Goal: Communication & Community: Answer question/provide support

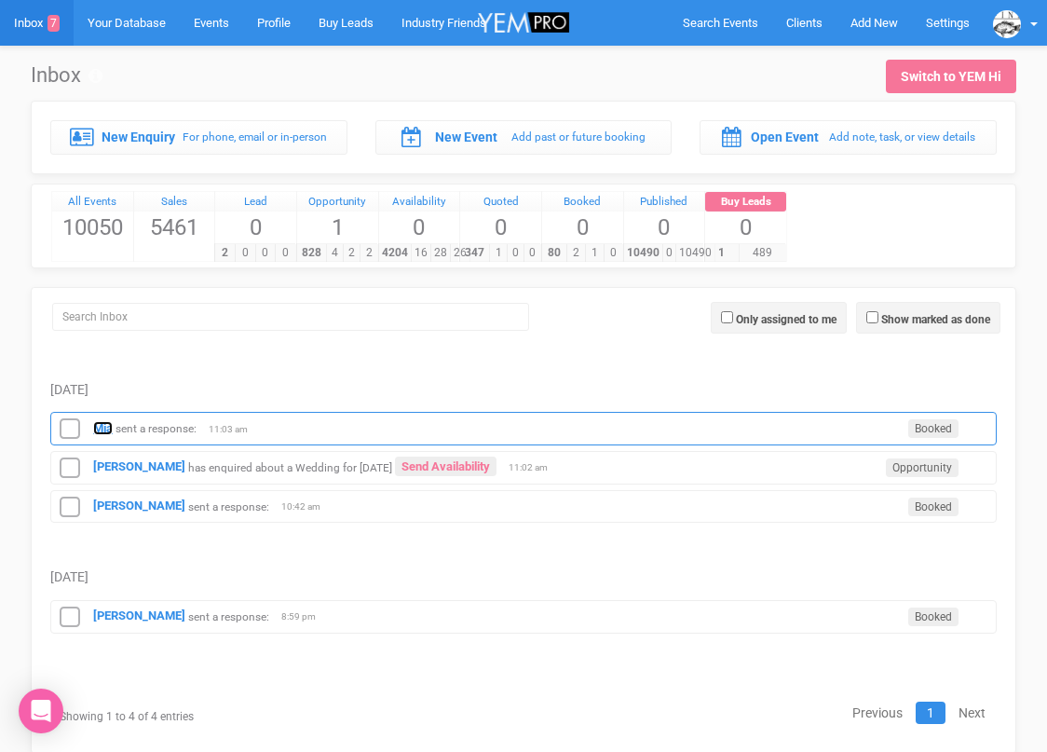
click at [100, 428] on strong "Mia" at bounding box center [103, 428] width 20 height 14
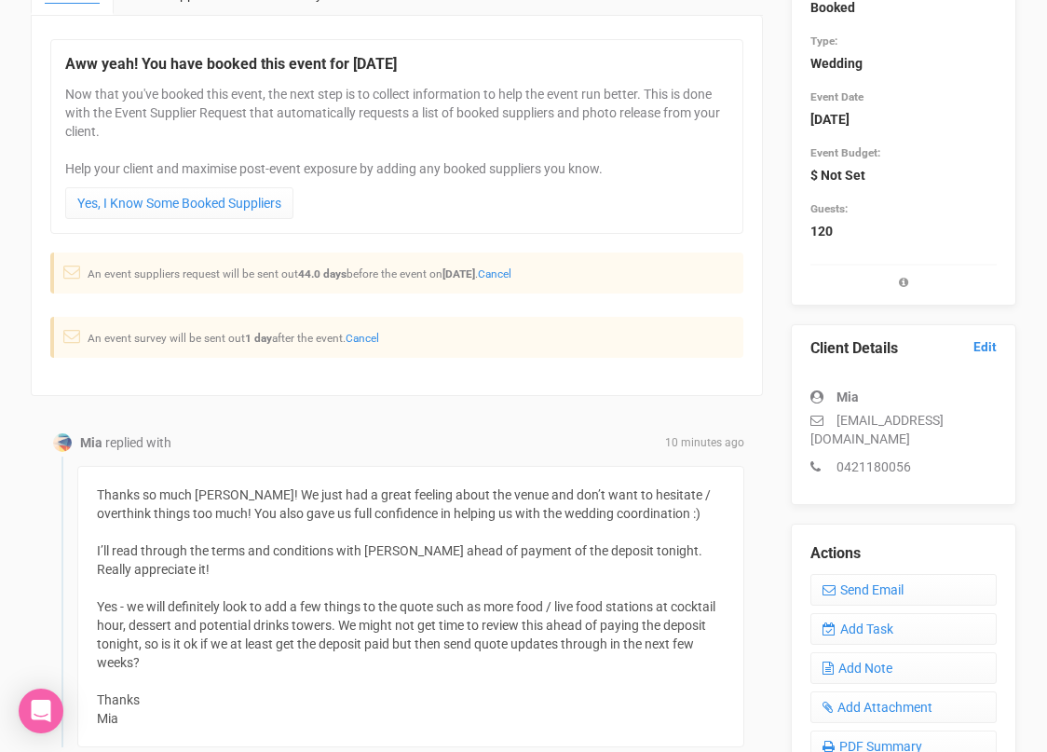
scroll to position [414, 0]
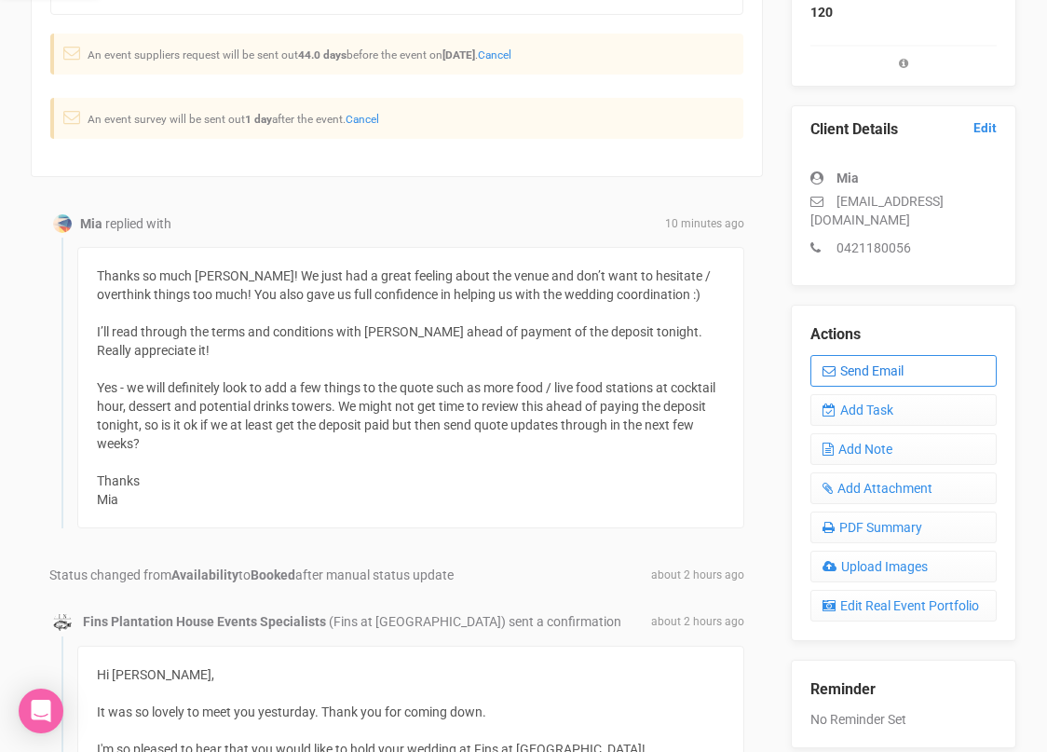
click at [846, 368] on link "Send Email" at bounding box center [903, 371] width 186 height 32
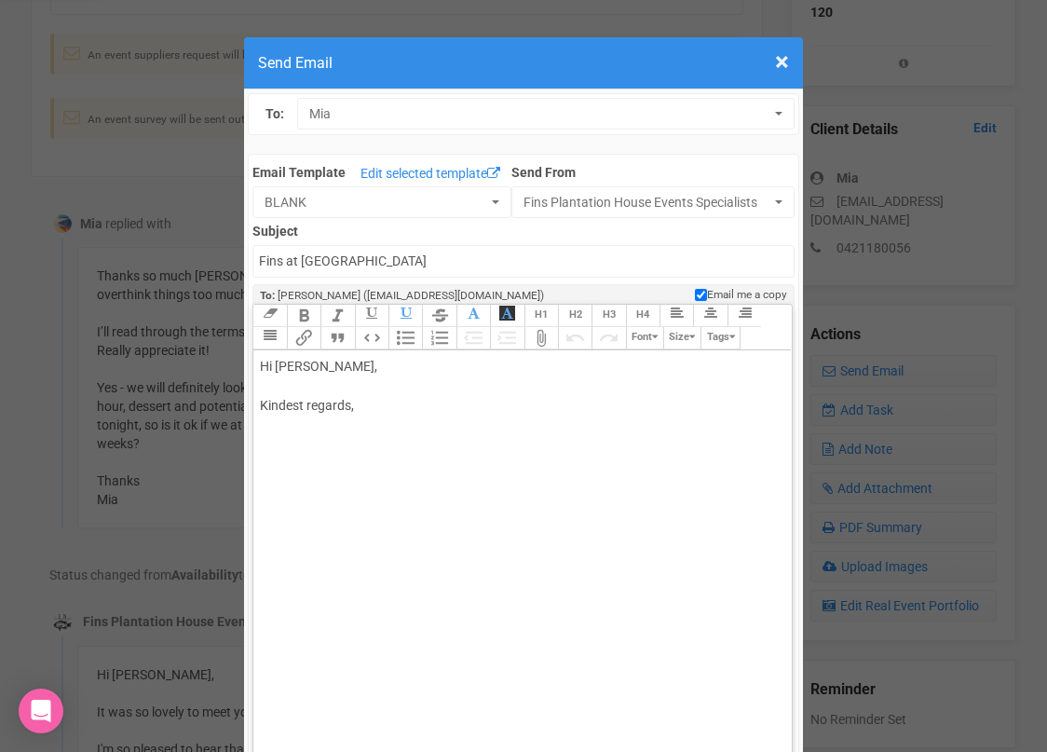
click at [442, 370] on div "Hi [PERSON_NAME], Kindest regards," at bounding box center [519, 406] width 518 height 98
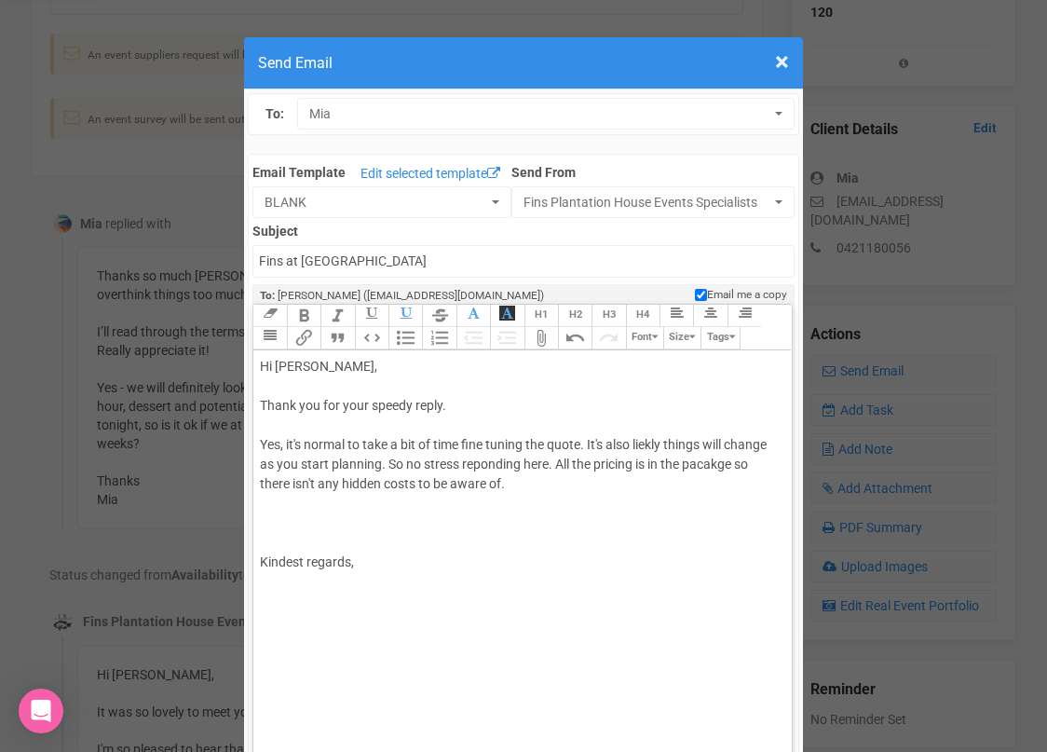
click at [654, 441] on div "Hi [PERSON_NAME], Thank you for your speedy reply. Yes, it's normal to take a b…" at bounding box center [519, 484] width 518 height 254
click at [405, 463] on div "Hi [PERSON_NAME], Thank you for your speedy reply. Yes, it's normal to take a b…" at bounding box center [519, 484] width 518 height 254
drag, startPoint x: 605, startPoint y: 466, endPoint x: 579, endPoint y: 466, distance: 26.1
click at [579, 466] on div "Hi [PERSON_NAME], Thank you for your speedy reply. Yes, it's normal to take a b…" at bounding box center [519, 484] width 518 height 254
click at [786, 463] on trix-editor "Hi [PERSON_NAME], Thank you for your speedy reply. Yes, it's normal to take a b…" at bounding box center [521, 575] width 537 height 451
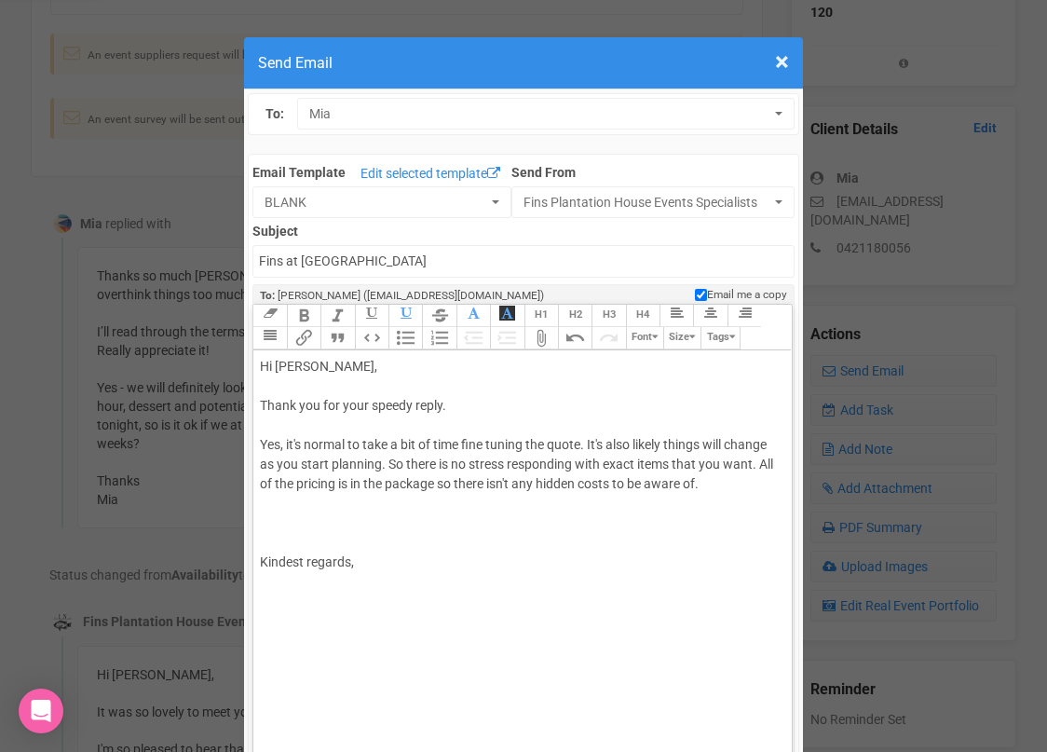
click at [368, 507] on div "Hi [PERSON_NAME], Thank you for your speedy reply. Yes, it's normal to take a b…" at bounding box center [519, 484] width 518 height 254
click at [314, 550] on div "Hi [PERSON_NAME], Thank you for your speedy reply. Yes, it's normal to take a b…" at bounding box center [519, 494] width 518 height 274
click at [365, 575] on div "Hi [PERSON_NAME], Thank you for your speedy reply. Yes, it's normal to take a b…" at bounding box center [519, 484] width 518 height 254
click at [469, 399] on div "Hi [PERSON_NAME], Thank you for your speedy reply. Yes, it's normal to take a b…" at bounding box center [519, 484] width 518 height 254
type trix-editor "<div>Hi [PERSON_NAME],<br><br>Thank you for your speedy reply.&nbsp;<br><br>Yes…"
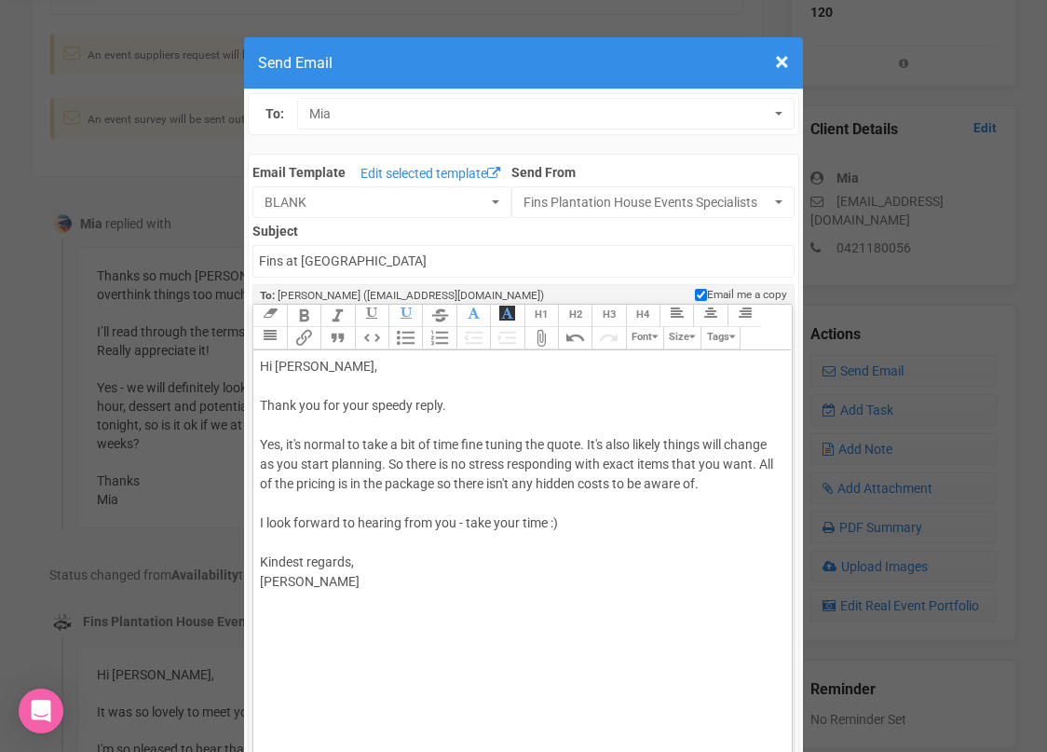
click at [427, 606] on div "Hi [PERSON_NAME], Thank you for your speedy reply. Yes, it's normal to take a b…" at bounding box center [519, 484] width 518 height 254
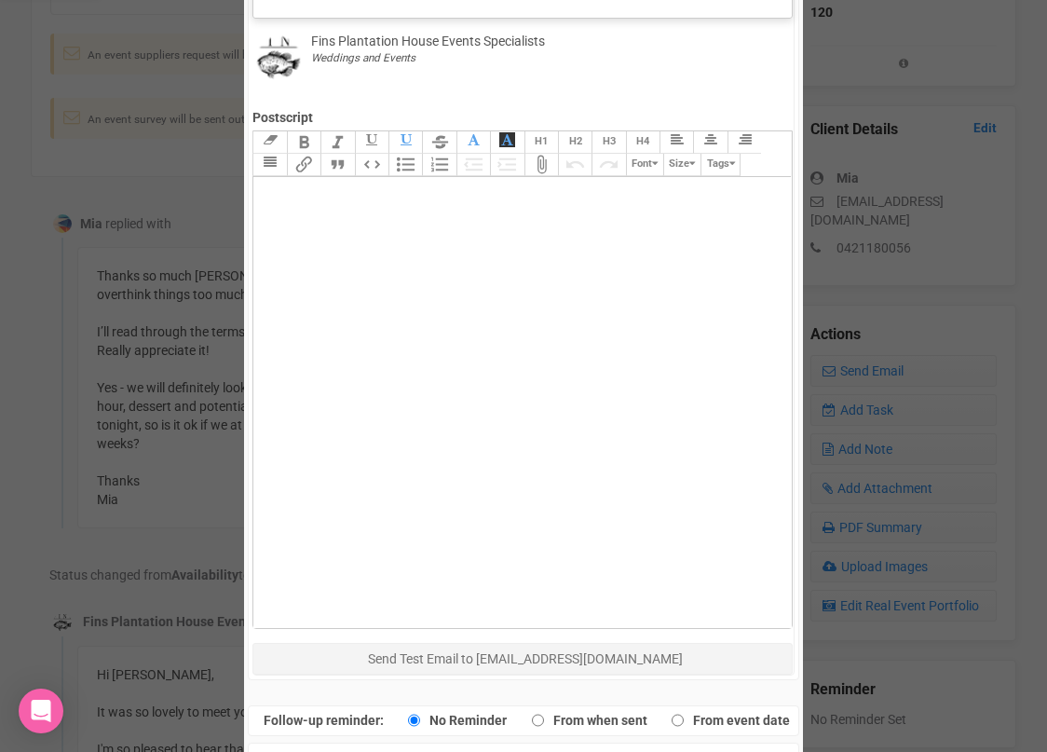
scroll to position [1037, 0]
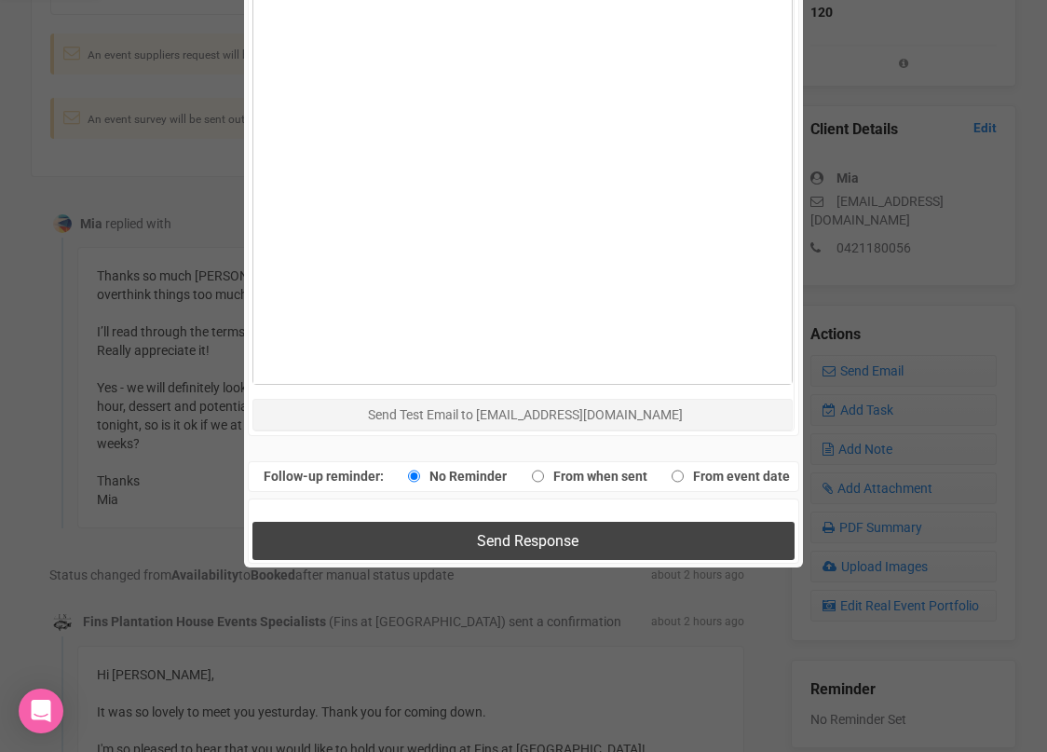
click at [432, 538] on button "Send Response" at bounding box center [522, 541] width 541 height 38
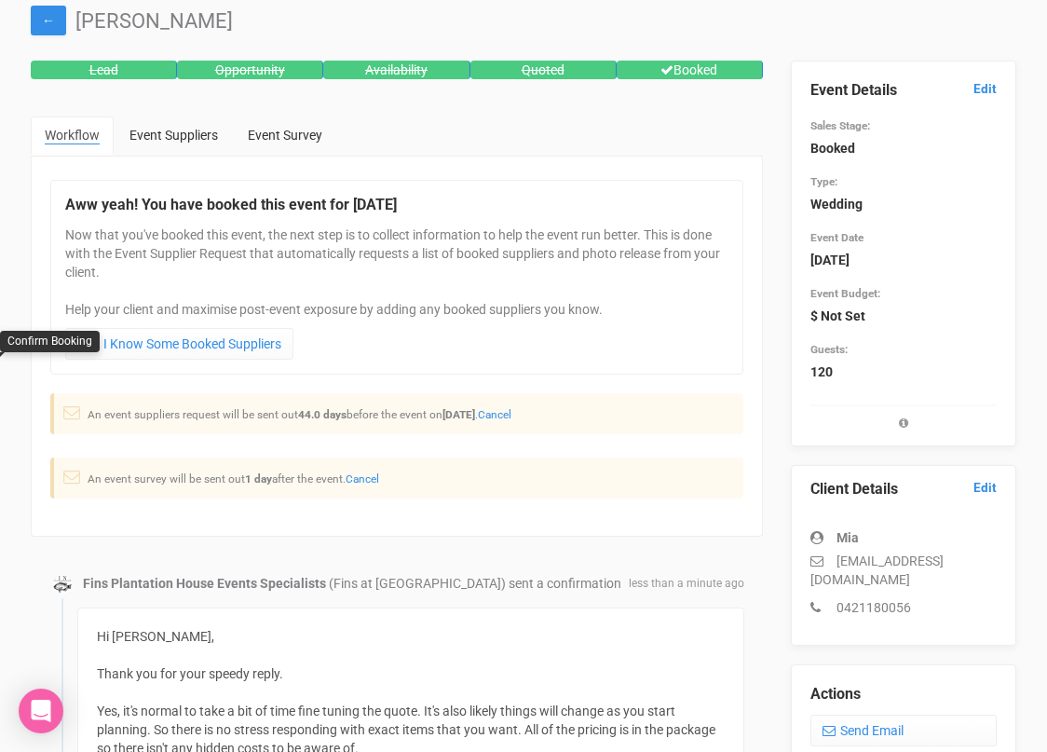
scroll to position [0, 0]
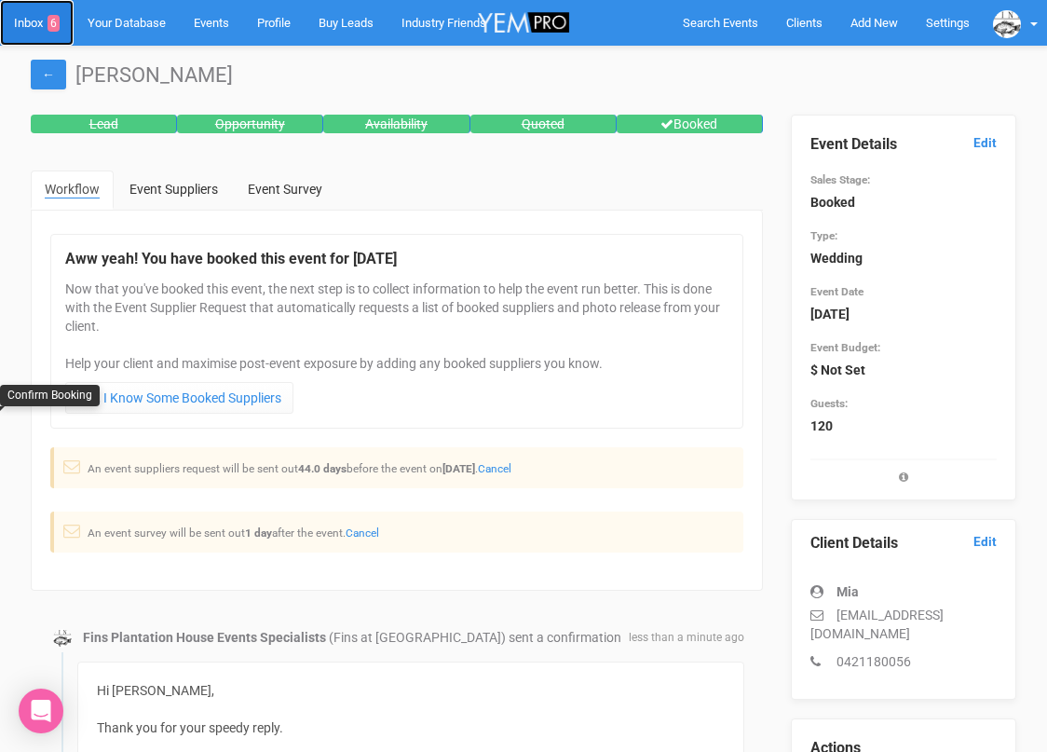
click at [30, 20] on link "Inbox 6" at bounding box center [37, 23] width 74 height 46
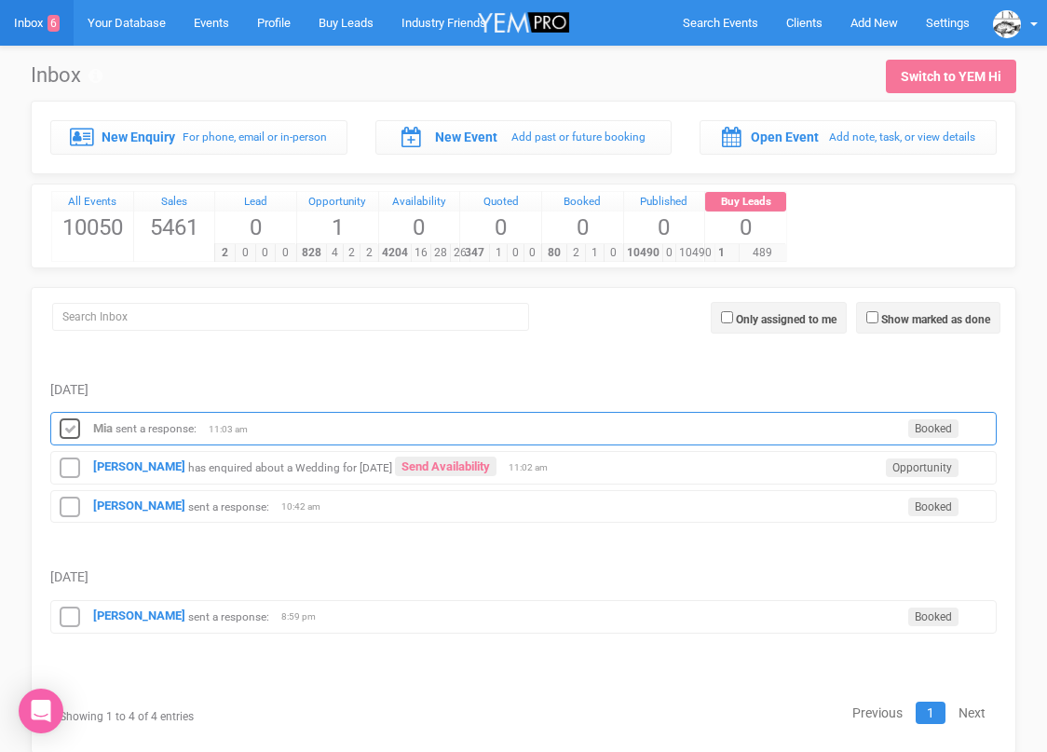
click at [73, 430] on icon at bounding box center [70, 429] width 28 height 24
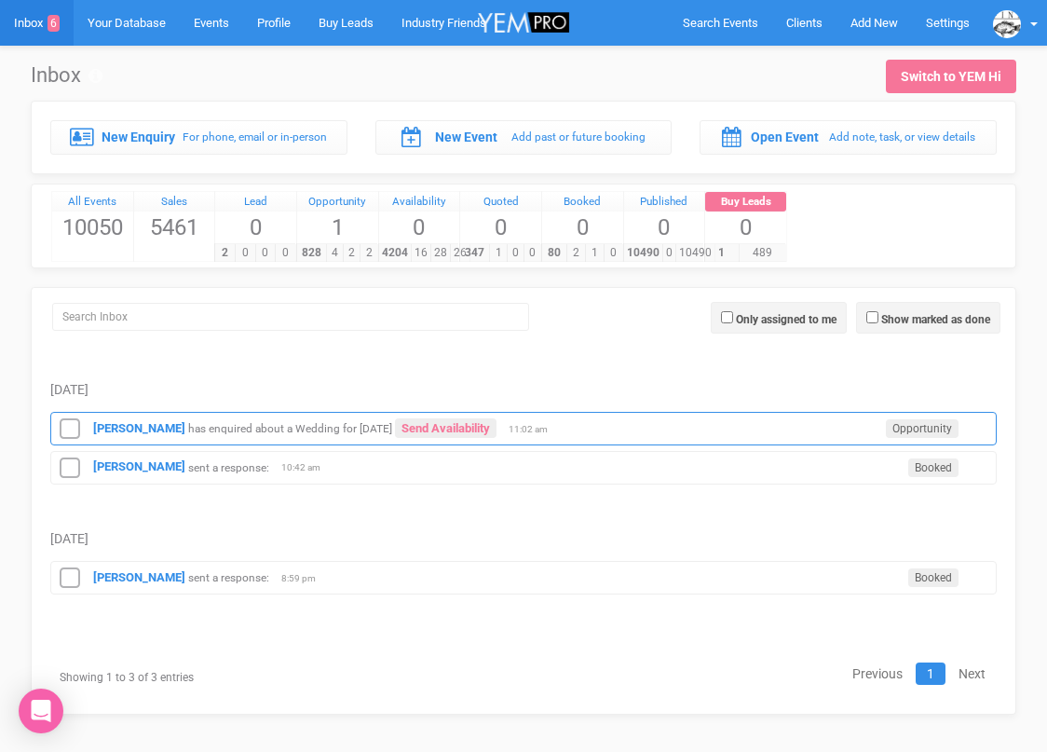
click at [132, 434] on div "[PERSON_NAME] has enquired about a Wedding for [DATE] Send Availability Opportu…" at bounding box center [523, 429] width 946 height 34
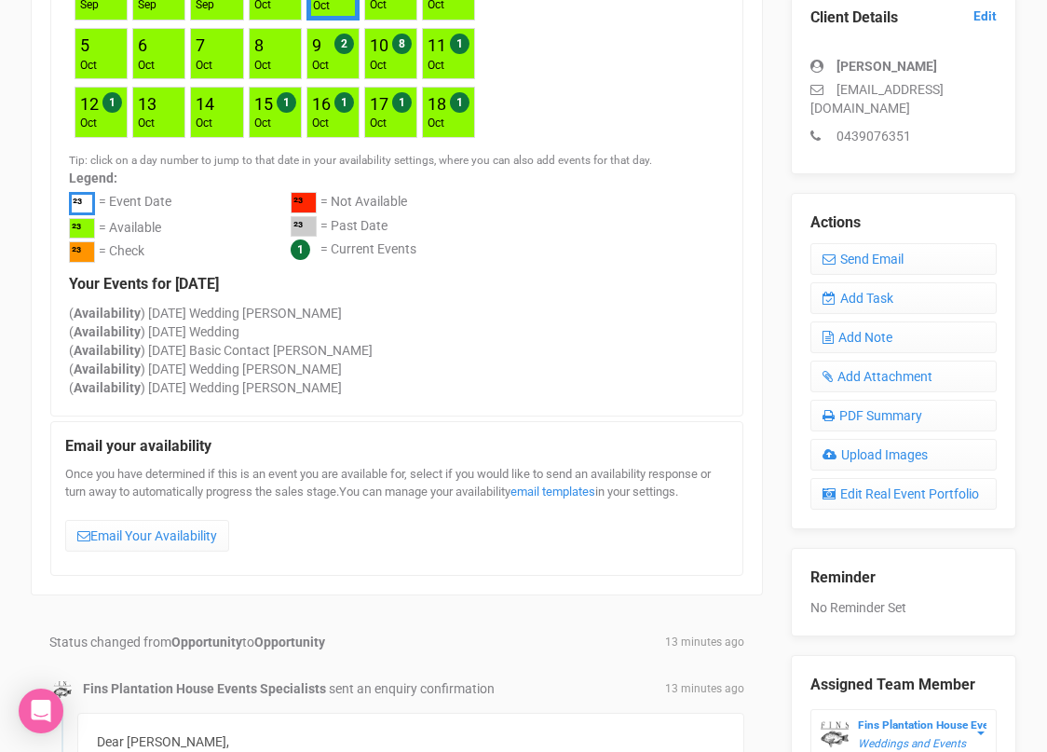
scroll to position [605, 0]
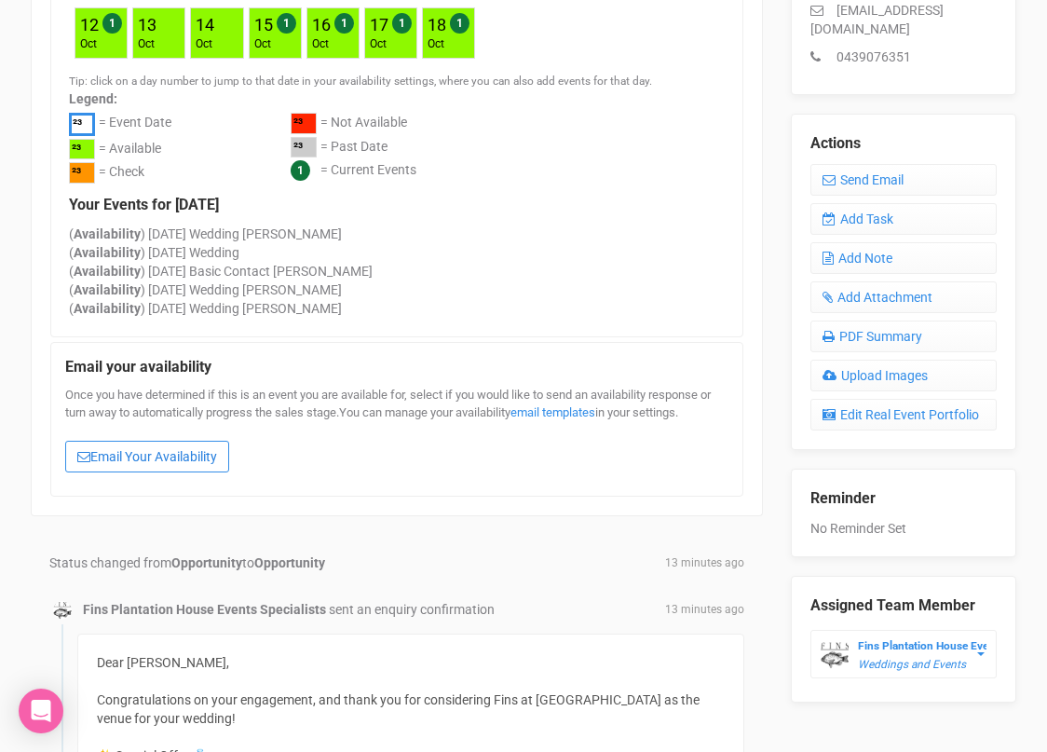
click at [146, 455] on link "Email Your Availability" at bounding box center [147, 457] width 164 height 32
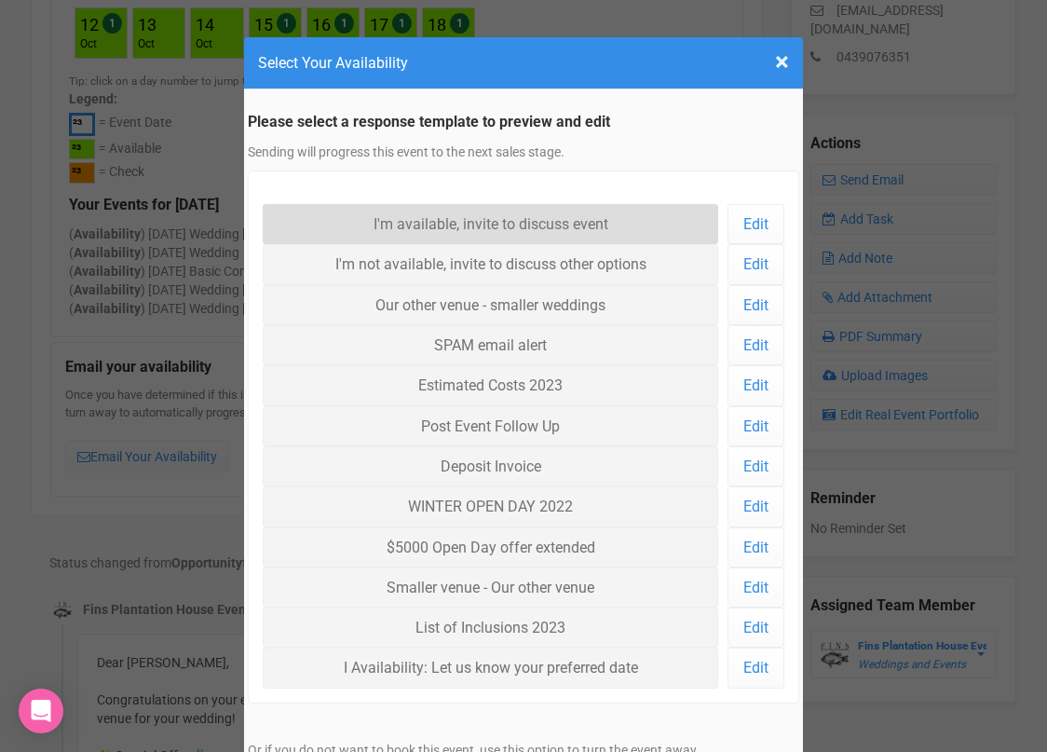
click at [442, 219] on link "I'm available, invite to discuss event" at bounding box center [490, 224] width 455 height 40
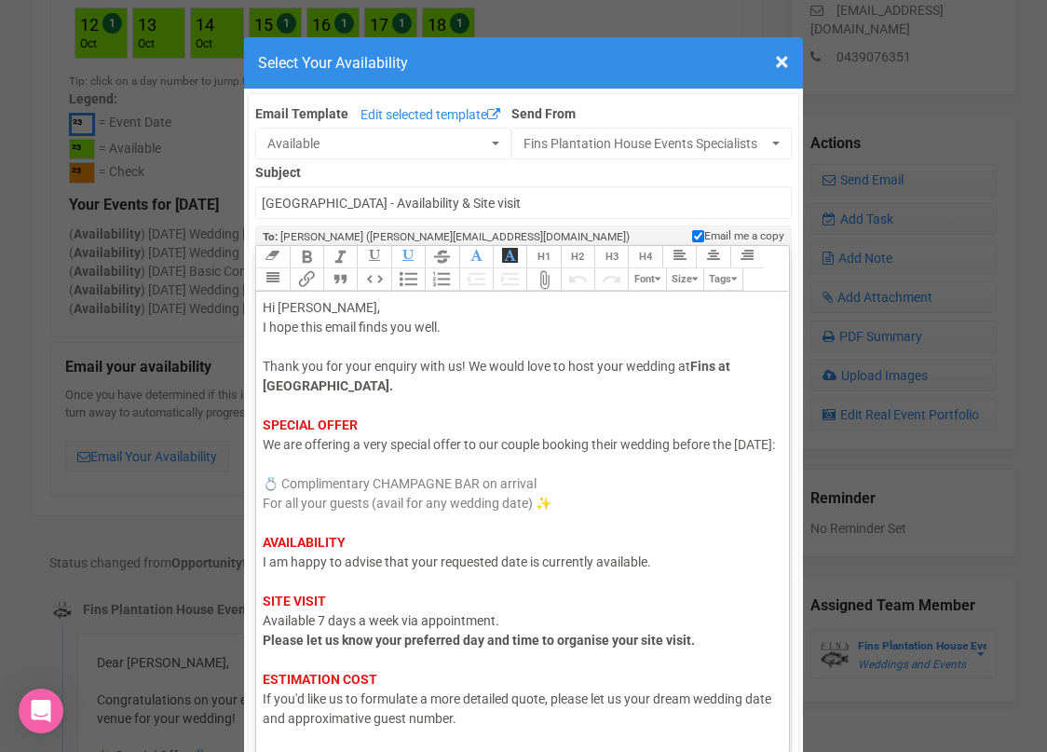
click at [403, 310] on div "Hi [PERSON_NAME], I hope this email finds you well. Thank you for your enquiry …" at bounding box center [519, 562] width 513 height 528
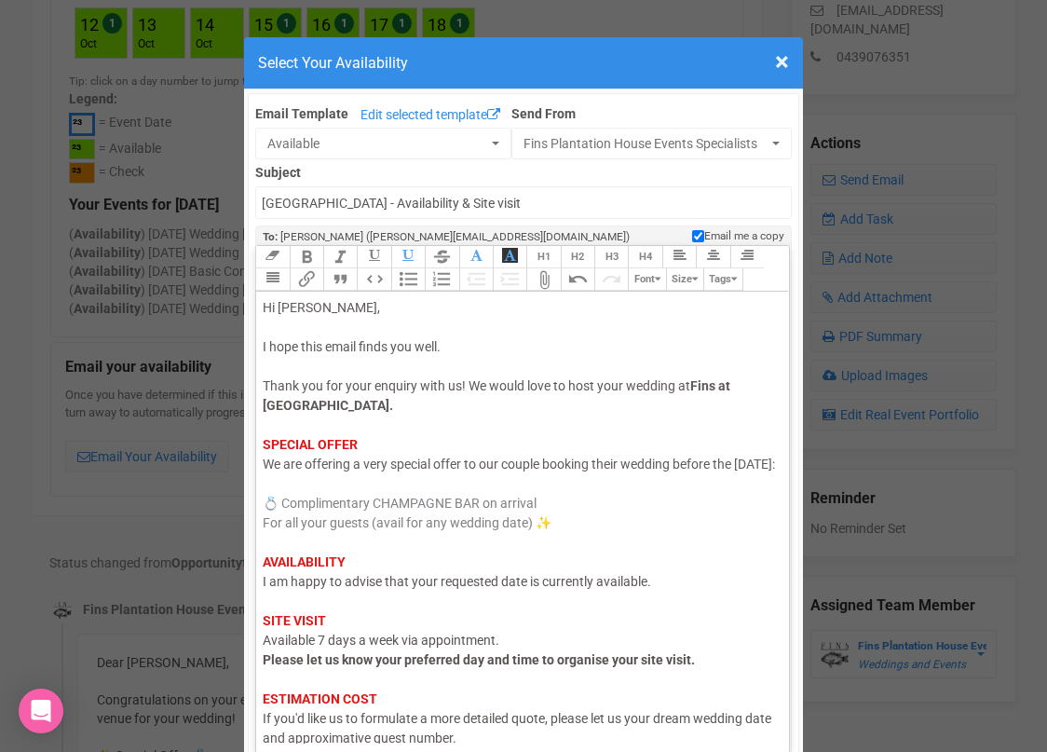
drag, startPoint x: 289, startPoint y: 480, endPoint x: 258, endPoint y: 482, distance: 30.8
click at [258, 482] on trix-editor "Hi [PERSON_NAME], I hope this email finds you well. Thank you for your enquiry …" at bounding box center [522, 517] width 533 height 451
click at [305, 589] on span "I am happy to advise that your requested date is currently available." at bounding box center [457, 581] width 388 height 15
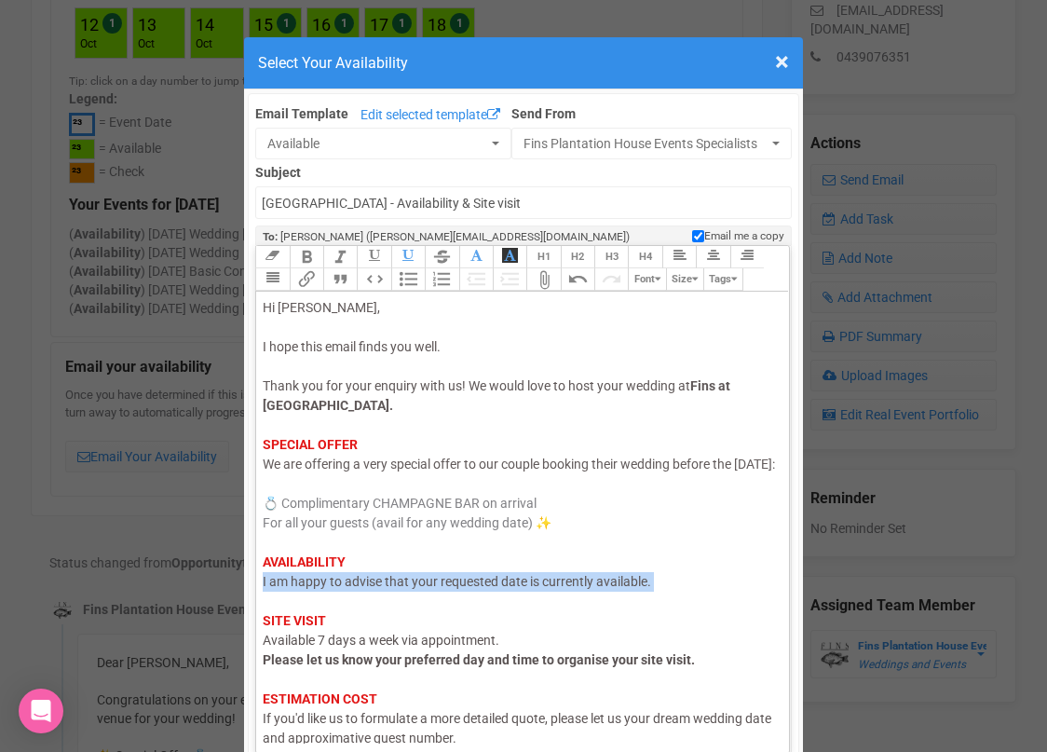
click at [305, 589] on span "I am happy to advise that your requested date is currently available." at bounding box center [457, 581] width 388 height 15
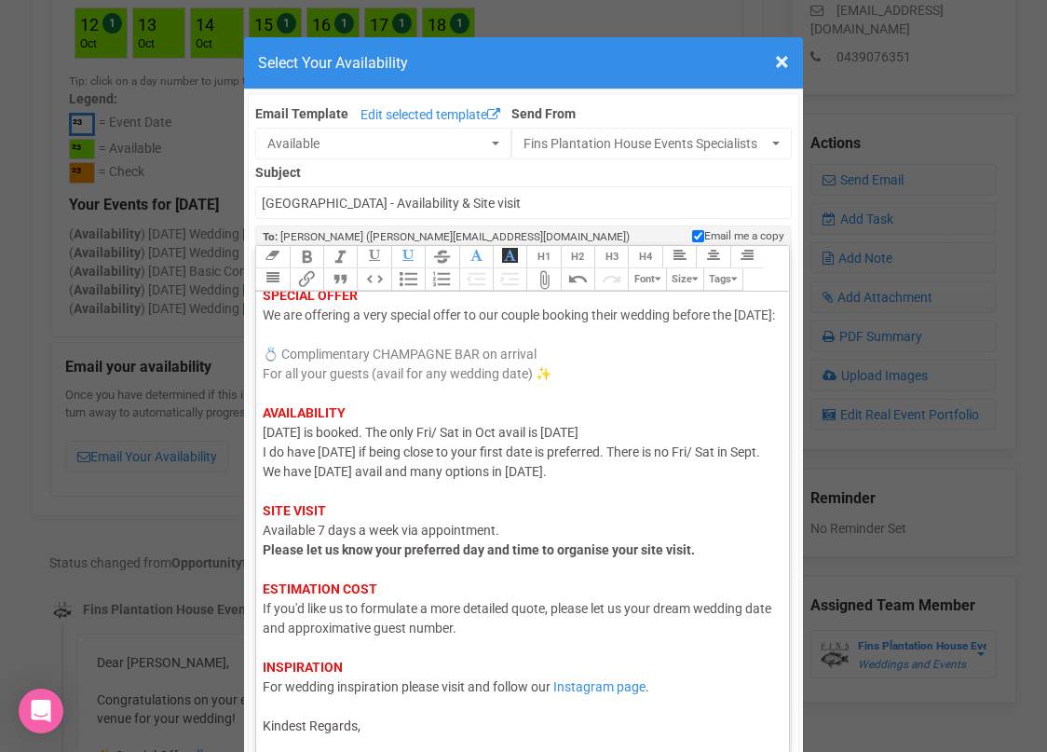
scroll to position [169, 0]
click at [505, 740] on trix-editor "Hi [PERSON_NAME], I hope this email finds you well. Thank you for your enquiry …" at bounding box center [522, 517] width 533 height 451
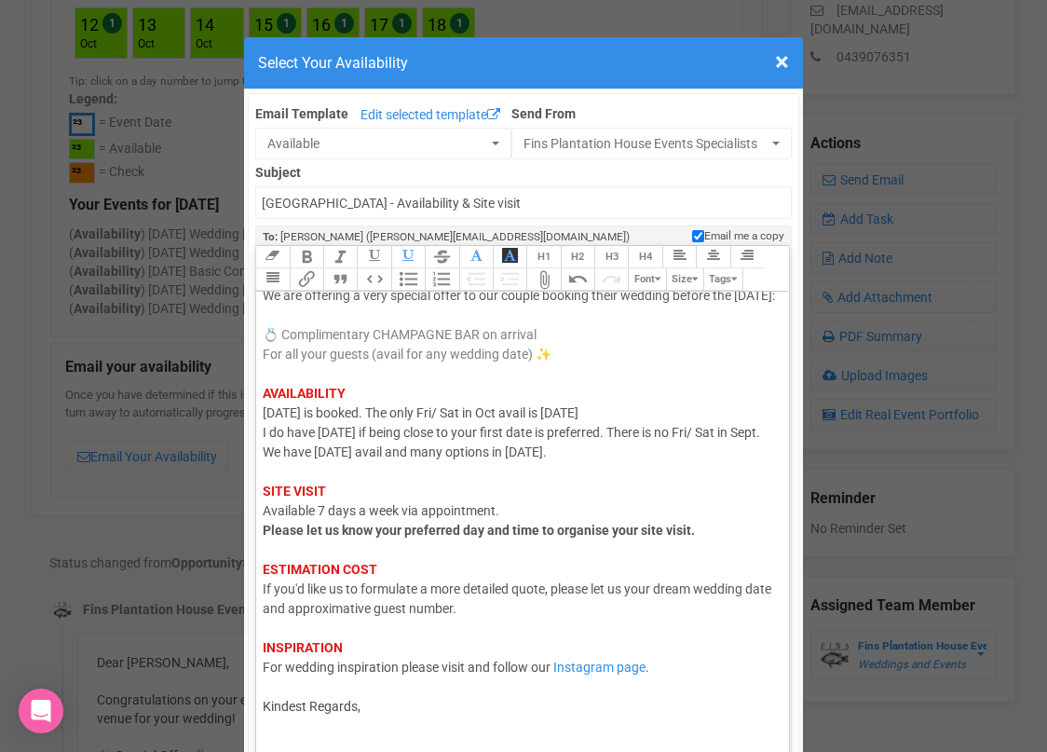
scroll to position [179, 0]
type trix-editor "<div><span style="color: rgb(95, 88, 88);">Hi Sheldyn,<br></span><br><span styl…"
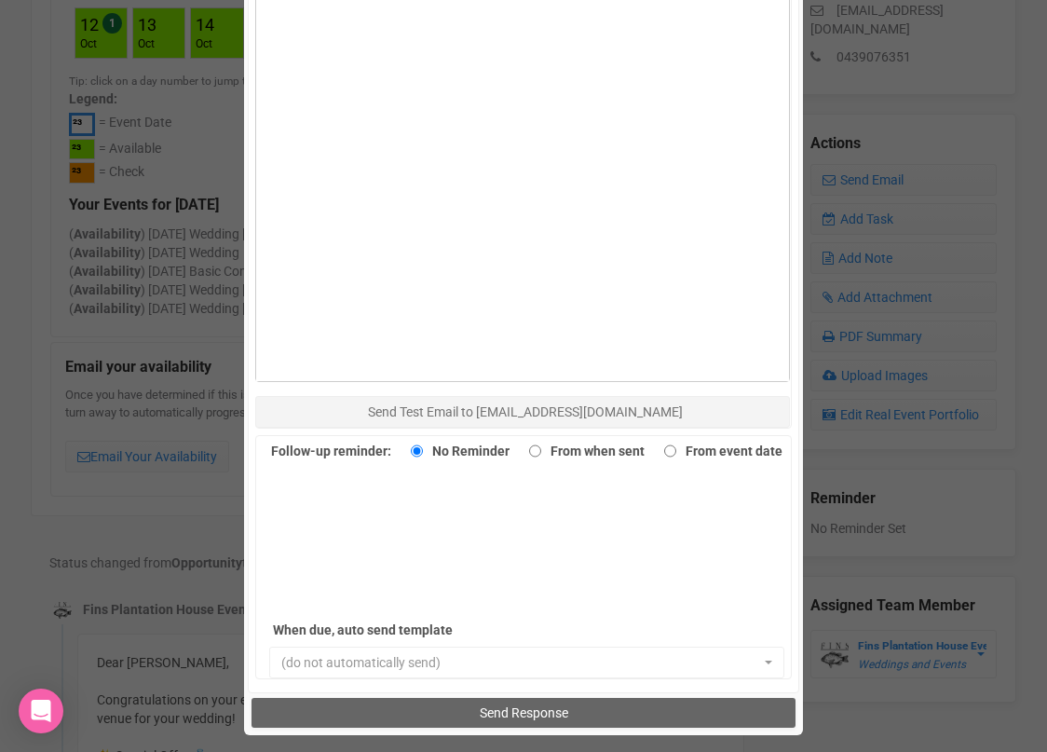
scroll to position [990, 0]
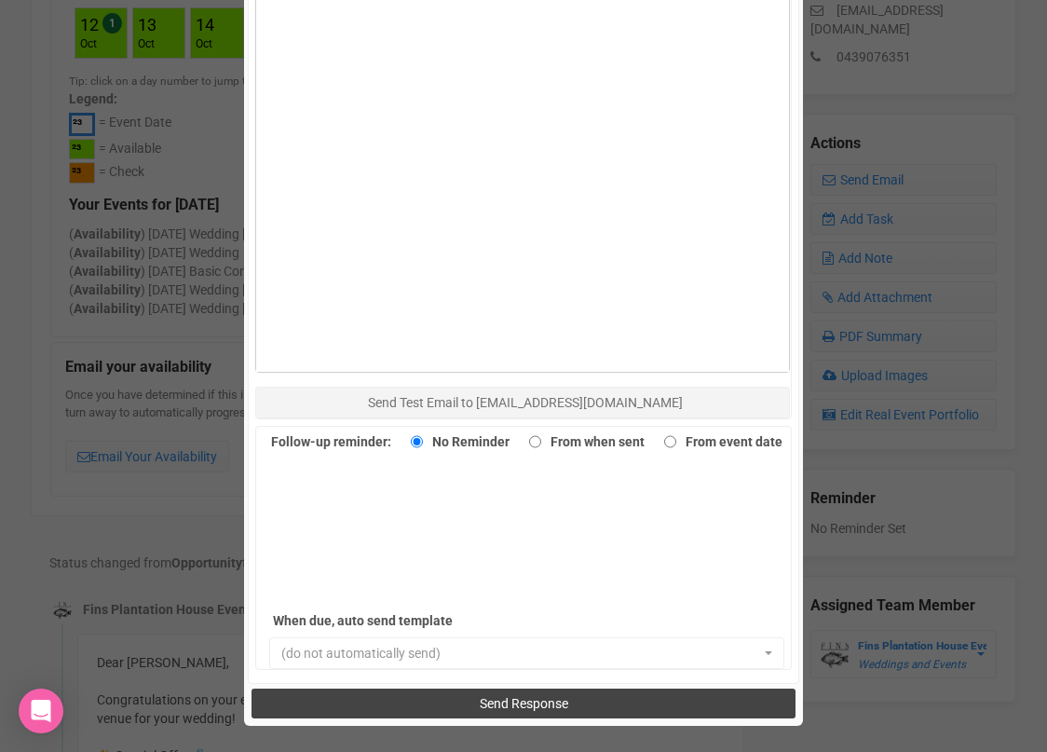
click at [393, 698] on button "Send Response" at bounding box center [522, 703] width 543 height 30
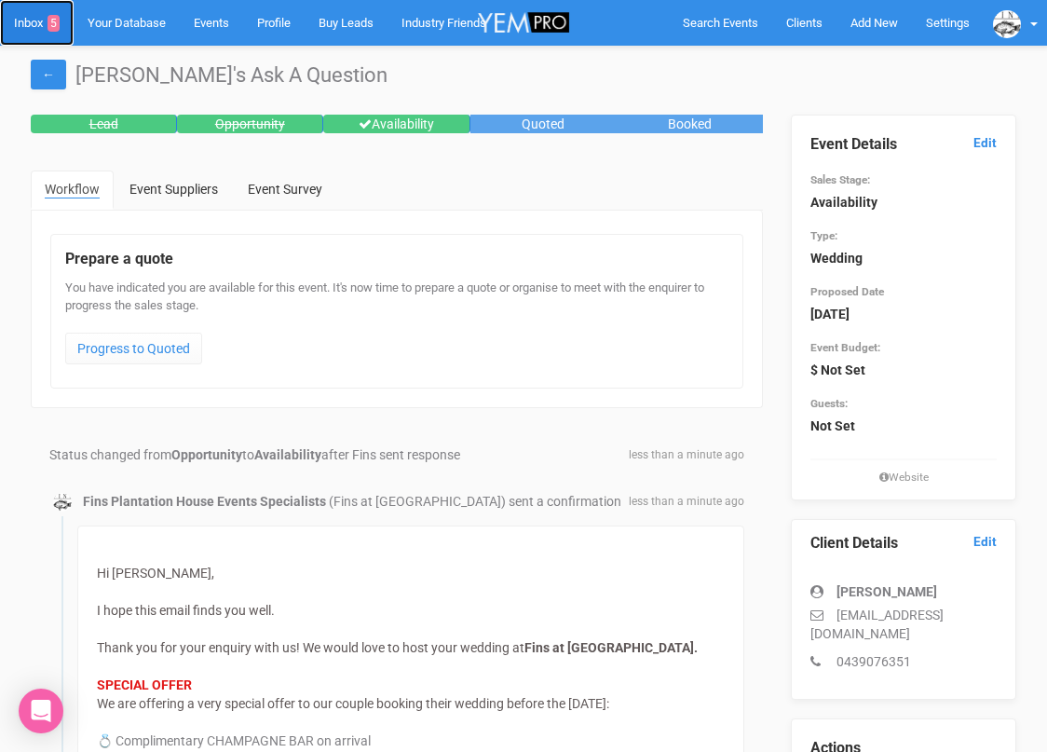
click at [38, 17] on link "Inbox 5" at bounding box center [37, 23] width 74 height 46
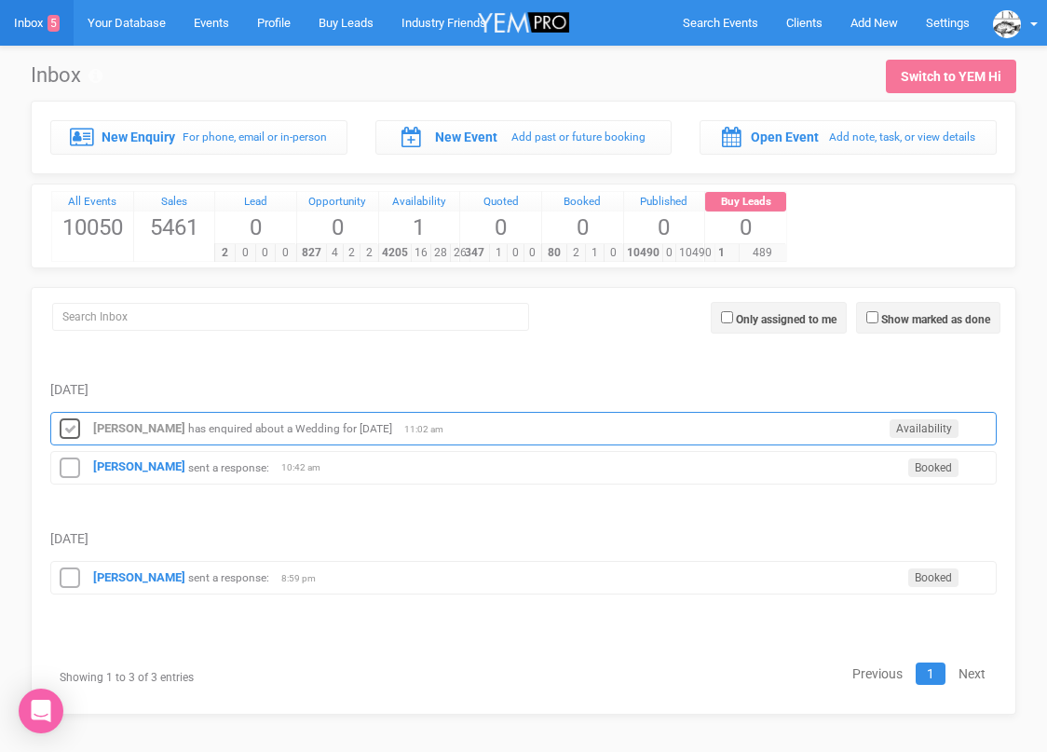
click at [72, 428] on icon at bounding box center [70, 429] width 28 height 24
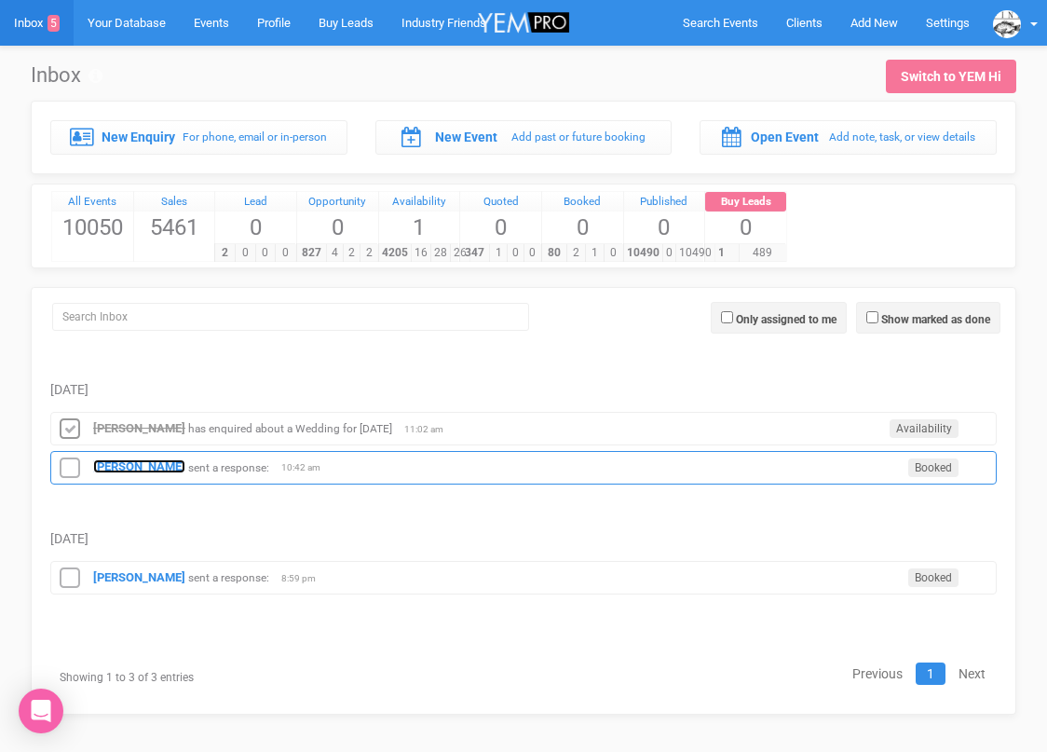
click at [139, 465] on strong "[PERSON_NAME]" at bounding box center [139, 466] width 92 height 14
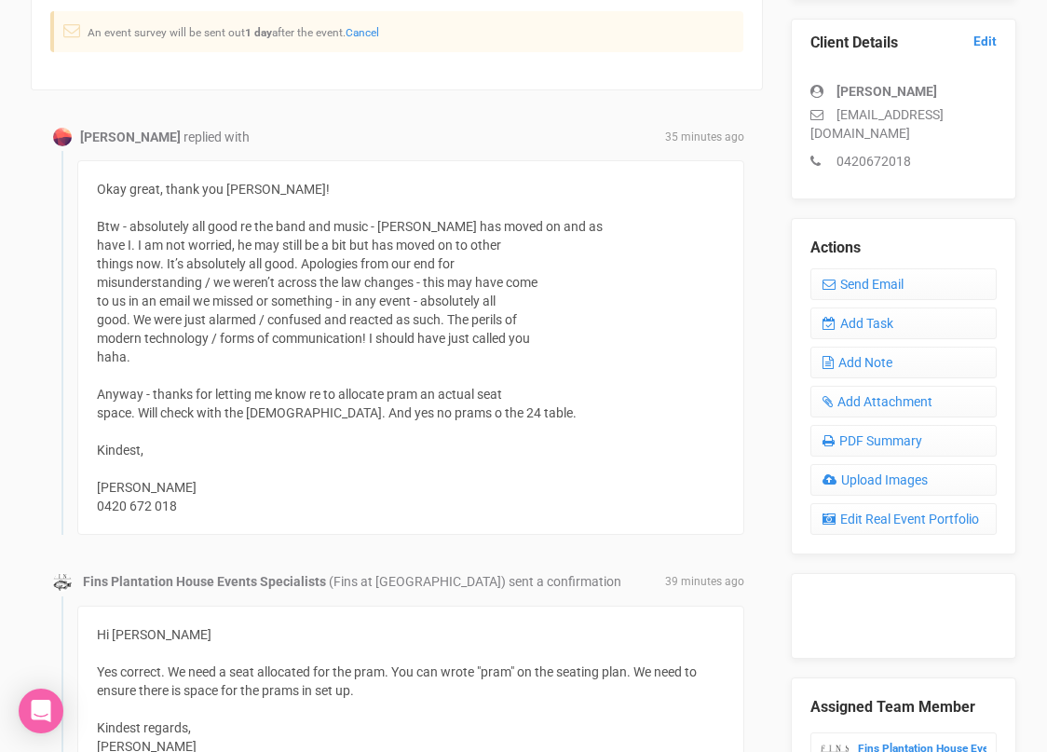
scroll to position [503, 0]
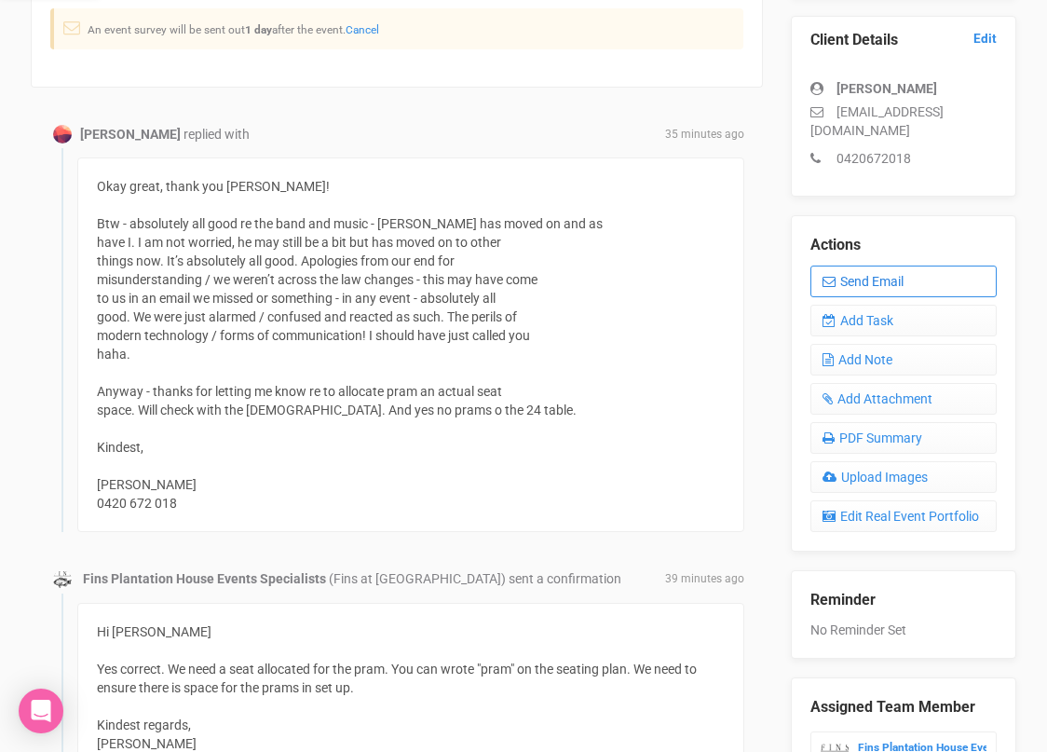
click at [866, 282] on link "Send Email" at bounding box center [903, 281] width 186 height 32
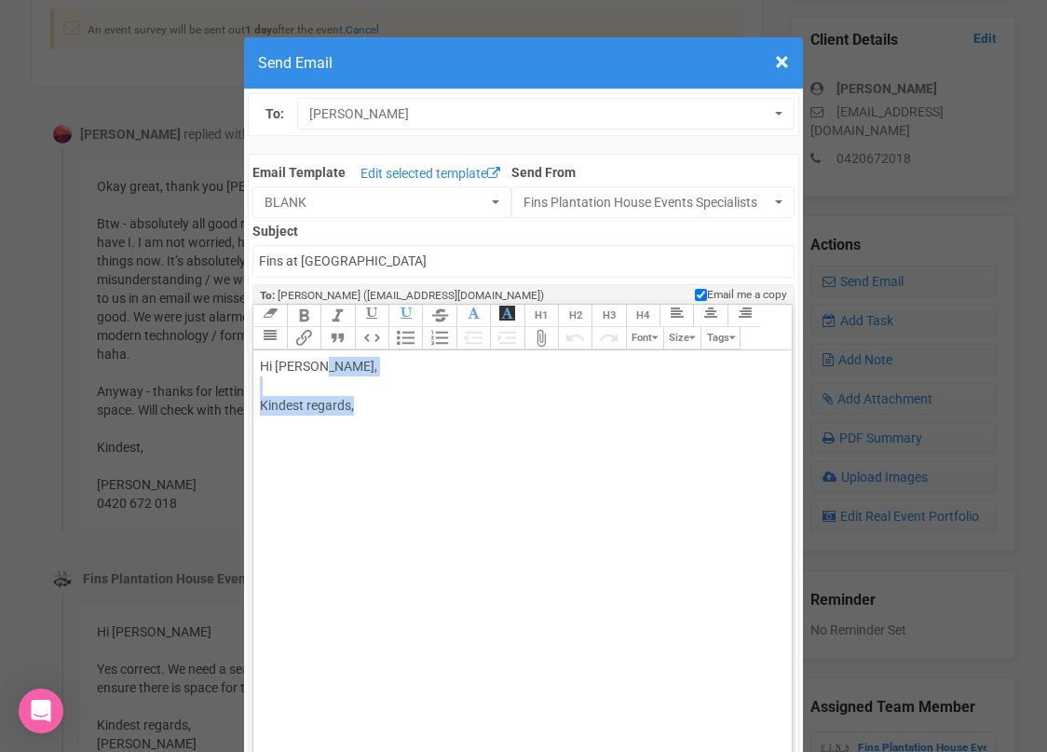
drag, startPoint x: 322, startPoint y: 369, endPoint x: 383, endPoint y: 398, distance: 67.1
click at [383, 398] on div "Hi Edwina McCarthy, Kindest regards," at bounding box center [519, 406] width 518 height 98
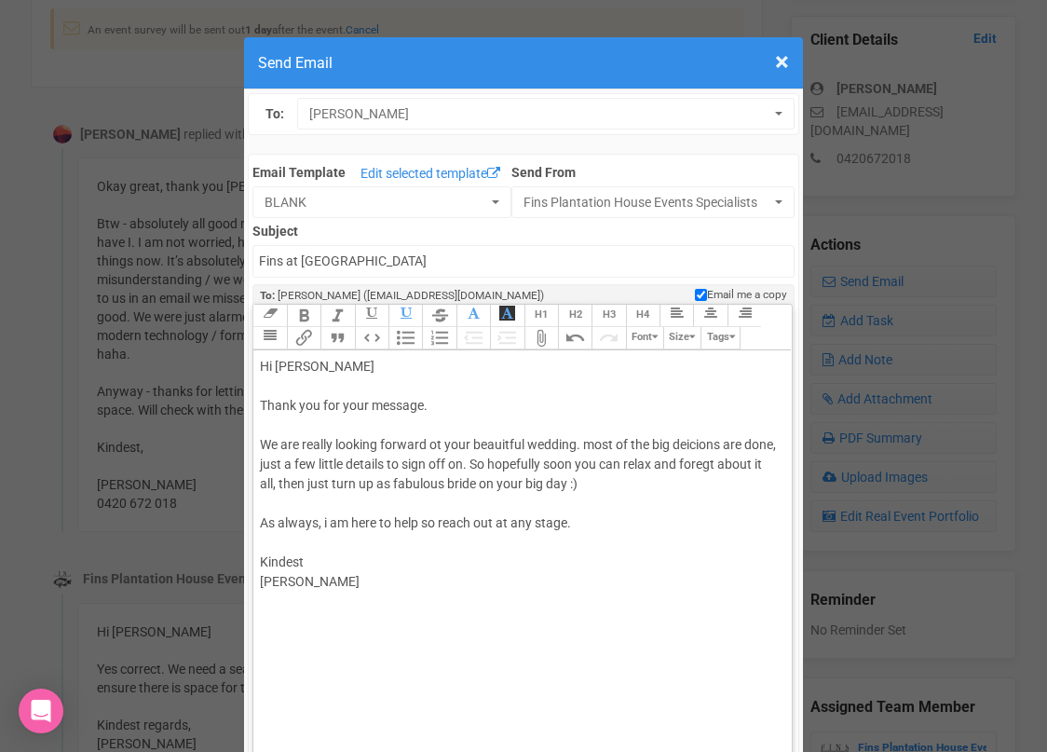
click at [267, 582] on div "Hi Edwina Thank you for your message. We are really looking forward ot your bea…" at bounding box center [519, 494] width 518 height 274
click at [440, 442] on div "Hi Edwina Thank you for your message. We are really looking forward ot your bea…" at bounding box center [519, 494] width 518 height 274
drag, startPoint x: 485, startPoint y: 442, endPoint x: 501, endPoint y: 436, distance: 16.8
click at [501, 436] on div "Hi Edwina Thank you for your message. We are really looking forward to your bea…" at bounding box center [519, 494] width 518 height 274
click at [514, 434] on div "Hi Edwina Thank you for your message. We are really looking forward to your bea…" at bounding box center [519, 494] width 518 height 274
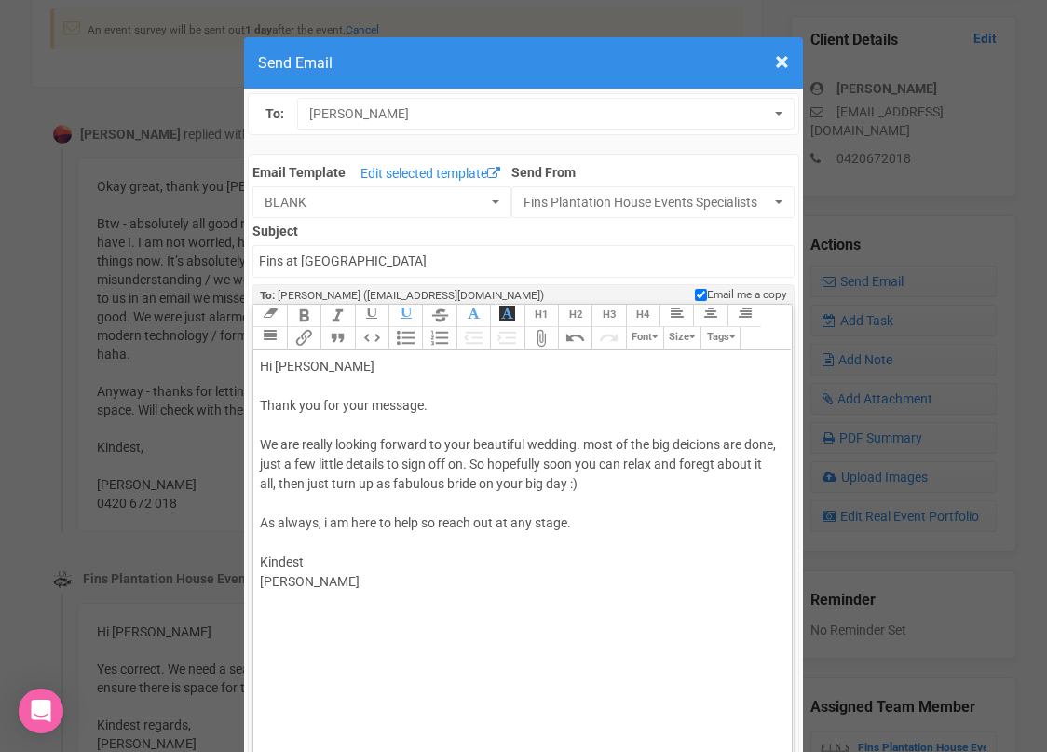
click at [592, 445] on div "Hi Edwina Thank you for your message. We are really looking forward to your bea…" at bounding box center [519, 494] width 518 height 274
click at [692, 447] on div "Hi Edwina Thank you for your message. We are really looking forward to your bea…" at bounding box center [519, 494] width 518 height 274
click at [692, 483] on div "Hi Edwina Thank you for your message. We are really looking forward to your bea…" at bounding box center [519, 494] width 518 height 274
click at [465, 464] on div "Hi Edwina Thank you for your message. We are really looking forward to your bea…" at bounding box center [519, 494] width 518 height 274
click at [641, 519] on div "Hi Edwina Thank you for your message. We are really looking forward to your bea…" at bounding box center [519, 494] width 518 height 274
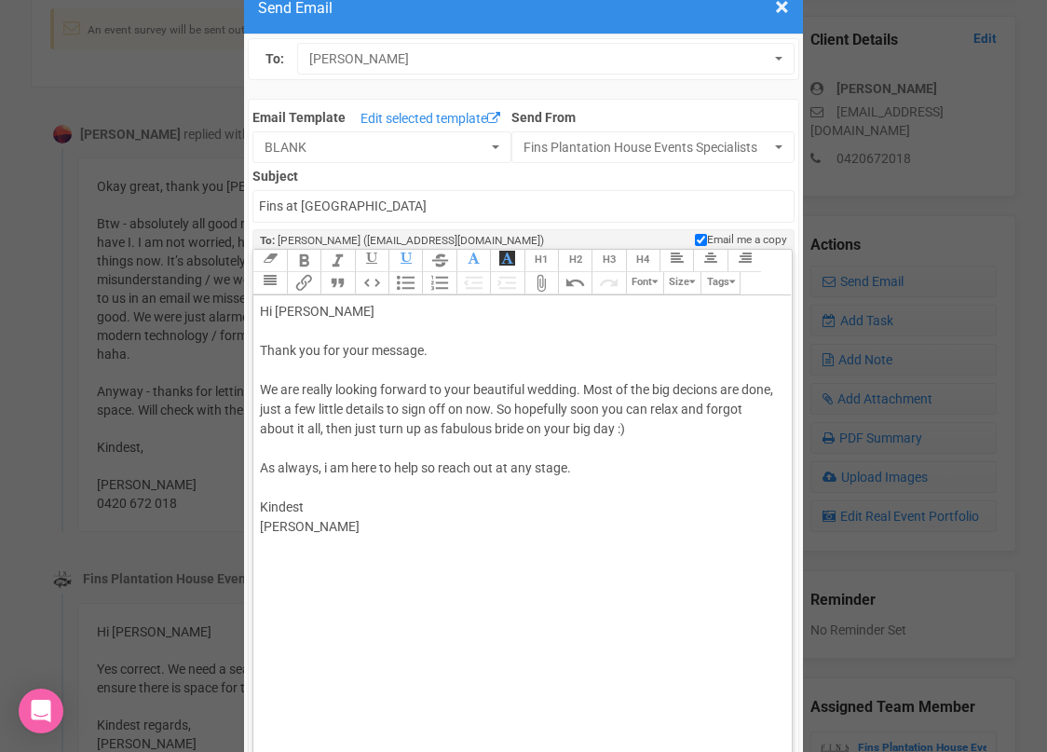
scroll to position [61, 0]
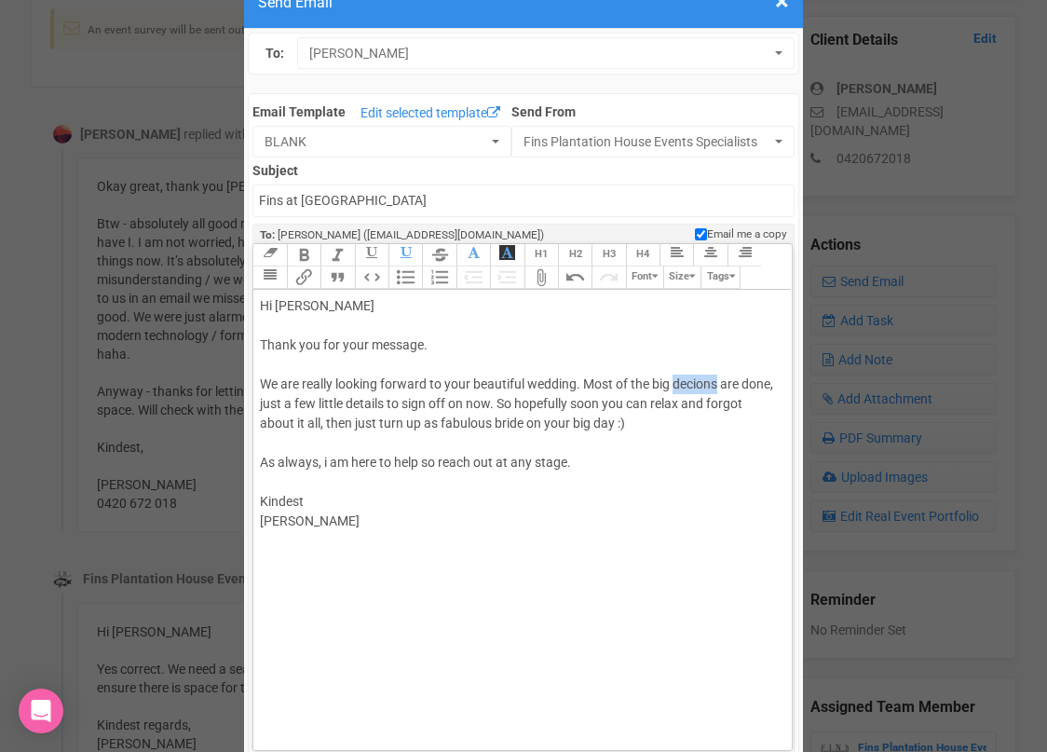
click at [714, 379] on div "Hi Edwina Thank you for your message. We are really looking forward to your bea…" at bounding box center [519, 433] width 518 height 274
type trix-editor "<div>Hi Edwina&nbsp;<br><br>Thank you for your message.&nbsp;<br><br>We are rea…"
click at [717, 449] on div "Hi Edwina Thank you for your message. We are really looking forward to your bea…" at bounding box center [519, 433] width 518 height 274
click at [671, 483] on div "Hi Edwina Thank you for your message. We are really looking forward to your bea…" at bounding box center [519, 433] width 518 height 274
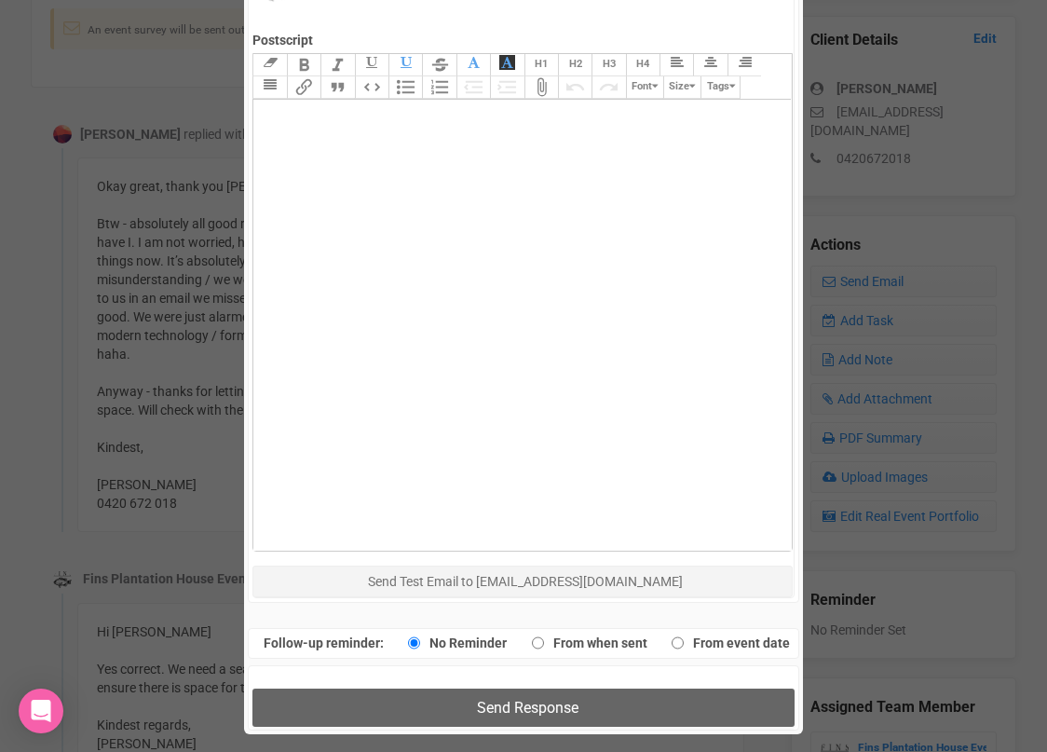
scroll to position [926, 0]
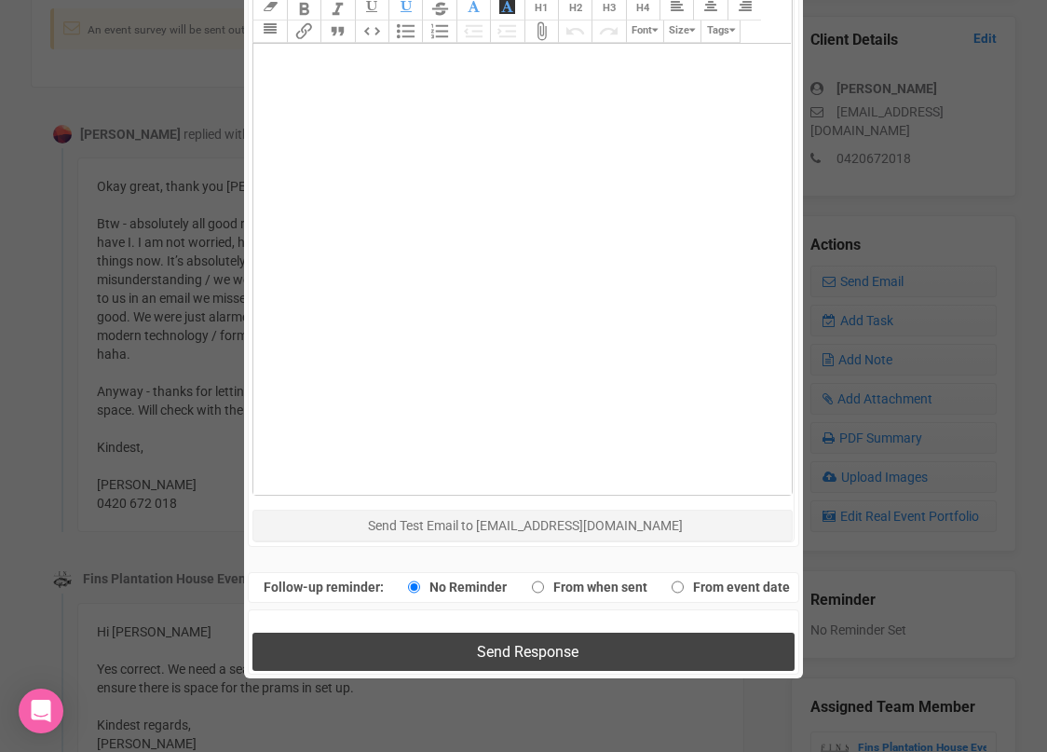
click at [557, 641] on button "Send Response" at bounding box center [522, 651] width 541 height 38
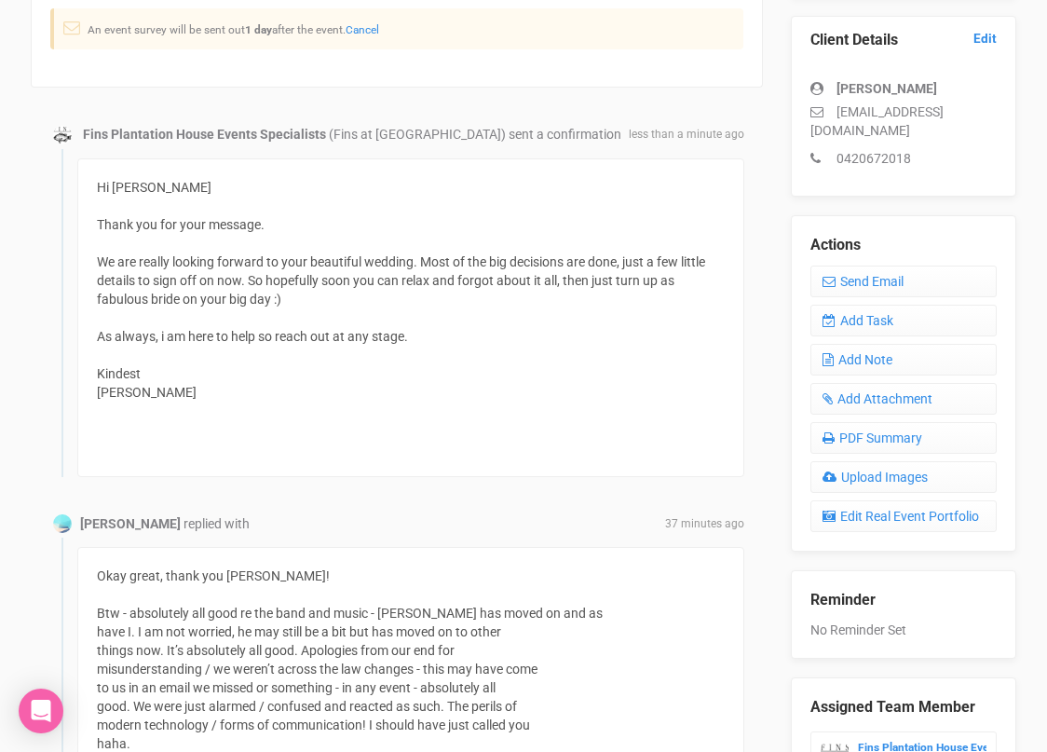
scroll to position [0, 0]
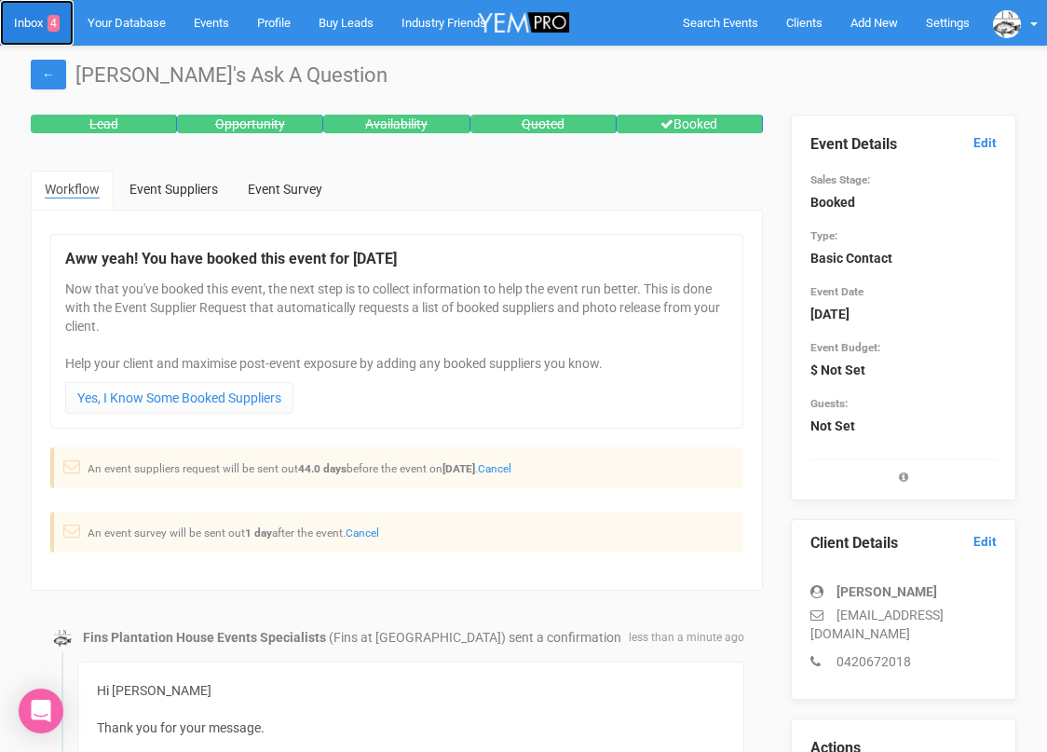
click at [34, 27] on link "Inbox 4" at bounding box center [37, 23] width 74 height 46
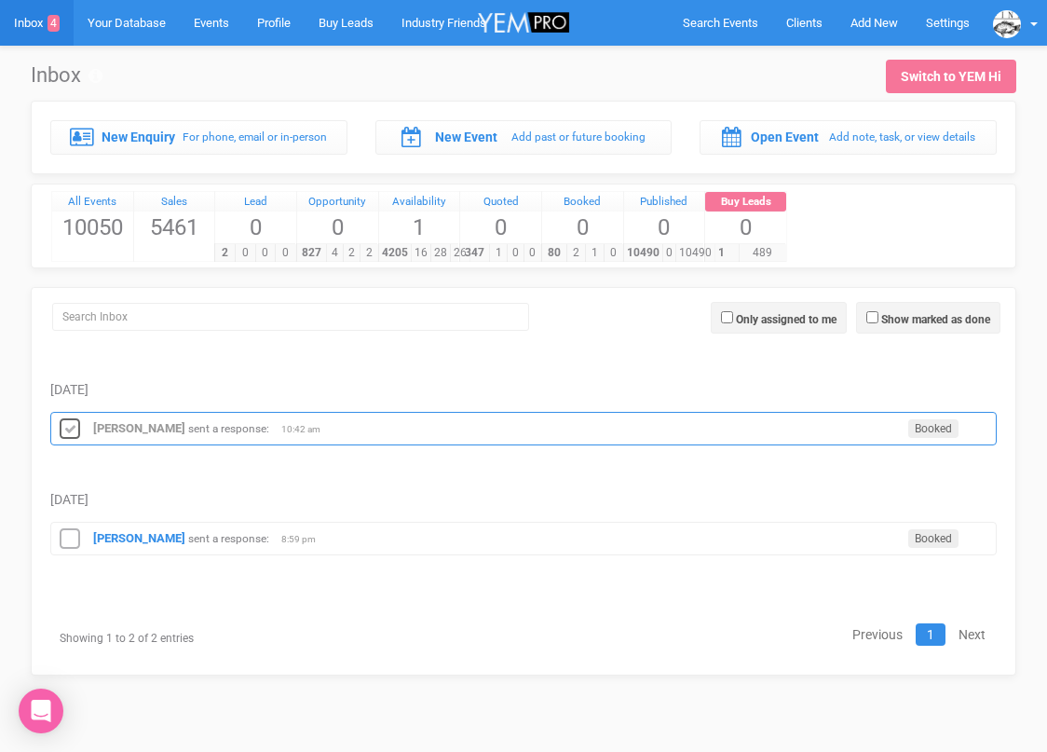
click at [65, 430] on icon at bounding box center [70, 429] width 28 height 24
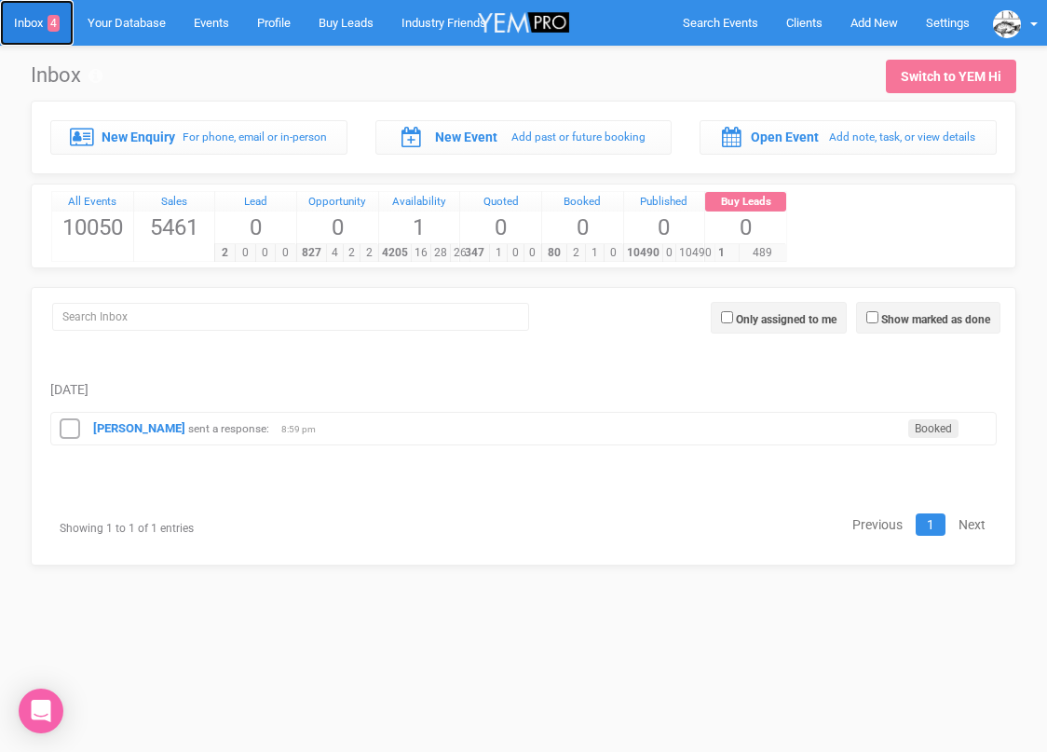
click at [29, 24] on link "Inbox 4" at bounding box center [37, 23] width 74 height 46
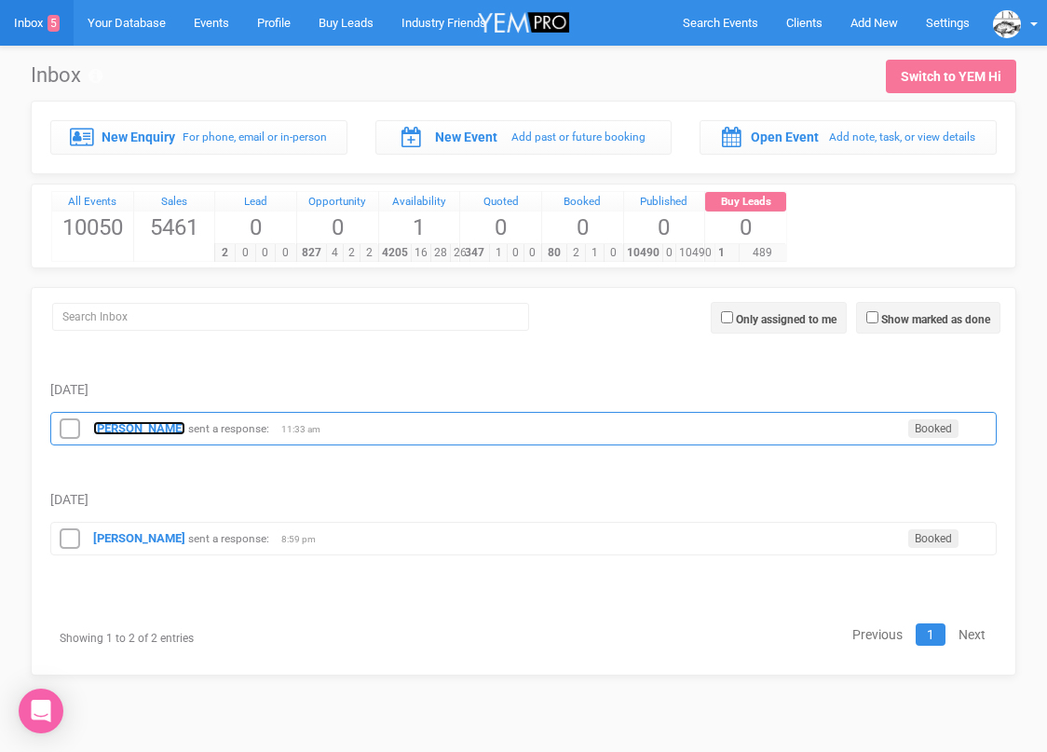
click at [156, 426] on strong "[PERSON_NAME]" at bounding box center [139, 428] width 92 height 14
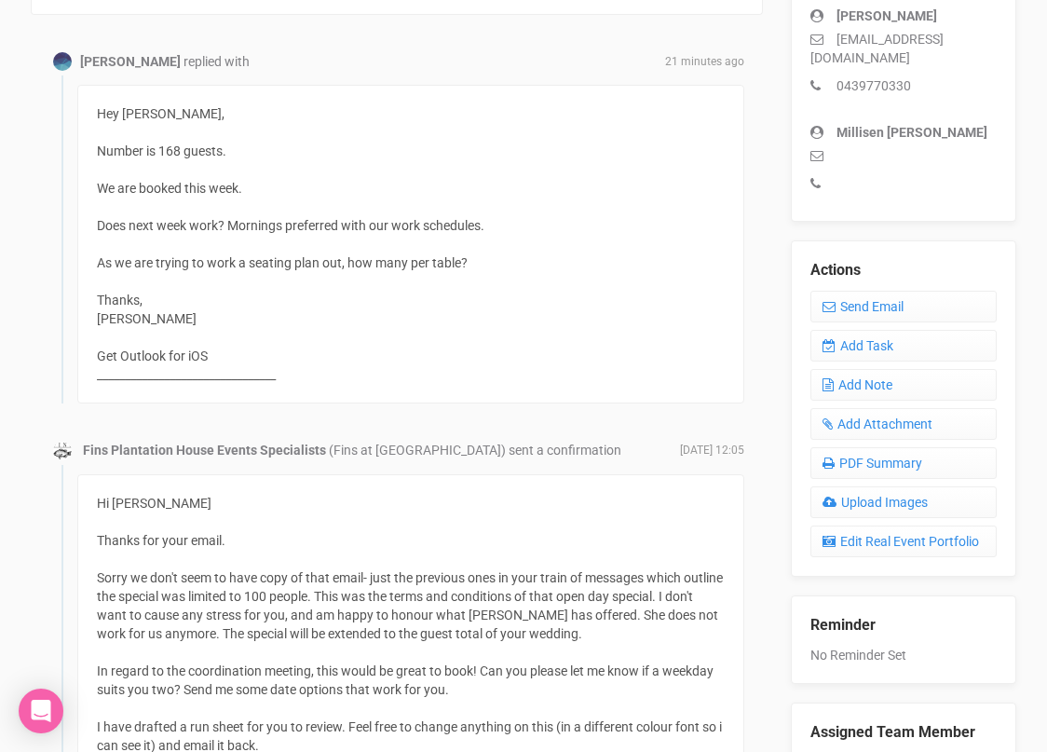
scroll to position [551, 0]
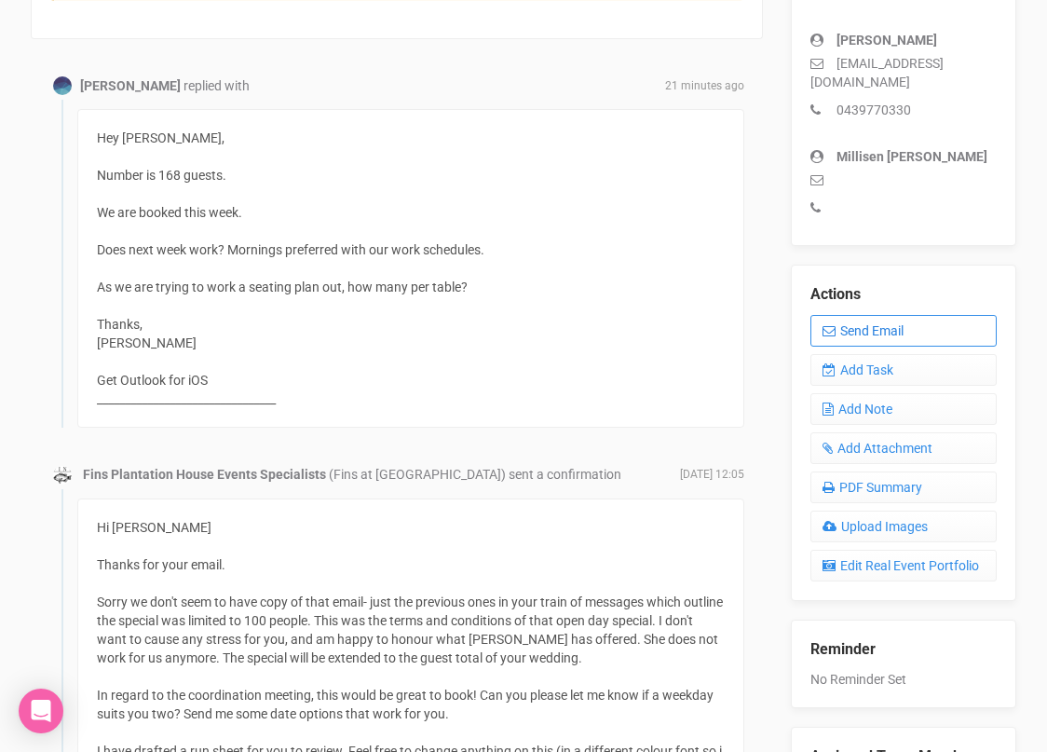
click at [842, 315] on link "Send Email" at bounding box center [903, 331] width 186 height 32
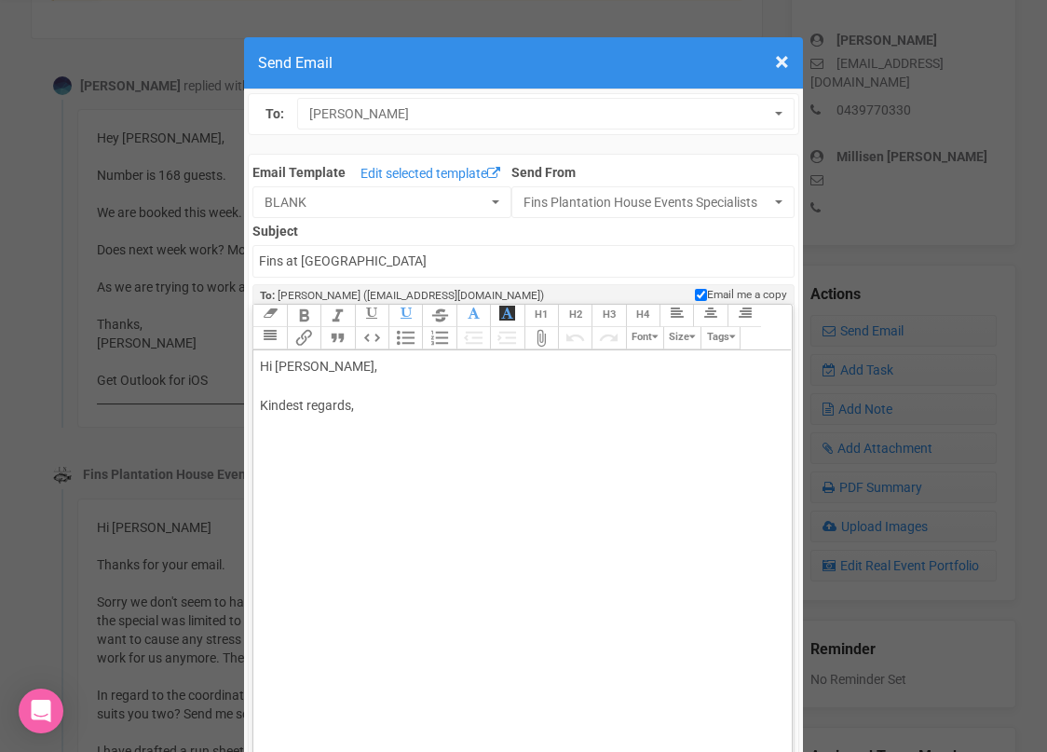
drag, startPoint x: 330, startPoint y: 362, endPoint x: 397, endPoint y: 368, distance: 67.3
click at [396, 369] on div "Hi Harrison Fraser, Kindest regards," at bounding box center [519, 406] width 518 height 98
click at [346, 380] on div "Hi Harrison Thurs 28th or Fri 29th? Kindest regards," at bounding box center [519, 425] width 518 height 137
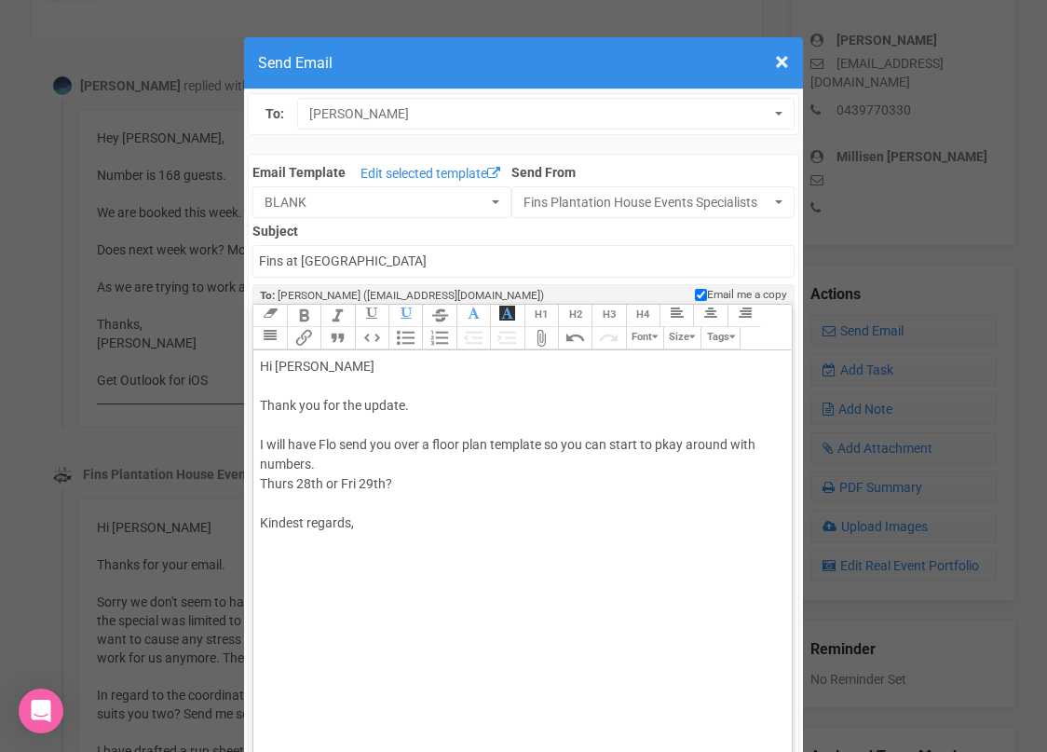
click at [672, 442] on div "Hi Harrison Thank you for the update. I will have Flo send you over a floor pla…" at bounding box center [519, 464] width 518 height 215
click at [374, 473] on div "Hi Harrison Thank you for the update. I will have Flo send you over a floor pla…" at bounding box center [519, 464] width 518 height 215
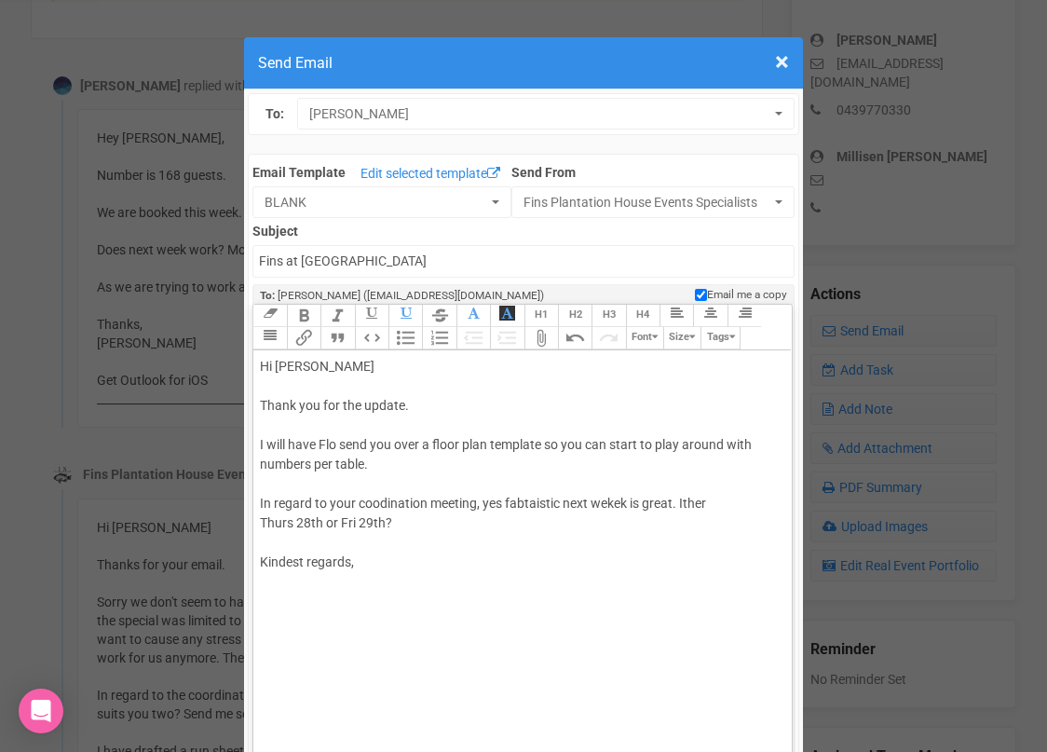
click at [689, 500] on div "Hi Harrison Thank you for the update. I will have Flo send you over a floor pla…" at bounding box center [519, 484] width 518 height 254
click at [545, 443] on div "Hi Harrison Thank you for the update. I will have Flo send you over a floor pla…" at bounding box center [519, 484] width 518 height 254
click at [512, 467] on div "Hi Harrison Thank you for the update. I will have Flo send you over a floor pla…" at bounding box center [519, 484] width 518 height 254
click at [534, 496] on div "Hi Harrison Thank you for the update. I will have Flo send you over a floor pla…" at bounding box center [519, 484] width 518 height 254
click at [616, 506] on div "Hi Harrison Thank you for the update. I will have Flo send you over a floor pla…" at bounding box center [519, 484] width 518 height 254
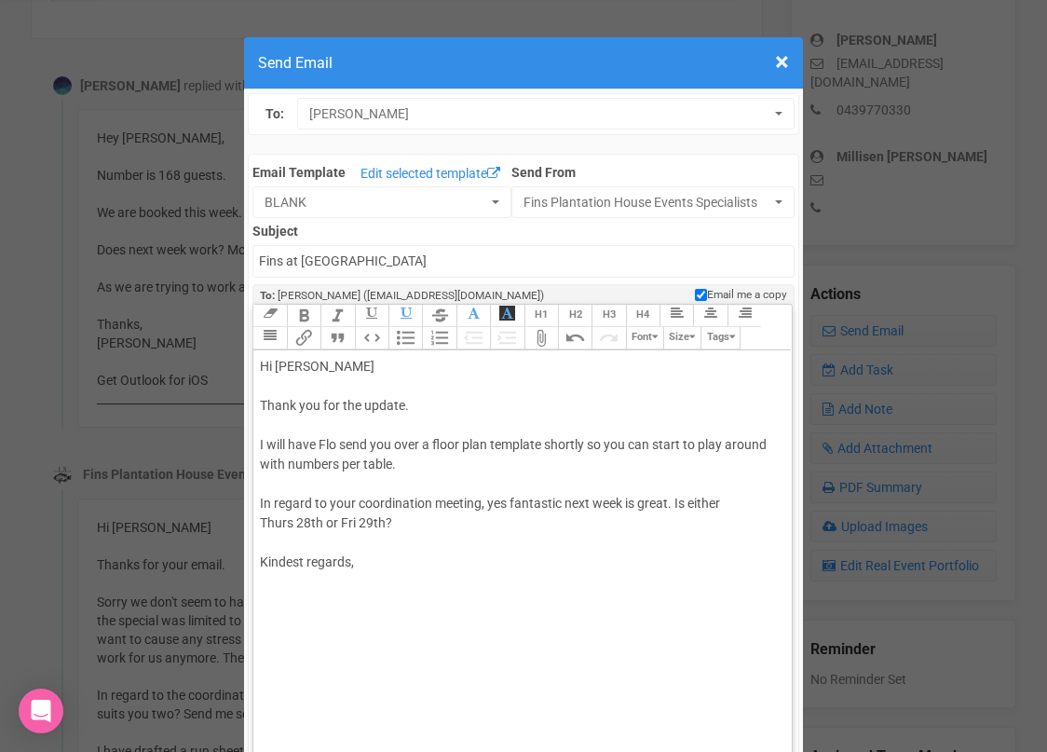
click at [742, 502] on div "Hi Harrison Thank you for the update. I will have Flo send you over a floor pla…" at bounding box center [519, 484] width 518 height 254
click at [265, 523] on div "Hi Harrison Thank you for the update. I will have Flo send you over a floor pla…" at bounding box center [519, 484] width 518 height 254
click at [378, 520] on div "Hi Harrison Thank you for the update. I will have Flo send you over a floor pla…" at bounding box center [519, 484] width 518 height 254
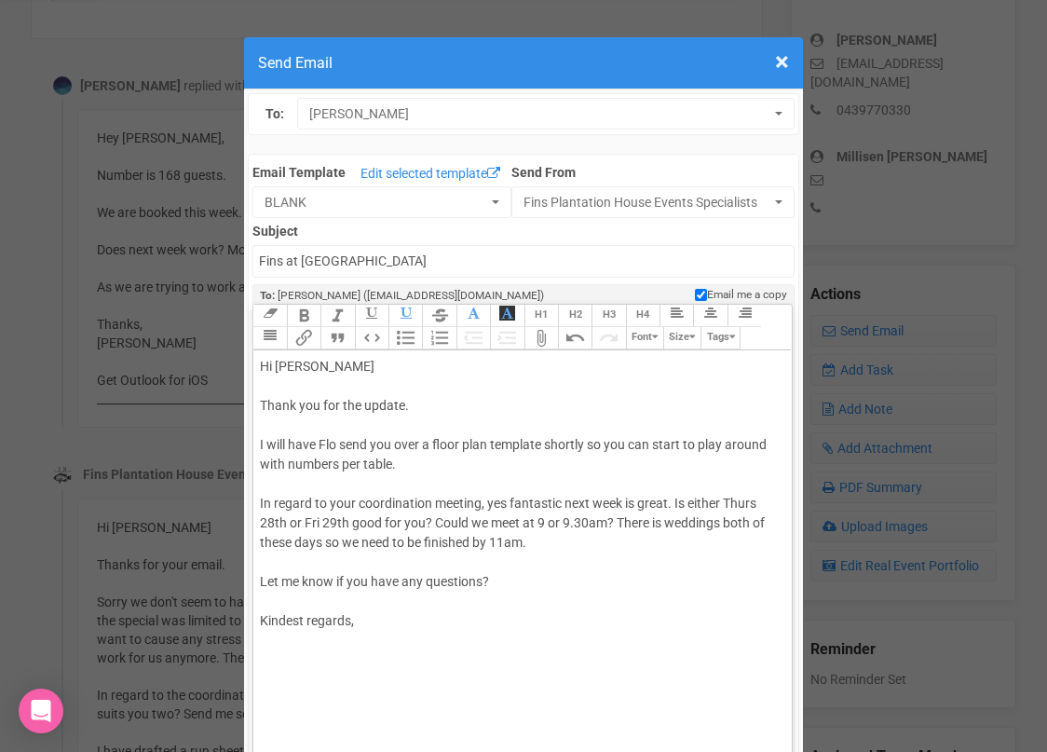
click at [377, 637] on div "Hi Harrison Thank you for the update. I will have Flo send you over a floor pla…" at bounding box center [519, 513] width 518 height 313
click at [550, 566] on div "Hi Harrison Thank you for the update. I will have Flo send you over a floor pla…" at bounding box center [519, 513] width 518 height 313
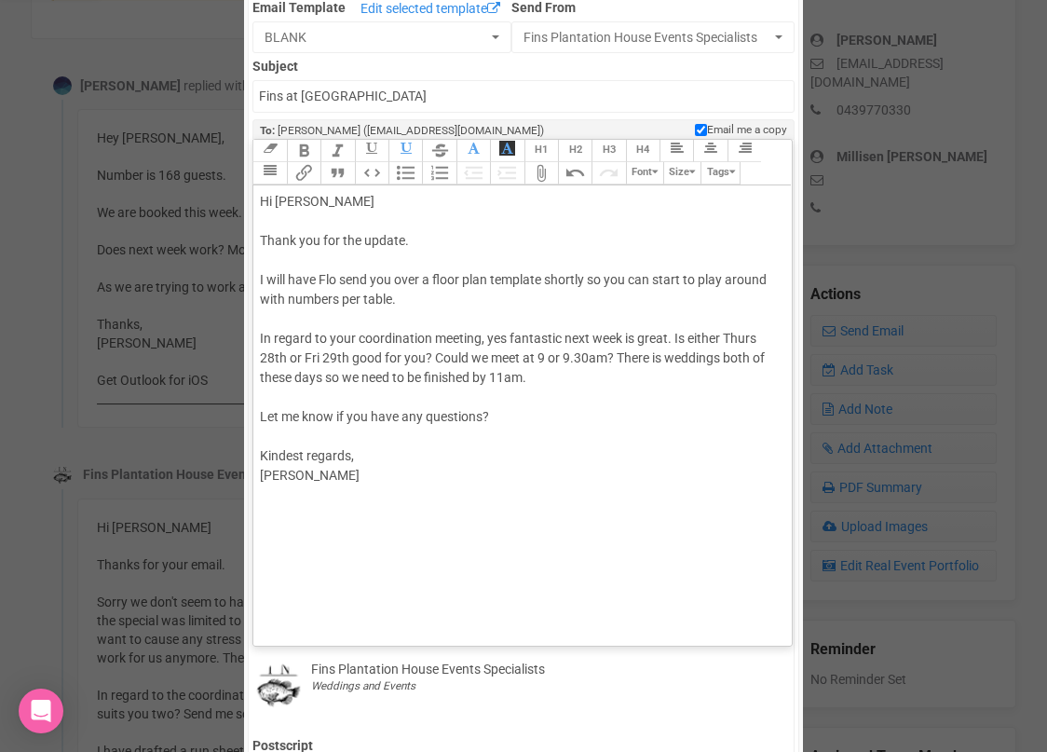
scroll to position [269, 0]
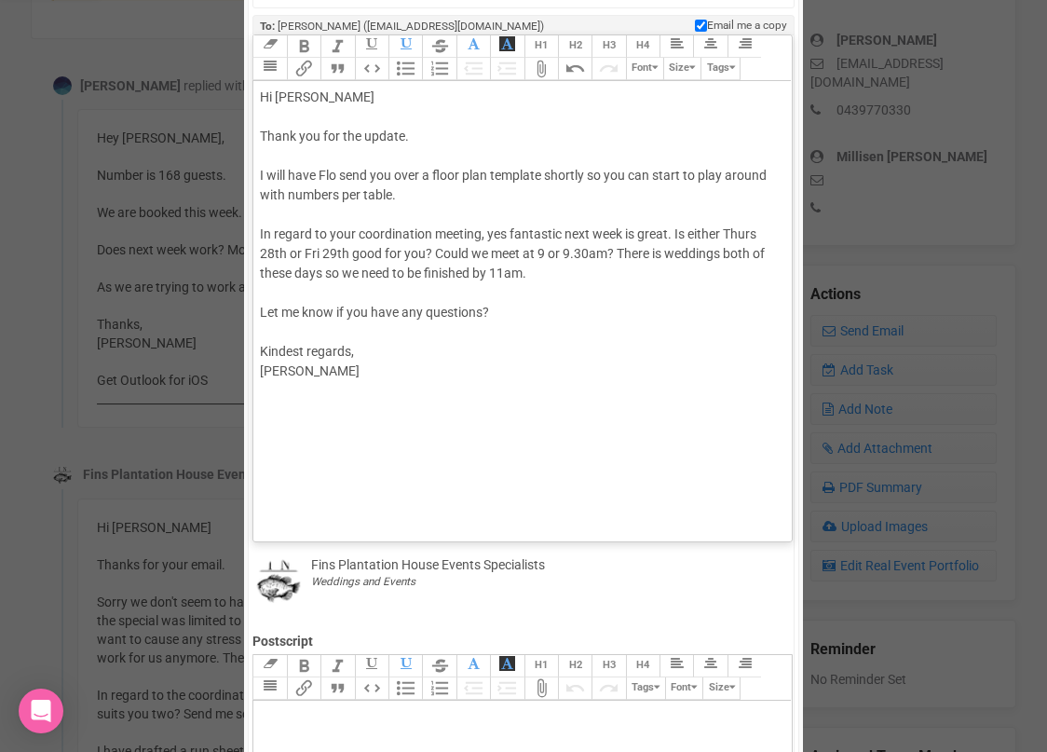
click at [532, 319] on div "Hi Harrison Thank you for the update. I will have Flo send you over a floor pla…" at bounding box center [519, 244] width 518 height 313
click at [516, 313] on div "Hi Harrison Thank you for the update. I will have Flo send you over a floor pla…" at bounding box center [519, 244] width 518 height 313
type trix-editor "<div>Hi Harrison&nbsp;<br><br>Thank you for the update.<br><br>I will have Flo …"
click at [455, 372] on div "Hi Harrison Thank you for the update. I will have Flo send you over a floor pla…" at bounding box center [519, 244] width 518 height 313
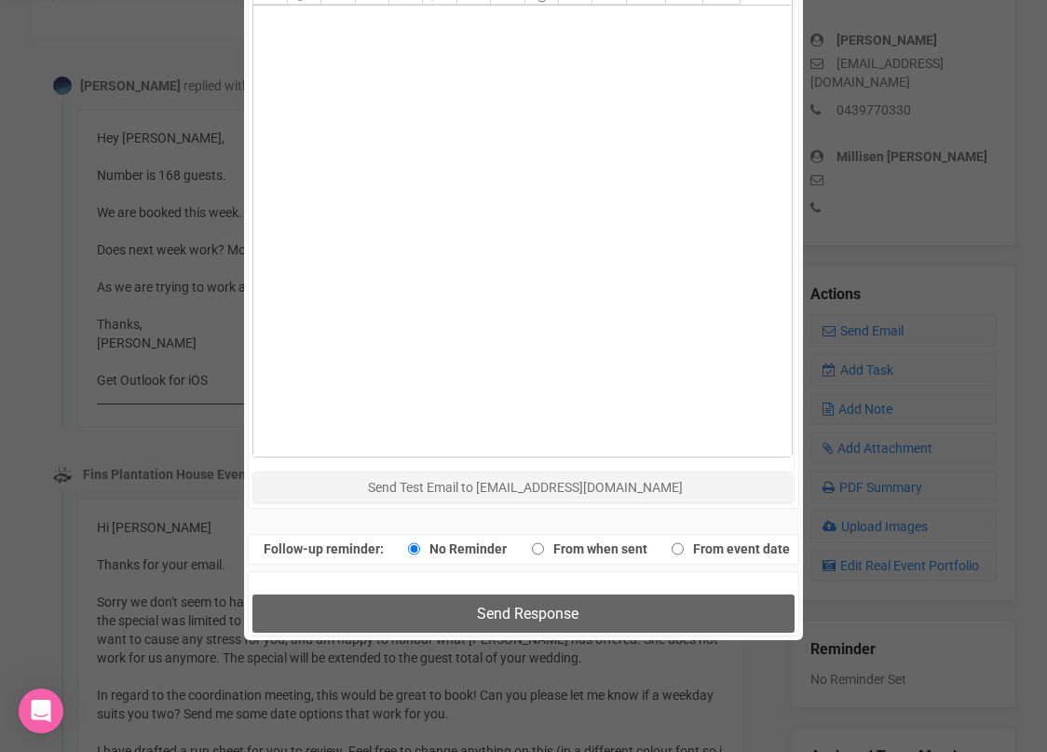
scroll to position [1002, 0]
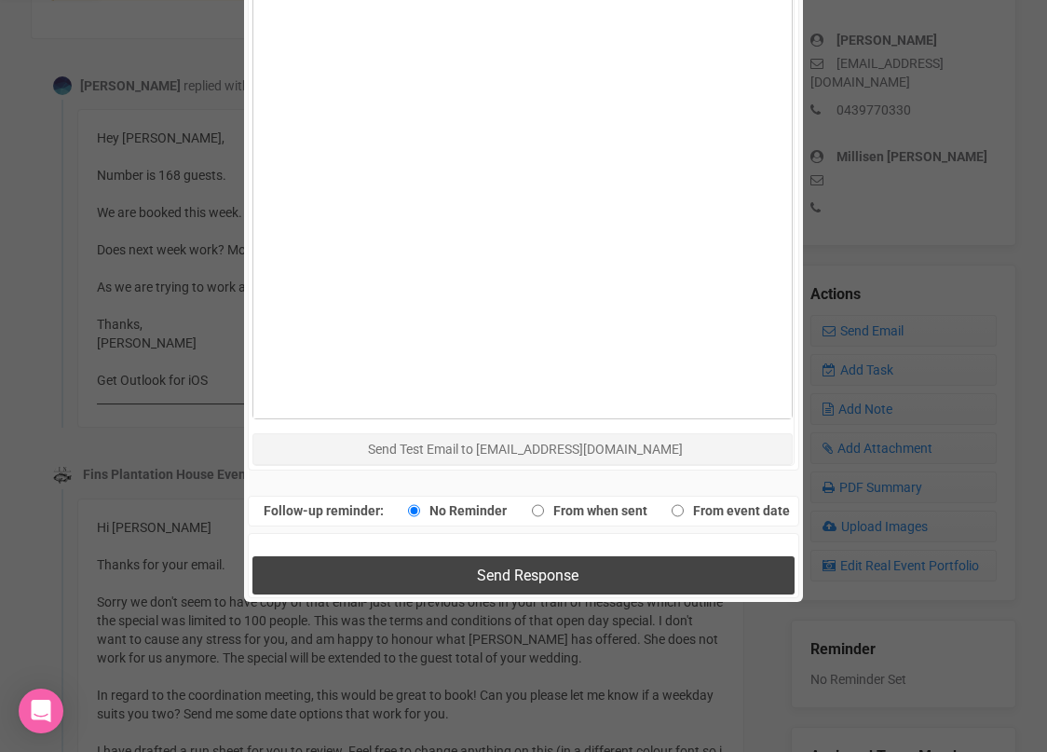
click at [468, 567] on button "Send Response" at bounding box center [522, 575] width 541 height 38
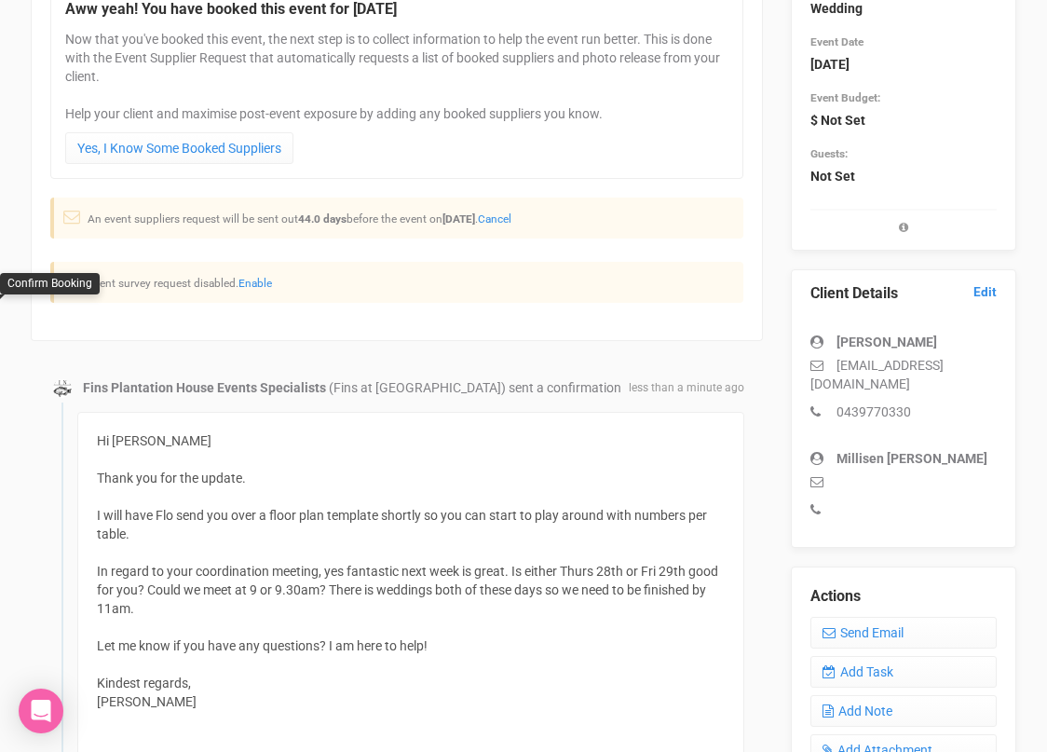
scroll to position [0, 0]
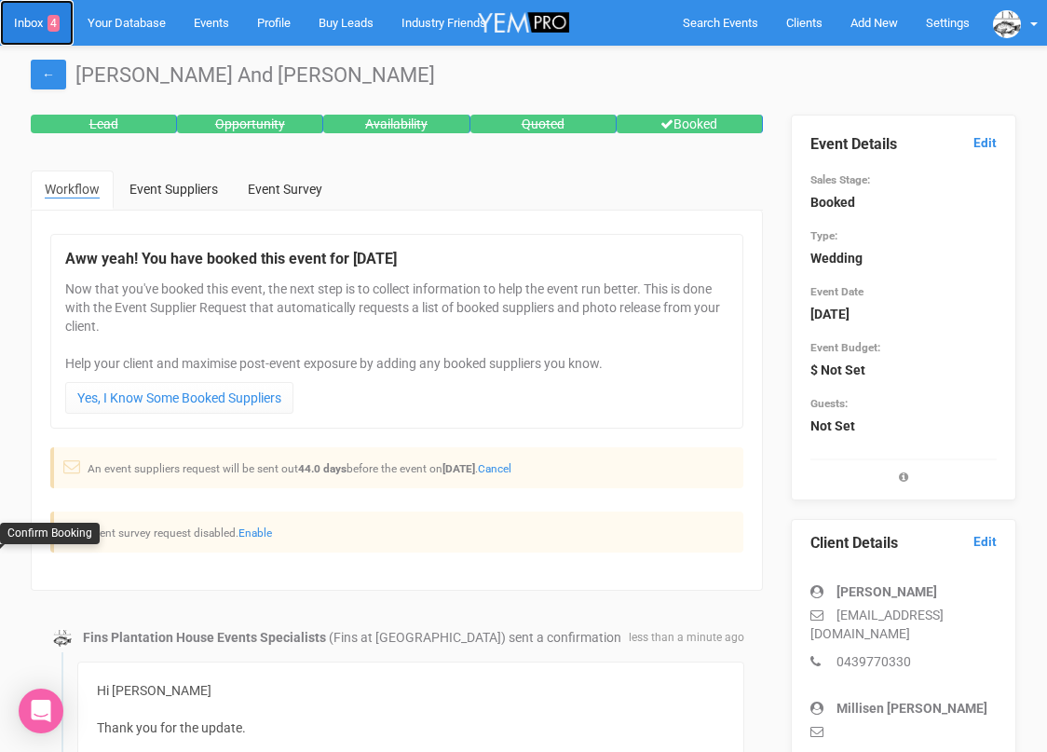
click at [26, 24] on link "Inbox 4" at bounding box center [37, 23] width 74 height 46
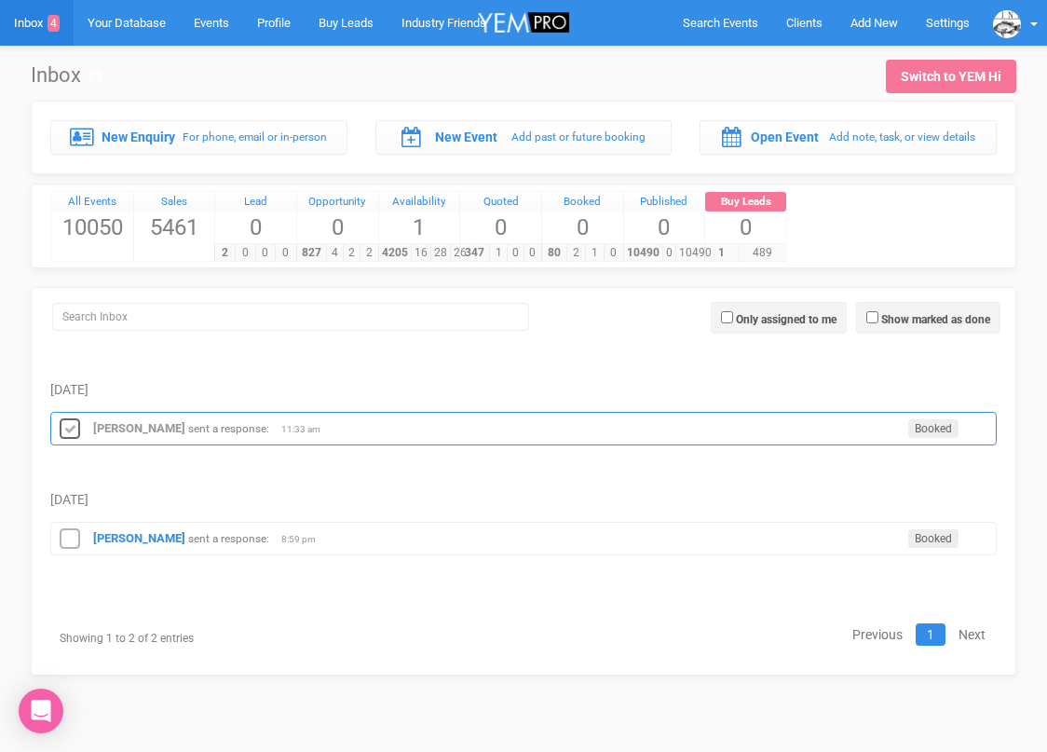
click at [66, 425] on icon at bounding box center [70, 429] width 28 height 24
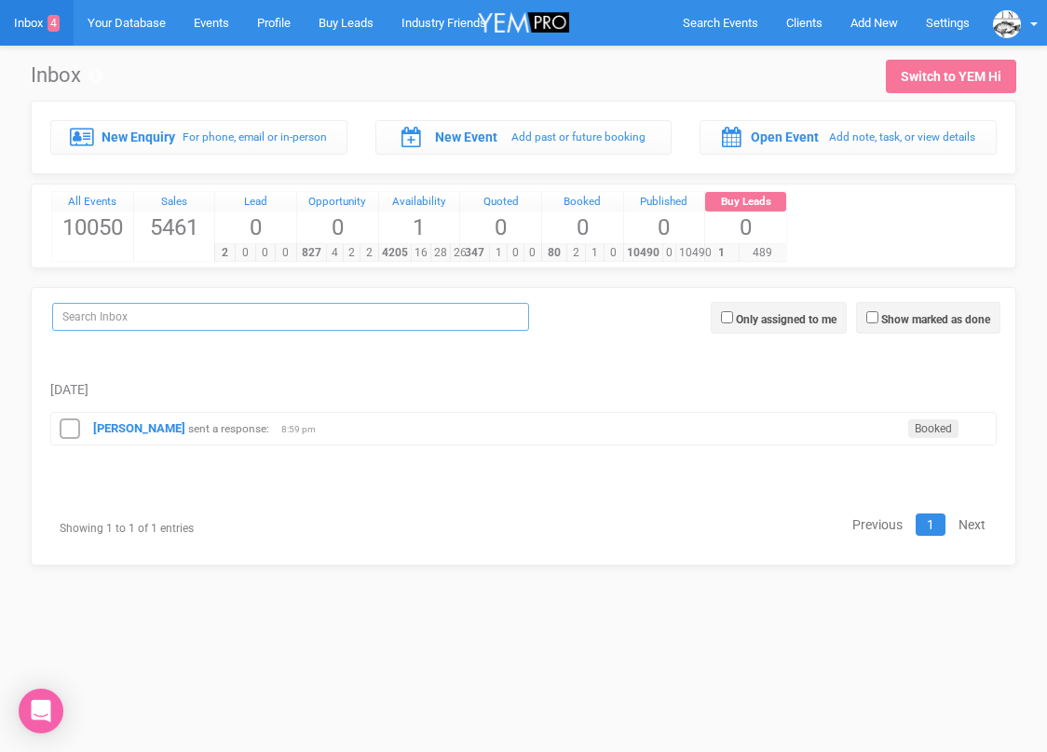
click at [419, 316] on input "search" at bounding box center [290, 317] width 477 height 28
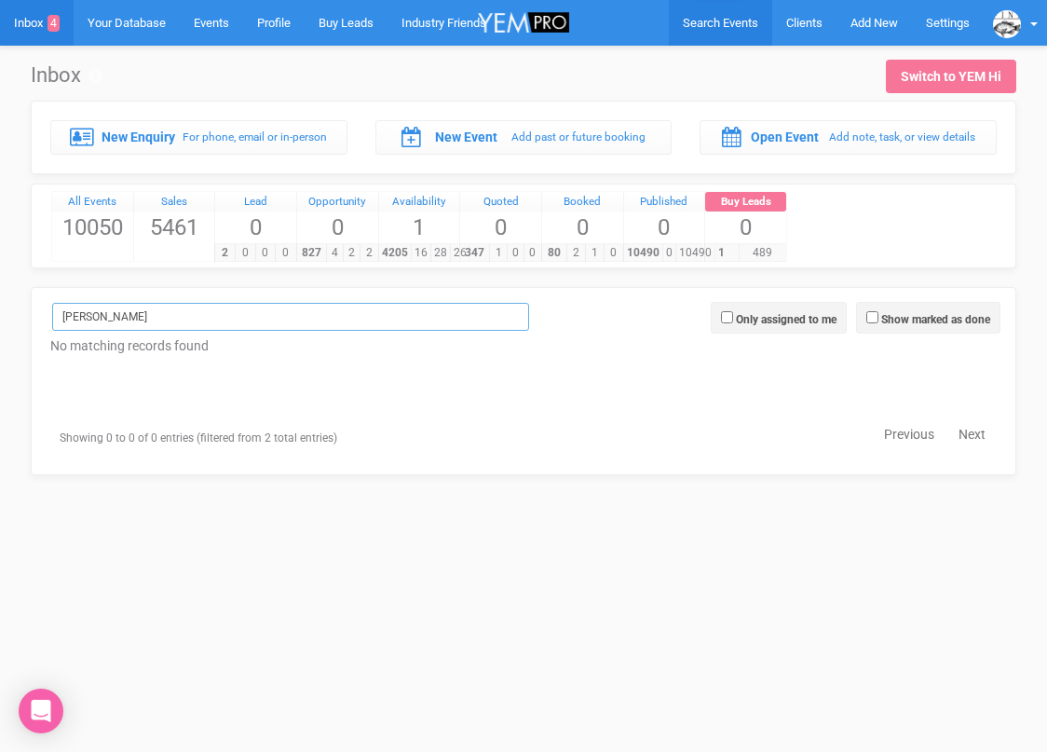
type input "Sophia"
click at [710, 15] on link "Search Events" at bounding box center [720, 23] width 103 height 46
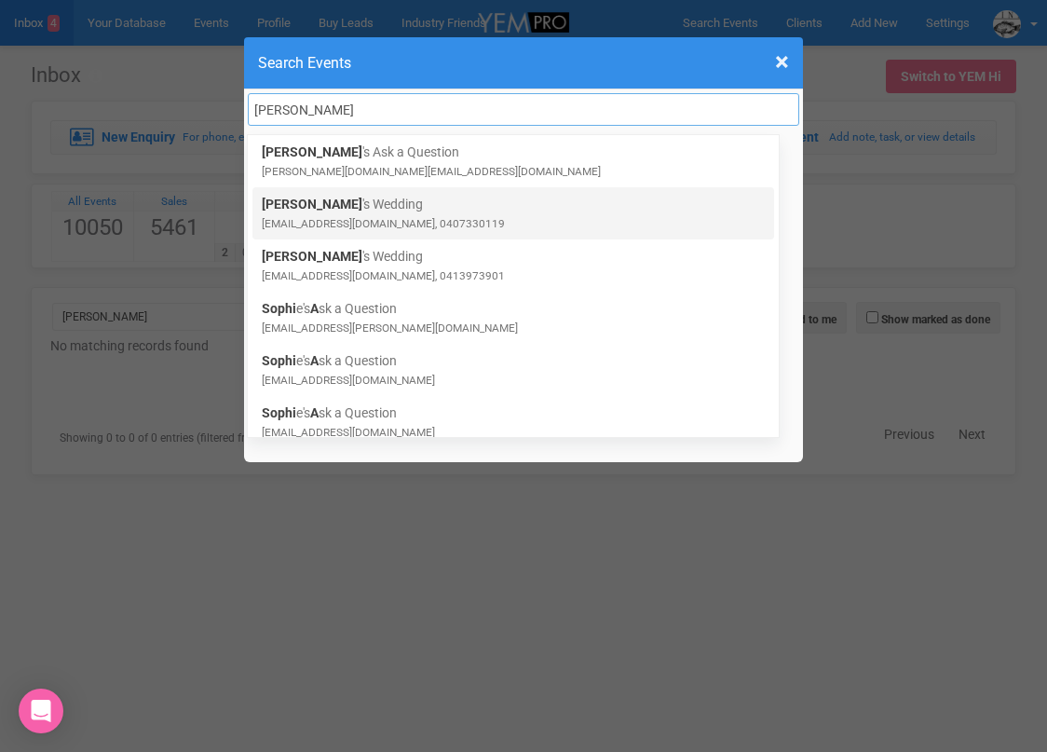
type input "Sophia"
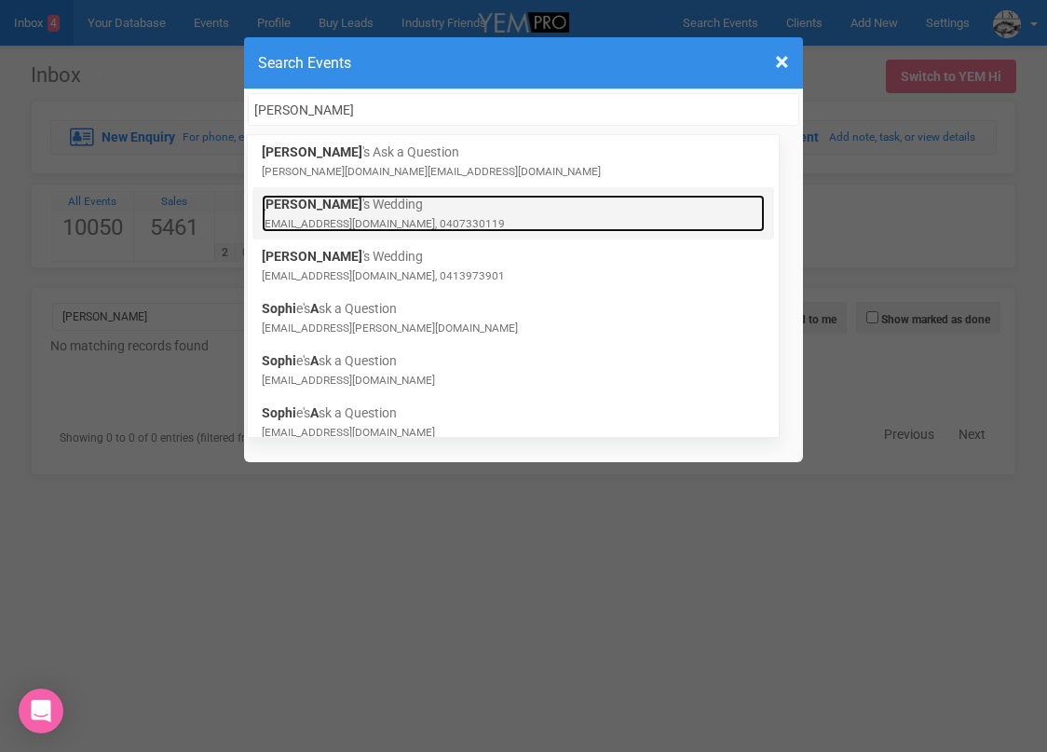
click at [398, 196] on link "Sophia 's Wedding sophialake98@gmail.com, 0407330119" at bounding box center [513, 213] width 503 height 37
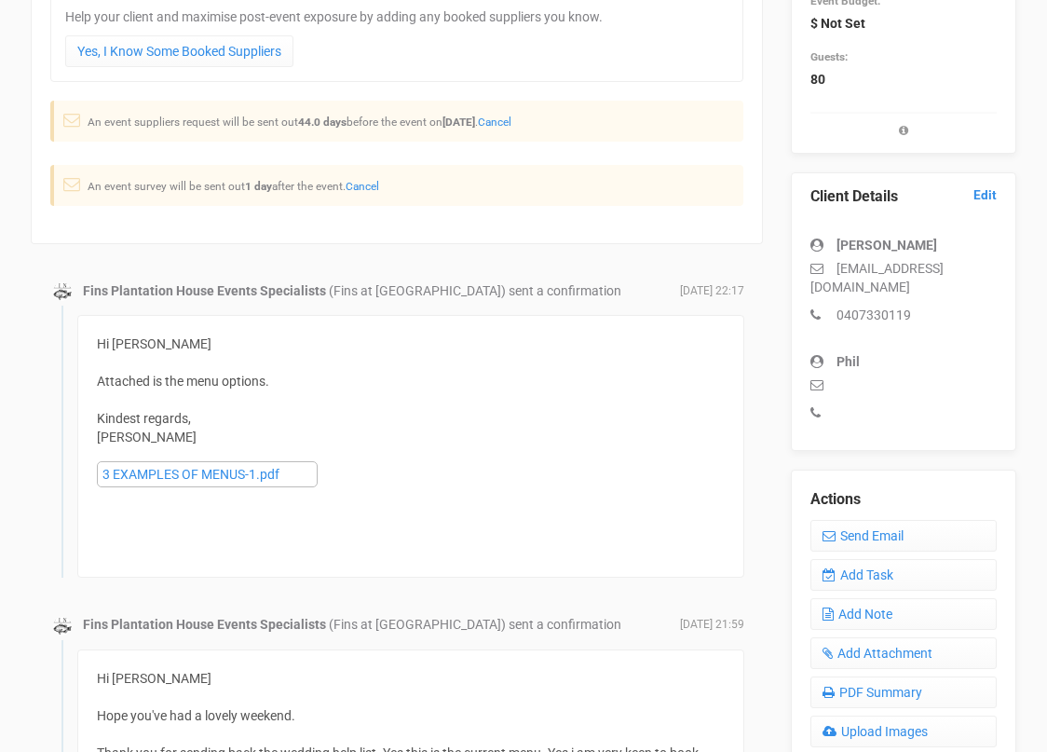
scroll to position [360, 0]
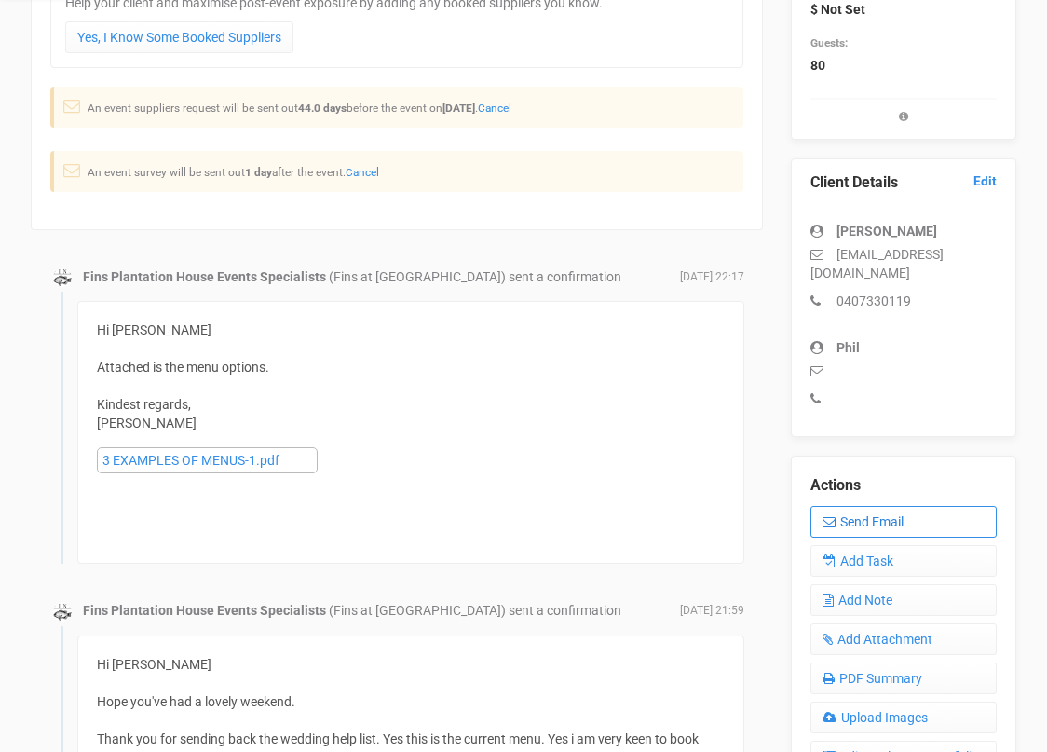
click at [827, 506] on link "Send Email" at bounding box center [903, 522] width 186 height 32
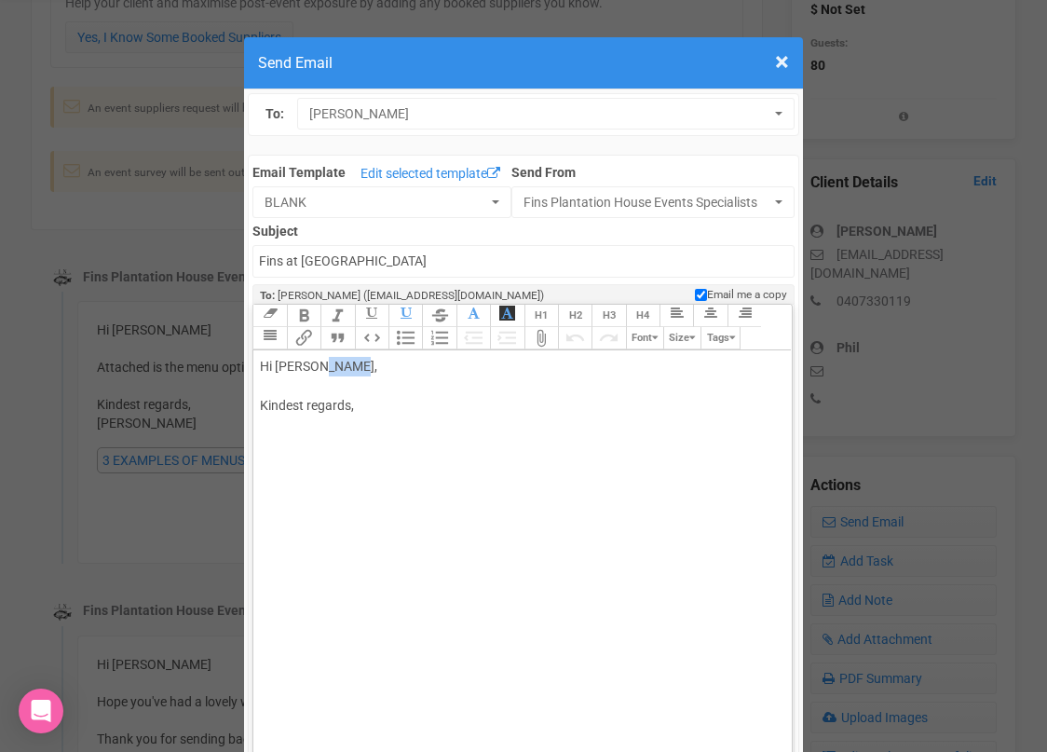
drag, startPoint x: 318, startPoint y: 365, endPoint x: 376, endPoint y: 376, distance: 59.7
click at [375, 376] on div "Hi [PERSON_NAME], Kindest regards," at bounding box center [519, 406] width 518 height 98
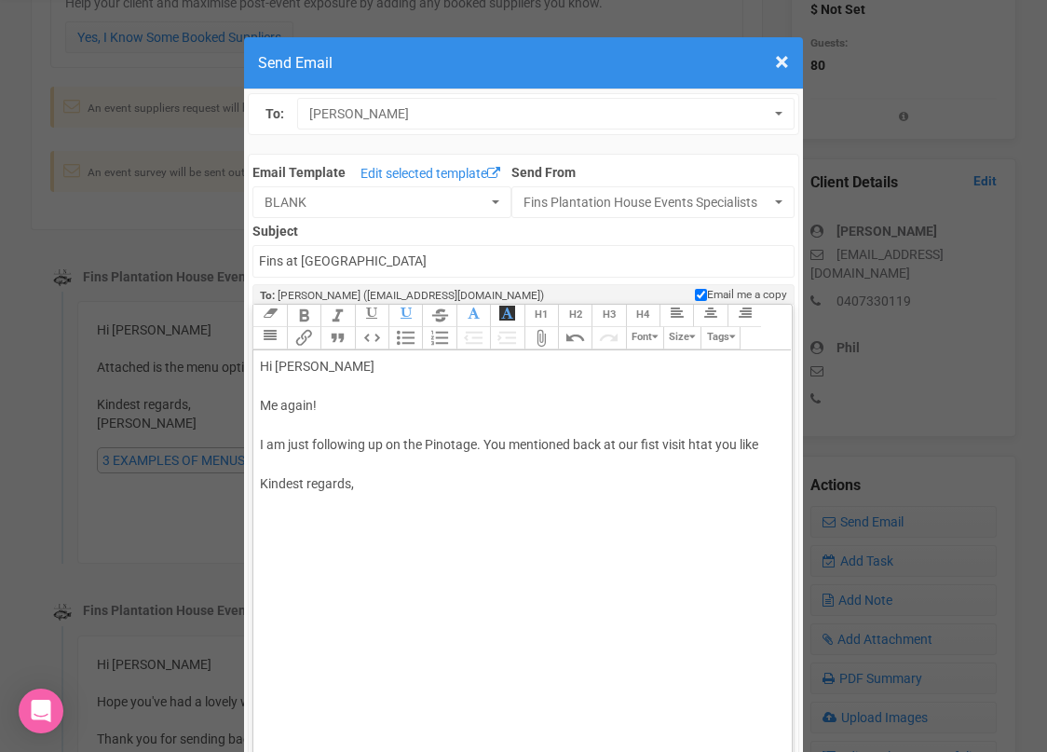
click at [700, 439] on div "Hi [PERSON_NAME] Me again! I am just following up on the Pinotage. You mentione…" at bounding box center [519, 445] width 518 height 176
click at [768, 443] on div "Hi [PERSON_NAME] Me again! I am just following up on the Pinotage. You mentione…" at bounding box center [519, 445] width 518 height 176
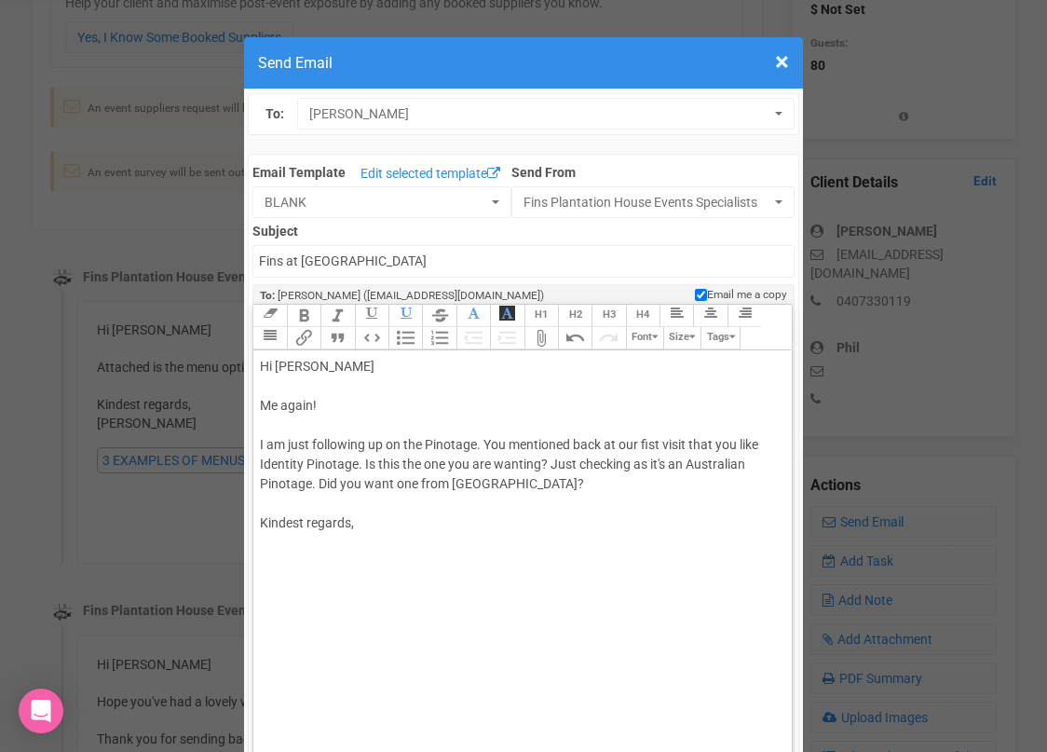
click at [370, 529] on div "Hi [PERSON_NAME] Me again! I am just following up on the Pinotage. You mentione…" at bounding box center [519, 464] width 518 height 215
click at [545, 488] on div "Hi [PERSON_NAME] Me again! I am just following up on the Pinotage. You mentione…" at bounding box center [519, 474] width 518 height 235
type trix-editor "<div>Hi Sophia&nbsp;<br><br>Me again!<br><br>I am just following up on the Pino…"
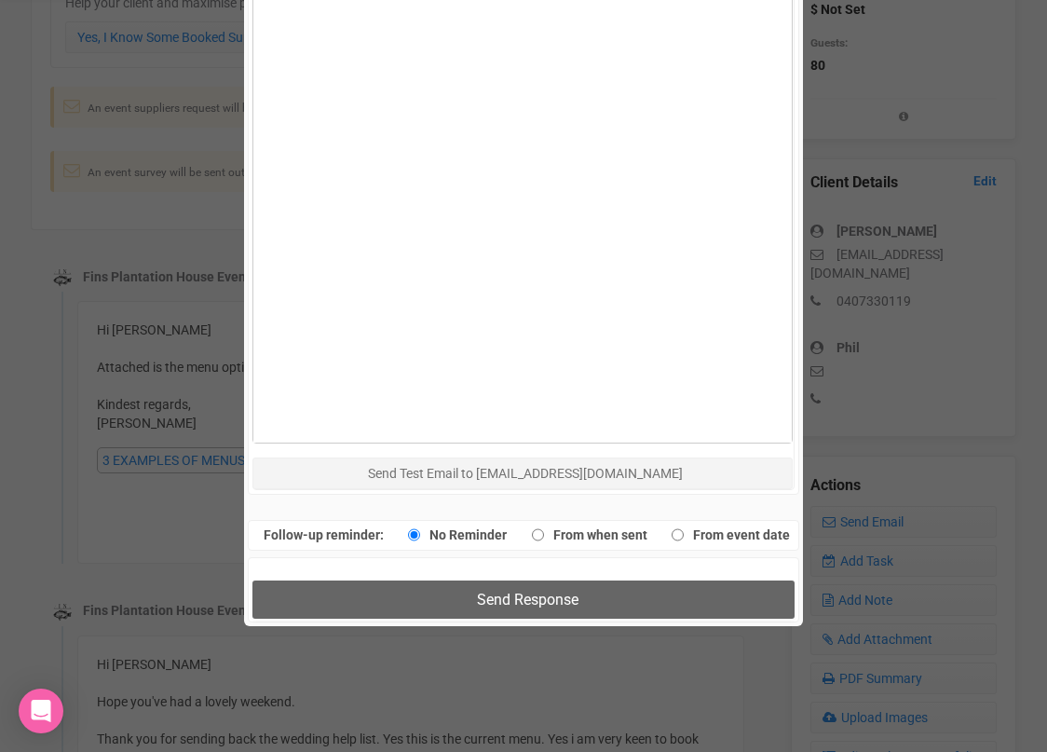
scroll to position [1013, 0]
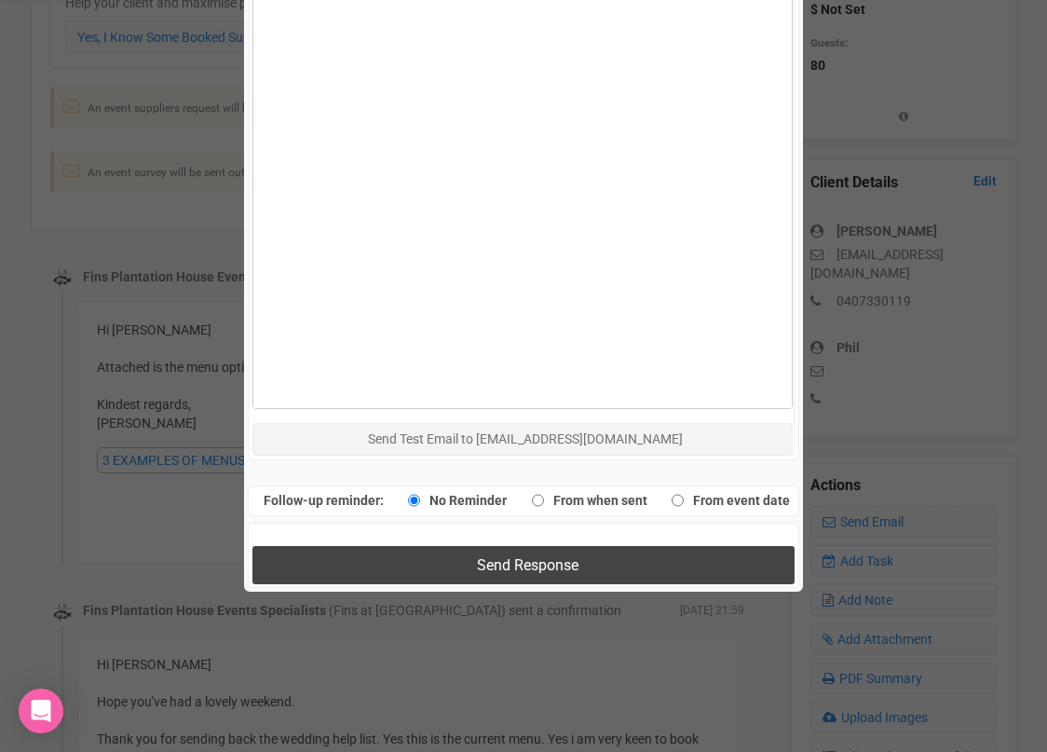
click at [536, 557] on span "Send Response" at bounding box center [528, 565] width 102 height 18
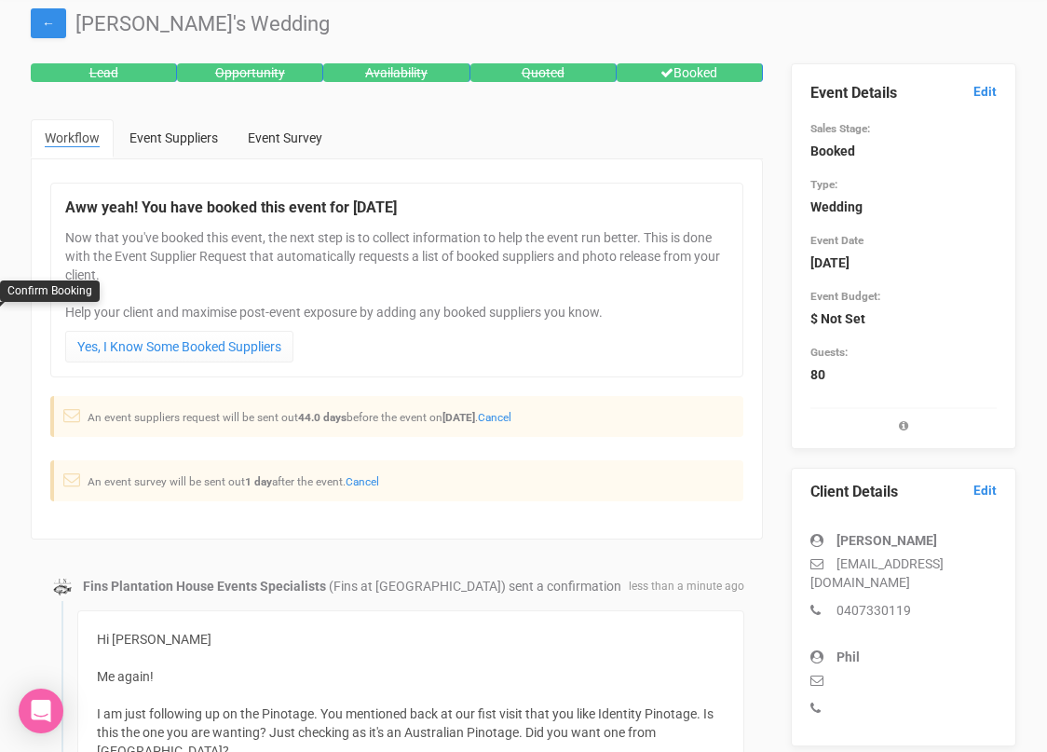
scroll to position [0, 0]
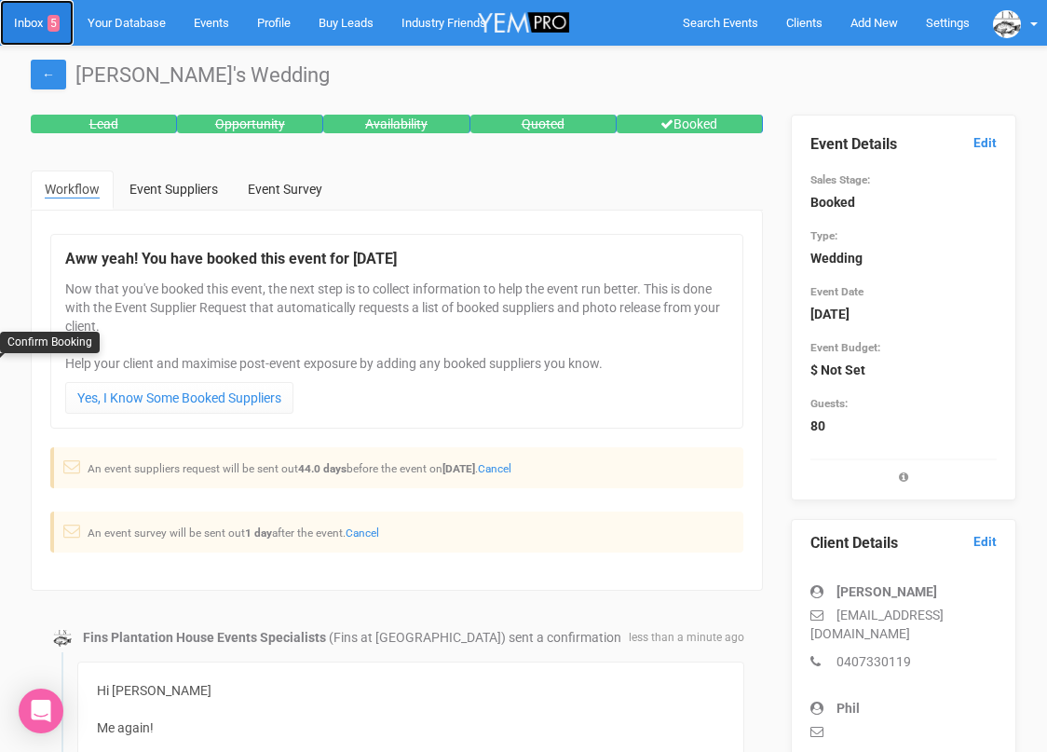
click at [23, 20] on link "Inbox 5" at bounding box center [37, 23] width 74 height 46
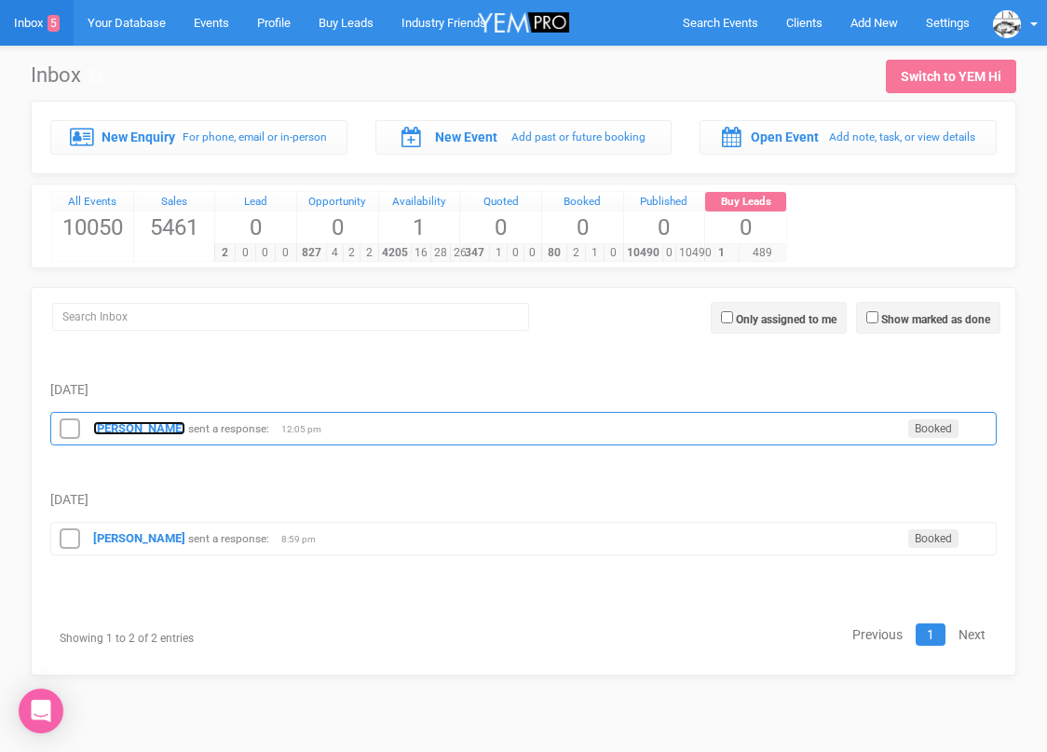
click at [144, 421] on strong "Harrison Fraser" at bounding box center [139, 428] width 92 height 14
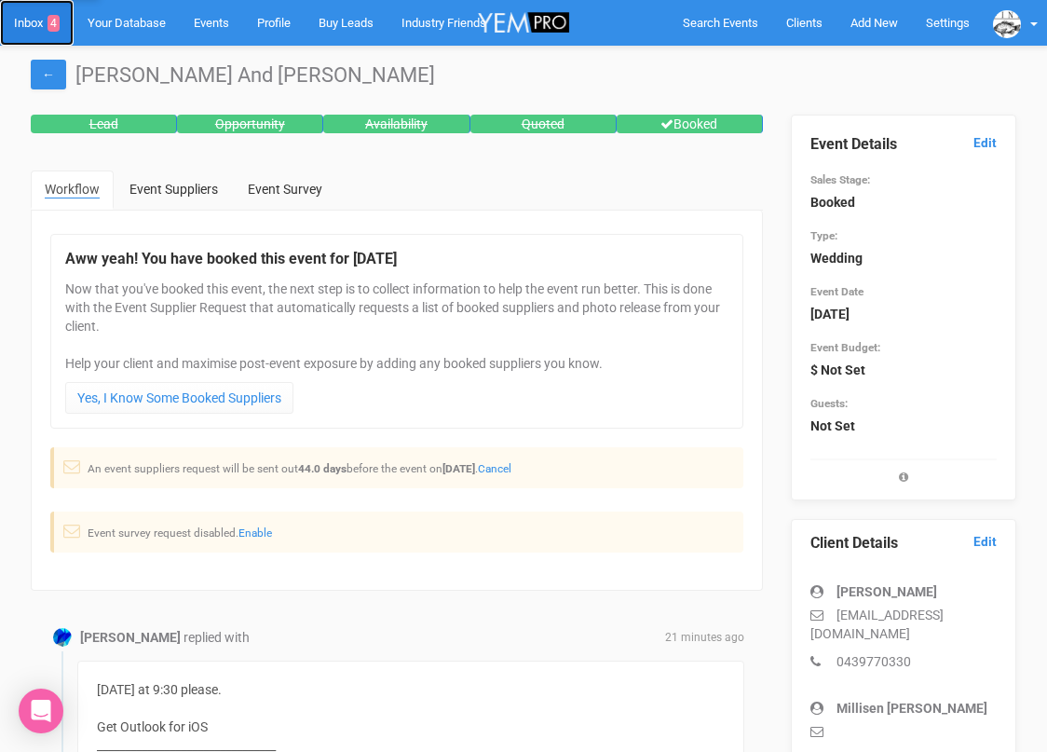
click at [34, 25] on link "Inbox 4" at bounding box center [37, 23] width 74 height 46
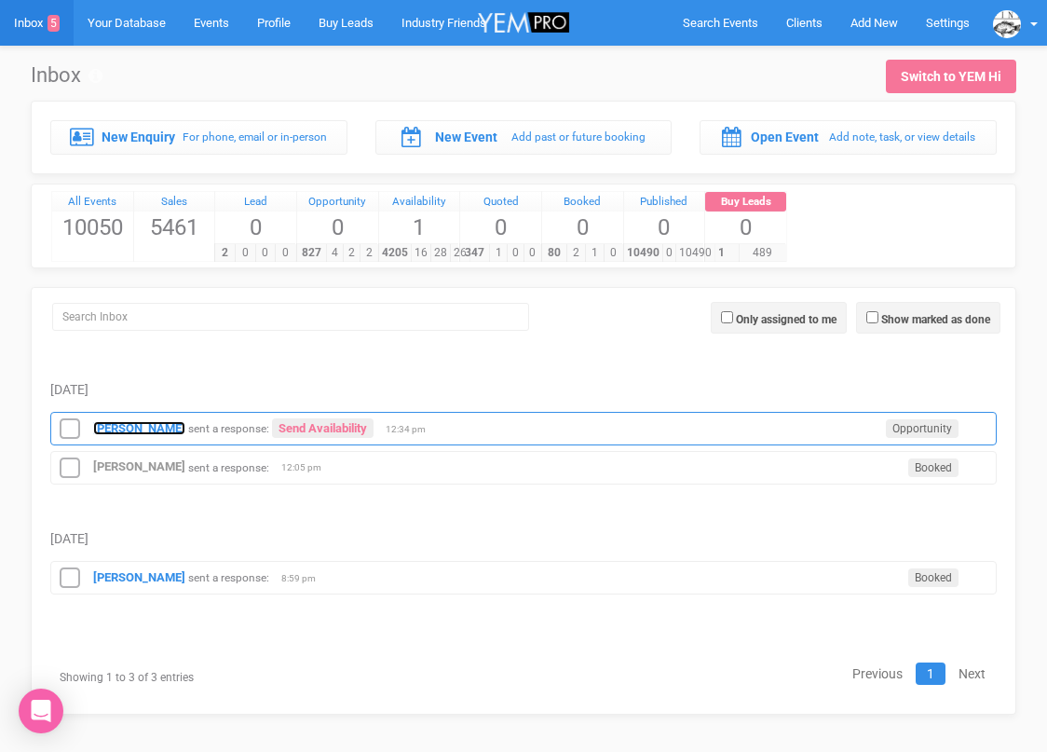
click at [160, 430] on strong "Mattia De’Ambrosis" at bounding box center [139, 428] width 92 height 14
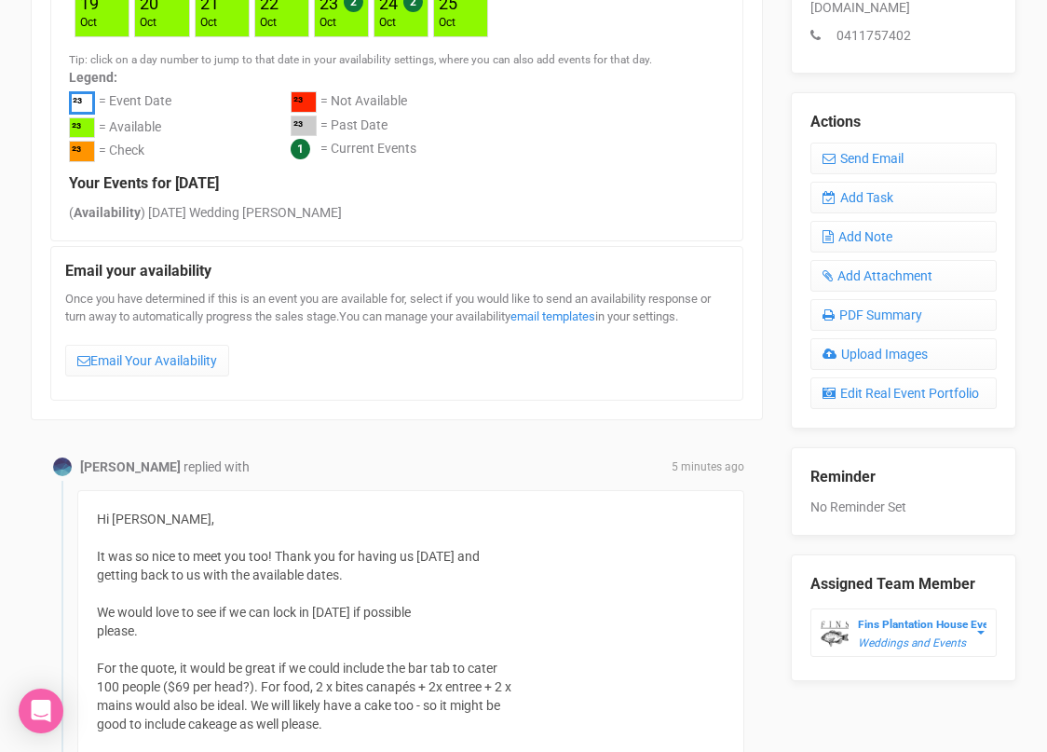
scroll to position [620, 0]
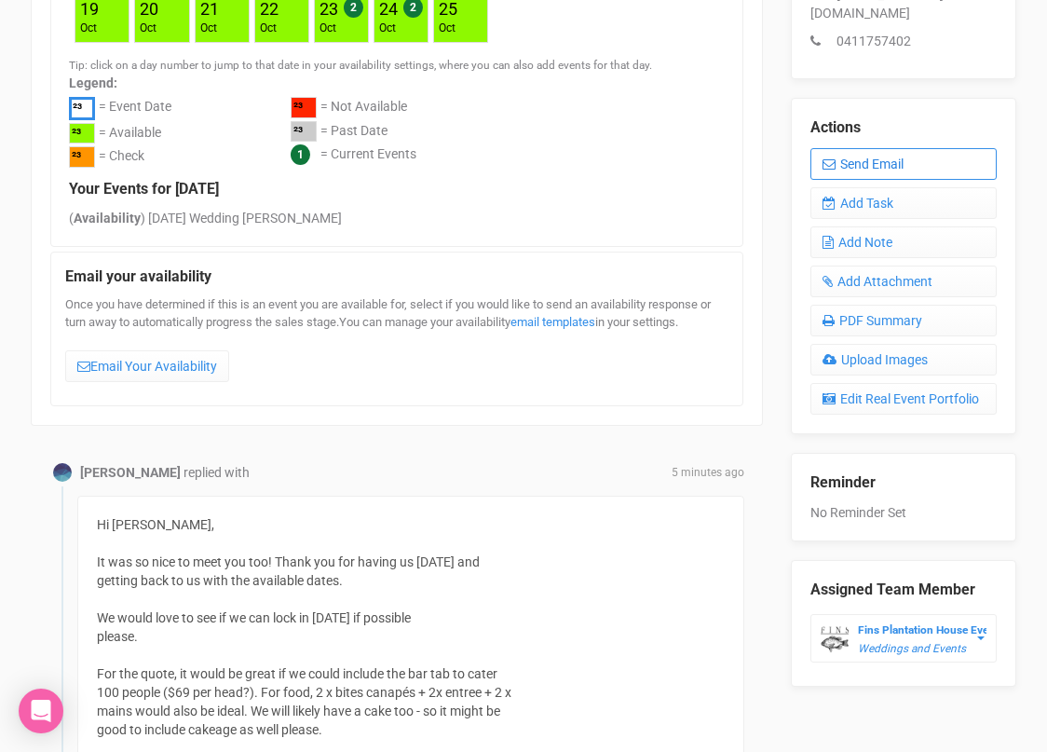
click at [834, 157] on icon at bounding box center [828, 163] width 13 height 13
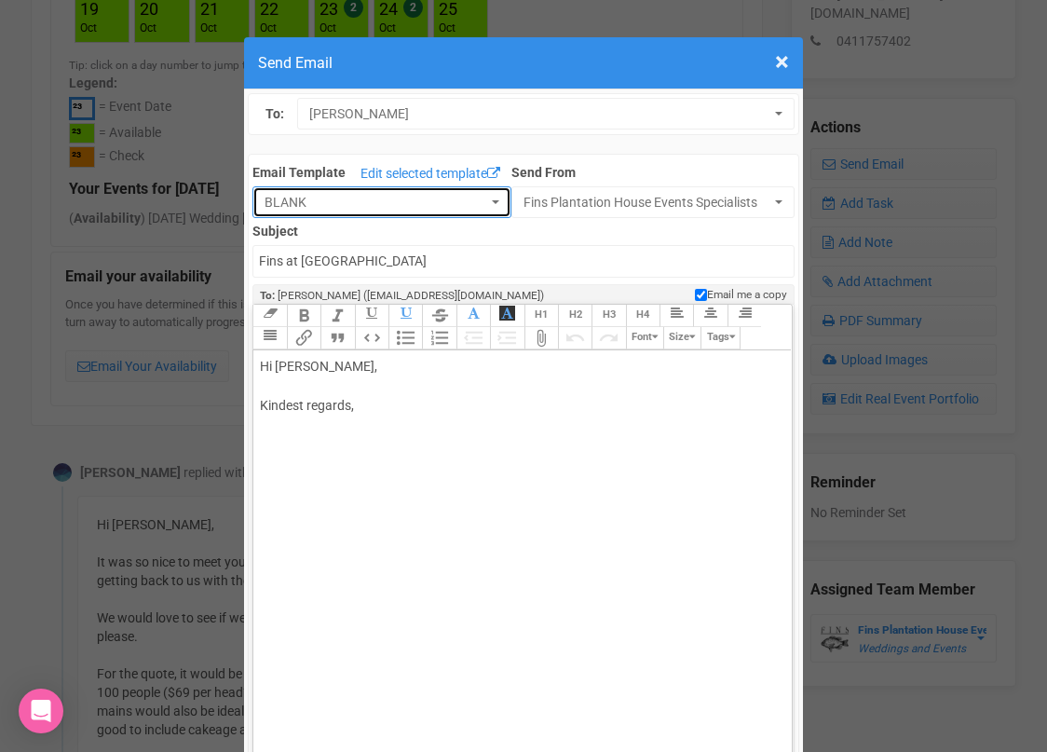
click at [419, 204] on span "BLANK" at bounding box center [376, 202] width 223 height 19
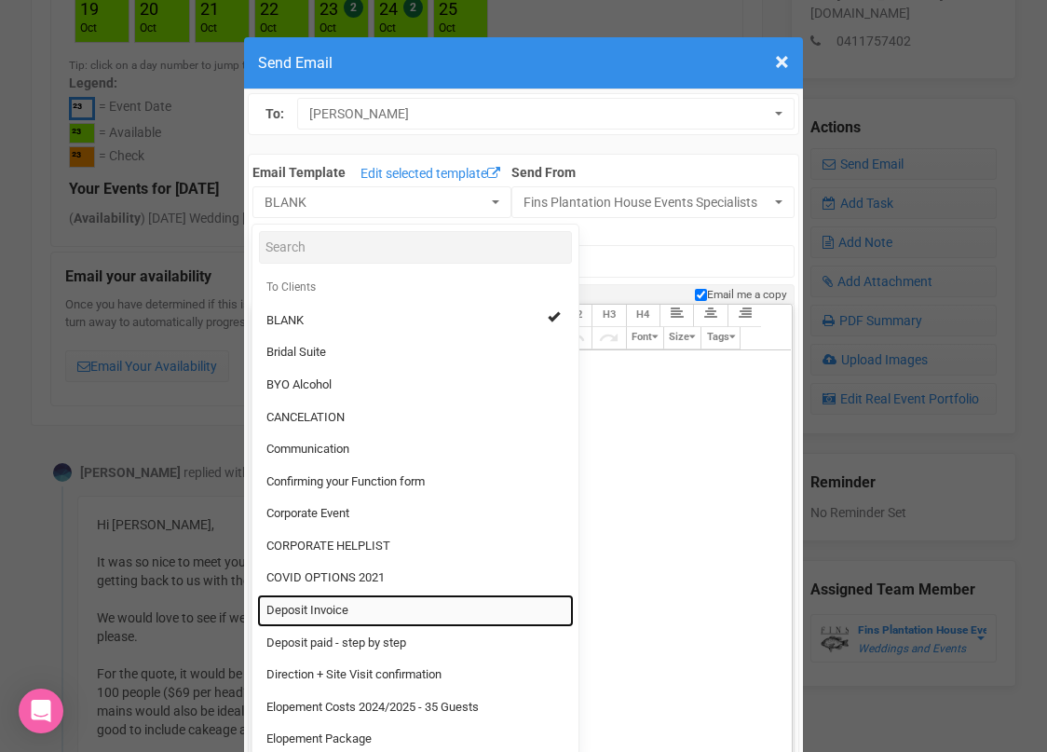
click at [365, 605] on link "Deposit Invoice" at bounding box center [415, 610] width 317 height 33
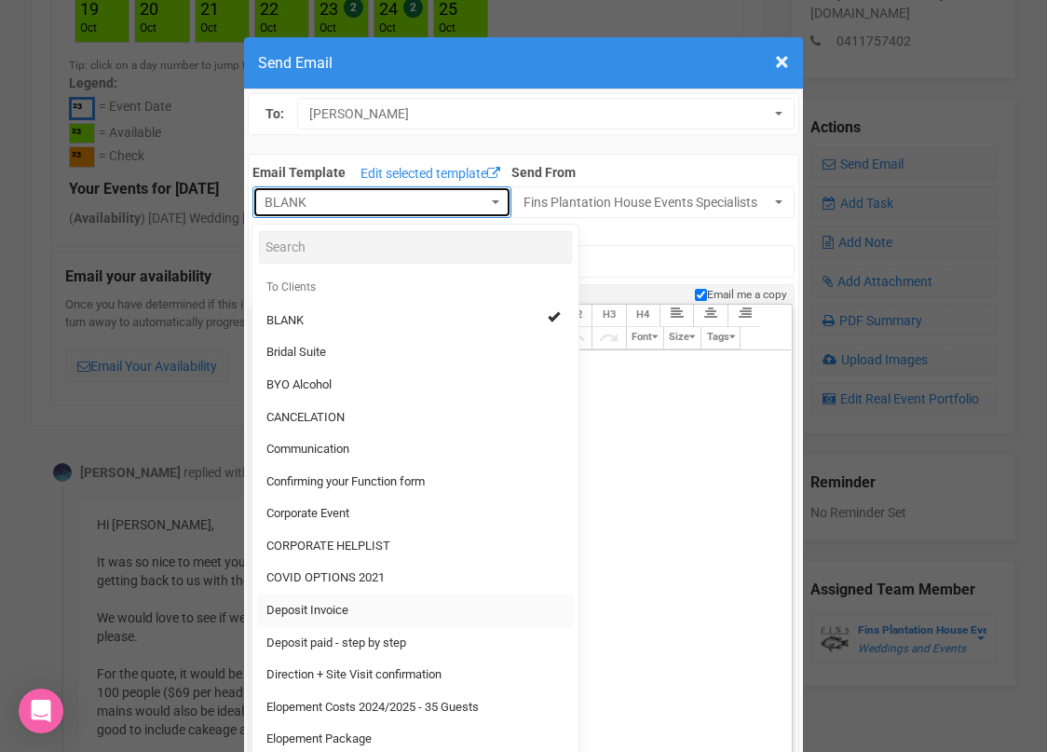
select select "326532"
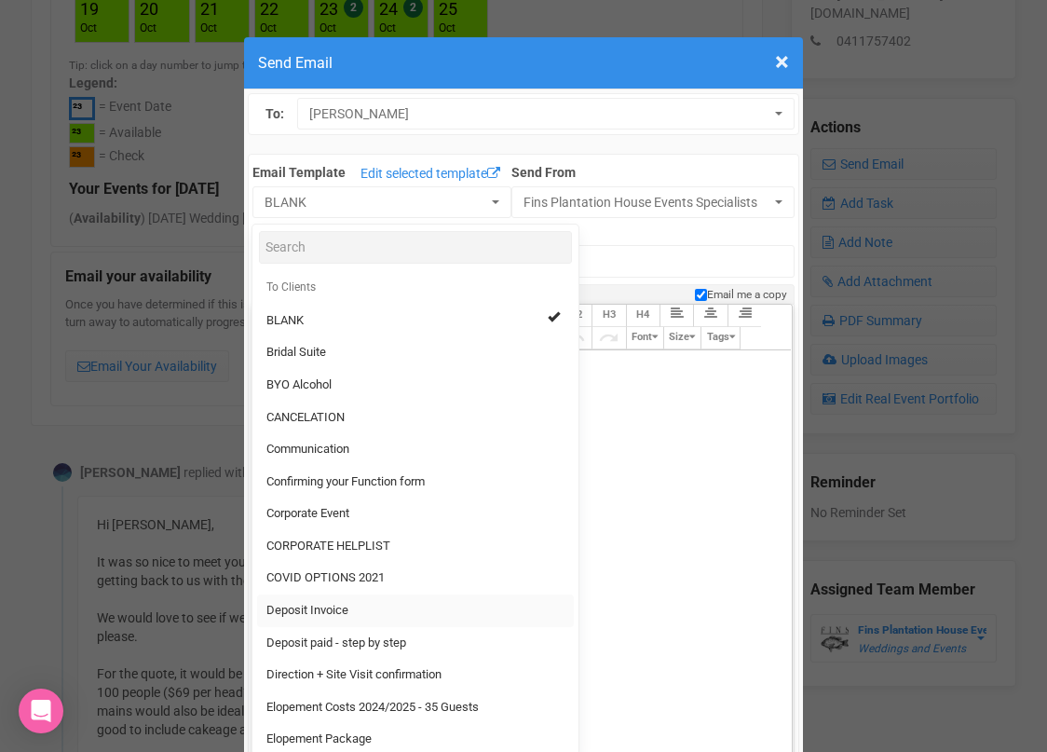
type input "Fins Plantation House - Deposit Invoice"
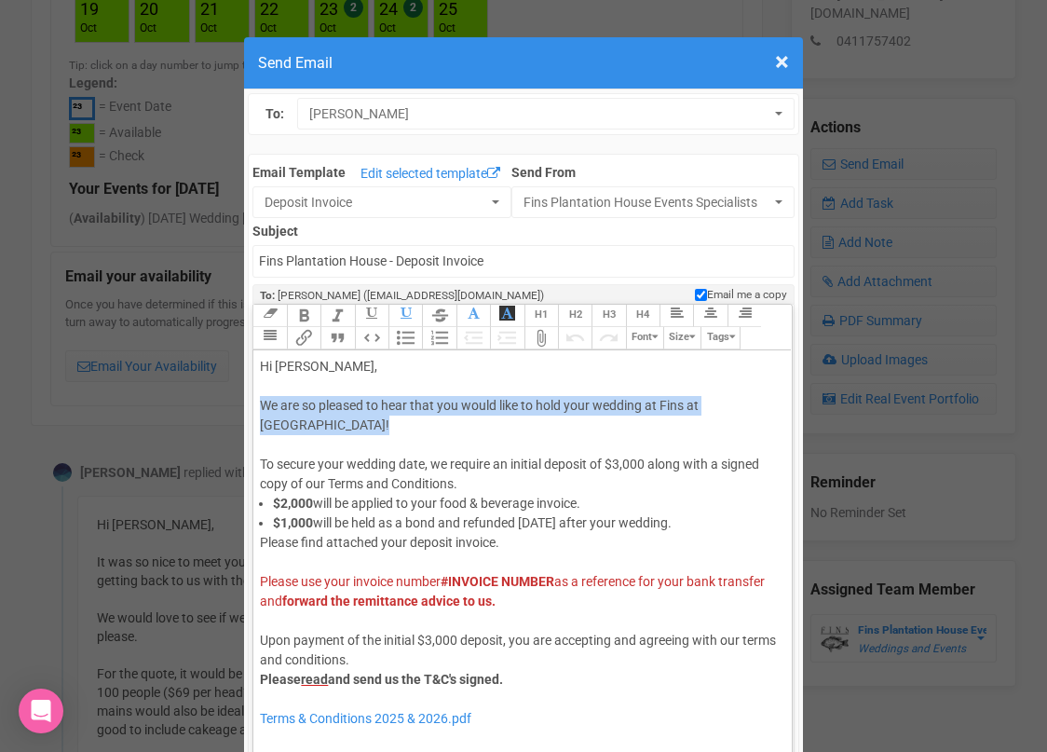
drag, startPoint x: 323, startPoint y: 418, endPoint x: 257, endPoint y: 409, distance: 66.8
click at [257, 409] on trix-editor "Hi Mattia, We are so pleased to hear that you would like to hold your wedding a…" at bounding box center [521, 575] width 537 height 451
paste trix-editor "<span style="font-family: Helvetica; font-size: 12px; color: rgb(0, 0, 0); text…"
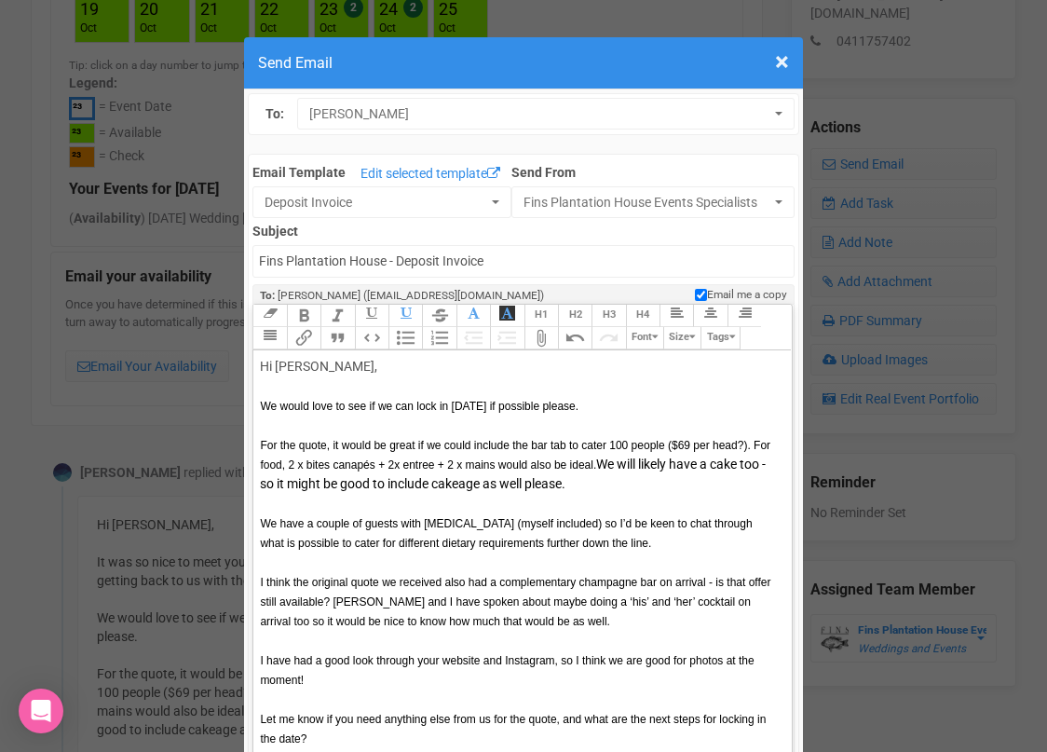
click at [324, 365] on div "Hi Mattia, We would love to see if we can lock in Saturday 31 October 2026 if p…" at bounding box center [519, 386] width 518 height 59
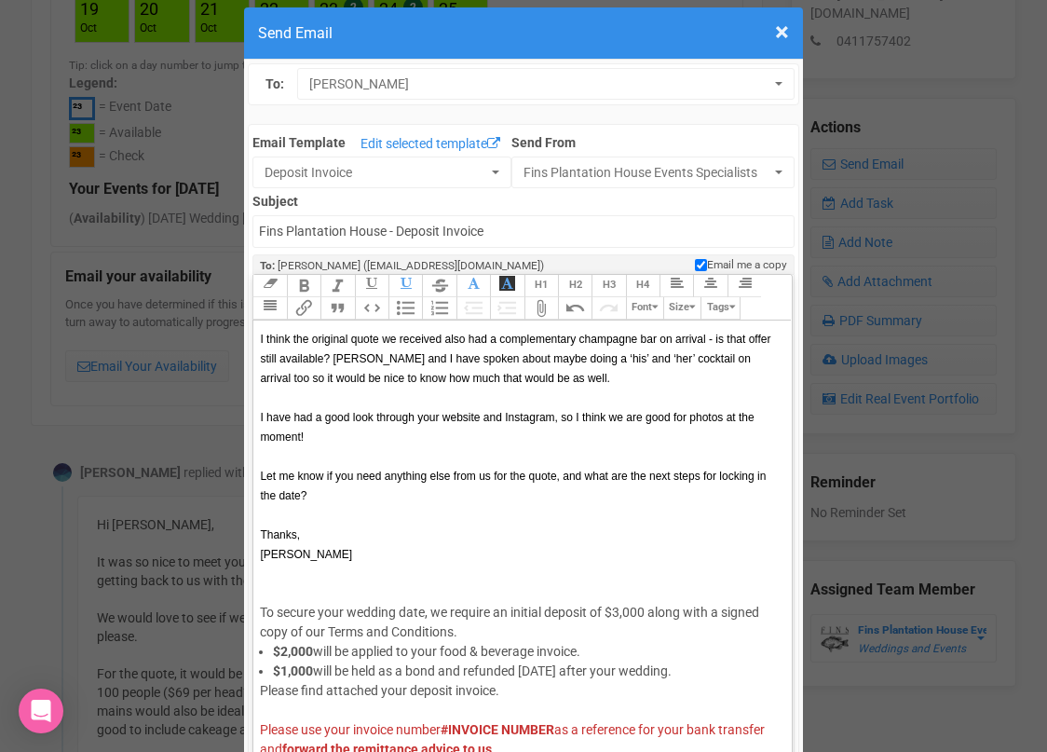
scroll to position [205, 0]
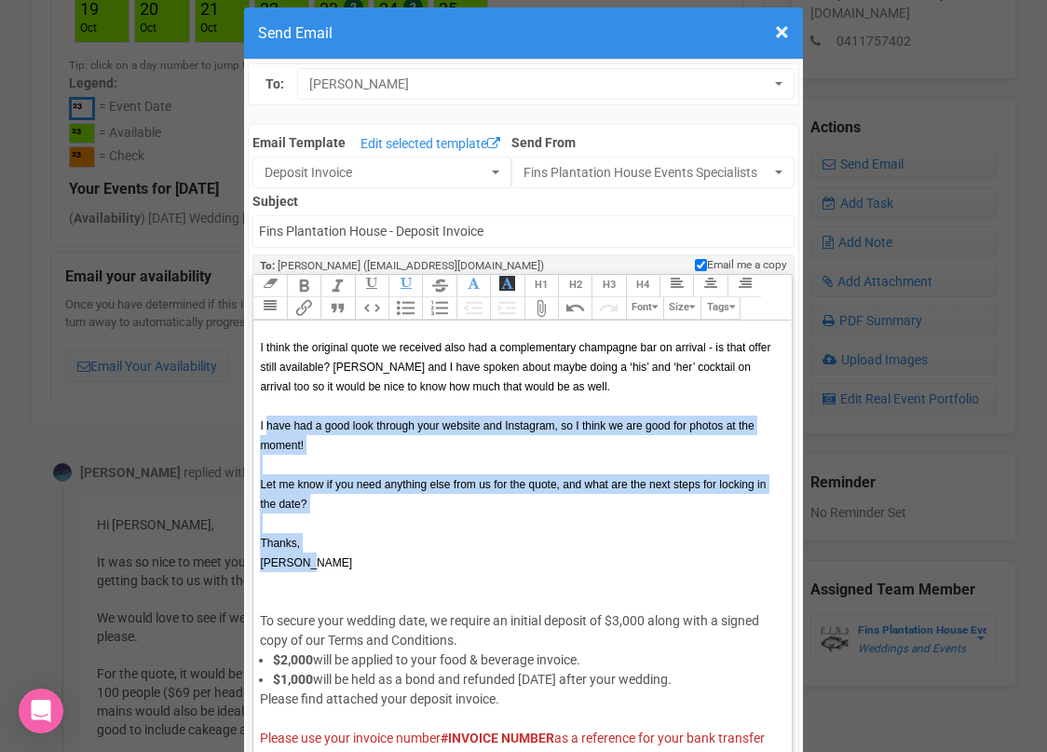
drag, startPoint x: 318, startPoint y: 561, endPoint x: 265, endPoint y: 424, distance: 146.5
click at [265, 424] on trix-editor "Hi Mattia and Austyn We would love to see if we can lock in Saturday 31 October…" at bounding box center [521, 545] width 537 height 451
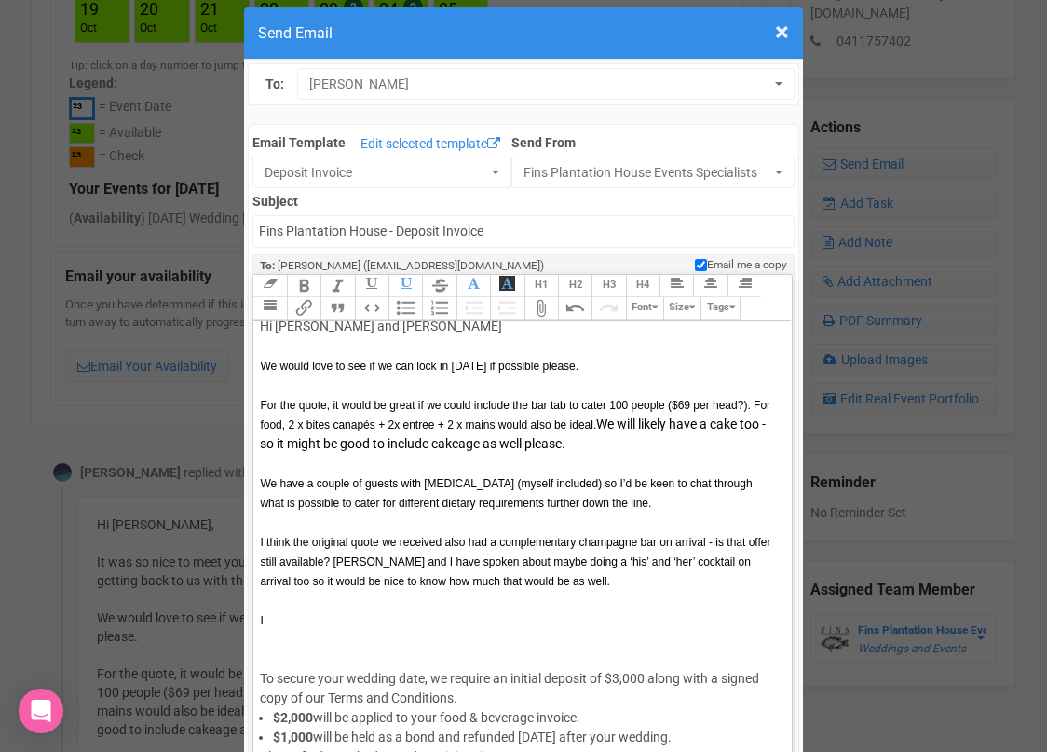
scroll to position [0, 0]
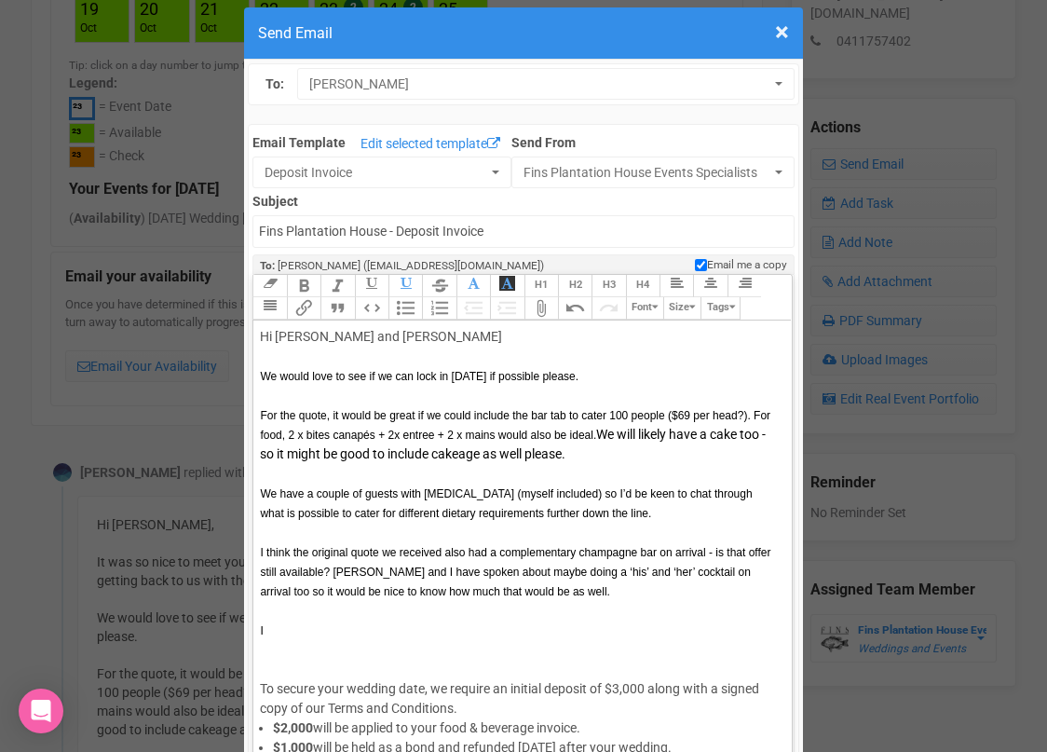
click at [388, 335] on div "Hi Mattia and Austyn We would love to see if we can lock in Saturday 31 October…" at bounding box center [519, 356] width 518 height 59
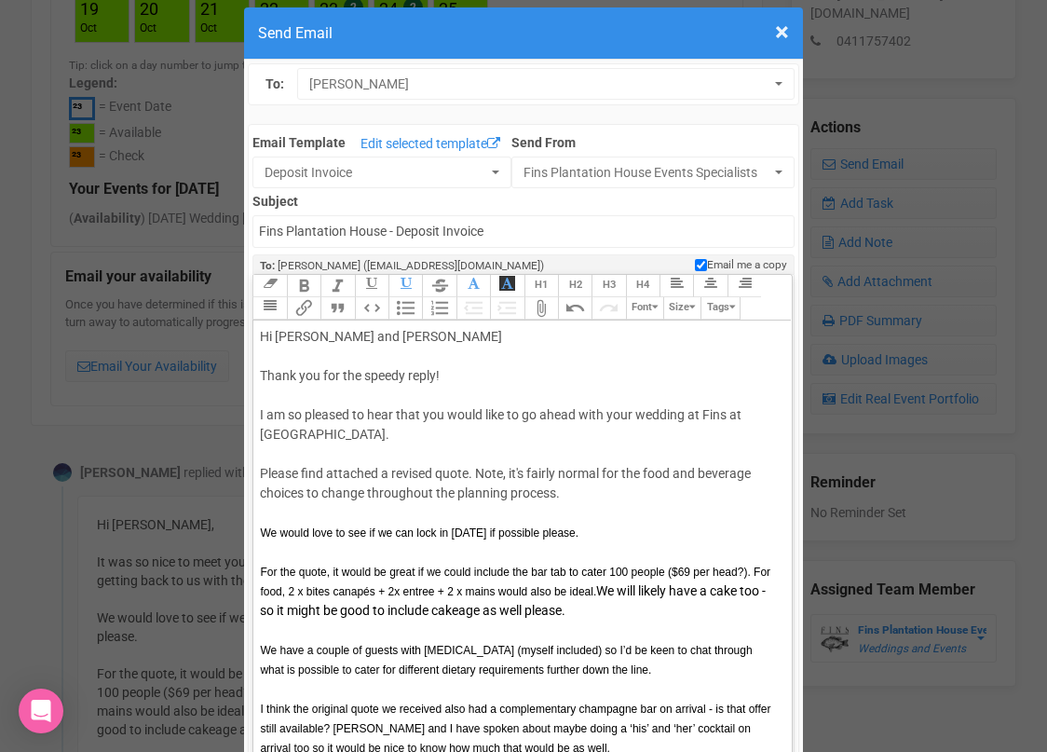
click at [579, 492] on div "Hi Mattia and Austyn Thank you for the speedy reply! I am so pleased to hear th…" at bounding box center [519, 434] width 518 height 215
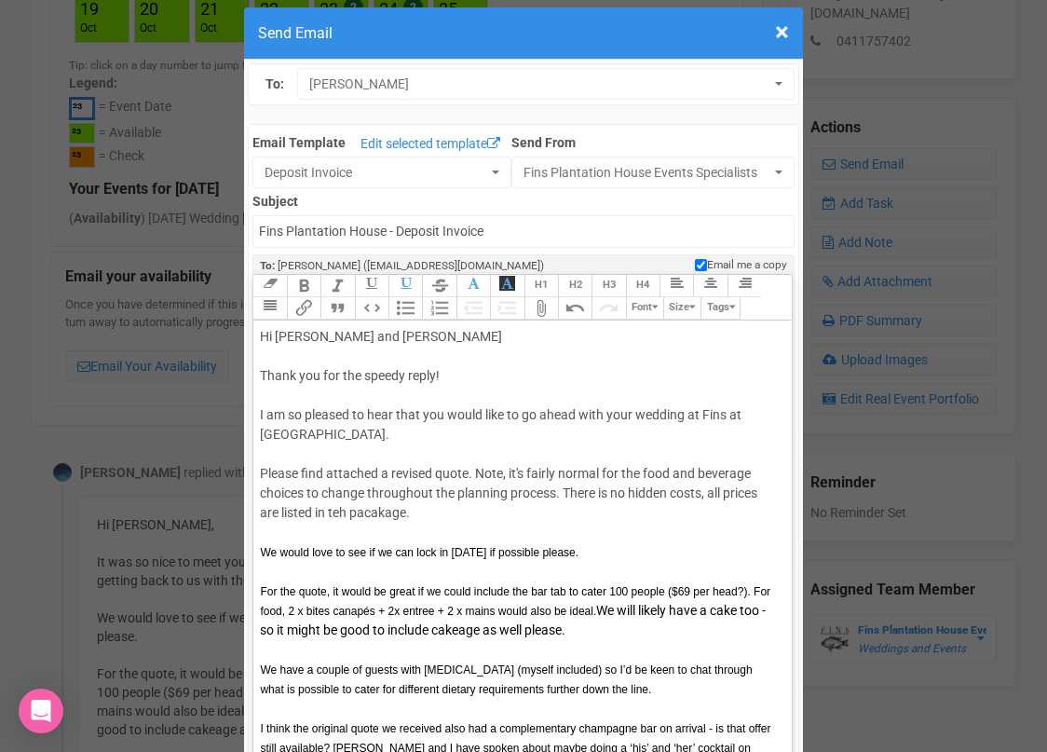
click at [340, 513] on div "Hi Mattia and Austyn Thank you for the speedy reply! I am so pleased to hear th…" at bounding box center [519, 444] width 518 height 235
click at [375, 512] on div "Hi Mattia and Austyn Thank you for the speedy reply! I am so pleased to hear th…" at bounding box center [519, 444] width 518 height 235
click at [498, 515] on div "Hi Mattia and Austyn Thank you for the speedy reply! I am so pleased to hear th…" at bounding box center [519, 444] width 518 height 235
click at [563, 488] on div "Hi Mattia and Austyn Thank you for the speedy reply! I am so pleased to hear th…" at bounding box center [519, 444] width 518 height 235
click at [425, 511] on div "Hi Mattia and Austyn Thank you for the speedy reply! I am so pleased to hear th…" at bounding box center [519, 444] width 518 height 235
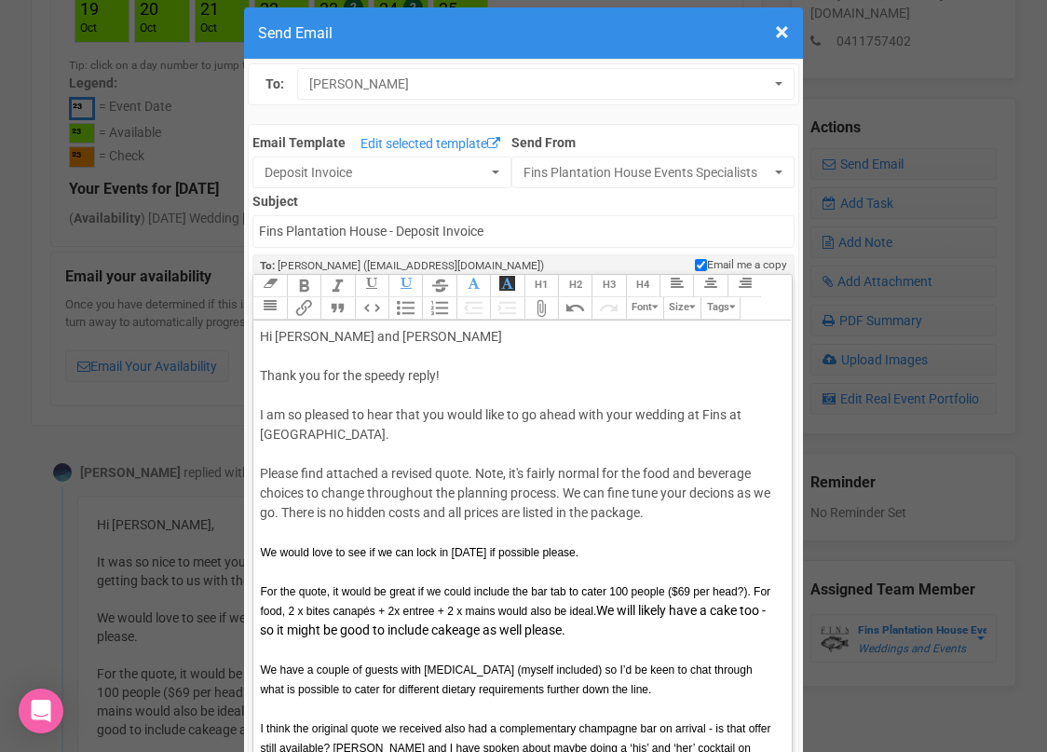
click at [653, 508] on div "Hi Mattia and Austyn Thank you for the speedy reply! I am so pleased to hear th…" at bounding box center [519, 444] width 518 height 235
click at [714, 509] on div "Hi Mattia and Austyn Thank you for the speedy reply! I am so pleased to hear th…" at bounding box center [519, 444] width 518 height 235
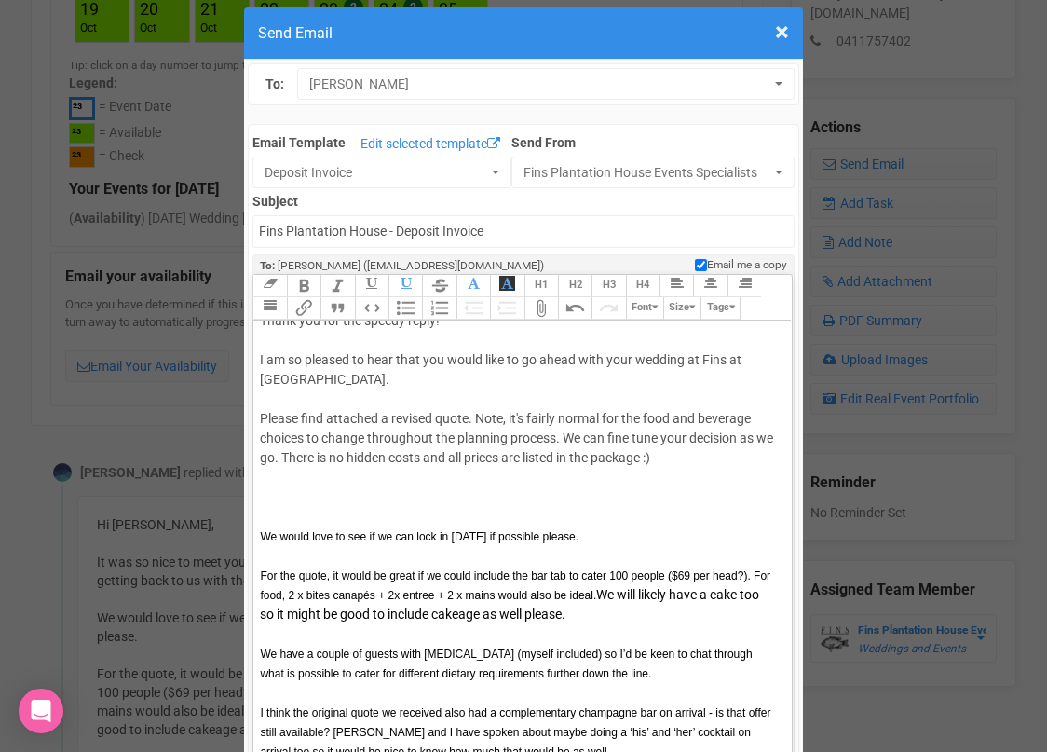
scroll to position [58, 0]
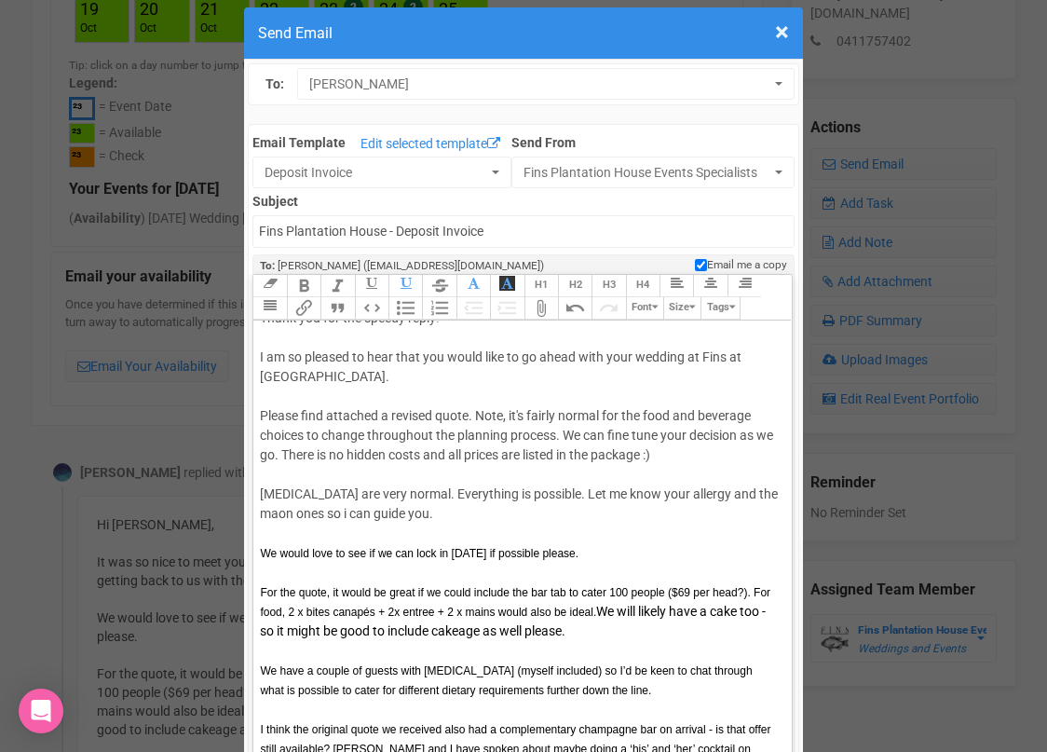
click at [686, 491] on div "Hi Mattia and Austyn Thank you for the speedy reply! I am so pleased to hear th…" at bounding box center [519, 415] width 518 height 293
click at [459, 518] on div "Hi Mattia and Austyn Thank you for the speedy reply! I am so pleased to hear th…" at bounding box center [519, 415] width 518 height 293
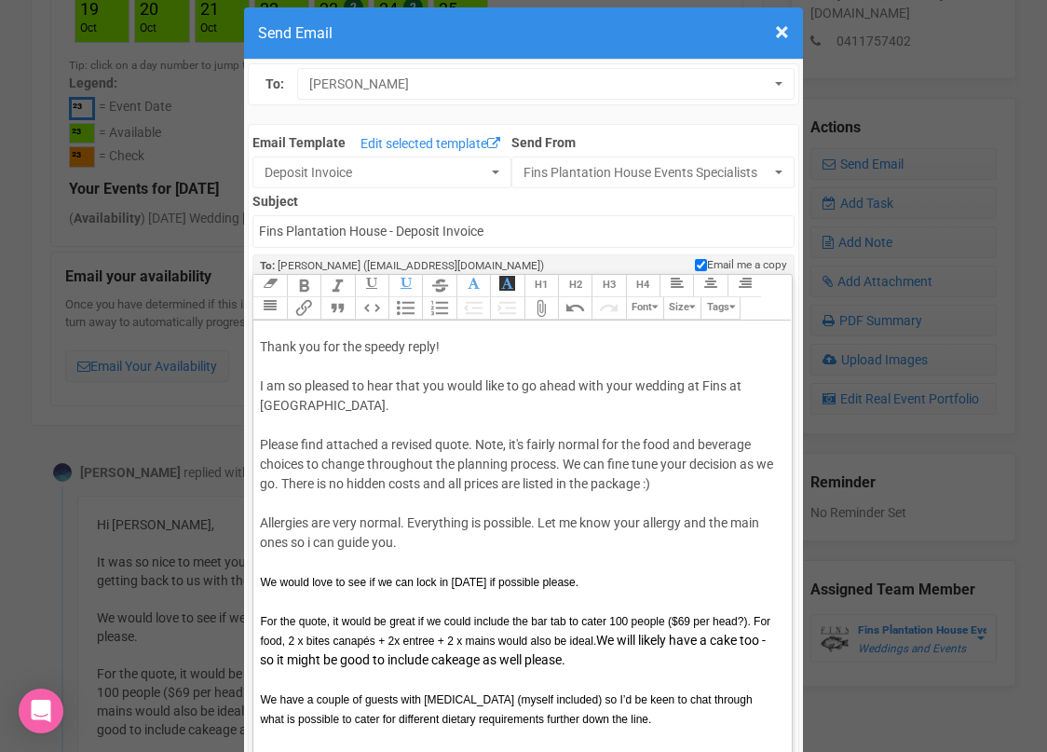
scroll to position [20, 0]
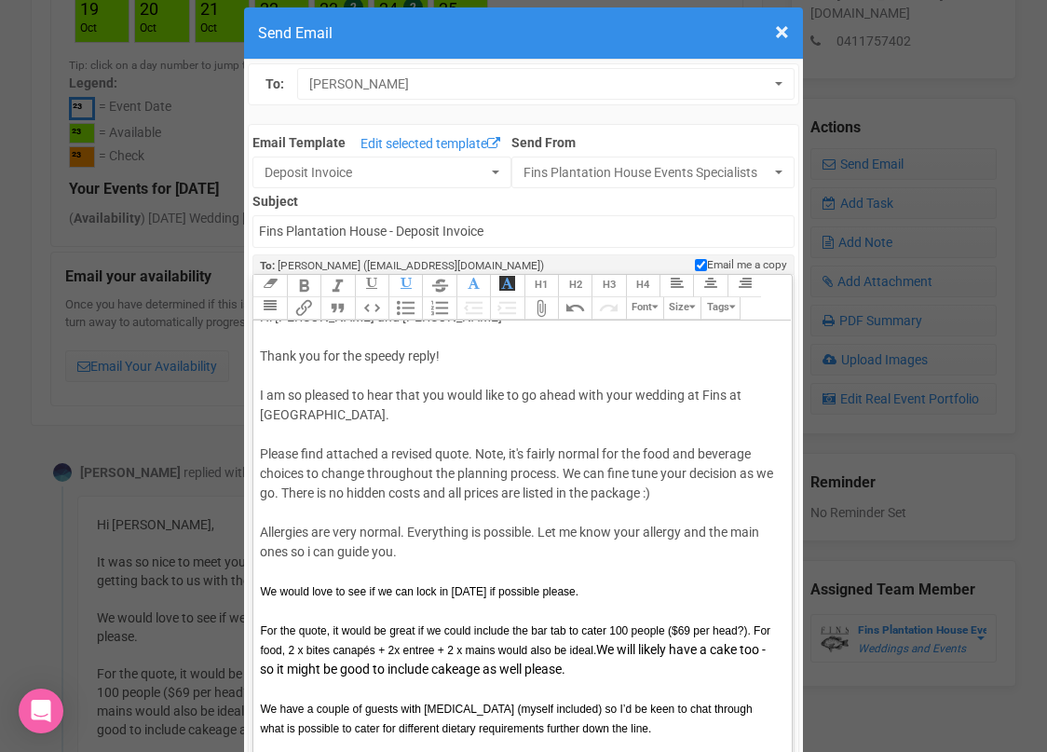
click at [682, 494] on div "Hi Mattia and Austyn Thank you for the speedy reply! I am so pleased to hear th…" at bounding box center [519, 453] width 518 height 293
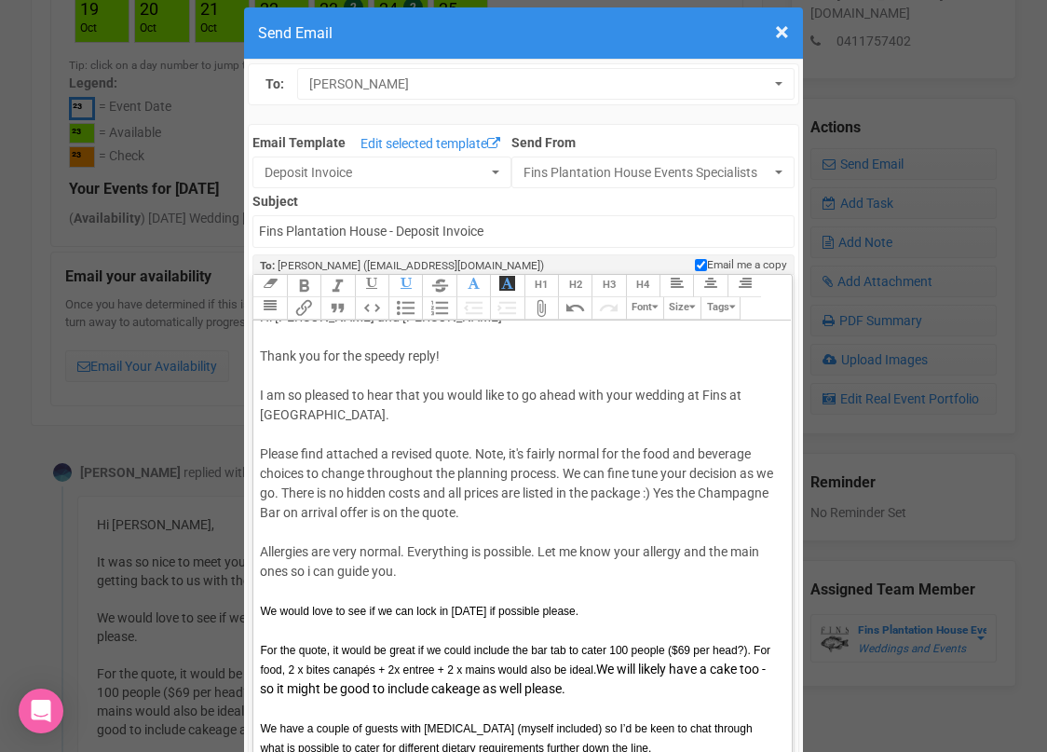
click at [707, 491] on div "Hi Mattia and Austyn Thank you for the speedy reply! I am so pleased to hear th…" at bounding box center [519, 463] width 518 height 313
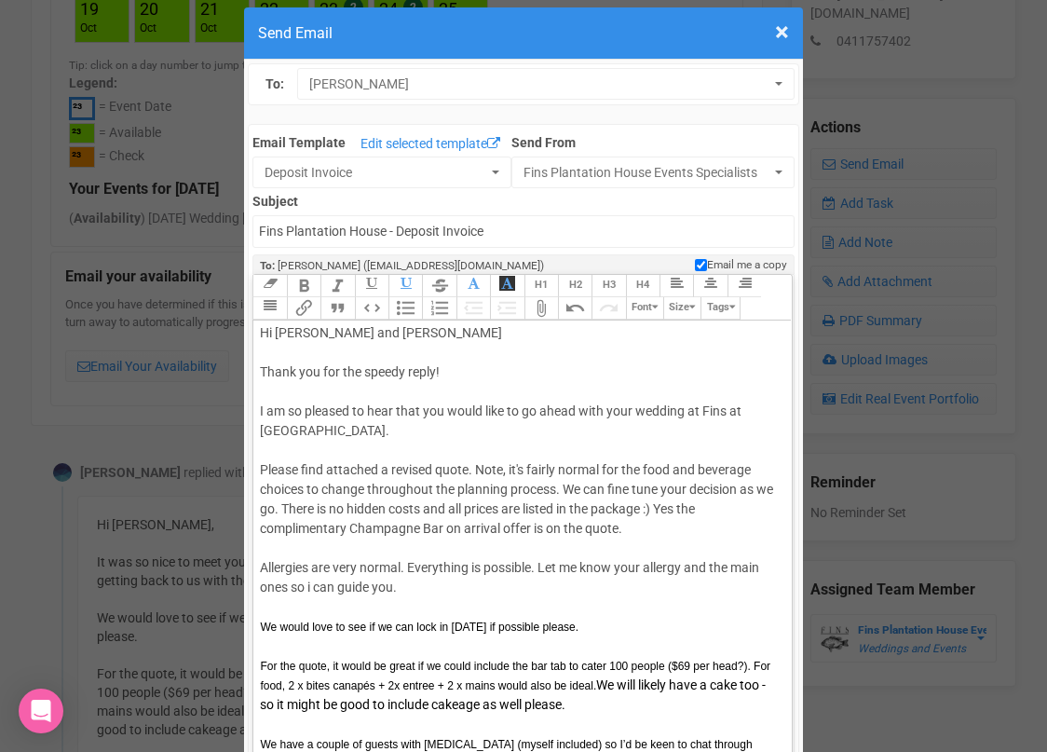
scroll to position [0, 0]
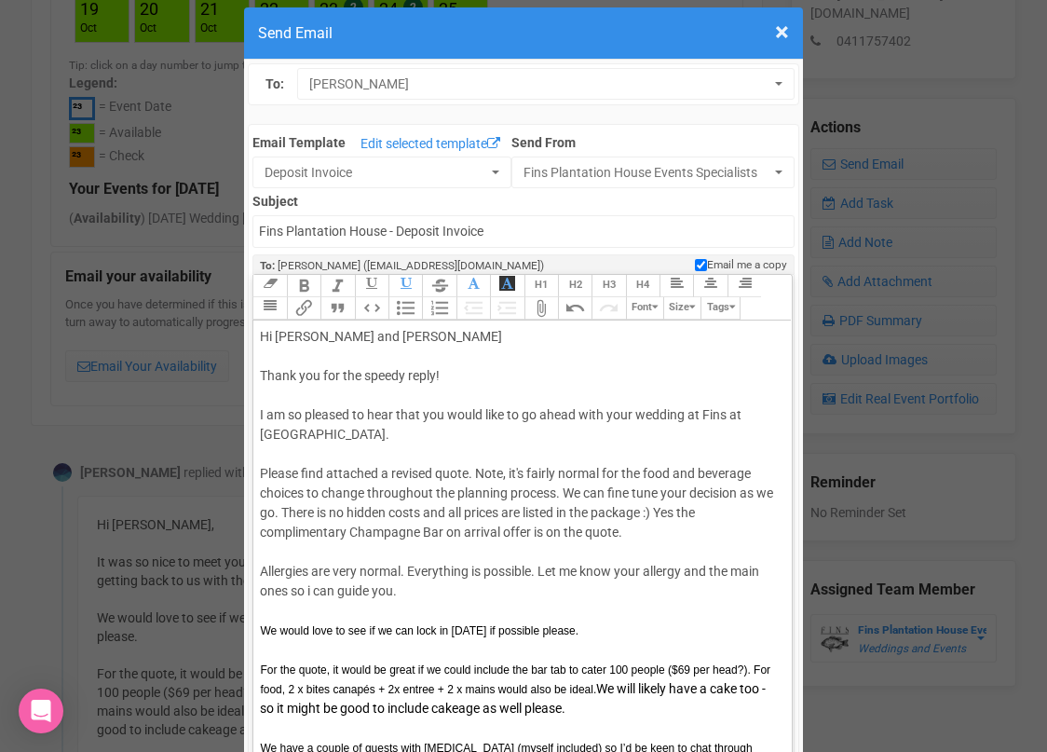
click at [646, 535] on div "Hi Mattia and Austyn Thank you for the speedy reply! I am so pleased to hear th…" at bounding box center [519, 483] width 518 height 313
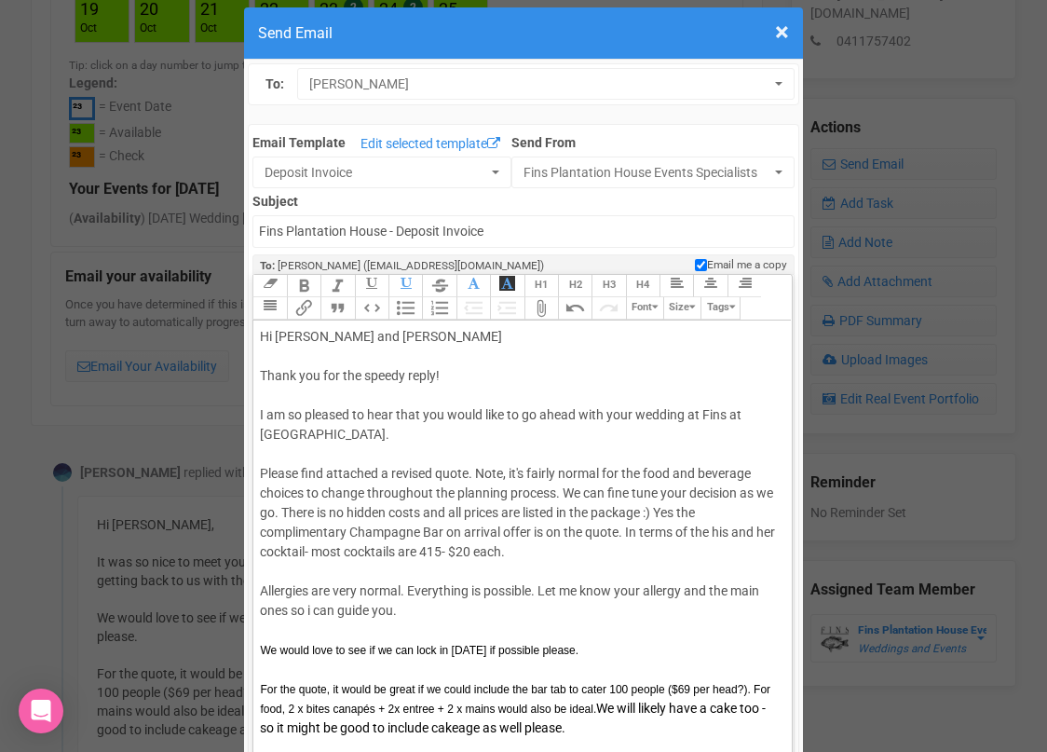
click at [430, 550] on div "Hi Mattia and Austyn Thank you for the speedy reply! I am so pleased to hear th…" at bounding box center [519, 493] width 518 height 333
click at [522, 548] on div "Hi Mattia and Austyn Thank you for the speedy reply! I am so pleased to hear th…" at bounding box center [519, 493] width 518 height 333
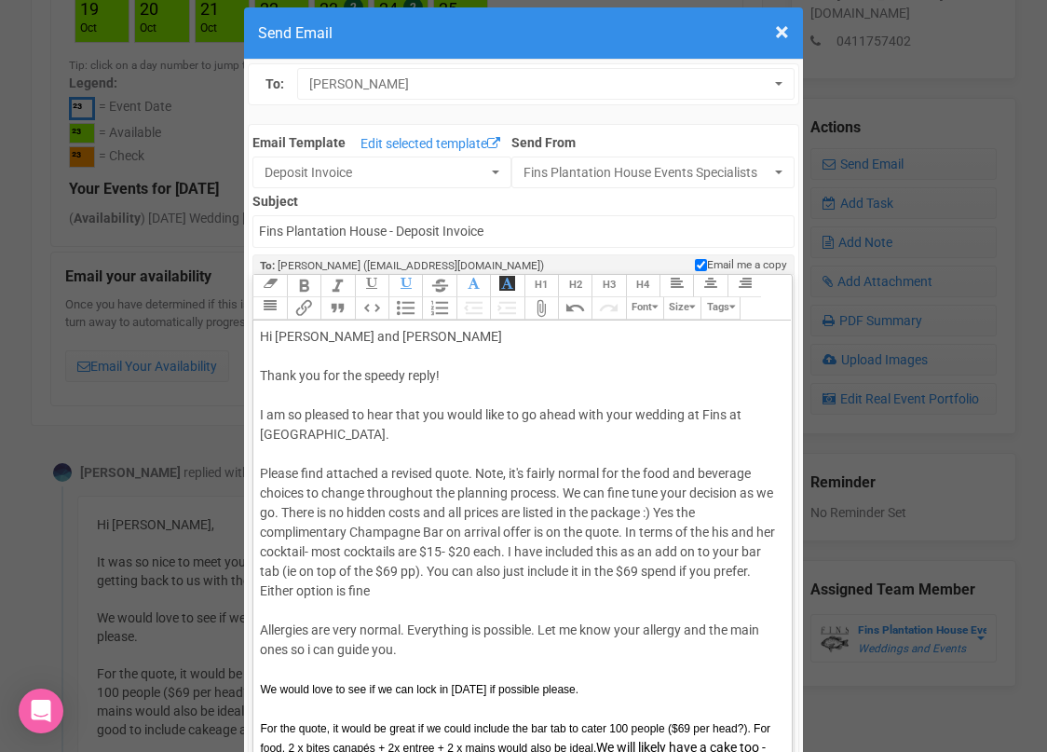
click at [740, 492] on div "Hi Mattia and Austyn Thank you for the speedy reply! I am so pleased to hear th…" at bounding box center [519, 513] width 518 height 372
click at [766, 491] on div "Hi Mattia and Austyn Thank you for the speedy reply! I am so pleased to hear th…" at bounding box center [519, 513] width 518 height 372
click at [711, 526] on div "Hi Mattia and Austyn Thank you for the speedy reply! I am so pleased to hear th…" at bounding box center [519, 513] width 518 height 372
click at [733, 531] on div "Hi Mattia and Austyn Thank you for the speedy reply! I am so pleased to hear th…" at bounding box center [519, 513] width 518 height 372
click at [262, 549] on div "Hi Mattia and Austyn Thank you for the speedy reply! I am so pleased to hear th…" at bounding box center [519, 513] width 518 height 372
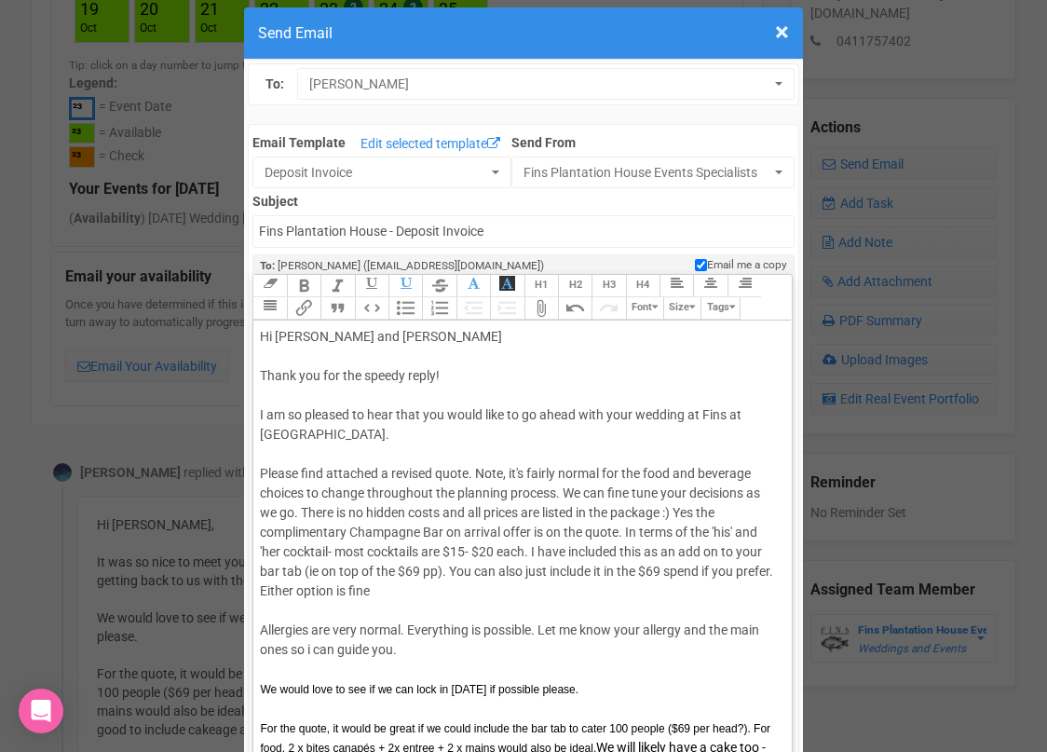
click at [281, 549] on div "Hi Mattia and Austyn Thank you for the speedy reply! I am so pleased to hear th…" at bounding box center [519, 513] width 518 height 372
click at [341, 548] on div "Hi Mattia and Austyn Thank you for the speedy reply! I am so pleased to hear th…" at bounding box center [519, 513] width 518 height 372
click at [264, 571] on div "Hi Mattia and Austyn Thank you for the speedy reply! I am so pleased to hear th…" at bounding box center [519, 513] width 518 height 372
click at [280, 570] on div "Hi Mattia and Austyn Thank you for the speedy reply! I am so pleased to hear th…" at bounding box center [519, 513] width 518 height 372
click at [318, 569] on div "Hi Mattia and Austyn Thank you for the speedy reply! I am so pleased to hear th…" at bounding box center [519, 513] width 518 height 372
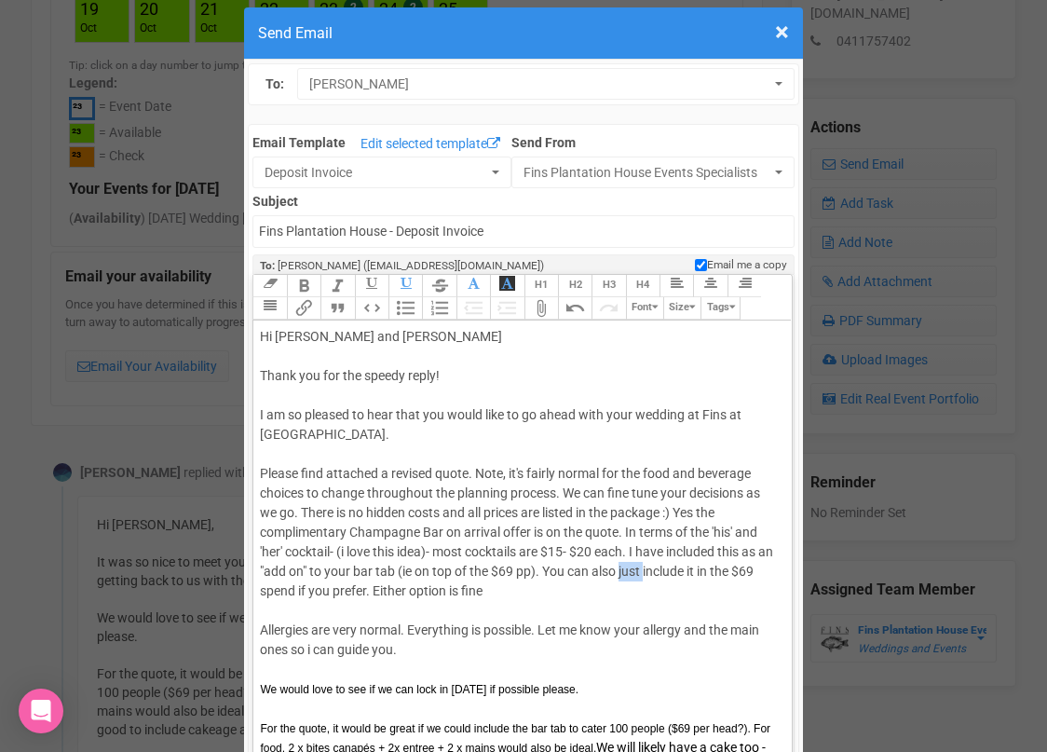
drag, startPoint x: 661, startPoint y: 569, endPoint x: 638, endPoint y: 571, distance: 23.4
click at [638, 571] on div "Hi Mattia and Austyn Thank you for the speedy reply! I am so pleased to hear th…" at bounding box center [519, 513] width 518 height 372
click at [502, 590] on div "Hi Mattia and Austyn Thank you for the speedy reply! I am so pleased to hear th…" at bounding box center [519, 513] width 518 height 372
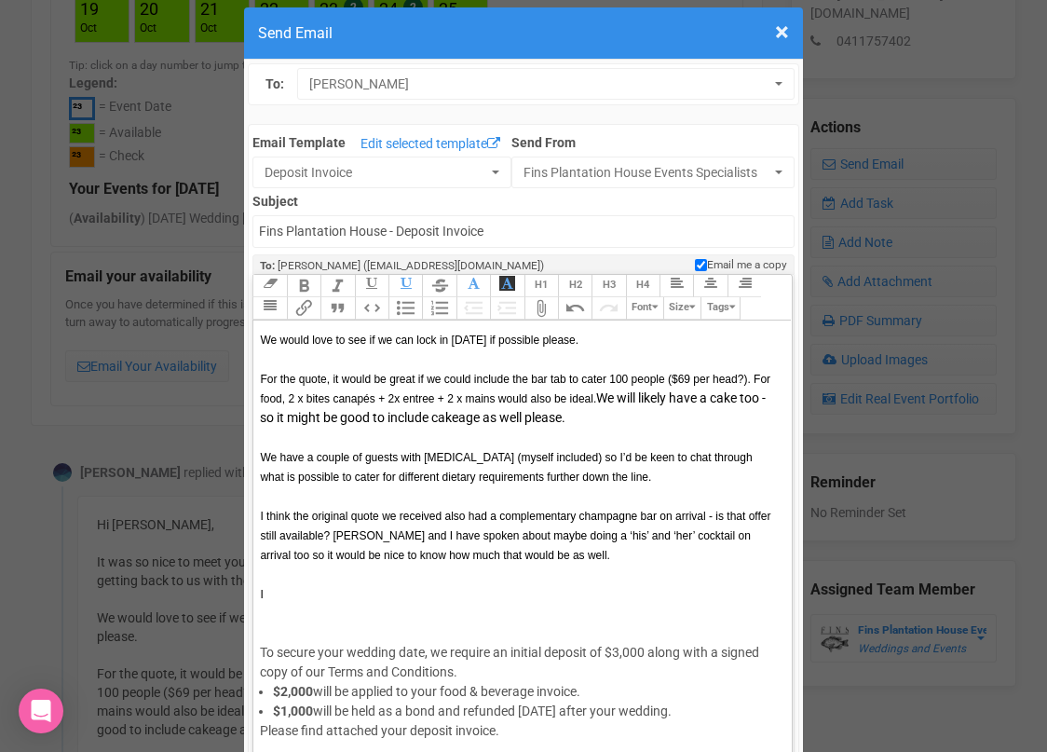
scroll to position [354, 0]
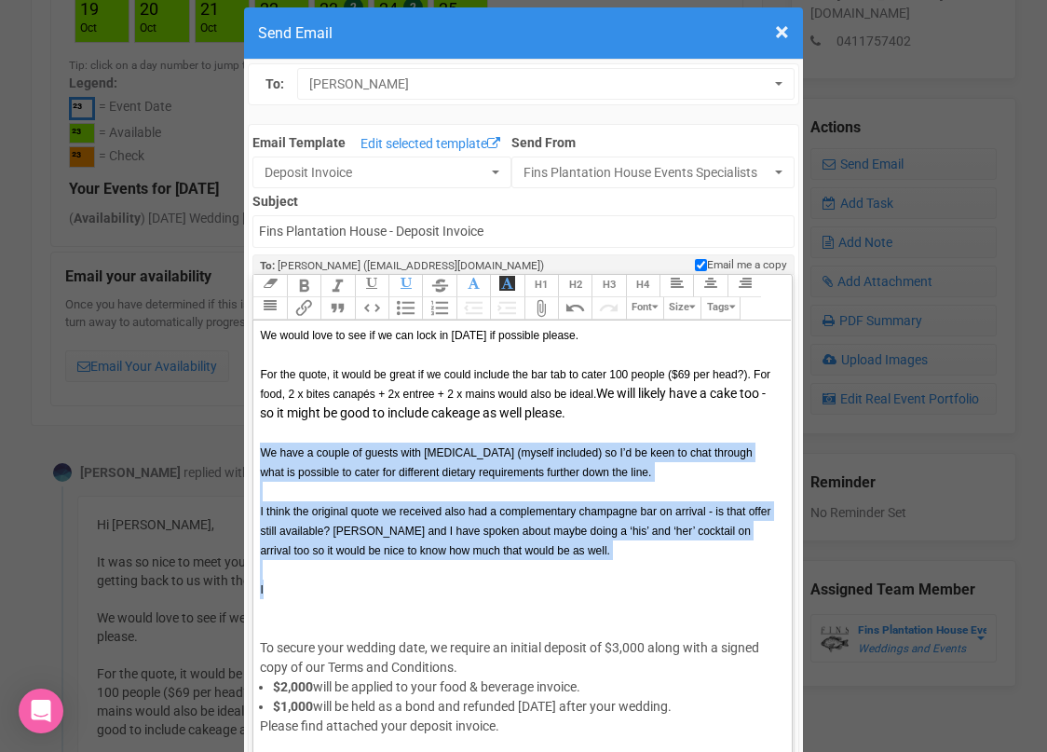
drag, startPoint x: 291, startPoint y: 617, endPoint x: 265, endPoint y: 442, distance: 176.1
click at [265, 442] on trix-editor "Hi Mattia and Austyn Thank you for the speedy reply! I am so pleased to hear th…" at bounding box center [521, 545] width 537 height 451
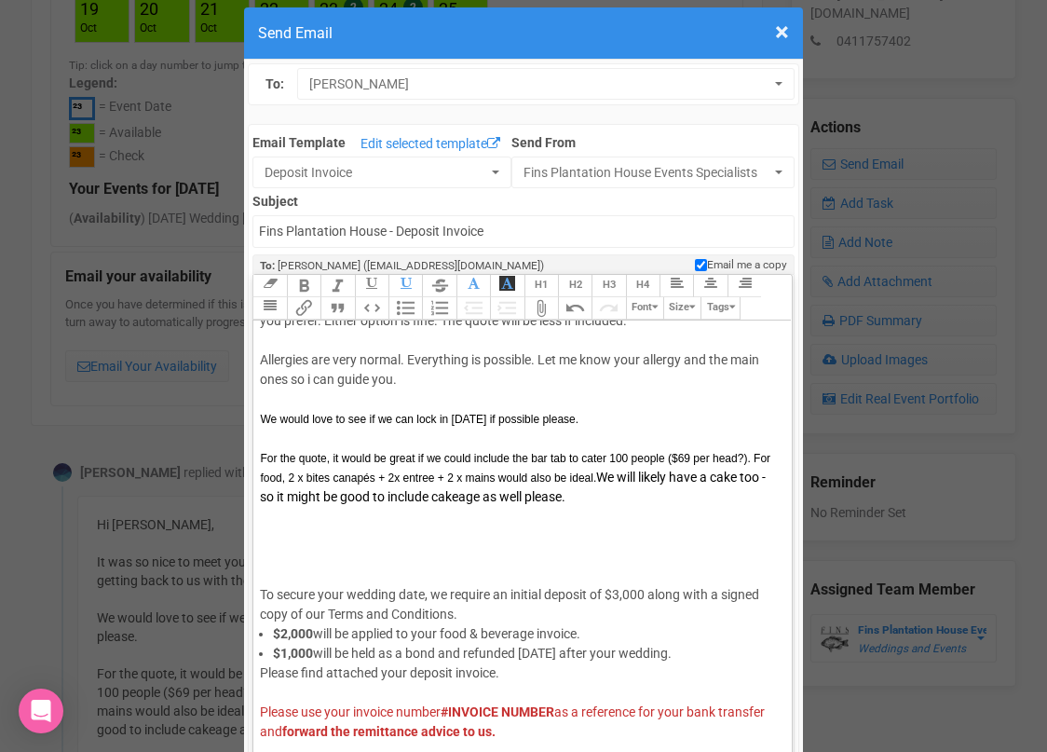
scroll to position [268, 0]
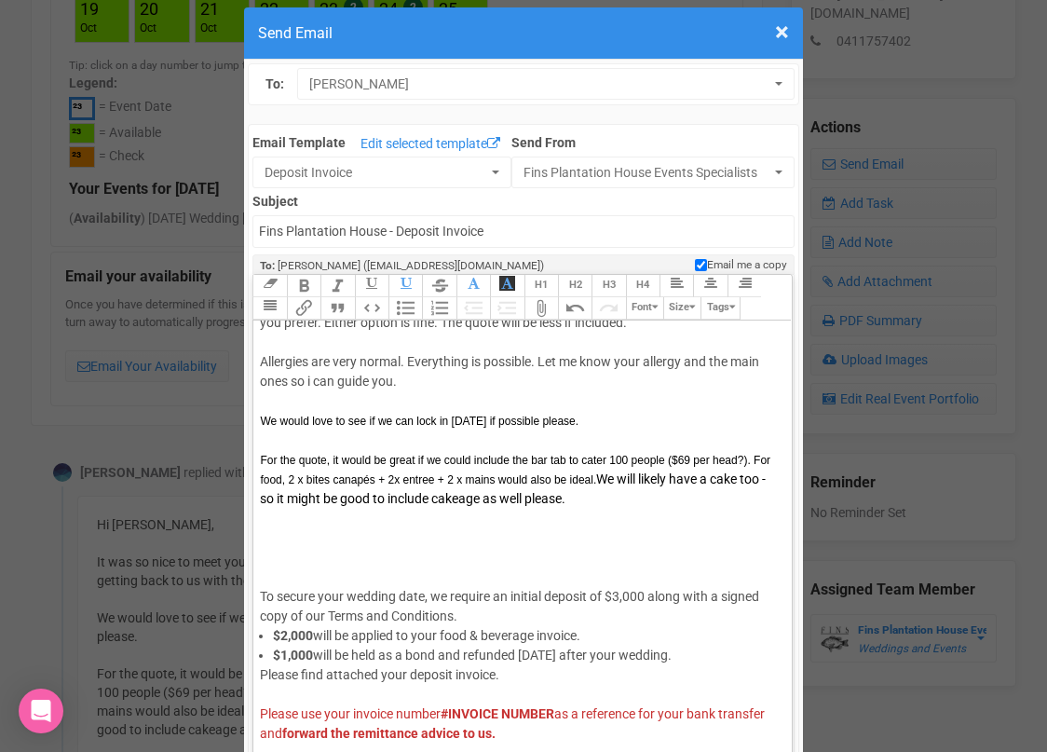
click at [410, 381] on div "Hi Mattia and Austyn Thank you for the speedy reply! I am so pleased to hear th…" at bounding box center [519, 245] width 518 height 372
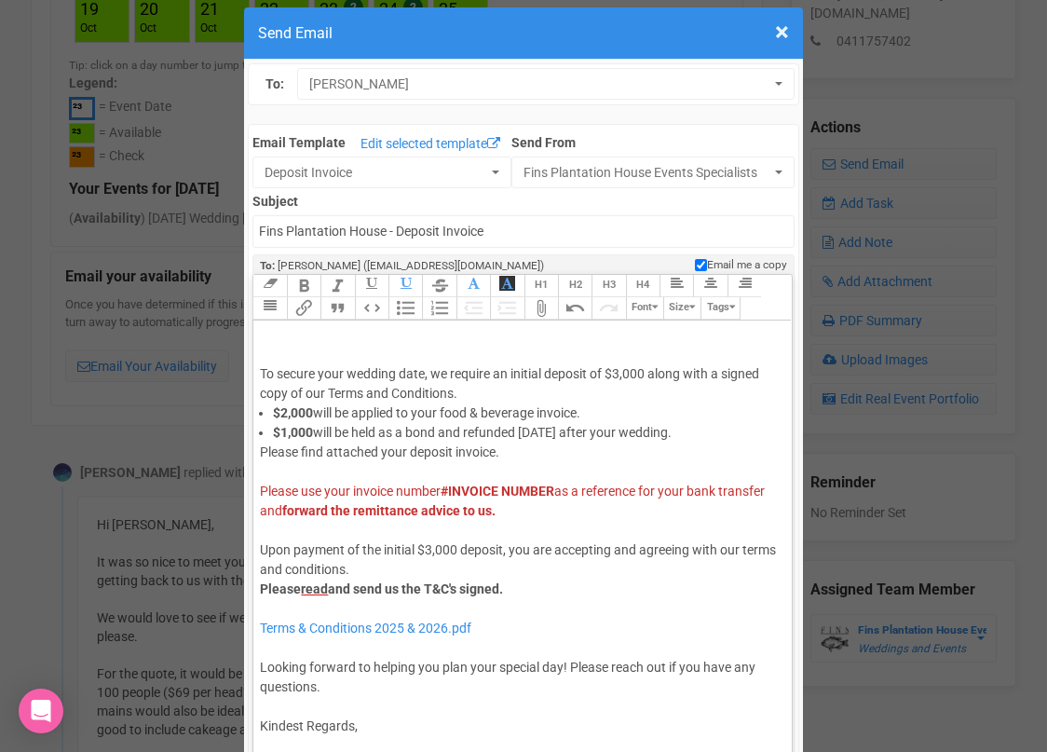
scroll to position [540, 0]
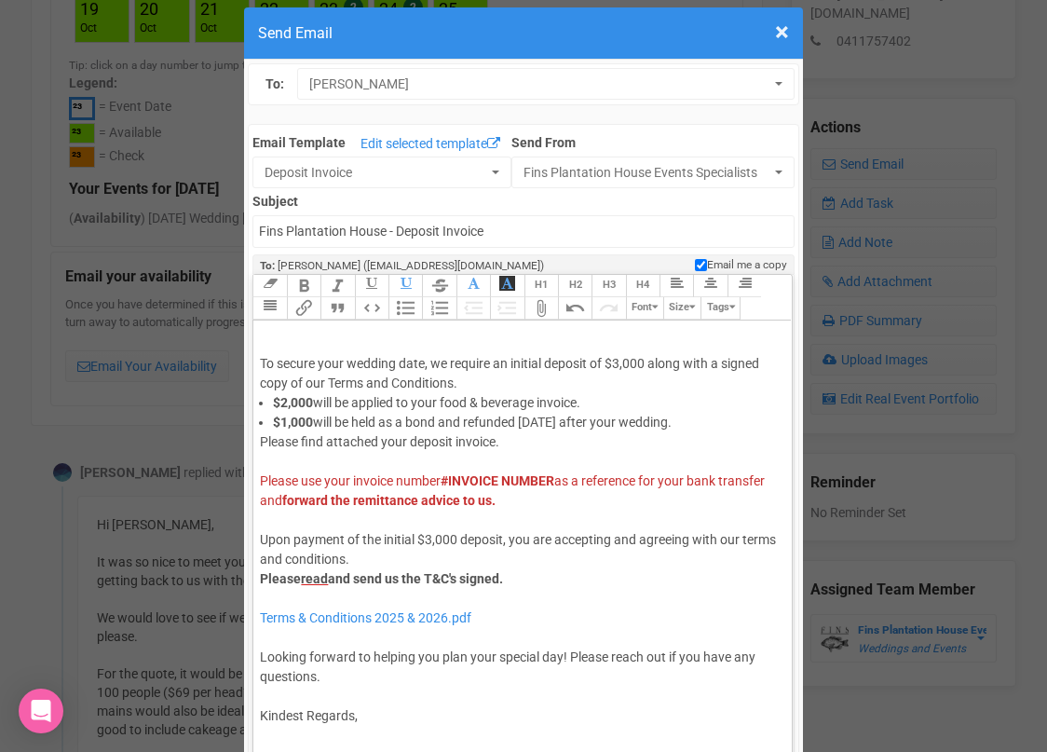
click at [374, 731] on div "Please find attached your deposit invoice. Please use your invoice number #INVO…" at bounding box center [519, 598] width 518 height 333
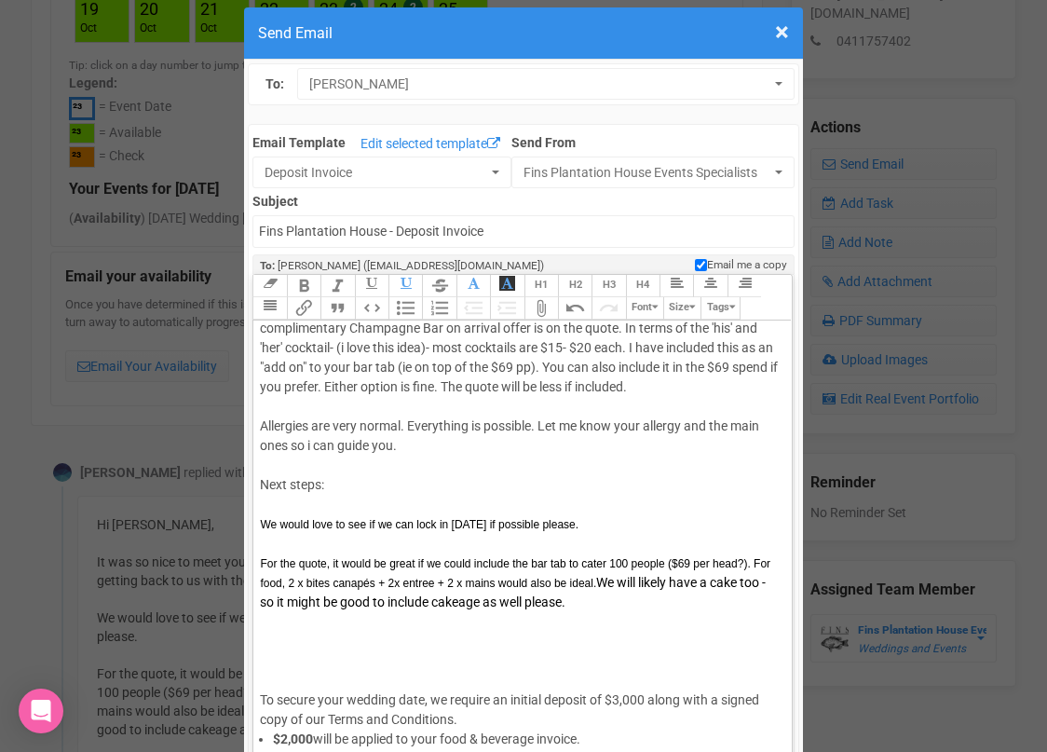
scroll to position [171, 0]
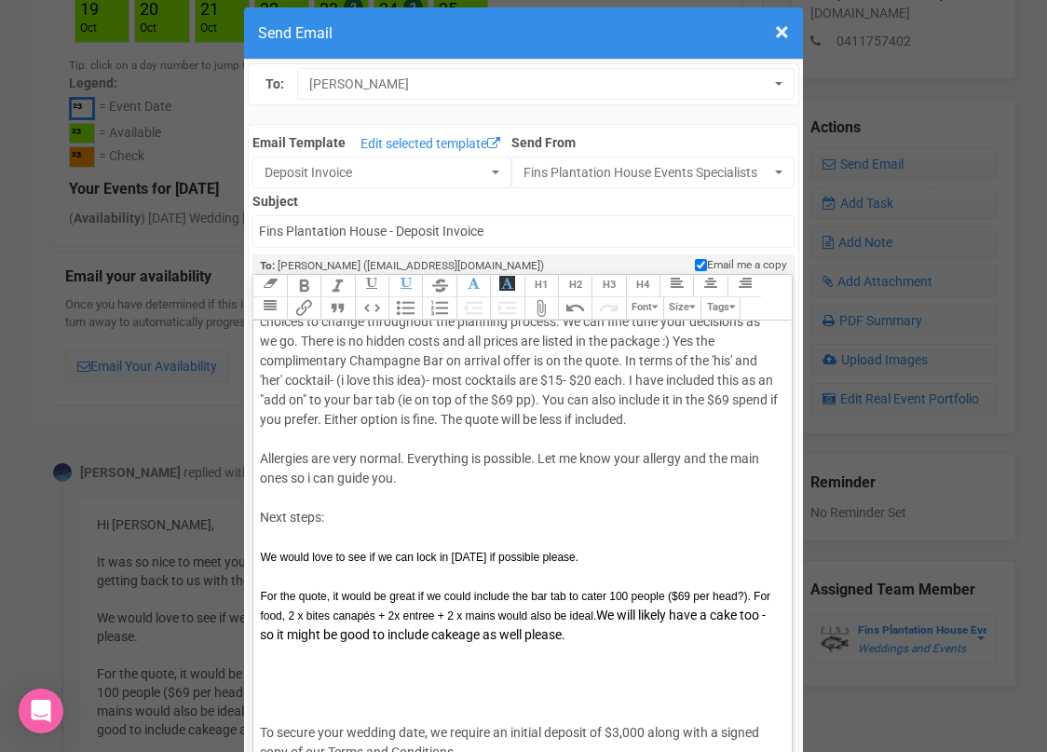
click at [490, 418] on div "Hi Mattia and Austyn Thank you for the speedy reply! I am so pleased to hear th…" at bounding box center [519, 361] width 518 height 411
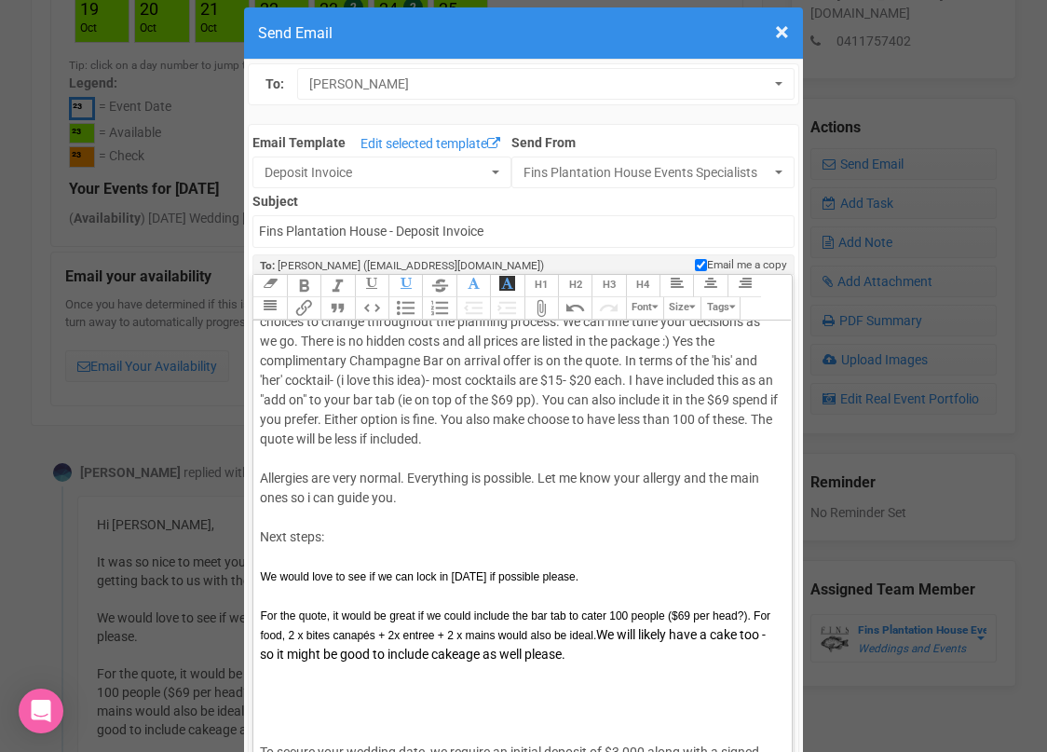
scroll to position [60, 0]
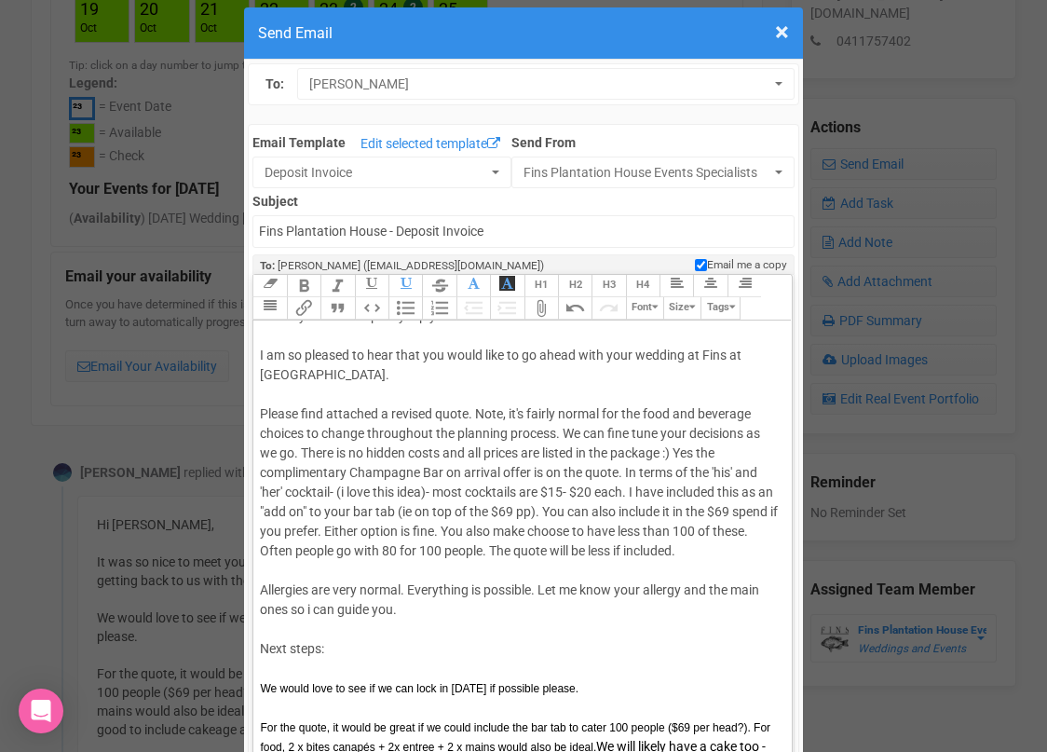
click at [672, 550] on div "Hi Mattia and Austyn Thank you for the speedy reply! I am so pleased to hear th…" at bounding box center [519, 482] width 518 height 430
click at [741, 548] on div "Hi Mattia and Austyn Thank you for the speedy reply! I am so pleased to hear th…" at bounding box center [519, 482] width 518 height 430
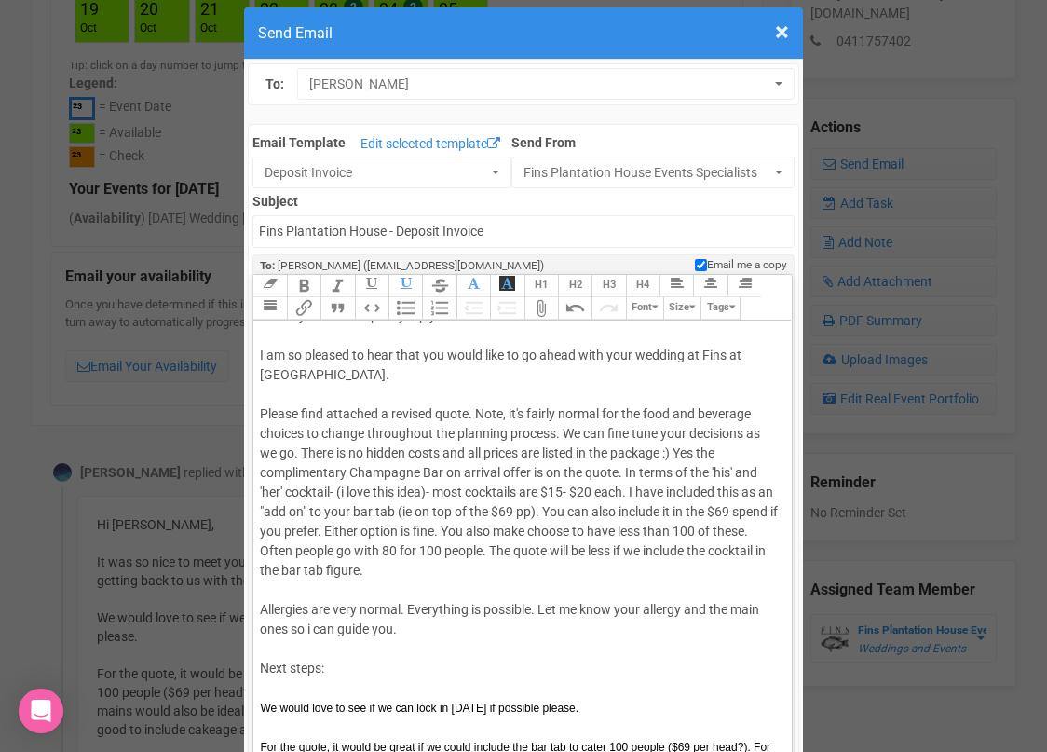
click at [452, 575] on div "Hi Mattia and Austyn Thank you for the speedy reply! I am so pleased to hear th…" at bounding box center [519, 492] width 518 height 450
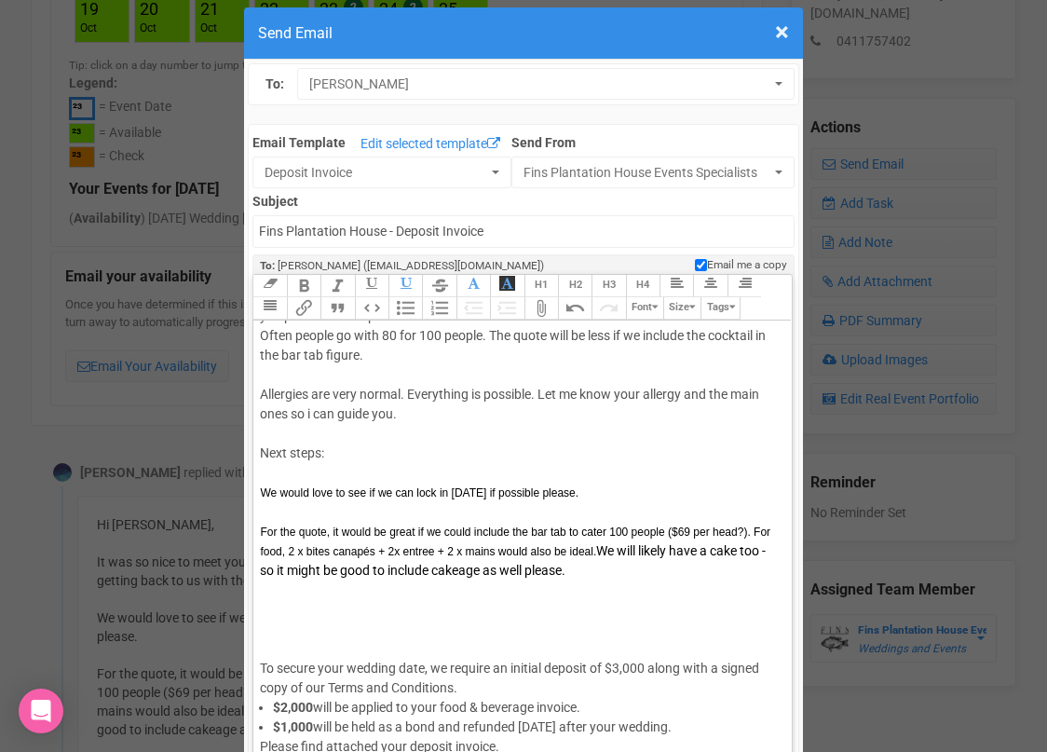
scroll to position [304, 0]
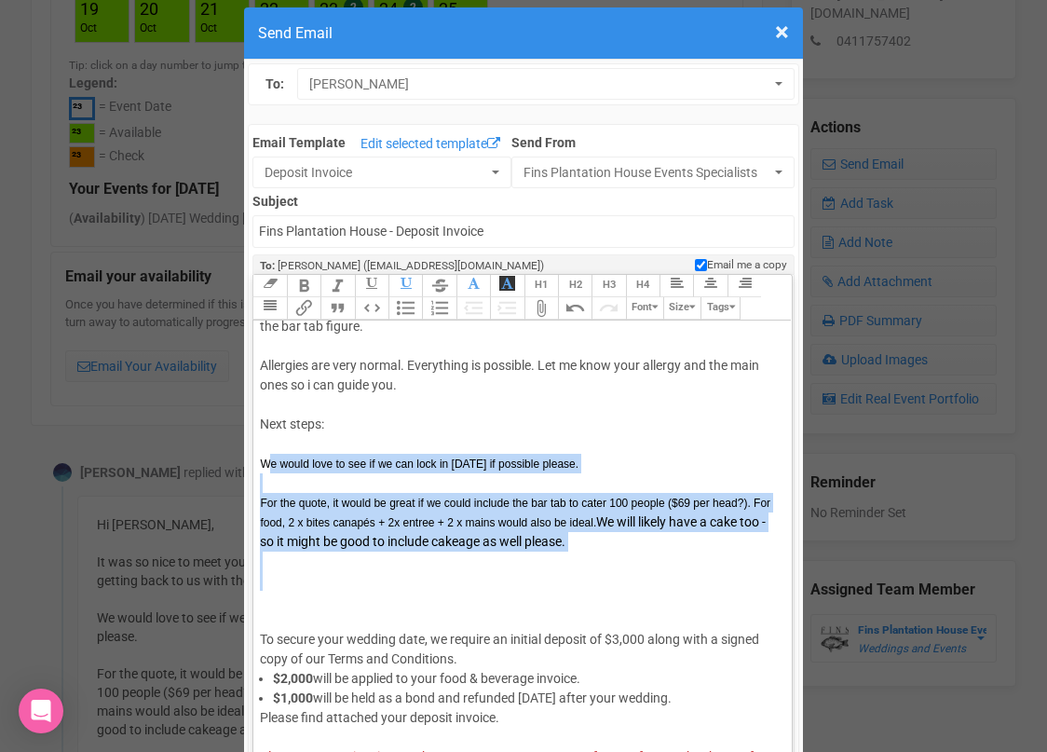
drag, startPoint x: 304, startPoint y: 590, endPoint x: 267, endPoint y: 468, distance: 127.3
click at [268, 468] on trix-editor "Hi Mattia and Austyn Thank you for the speedy reply! I am so pleased to hear th…" at bounding box center [521, 545] width 537 height 451
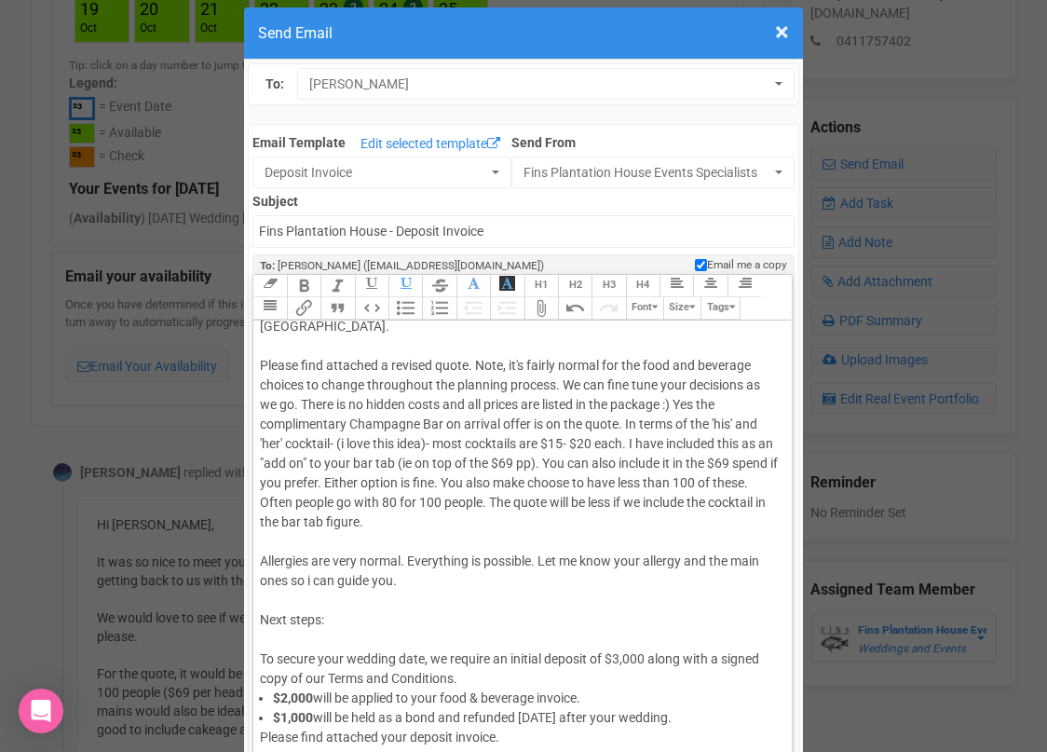
scroll to position [0, 0]
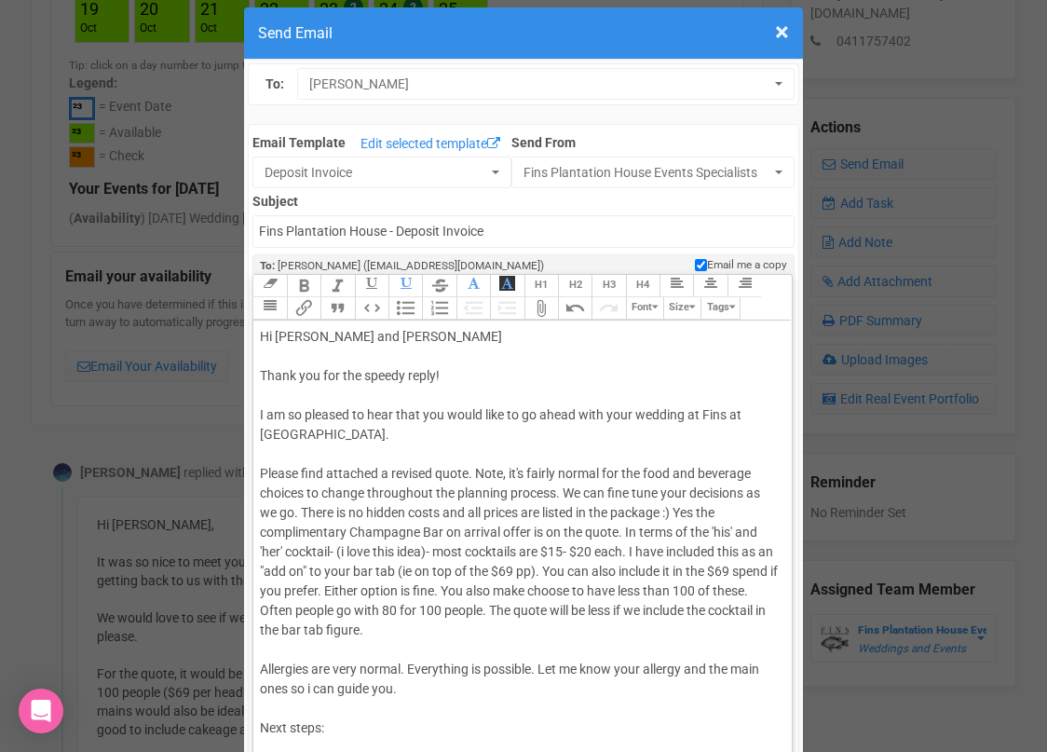
click at [386, 437] on div "Hi Mattia and Austyn Thank you for the speedy reply! I am so pleased to hear th…" at bounding box center [519, 561] width 518 height 469
click at [409, 450] on div "Hi Mattia and Austyn Thank you for the speedy reply! I am so pleased to hear th…" at bounding box center [519, 561] width 518 height 469
click at [482, 445] on div "Hi Mattia and Austyn Thank you for the speedy reply! I am so pleased to hear th…" at bounding box center [519, 561] width 518 height 469
drag, startPoint x: 515, startPoint y: 473, endPoint x: 475, endPoint y: 470, distance: 40.2
click at [475, 470] on div "Hi Mattia and Austyn Thank you for the speedy reply! I am so pleased to hear th…" at bounding box center [519, 561] width 518 height 469
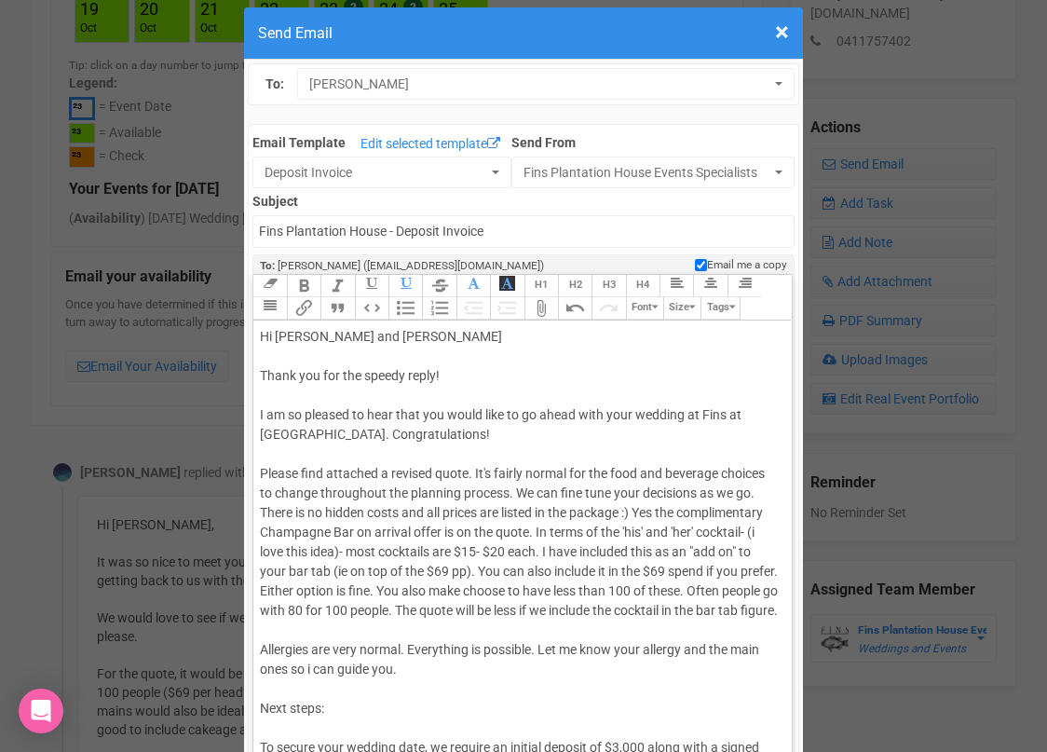
click at [465, 529] on div "Hi Mattia and Austyn Thank you for the speedy reply! I am so pleased to hear th…" at bounding box center [519, 552] width 518 height 450
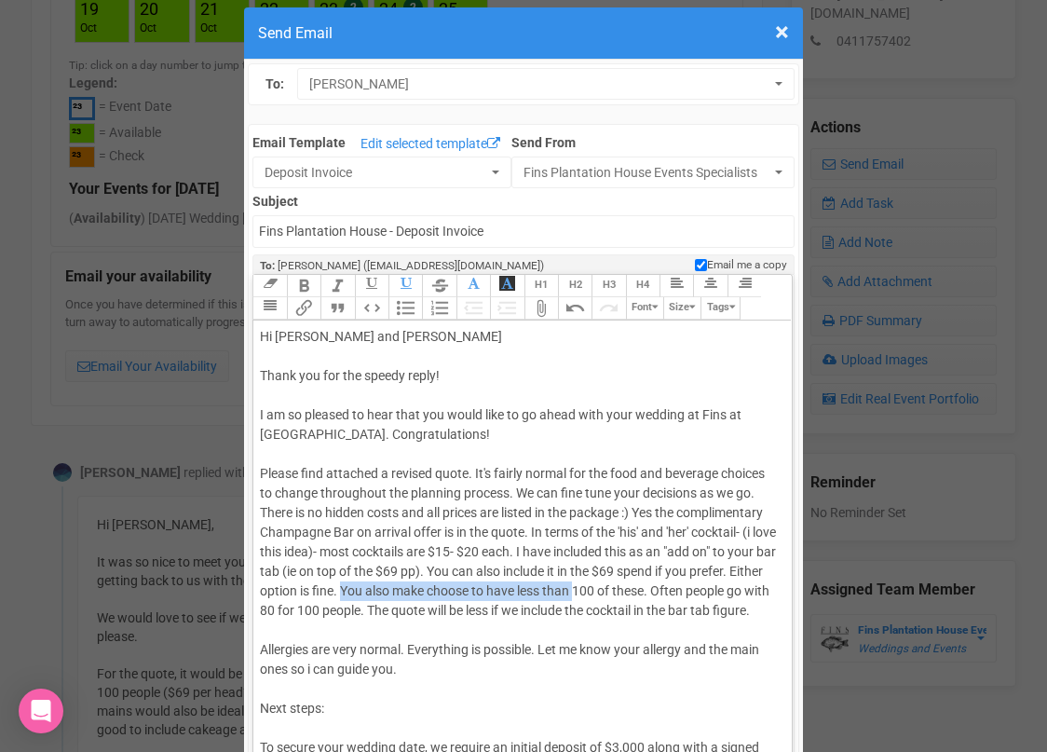
drag, startPoint x: 652, startPoint y: 589, endPoint x: 417, endPoint y: 581, distance: 234.8
click at [417, 581] on div "Hi Mattia and Austyn Thank you for the speedy reply! I am so pleased to hear th…" at bounding box center [519, 552] width 518 height 450
drag, startPoint x: 420, startPoint y: 590, endPoint x: 720, endPoint y: 590, distance: 299.9
click at [720, 591] on div "Hi Mattia and Austyn Thank you for the speedy reply! I am so pleased to hear th…" at bounding box center [519, 552] width 518 height 450
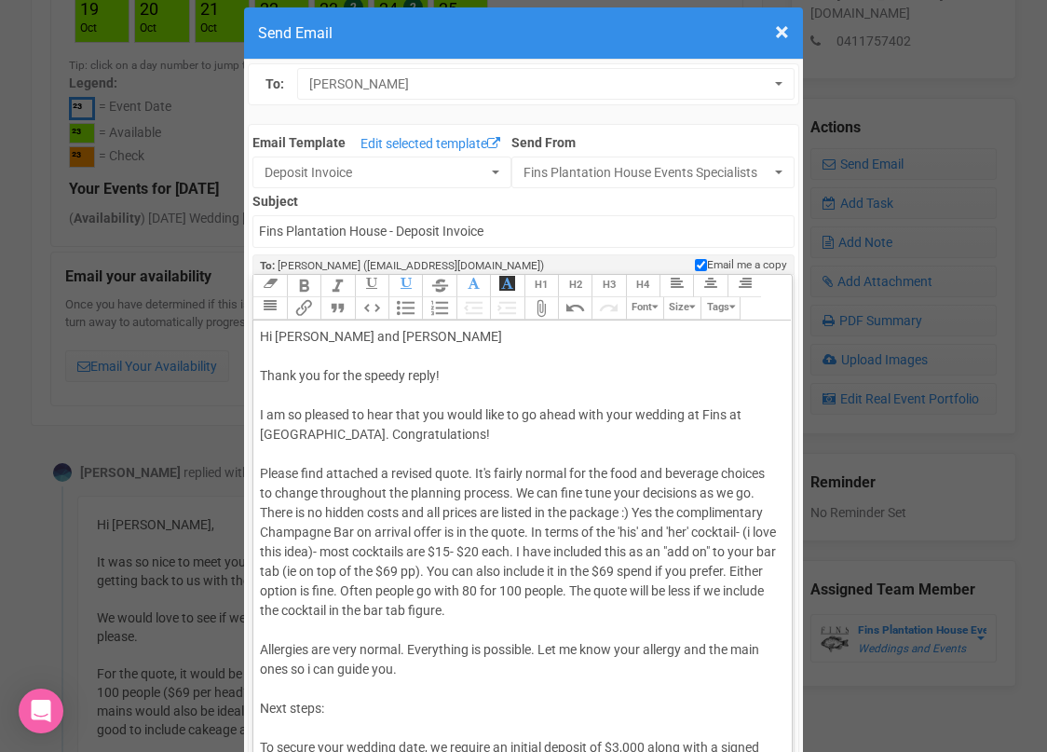
click at [558, 588] on div "Hi Mattia and Austyn Thank you for the speedy reply! I am so pleased to hear th…" at bounding box center [519, 552] width 518 height 450
click at [699, 590] on div "Hi Mattia and Austyn Thank you for the speedy reply! I am so pleased to hear th…" at bounding box center [519, 552] width 518 height 450
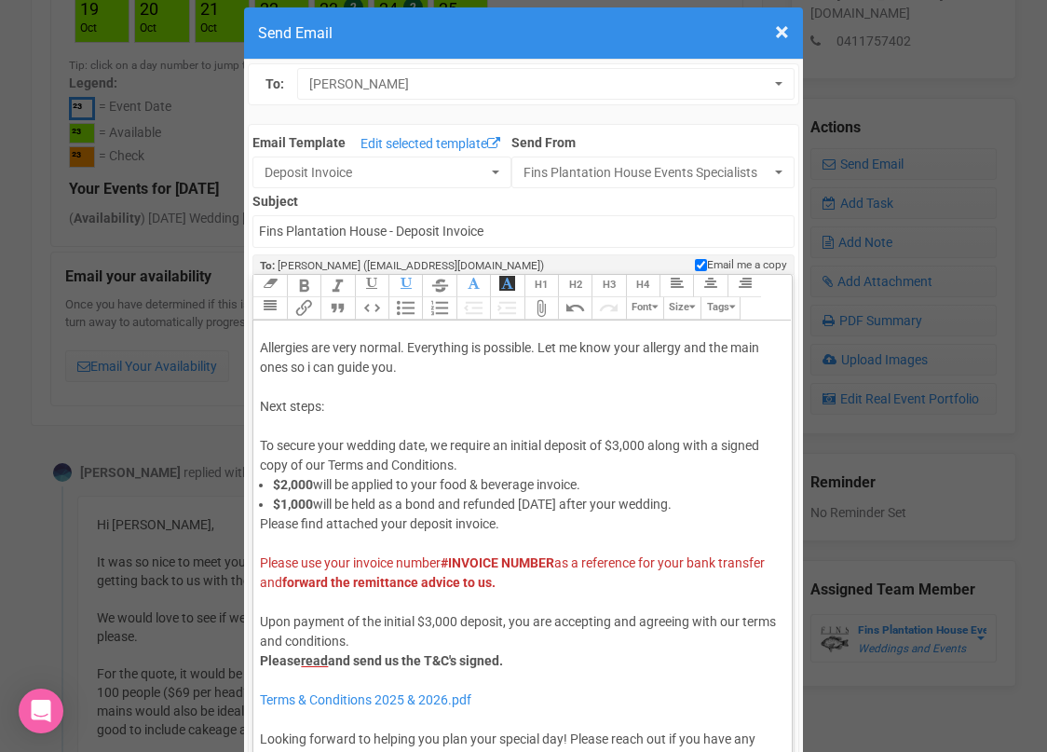
scroll to position [306, 0]
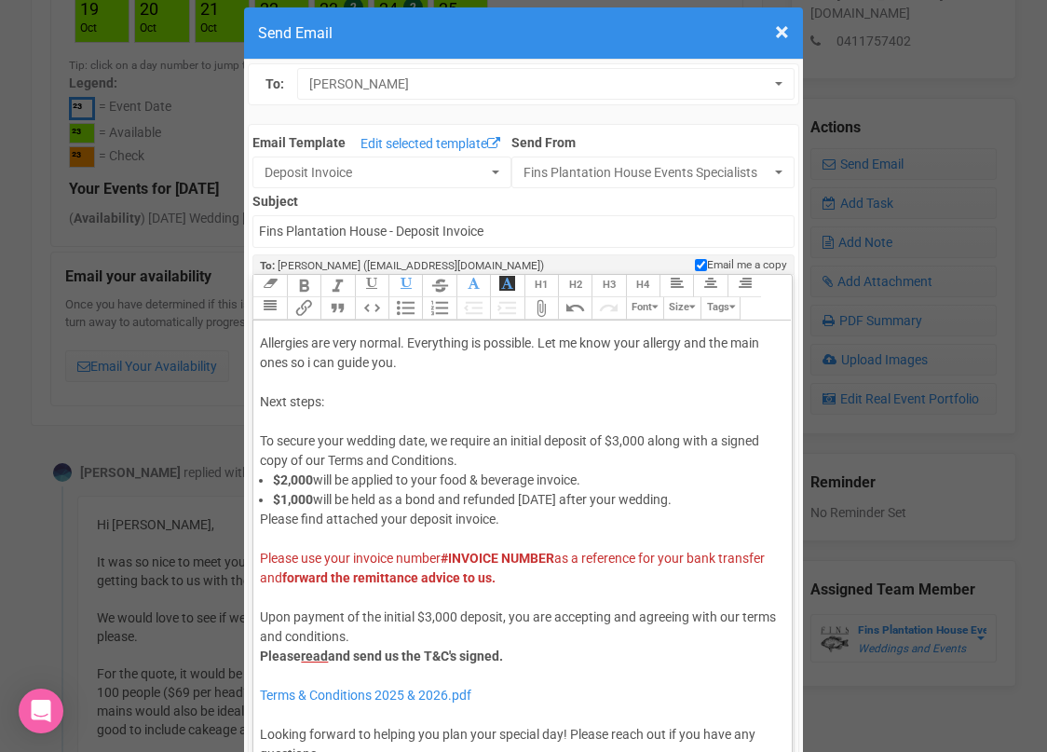
click at [442, 596] on div "Please find attached your deposit invoice. Please use your invoice number #INVO…" at bounding box center [519, 676] width 518 height 333
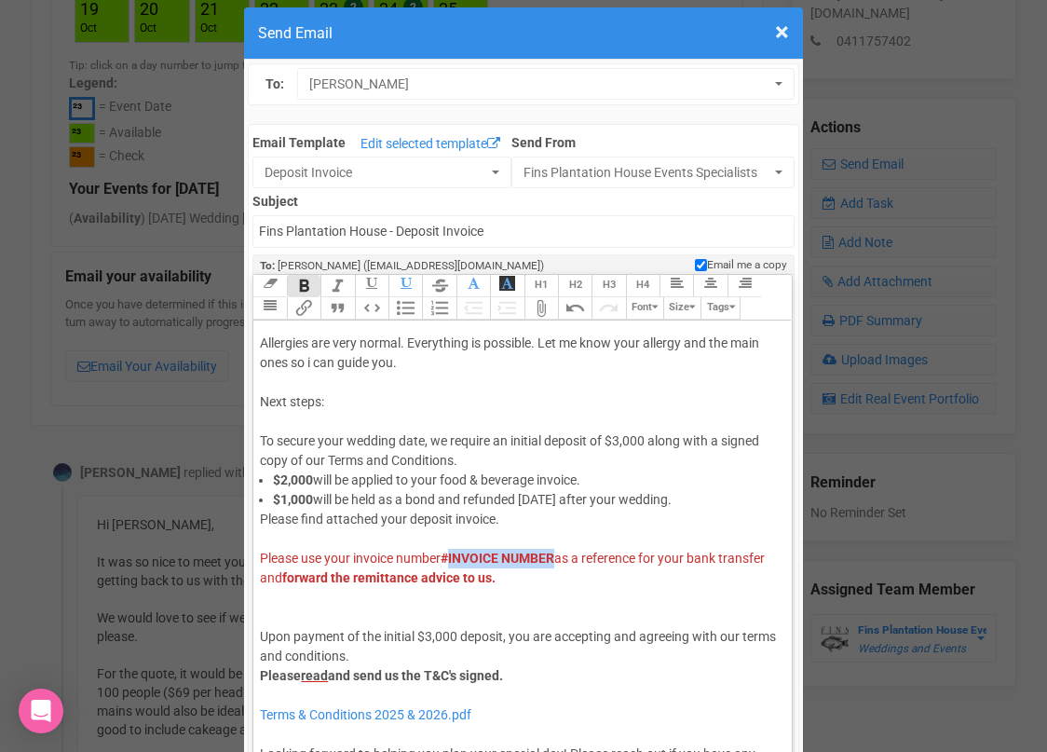
drag, startPoint x: 562, startPoint y: 557, endPoint x: 456, endPoint y: 564, distance: 105.5
click at [456, 564] on div "Please find attached your deposit invoice. Please use your invoice number #INVO…" at bounding box center [519, 686] width 518 height 352
click at [316, 615] on div "Please find attached your deposit invoice. Please use your invoice number #3110…" at bounding box center [519, 686] width 518 height 352
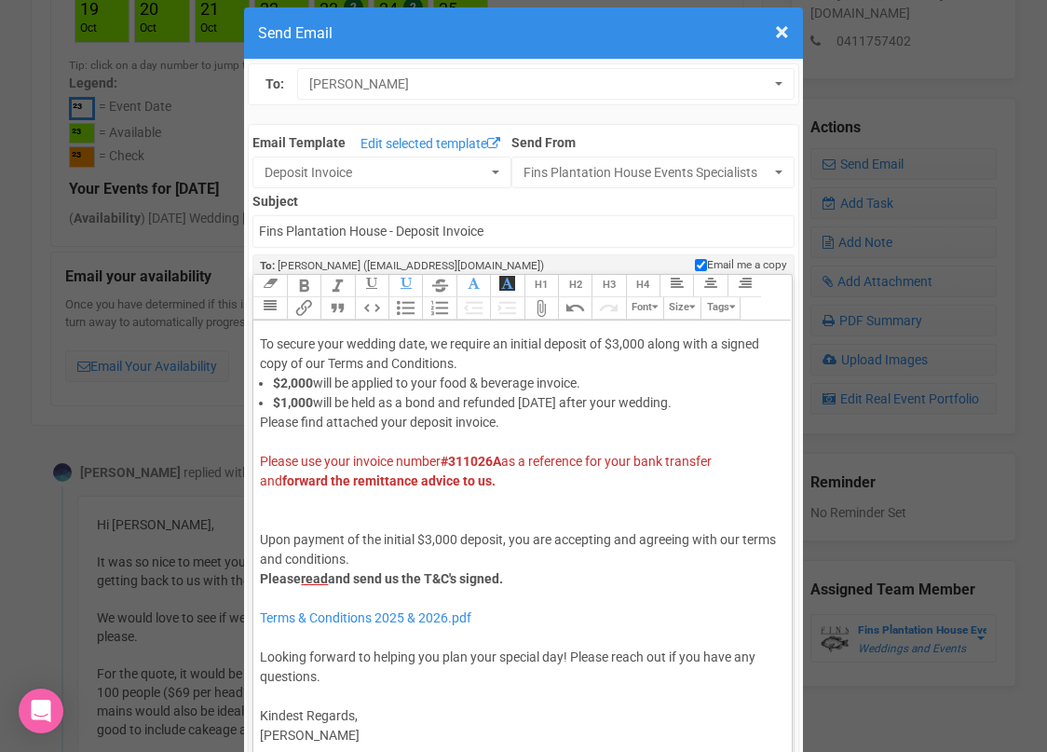
scroll to position [393, 0]
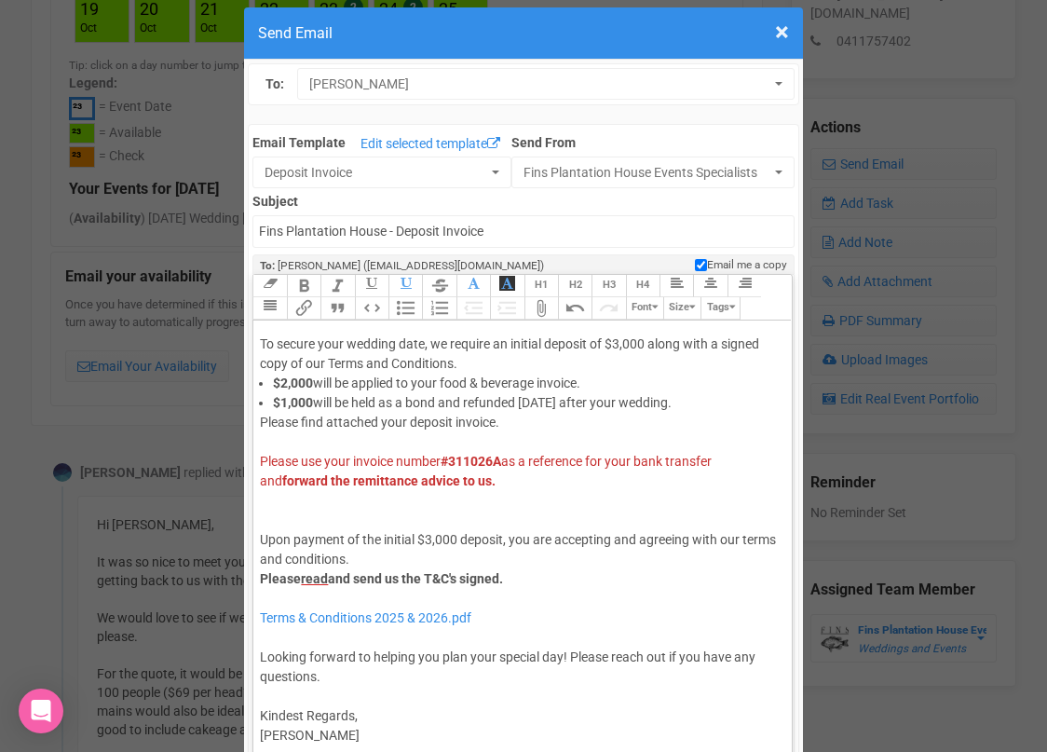
click at [450, 742] on div "Please find attached your deposit invoice. Please use your invoice number #3110…" at bounding box center [519, 589] width 518 height 352
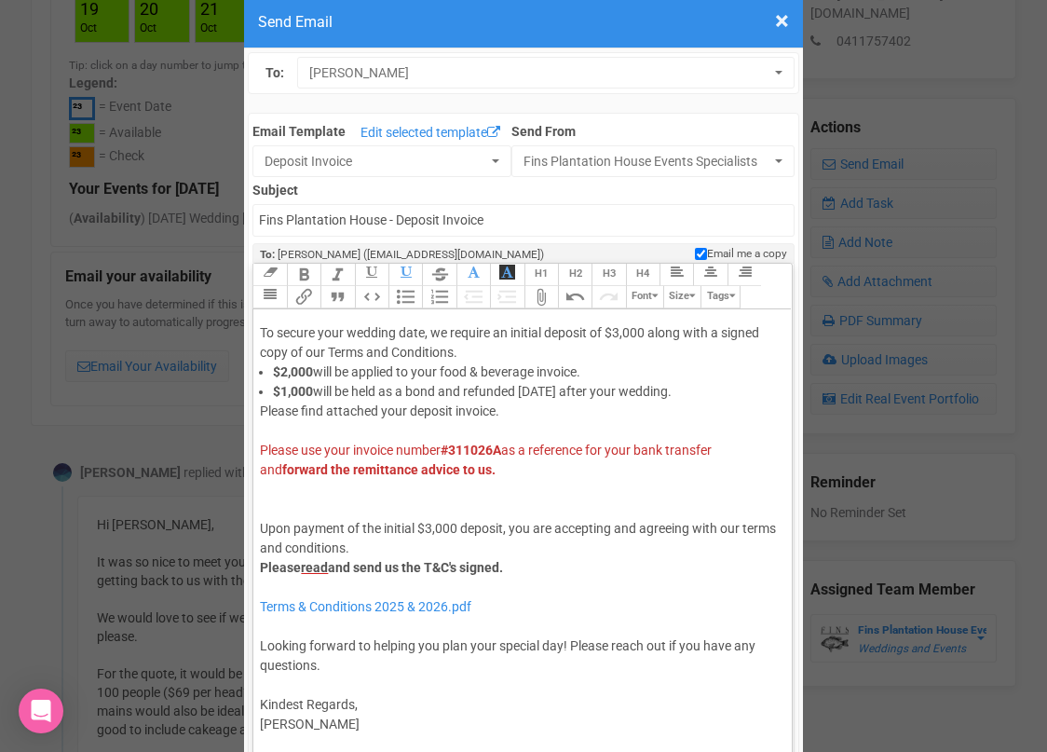
scroll to position [49, 0]
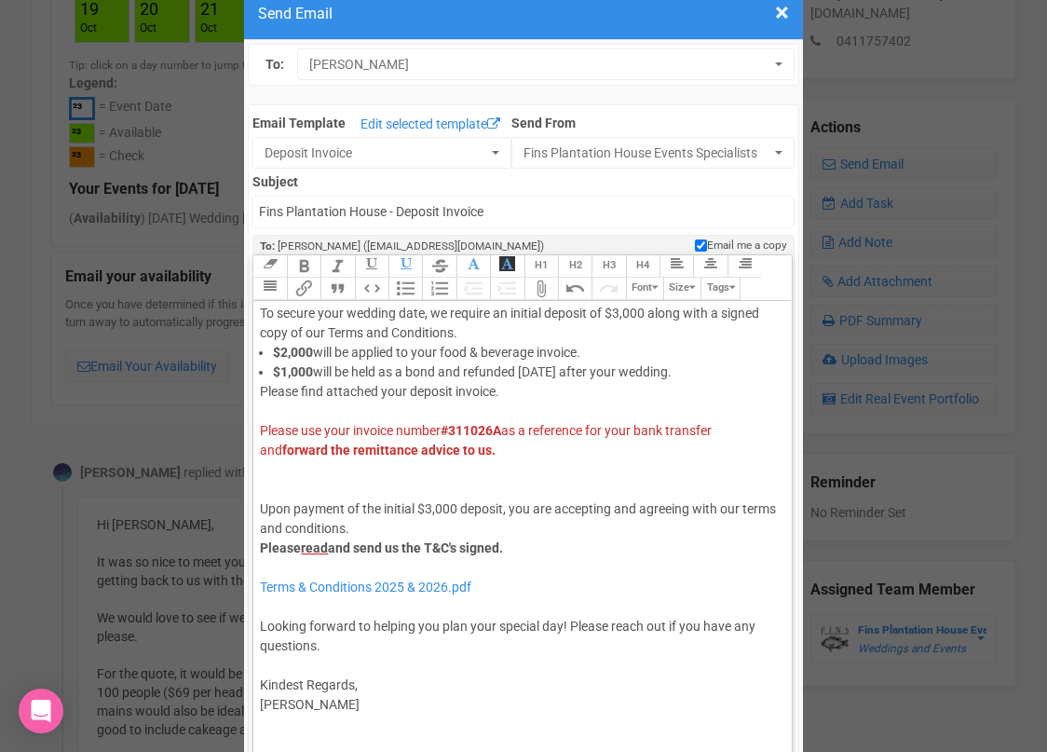
click at [394, 495] on div "Please find attached your deposit invoice. Please use your invoice number #3110…" at bounding box center [519, 577] width 518 height 391
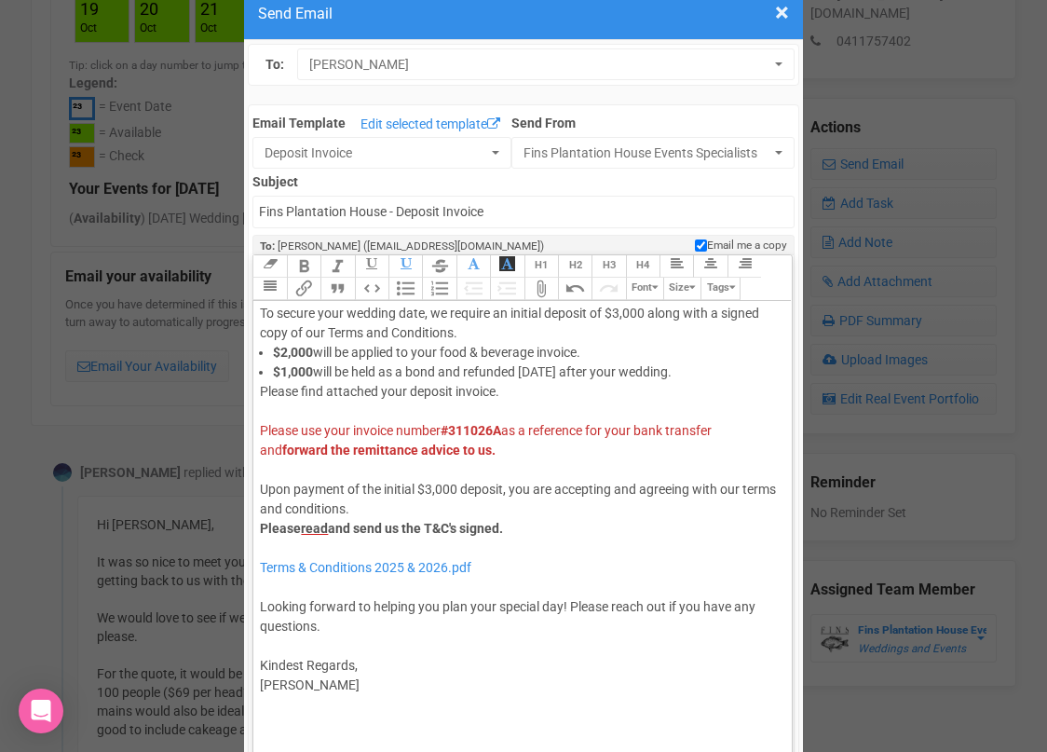
type trix-editor "<div>Hi Mattia and Austyn<br><br>Thank you for the speedy reply!&nbsp;<br><br>I…"
click at [280, 723] on div "Please find attached your deposit invoice. Please use your invoice number #3110…" at bounding box center [519, 568] width 518 height 372
click at [1005, 286] on div "× Close Send Email To: Mattia De’Ambrosis Mattia De’Ambrosis Mattia De’Ambrosis…" at bounding box center [523, 762] width 1047 height 1567
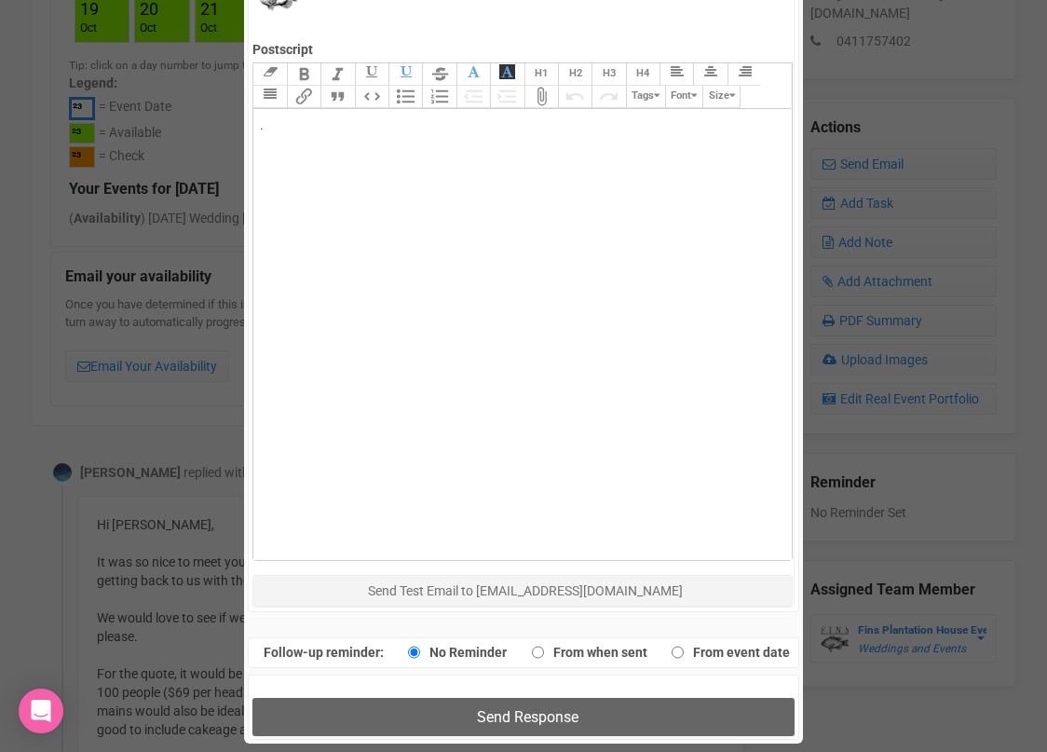
scroll to position [871, 0]
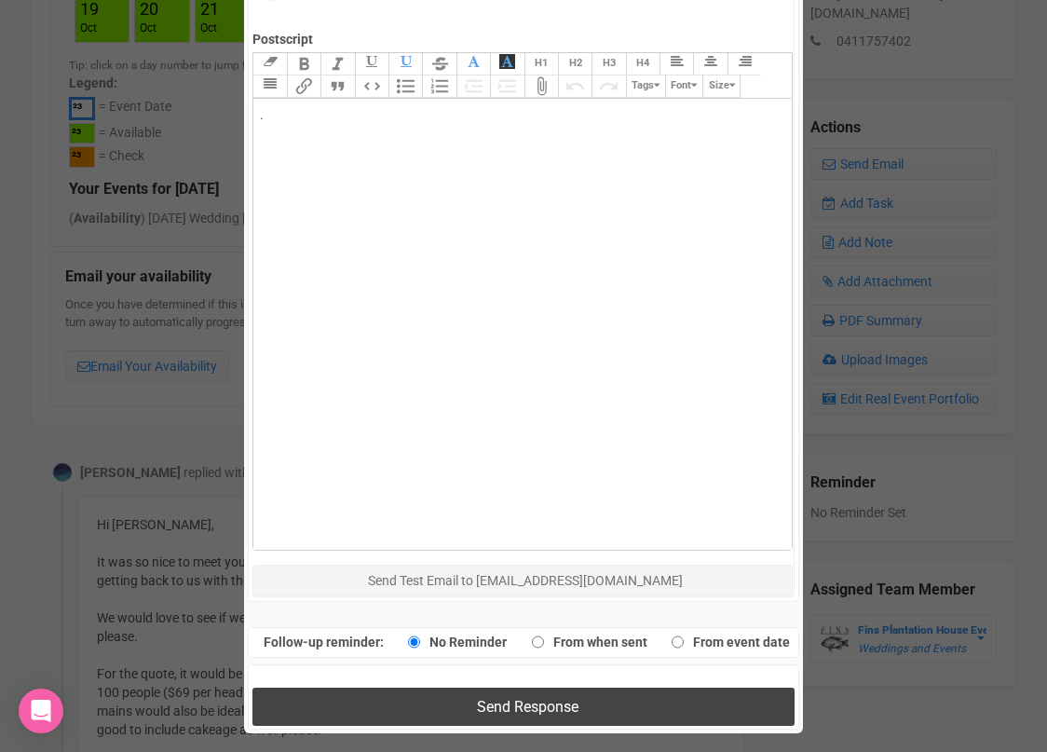
click at [449, 690] on button "Send Response" at bounding box center [522, 706] width 541 height 38
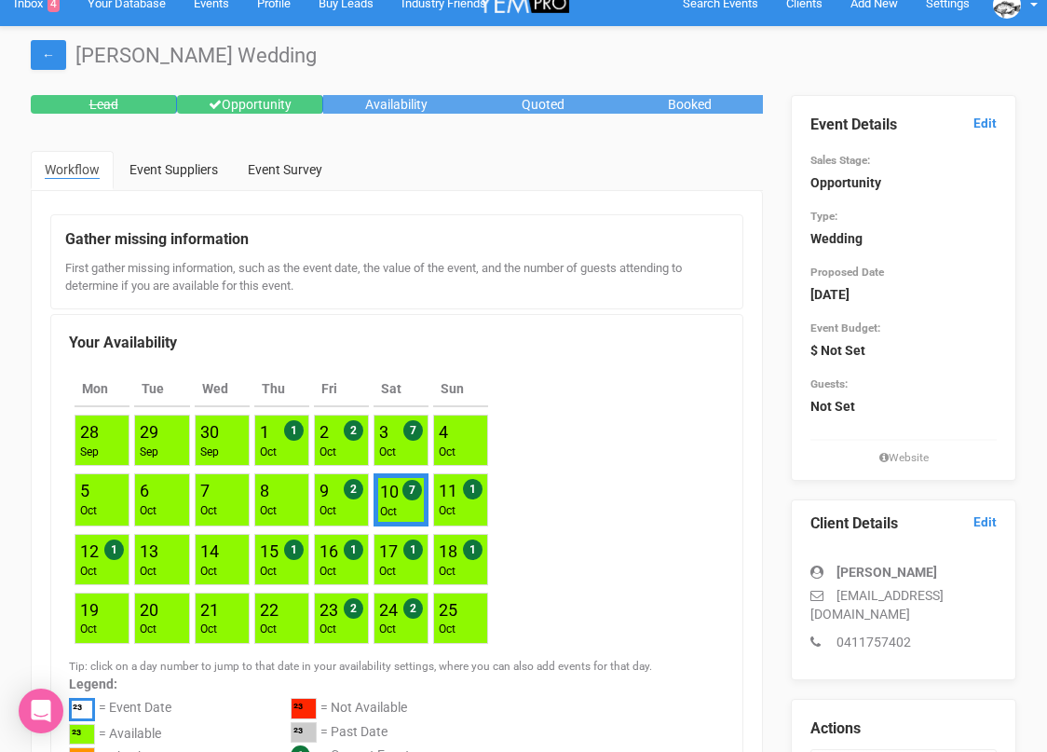
scroll to position [0, 0]
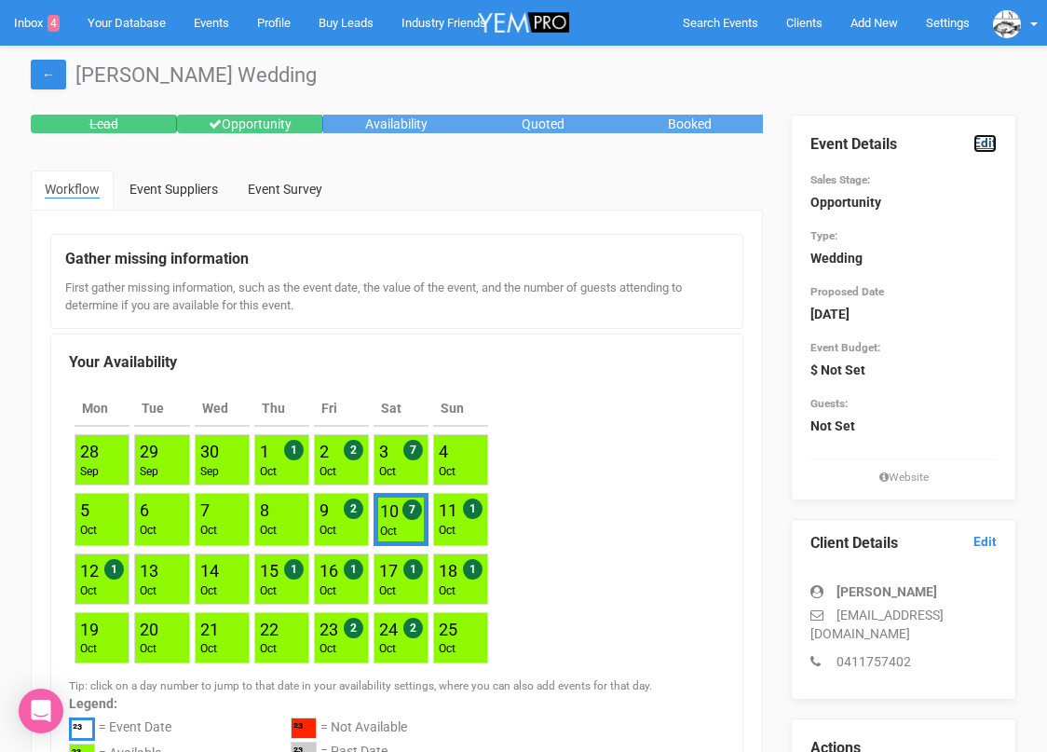
click at [978, 146] on link "Edit" at bounding box center [984, 143] width 23 height 18
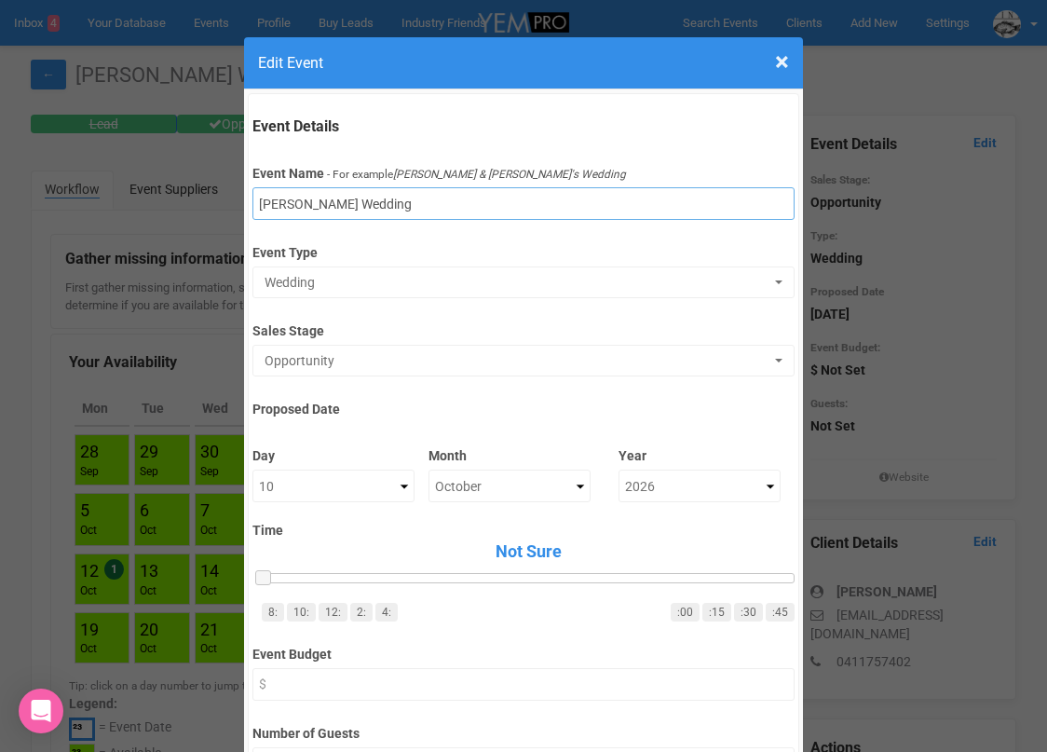
click at [544, 214] on input "Mattia's Wedding" at bounding box center [522, 203] width 541 height 33
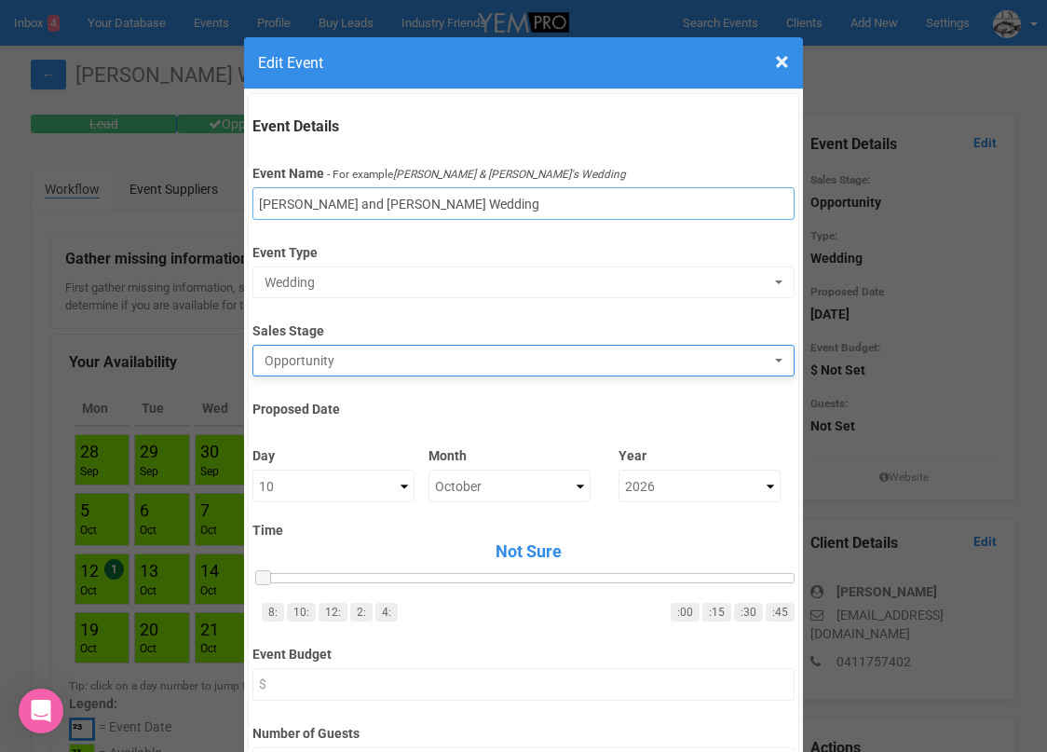
type input "Mattia and Austyn Wedding"
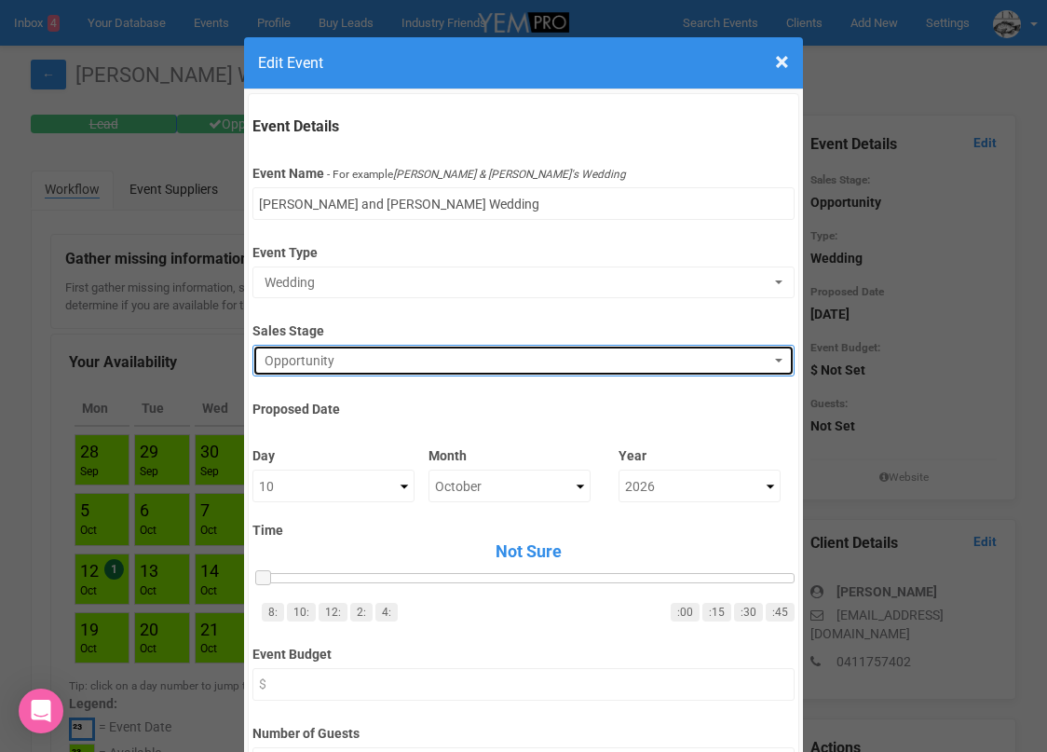
click at [387, 347] on button "Opportunity" at bounding box center [522, 361] width 541 height 32
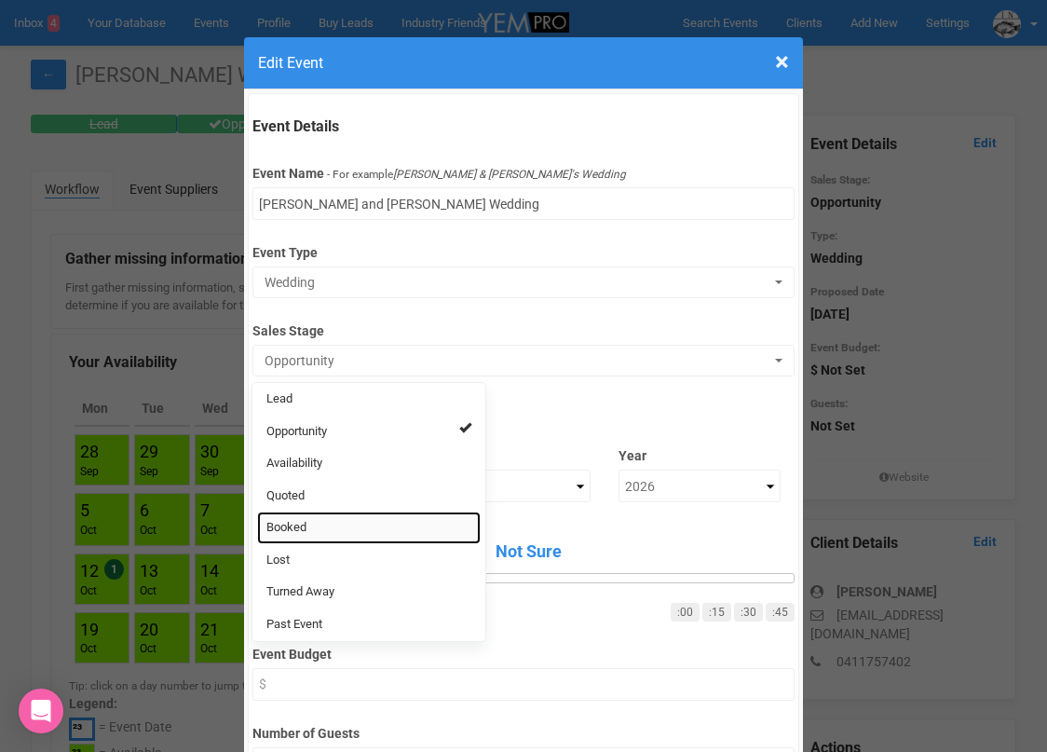
click at [320, 521] on link "Booked" at bounding box center [369, 527] width 224 height 33
select select "2"
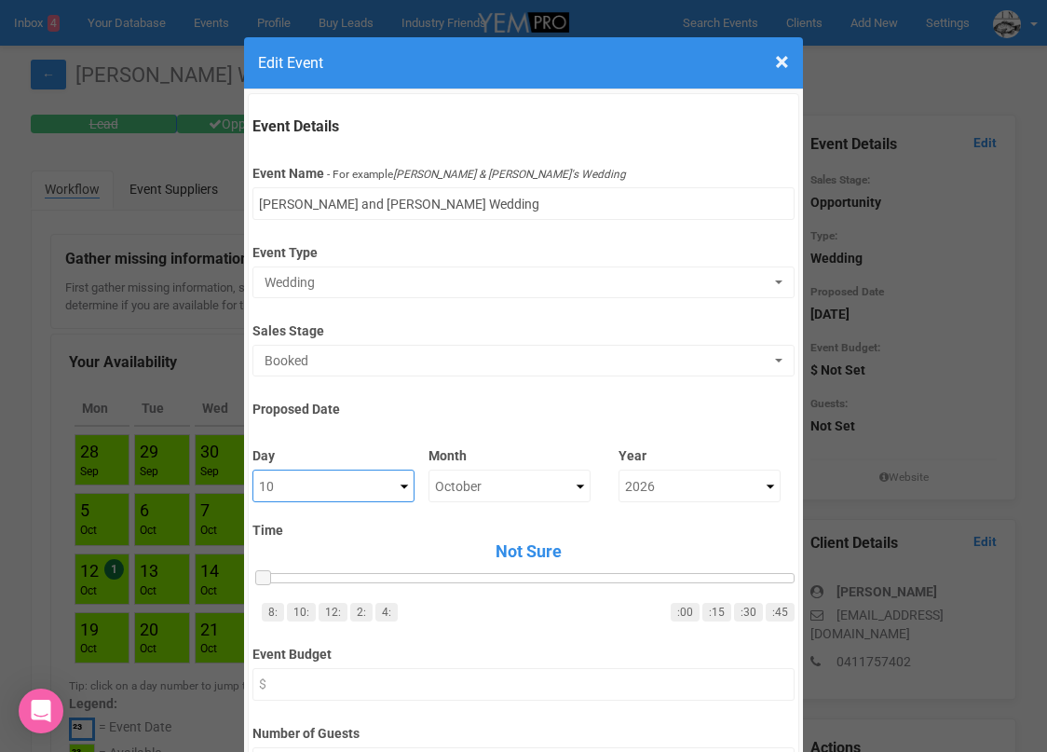
click at [321, 494] on select "Not Sure 1 2 3 4 5 6 7 8 9 10 11 12 13 14 15 16 17 18 19 20 21 22 23 24 25 26 2…" at bounding box center [333, 485] width 162 height 33
select select "31"
click at [252, 469] on select "Not Sure 1 2 3 4 5 6 7 8 9 10 11 12 13 14 15 16 17 18 19 20 21 22 23 24 25 26 2…" at bounding box center [333, 485] width 162 height 33
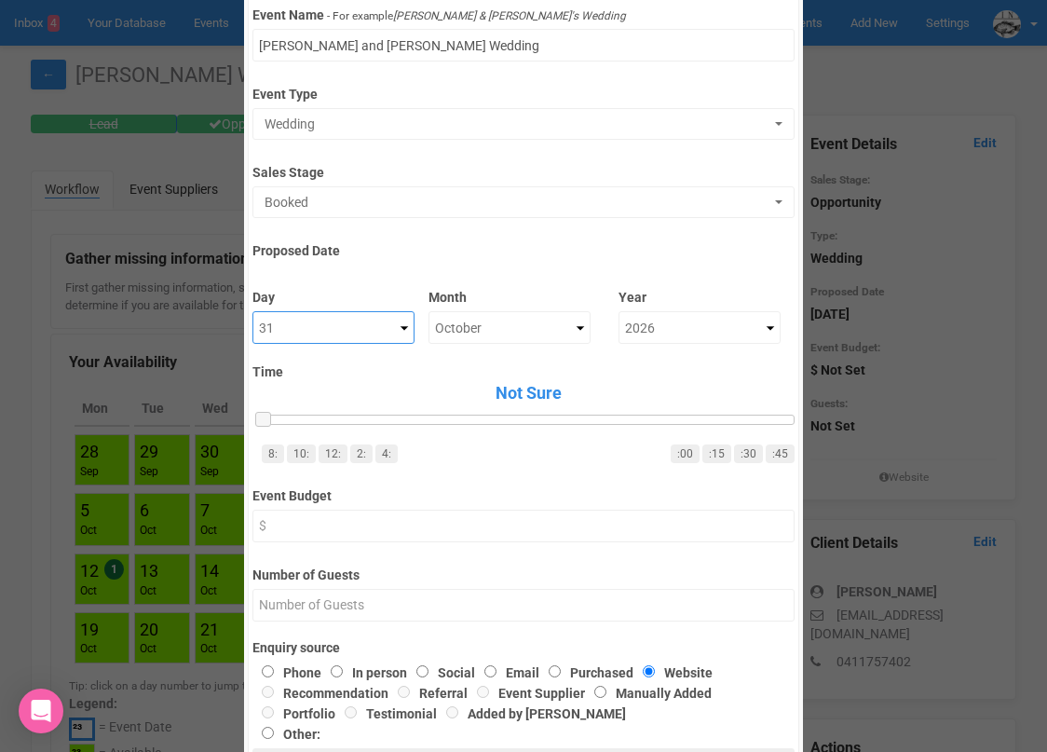
scroll to position [224, 0]
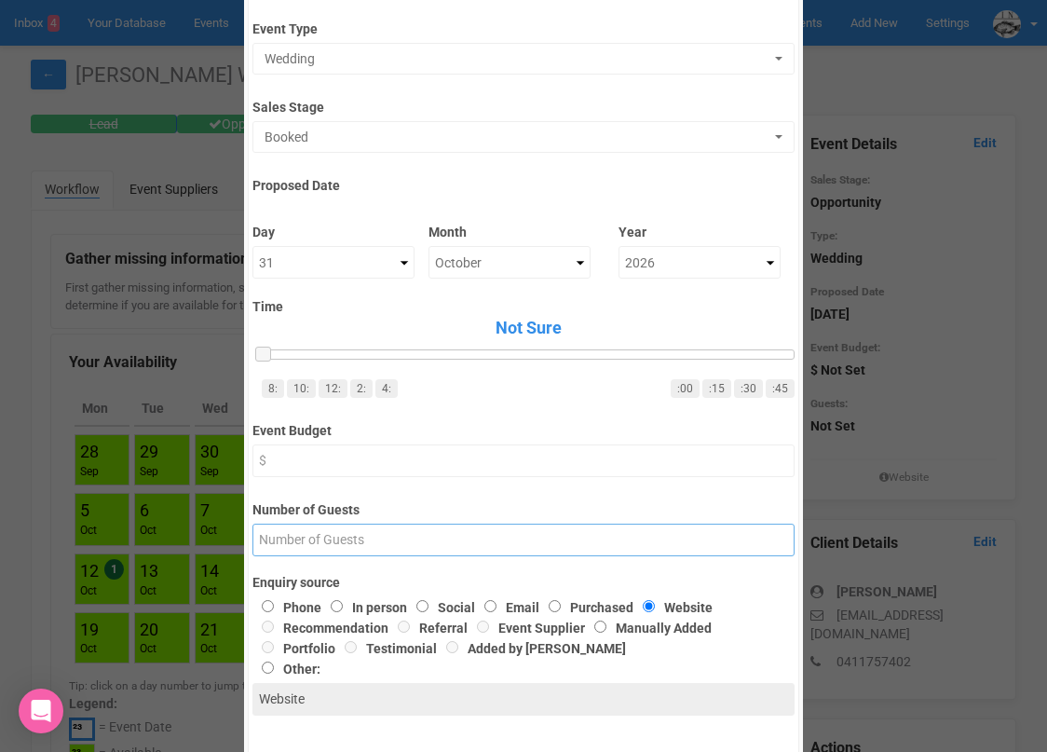
click at [390, 537] on input "Number of Guests" at bounding box center [522, 539] width 541 height 33
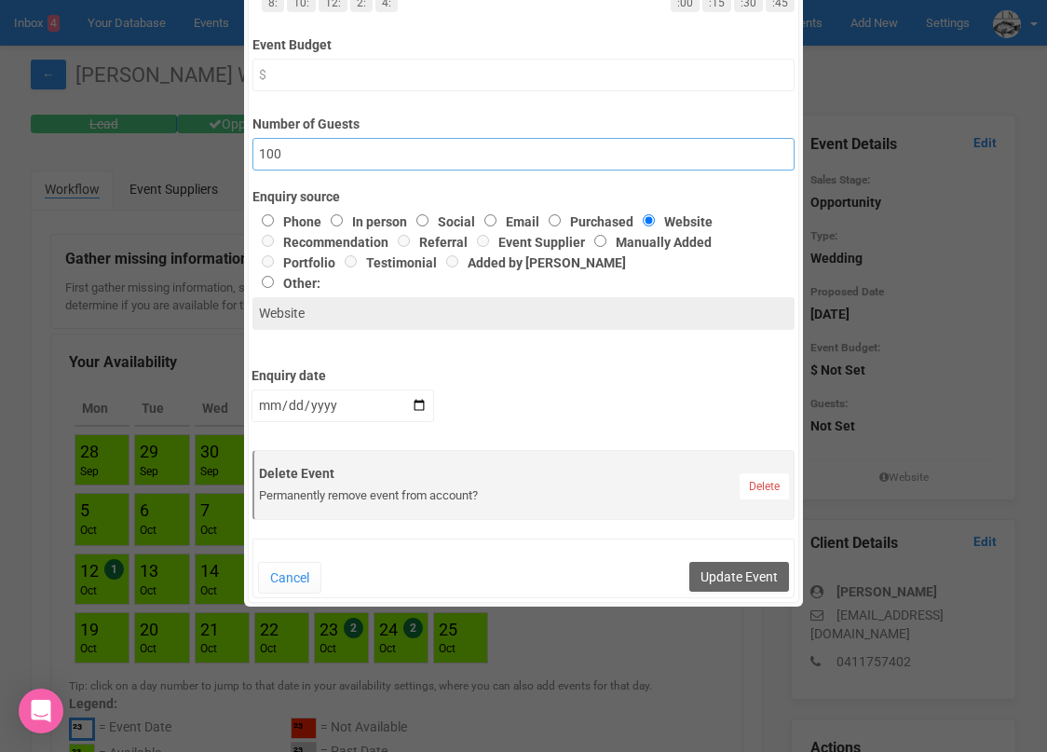
scroll to position [706, 0]
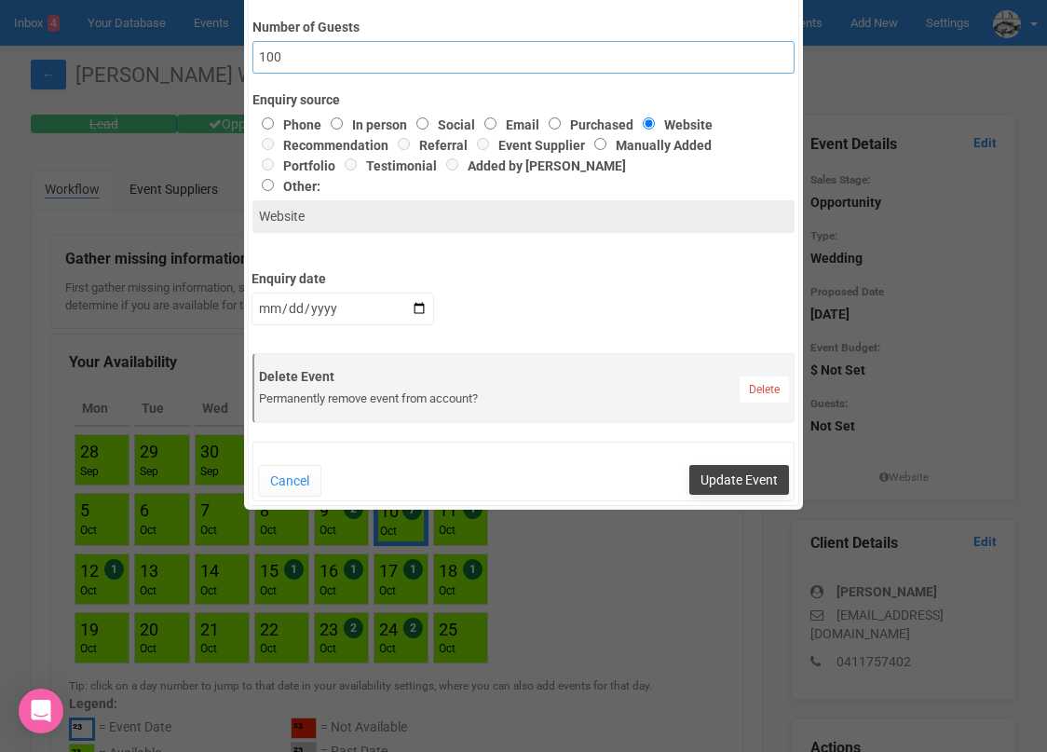
type input "100"
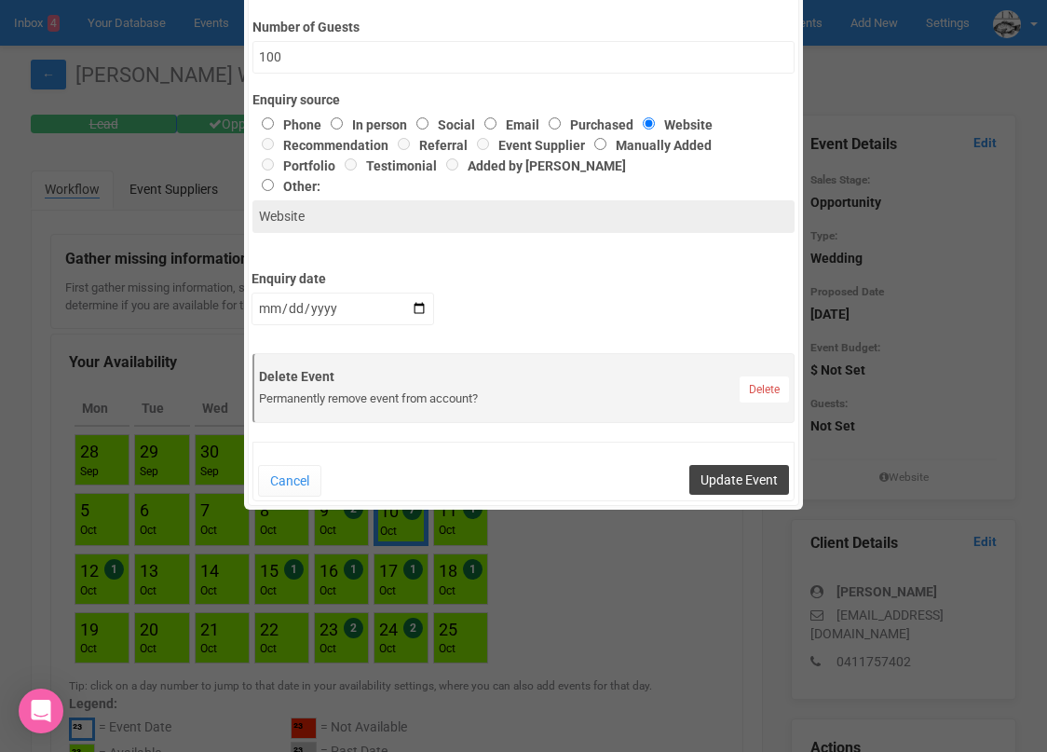
click at [722, 478] on button "Update Event" at bounding box center [739, 480] width 100 height 30
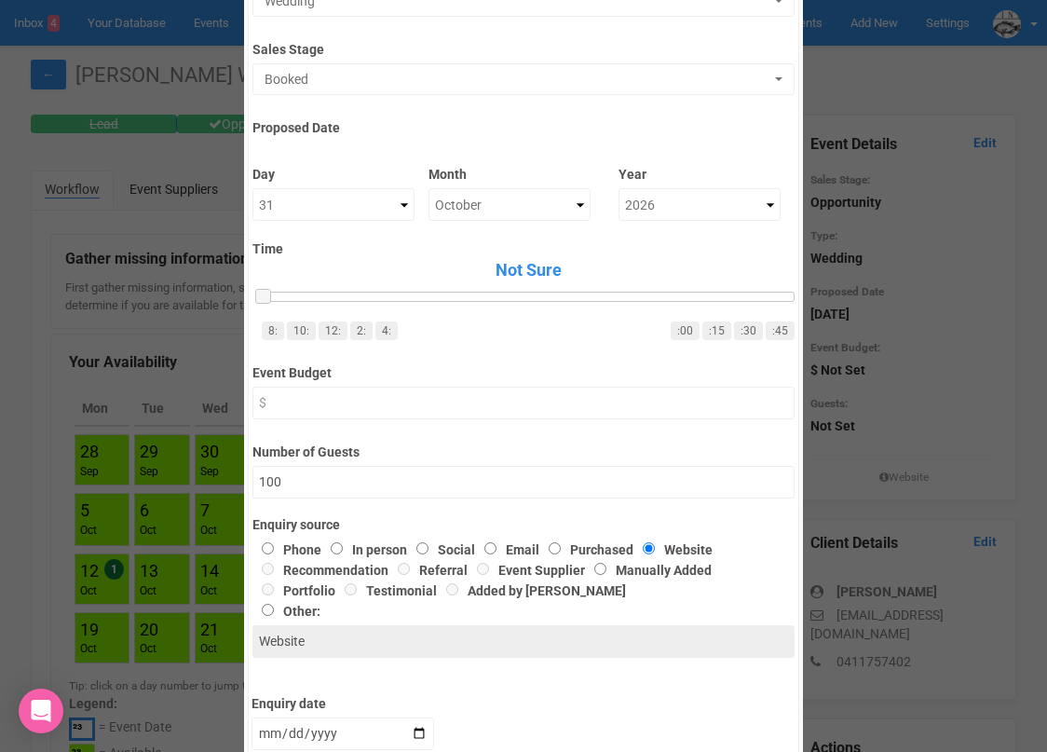
scroll to position [275, 0]
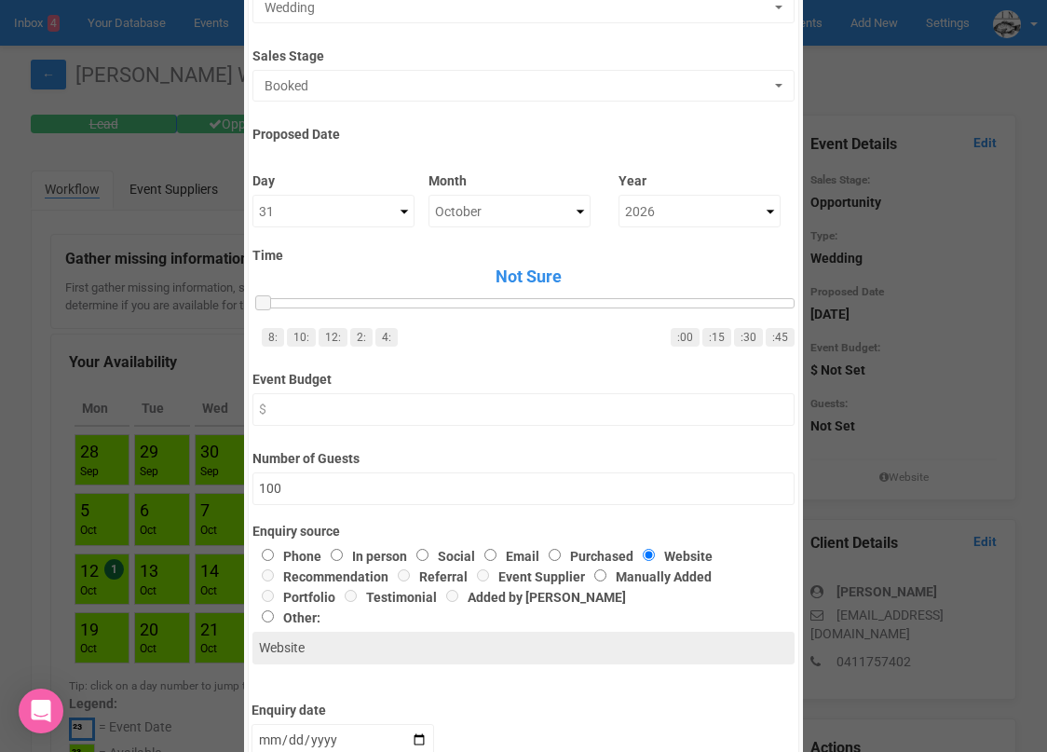
click at [56, 337] on div "× Close Edit Event Event Details Event Name - For example Cameron & Lucy's Wedd…" at bounding box center [523, 376] width 1047 height 752
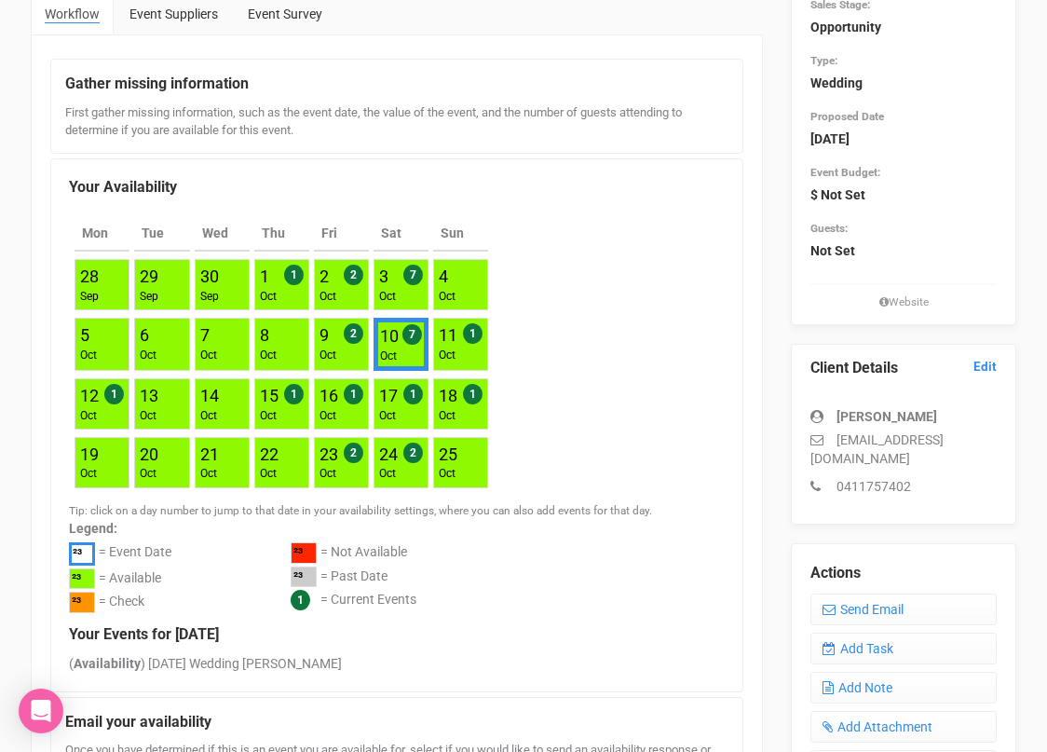
scroll to position [0, 0]
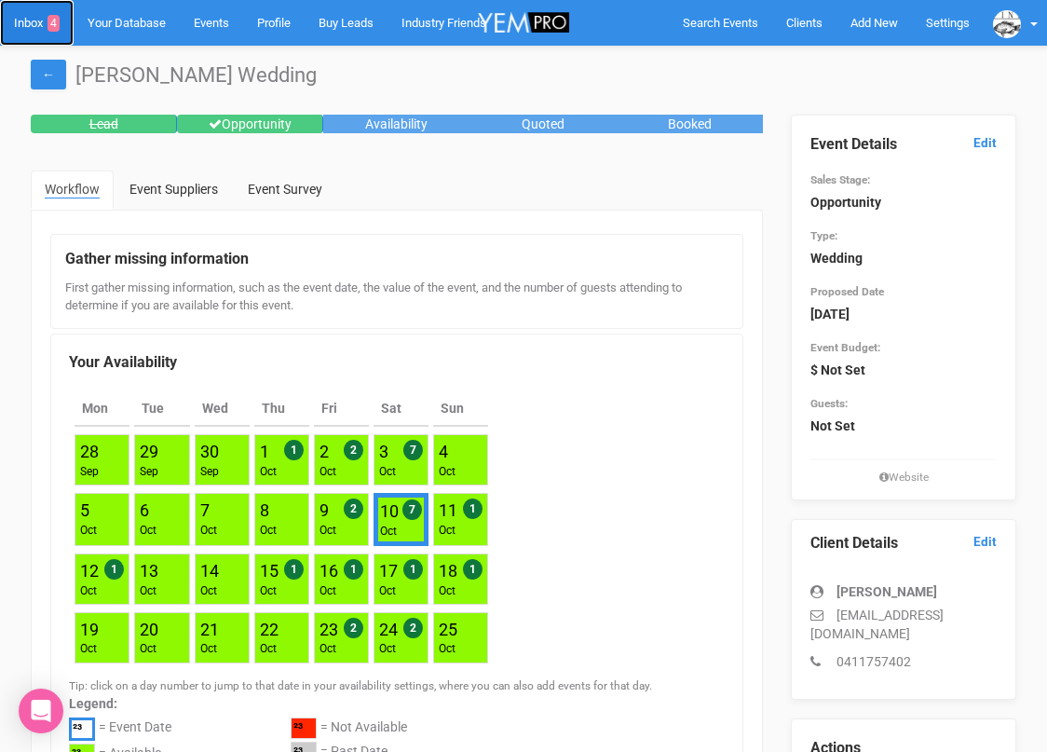
click at [34, 23] on link "Inbox 4" at bounding box center [37, 23] width 74 height 46
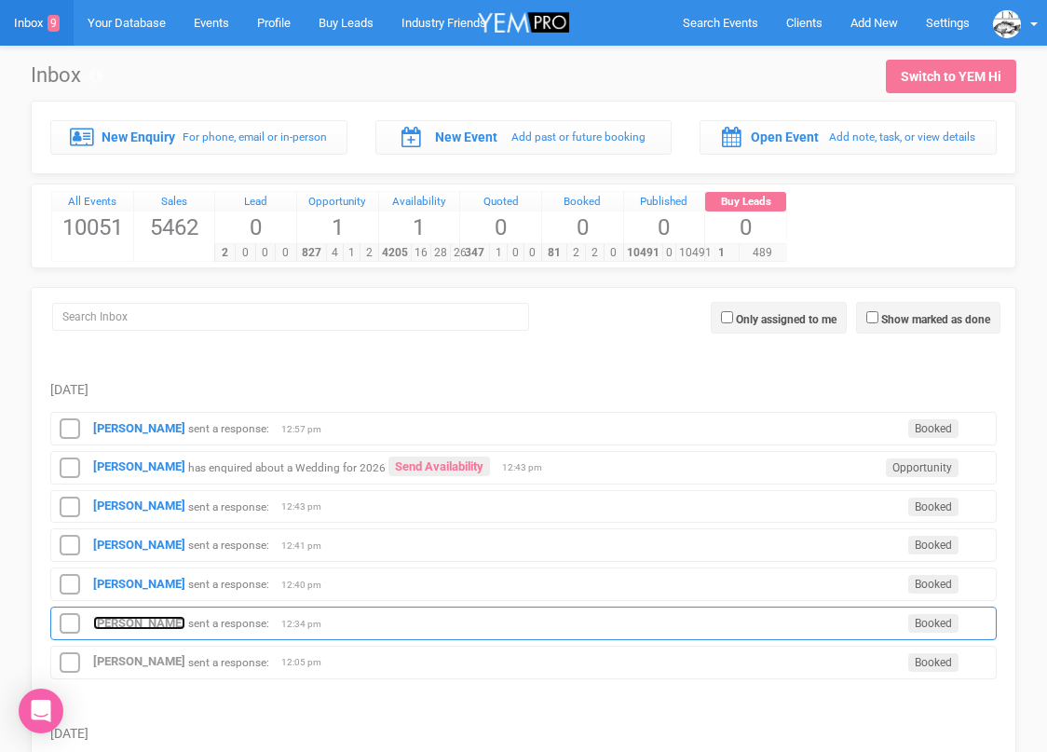
click at [150, 624] on strong "Mattia De’Ambrosis" at bounding box center [139, 623] width 92 height 14
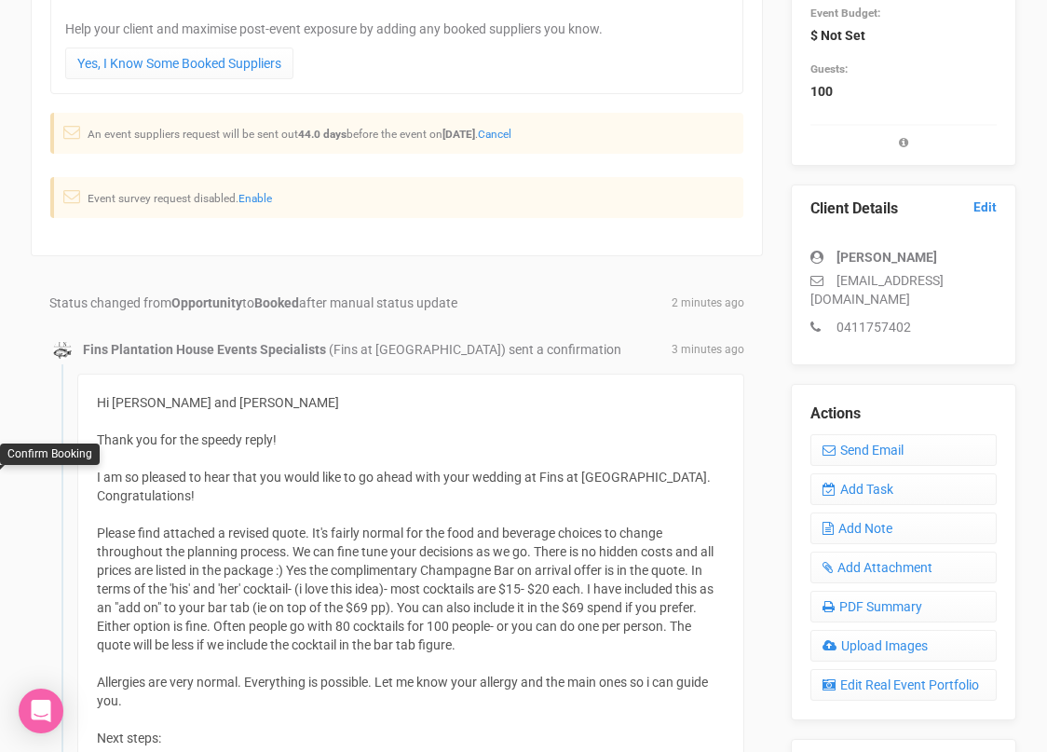
scroll to position [310, 0]
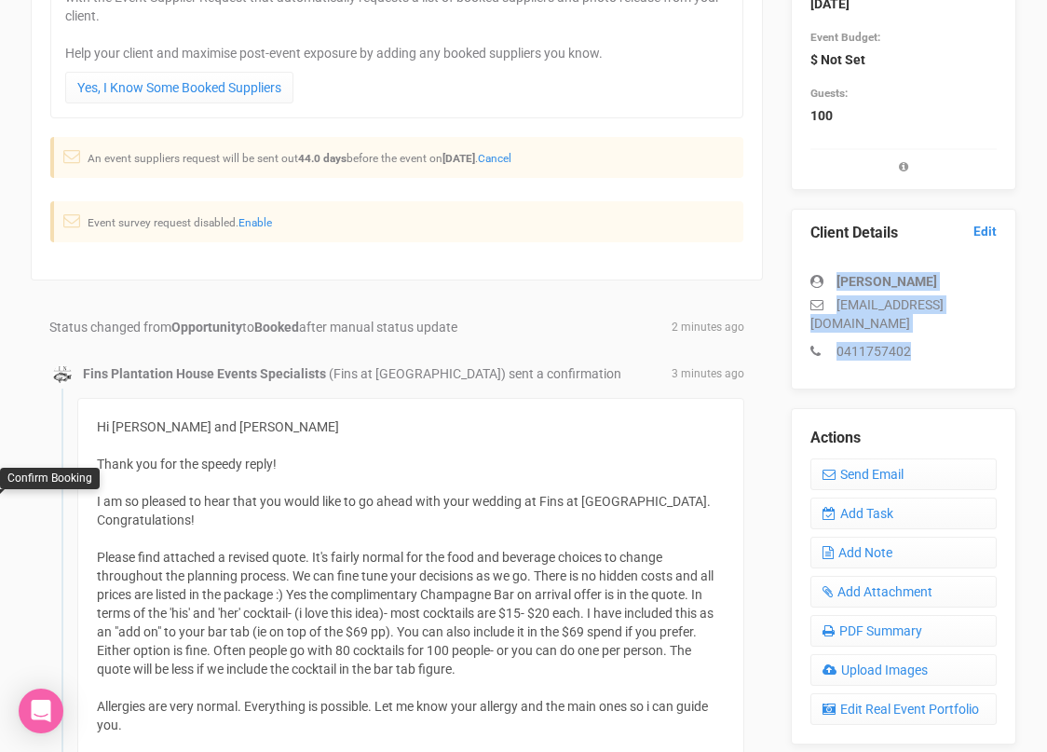
drag, startPoint x: 914, startPoint y: 331, endPoint x: 838, endPoint y: 287, distance: 87.2
click at [838, 287] on div "Mattia De’Ambrosis mattiadeam@gmail.com 0411757402" at bounding box center [903, 306] width 186 height 107
copy div "Mattia De’Ambrosis mattiadeam@gmail.com 0411757402"
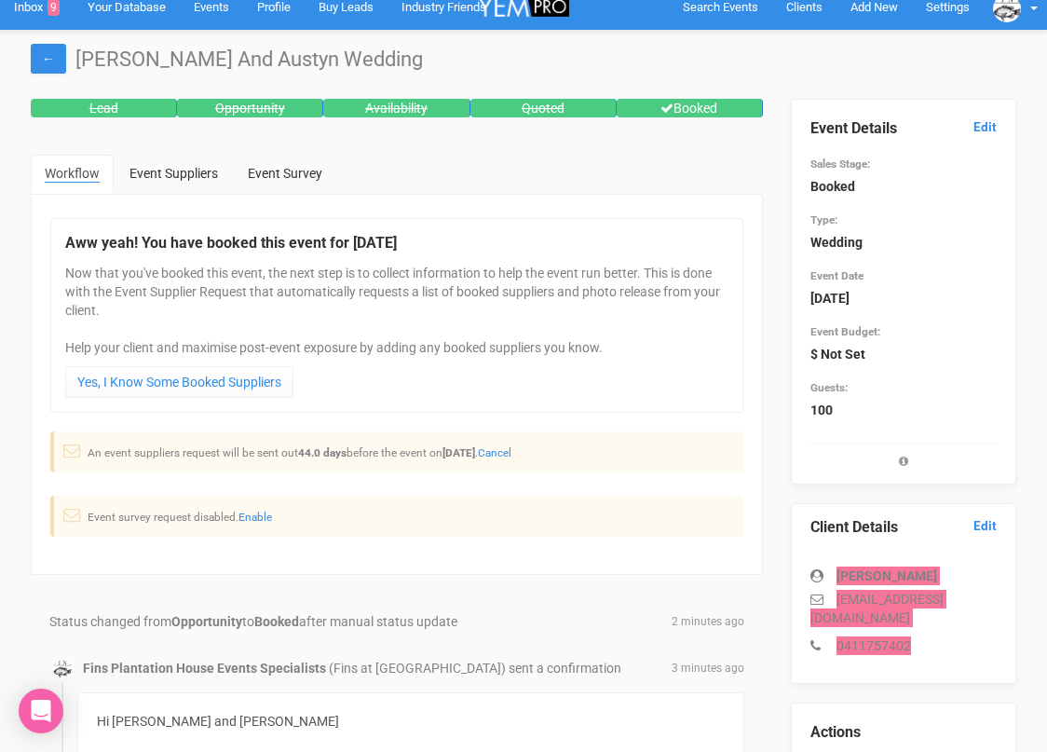
scroll to position [0, 0]
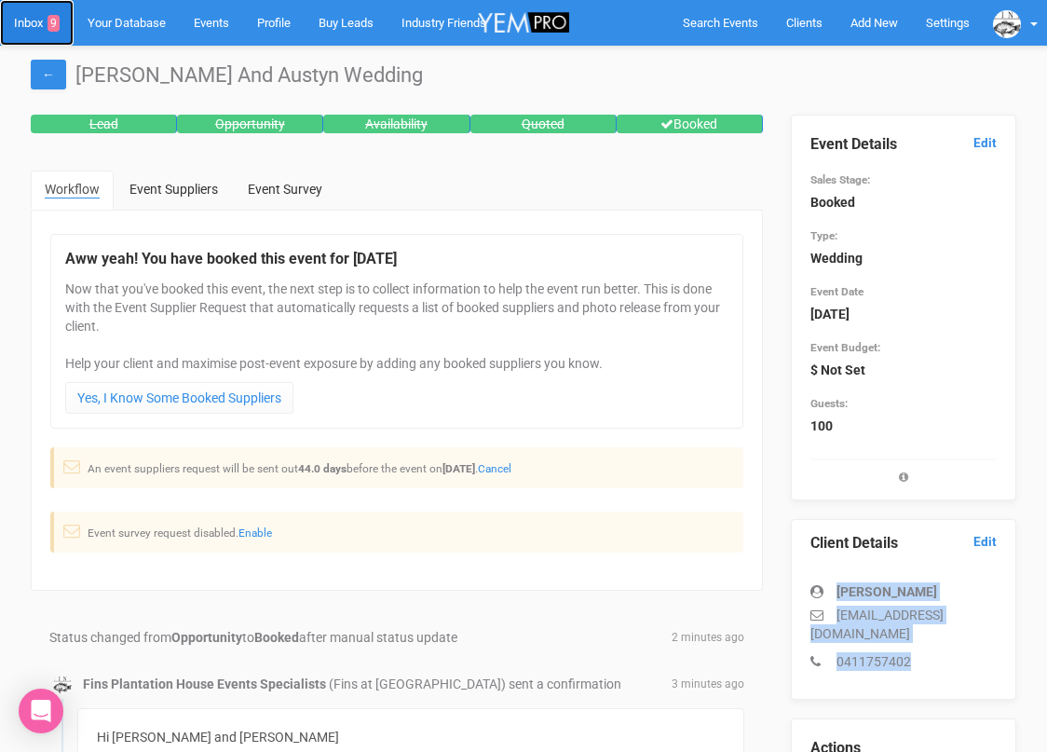
click at [33, 14] on link "Inbox 9" at bounding box center [37, 23] width 74 height 46
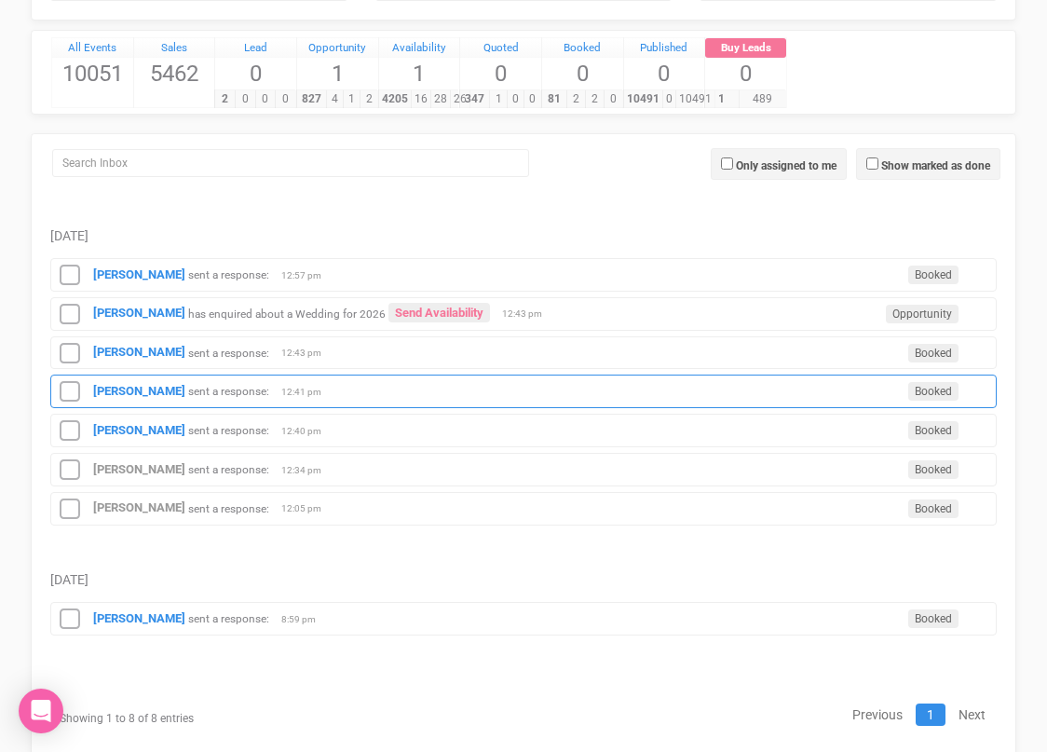
scroll to position [159, 0]
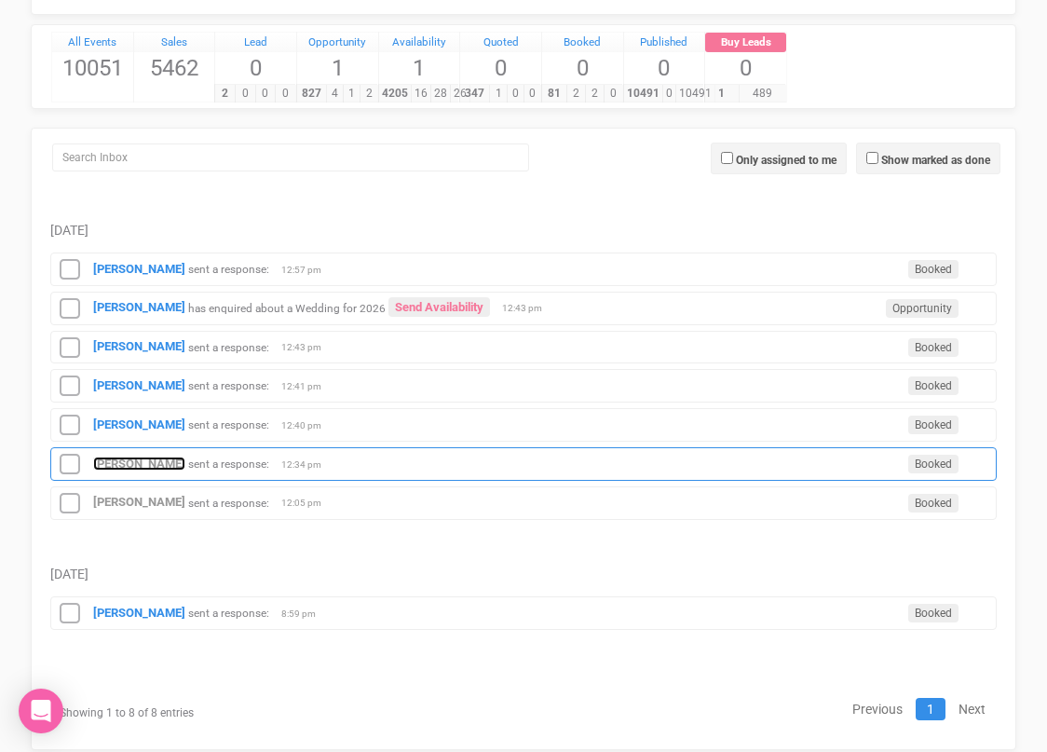
click at [125, 458] on strong "Mattia De’Ambrosis" at bounding box center [139, 463] width 92 height 14
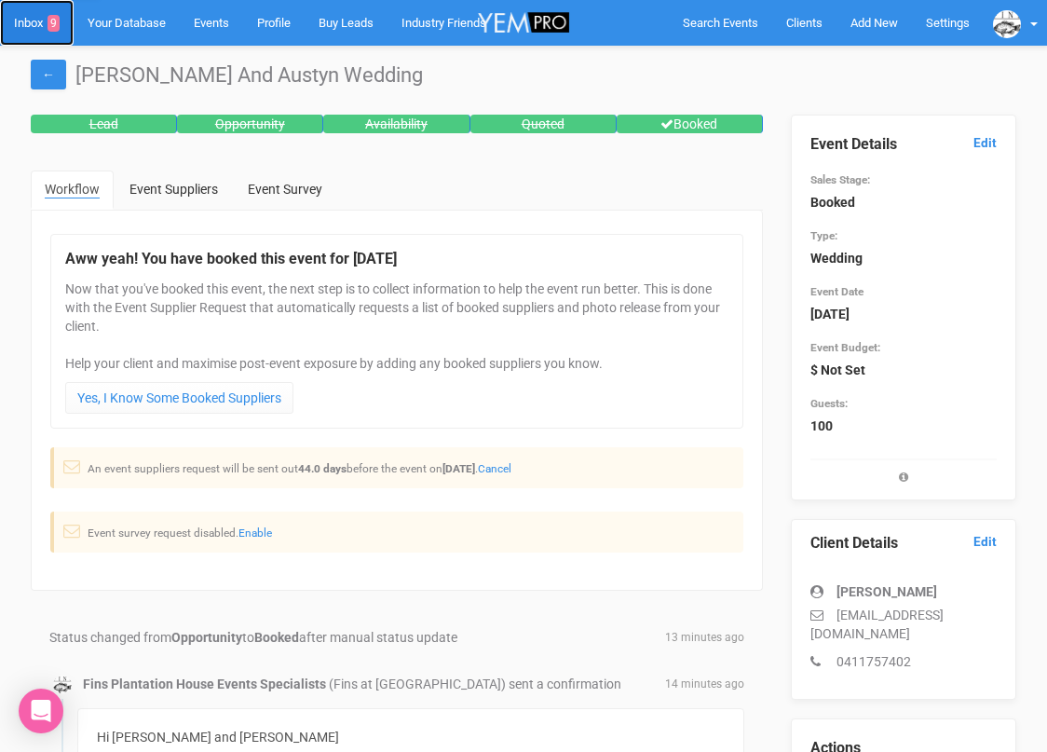
click at [37, 17] on link "Inbox 9" at bounding box center [37, 23] width 74 height 46
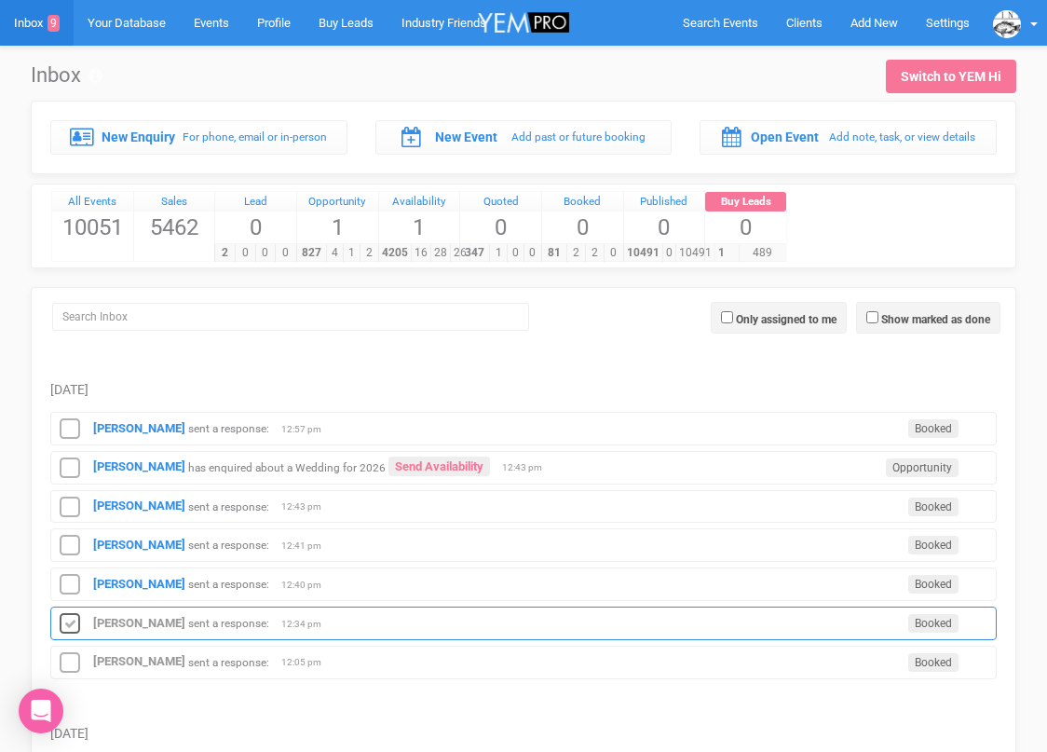
click at [75, 622] on icon at bounding box center [70, 624] width 28 height 24
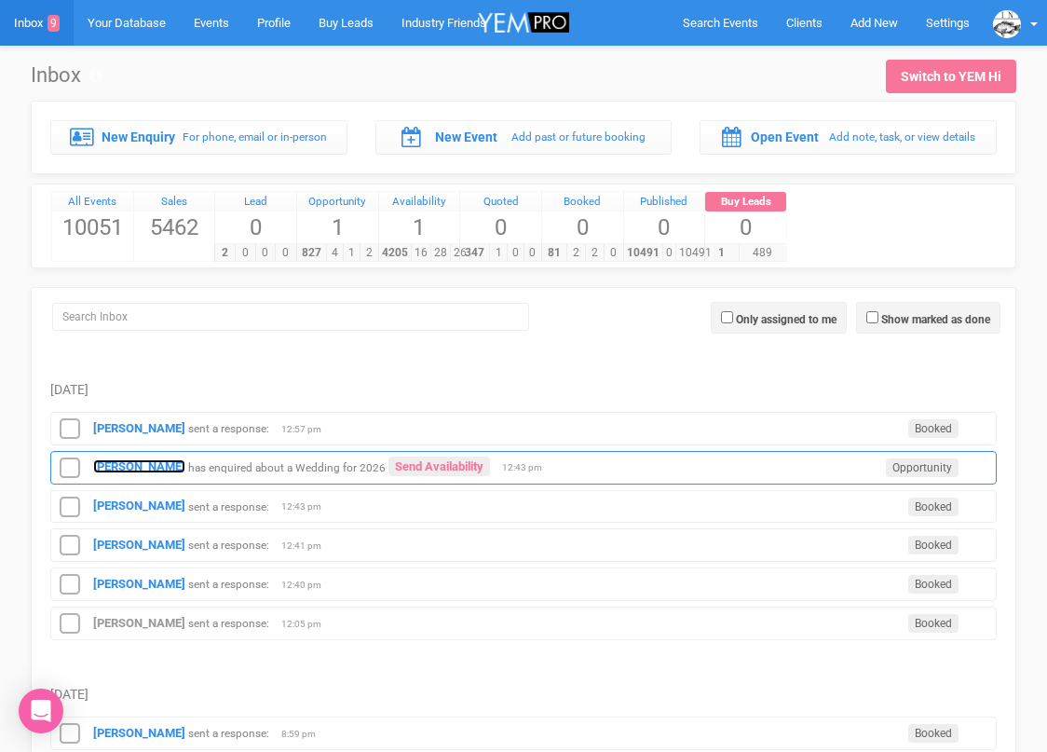
click at [127, 469] on strong "Jasmyne" at bounding box center [139, 466] width 92 height 14
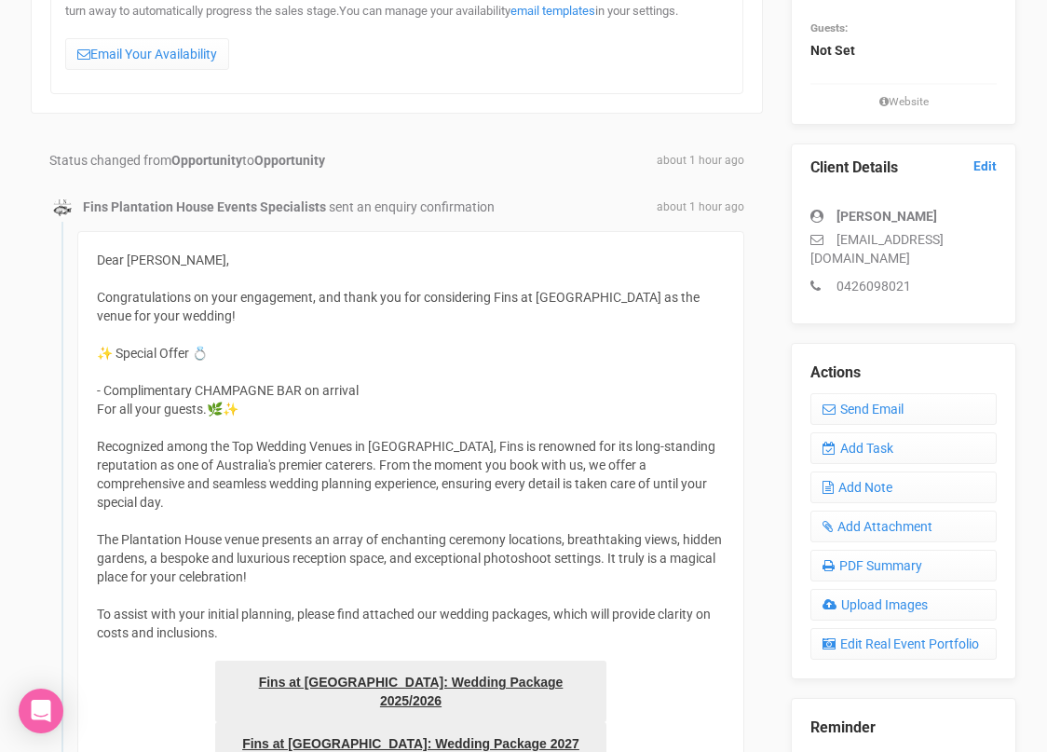
scroll to position [354, 0]
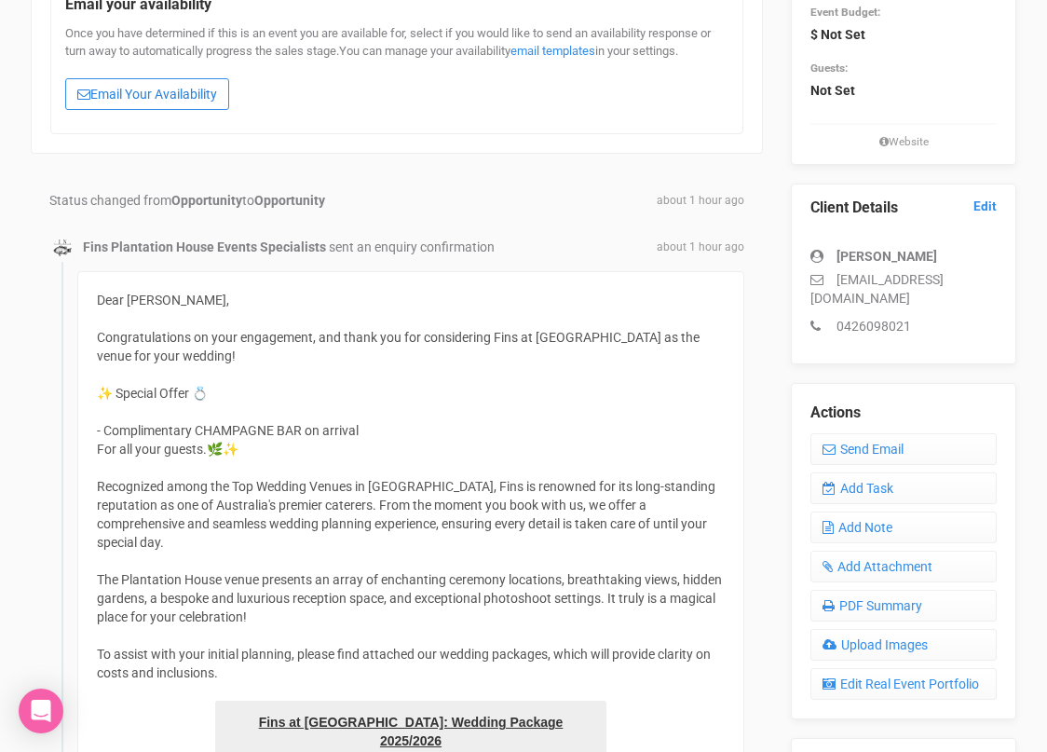
click at [157, 90] on link "Email Your Availability" at bounding box center [147, 94] width 164 height 32
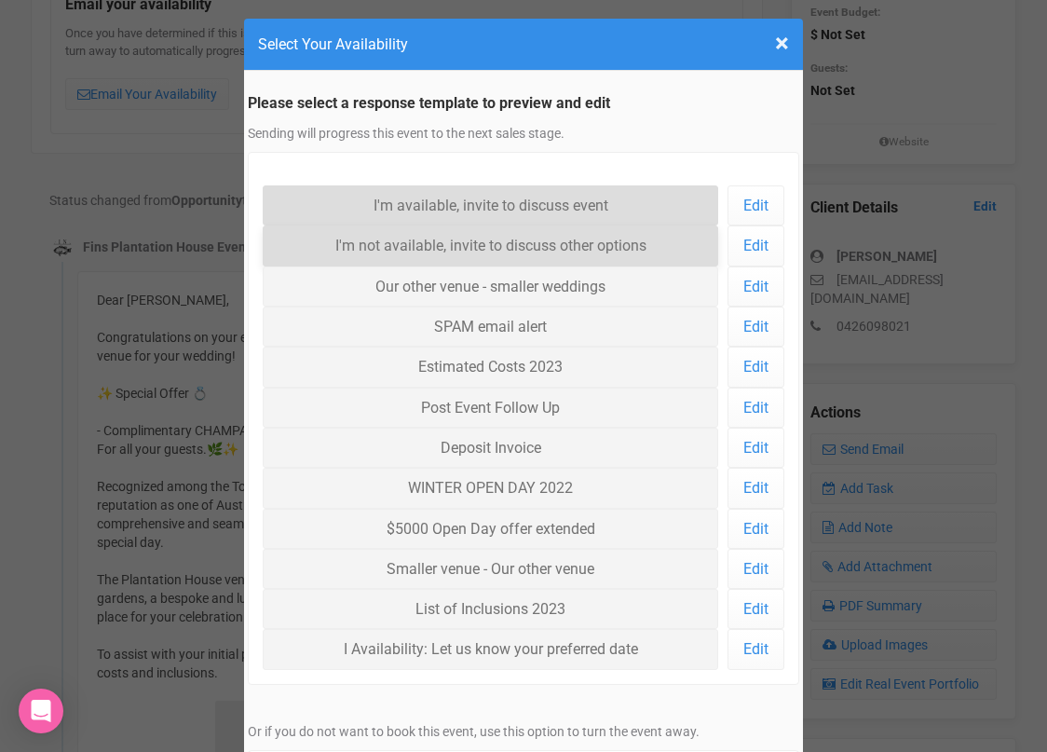
scroll to position [20, 0]
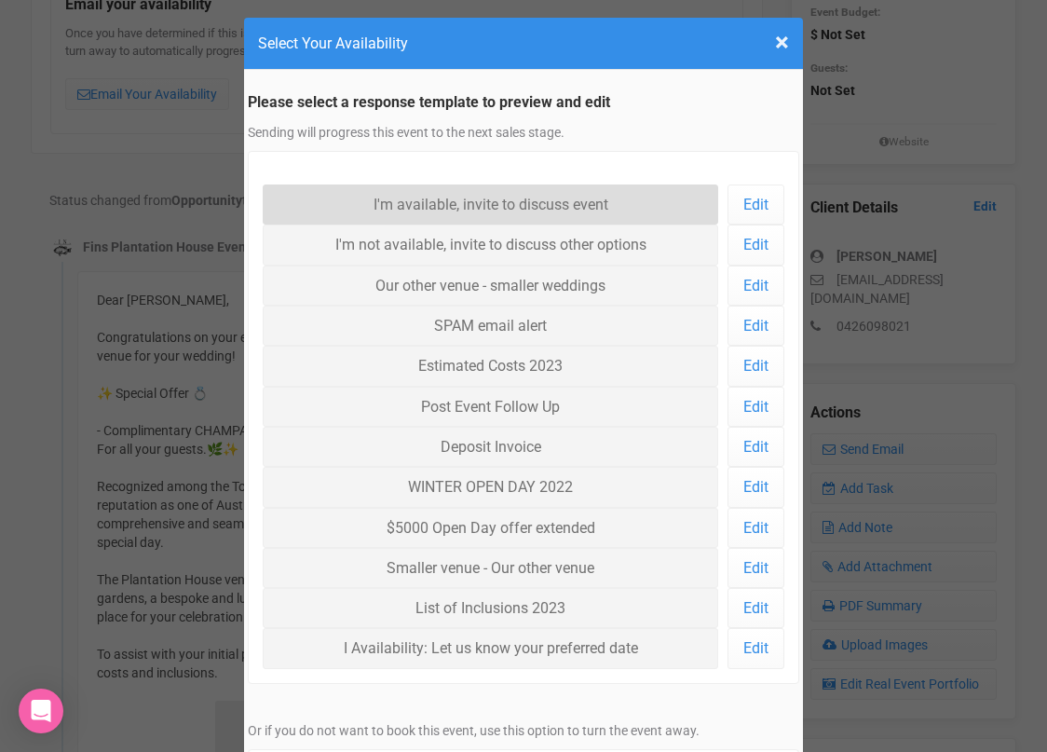
click at [414, 204] on link "I'm available, invite to discuss event" at bounding box center [490, 204] width 455 height 40
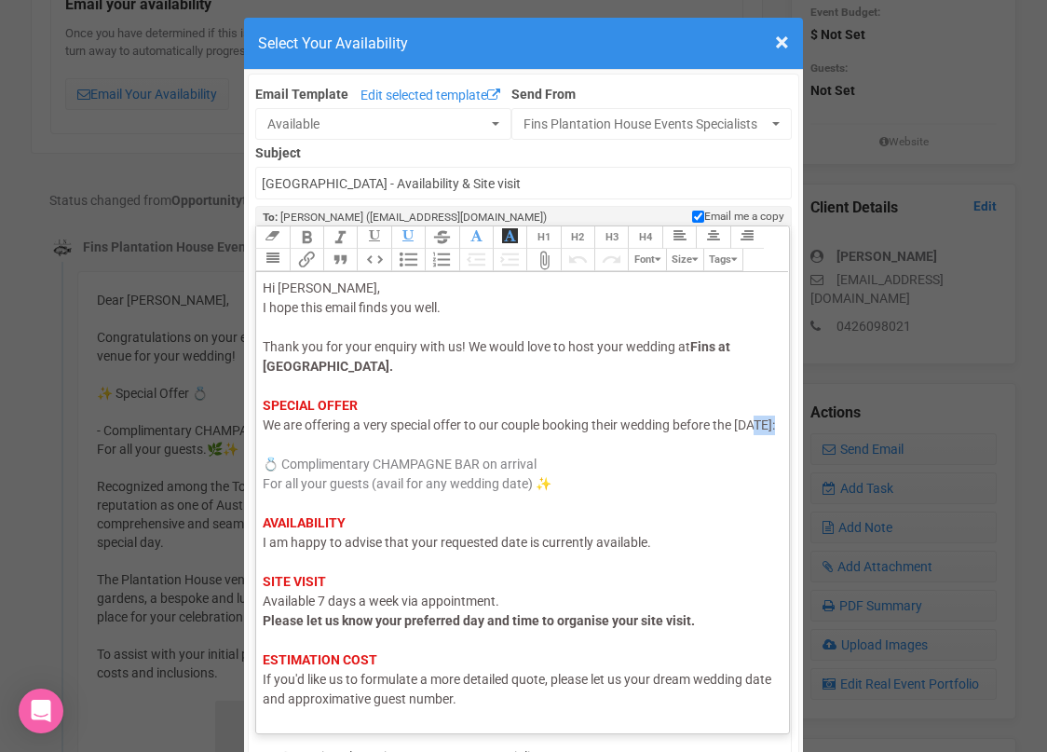
drag, startPoint x: 284, startPoint y: 442, endPoint x: 264, endPoint y: 442, distance: 20.5
click at [264, 432] on span "We are offering a very special offer to our couple booking their wedding before…" at bounding box center [519, 424] width 512 height 15
click at [292, 550] on span "I am happy to advise that your requested date is currently available." at bounding box center [457, 542] width 388 height 15
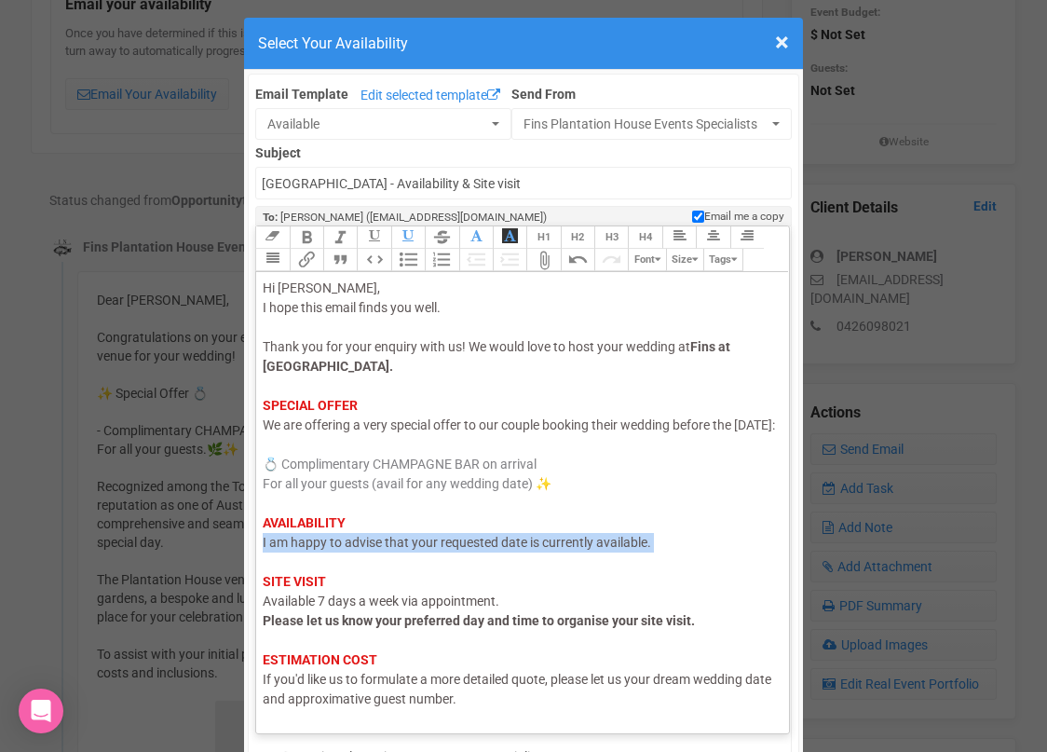
click at [292, 550] on span "I am happy to advise that your requested date is currently available." at bounding box center [457, 542] width 388 height 15
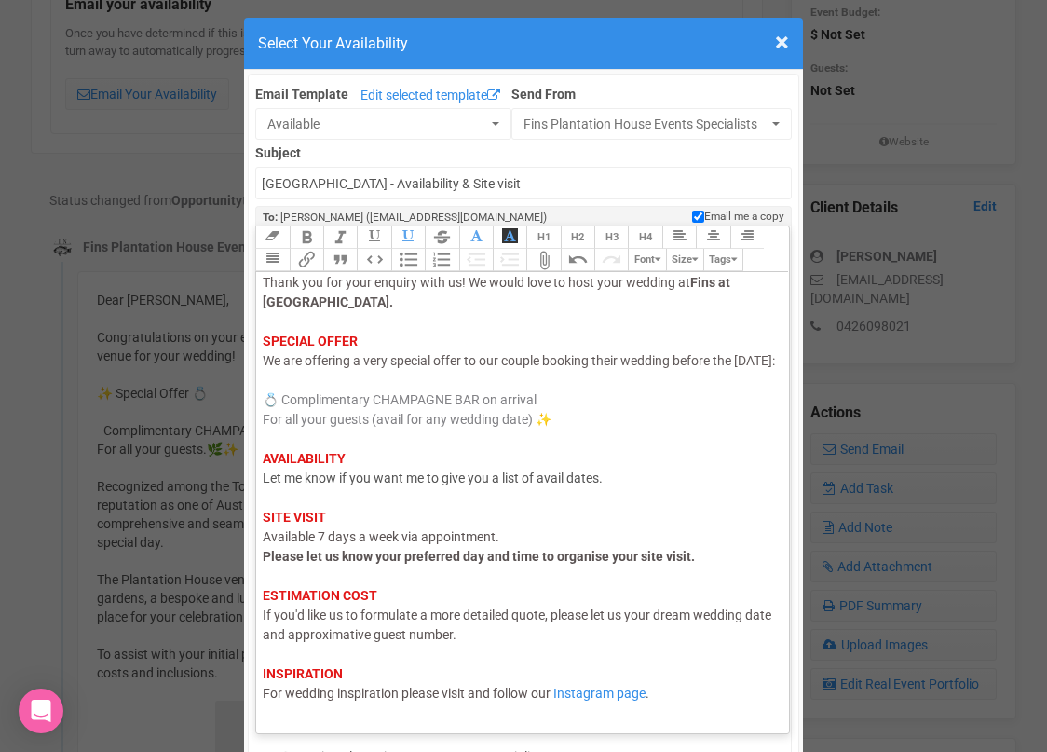
scroll to position [110, 0]
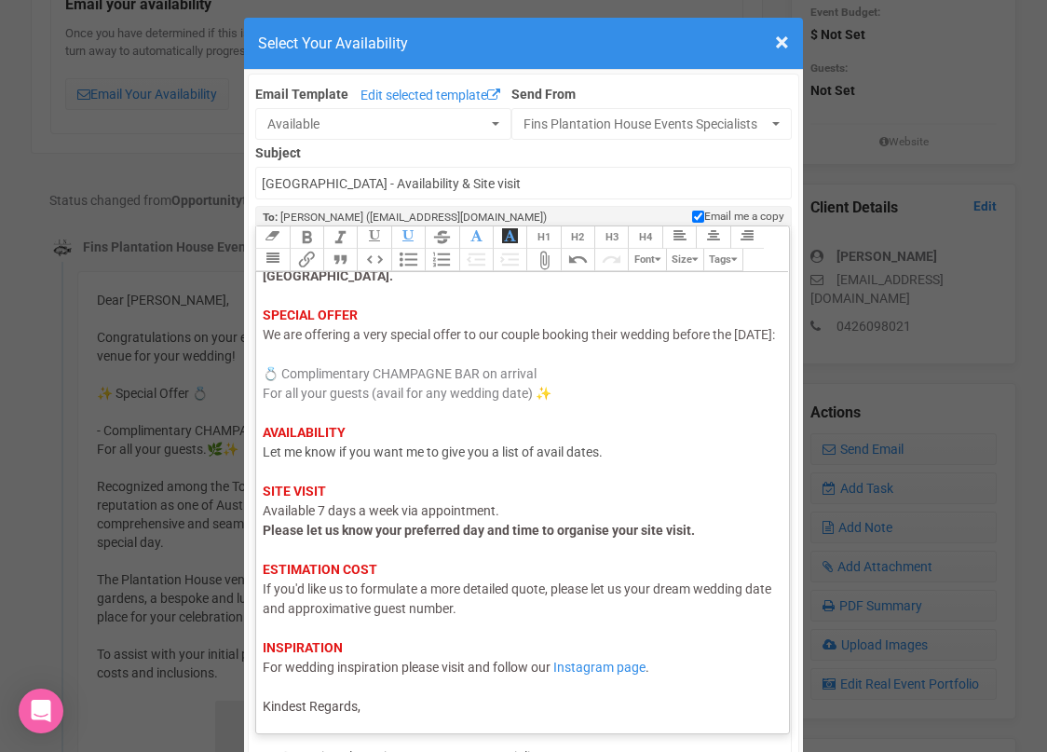
click at [379, 705] on div "Hi Jasmyne, I hope this email finds you well. Thank you for your enquiry with u…" at bounding box center [519, 452] width 513 height 528
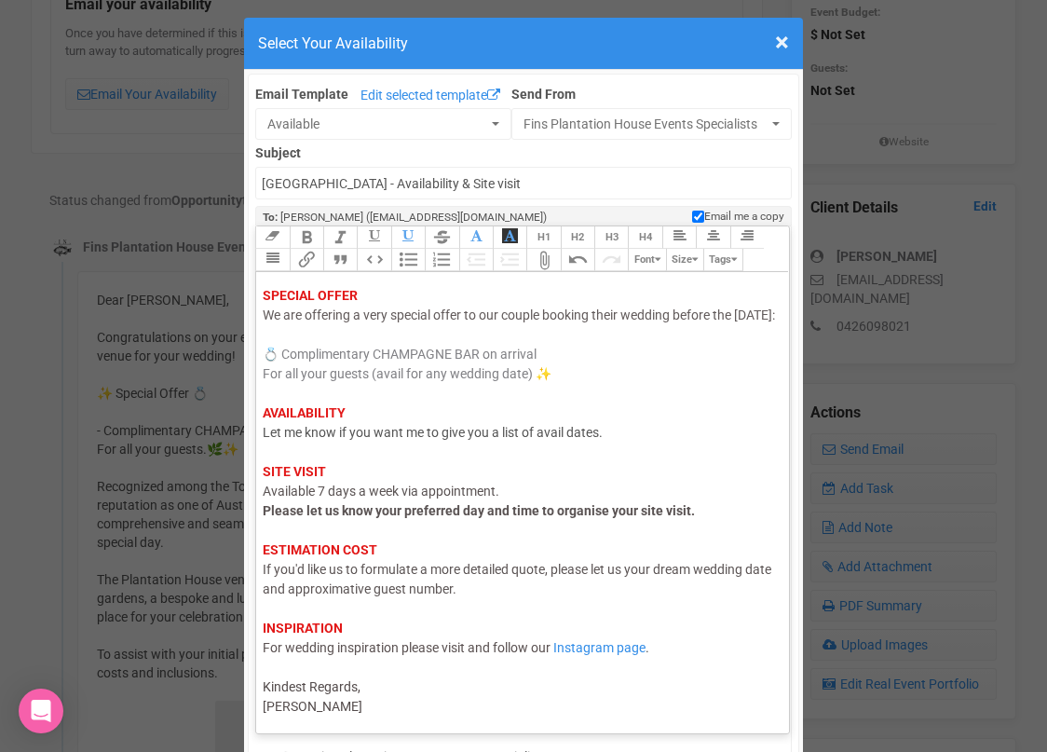
click at [292, 596] on span "If you'd like us to formulate a more detailed quote, please let us your dream w…" at bounding box center [517, 579] width 509 height 34
type trix-editor "<div><span style="color: rgb(95, 88, 88);">Hi Jasmyne,</span><br><span style="c…"
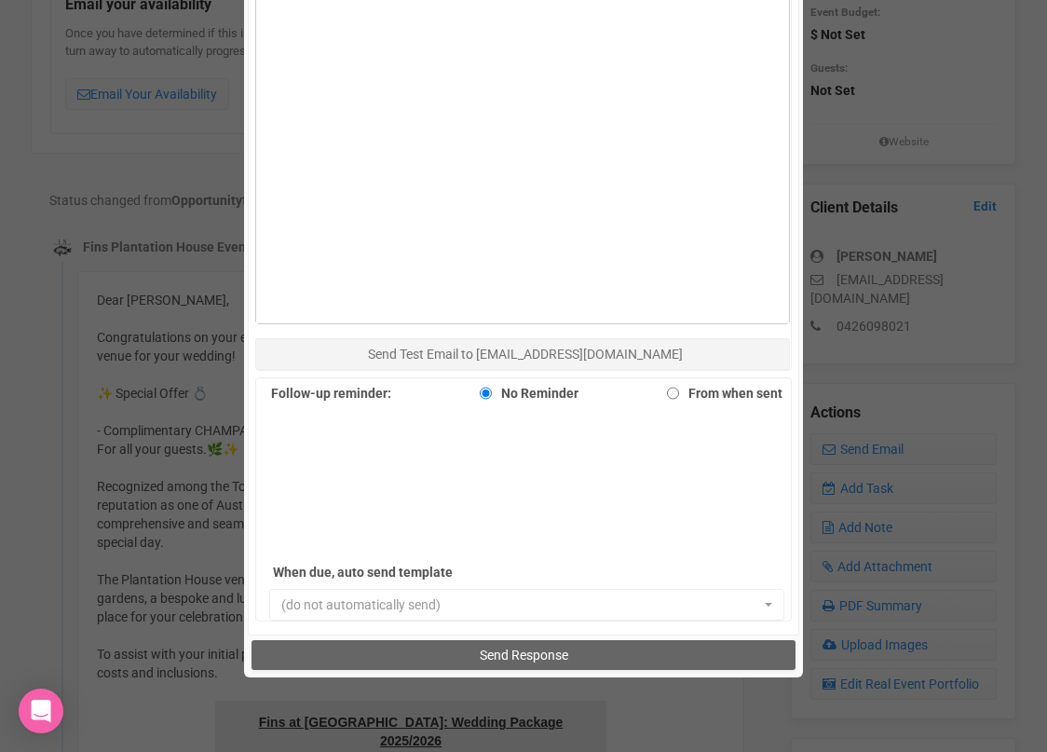
scroll to position [1116, 0]
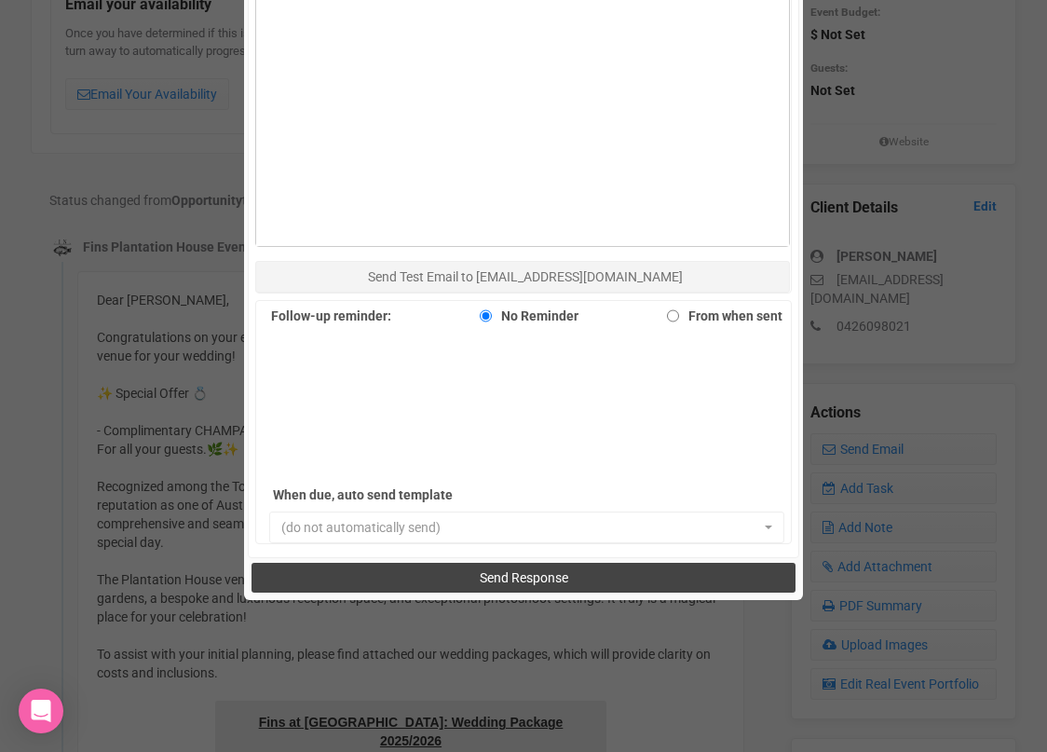
click at [354, 576] on button "Send Response" at bounding box center [522, 578] width 543 height 30
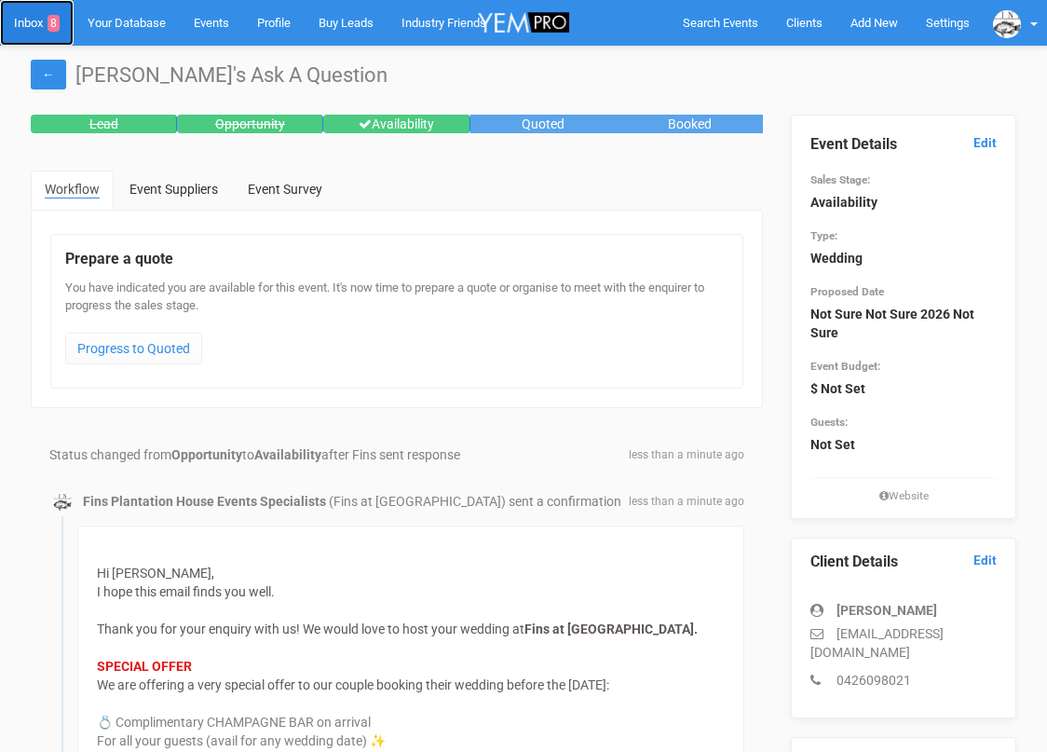
click at [31, 26] on link "Inbox 8" at bounding box center [37, 23] width 74 height 46
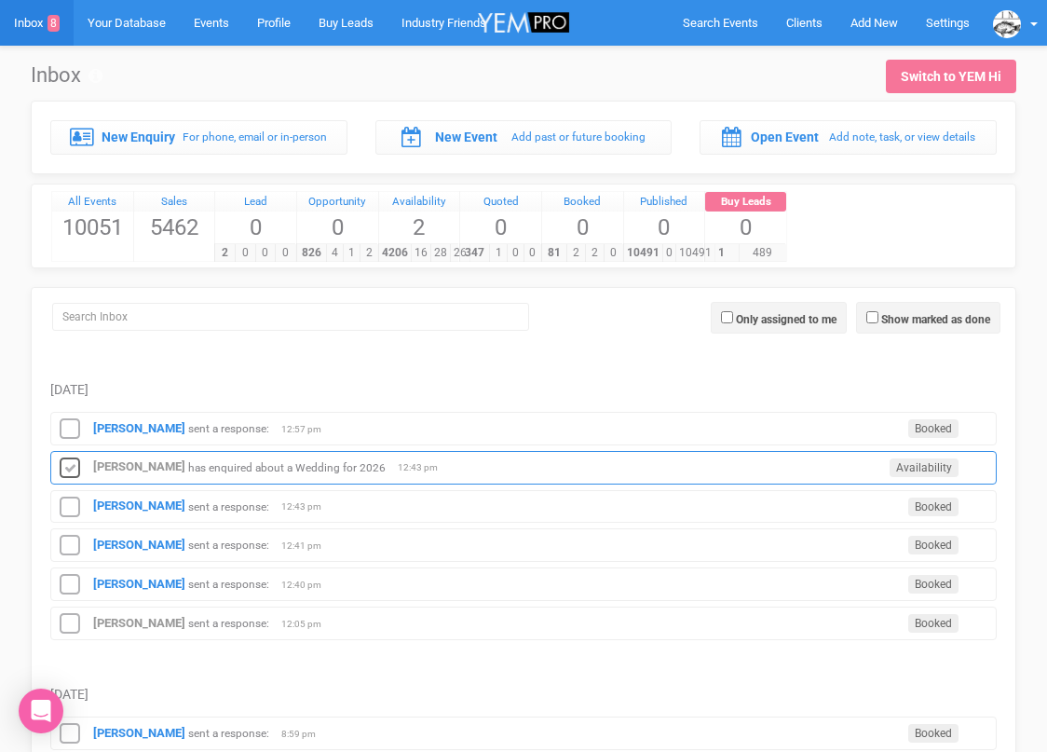
click at [73, 464] on icon at bounding box center [70, 468] width 28 height 24
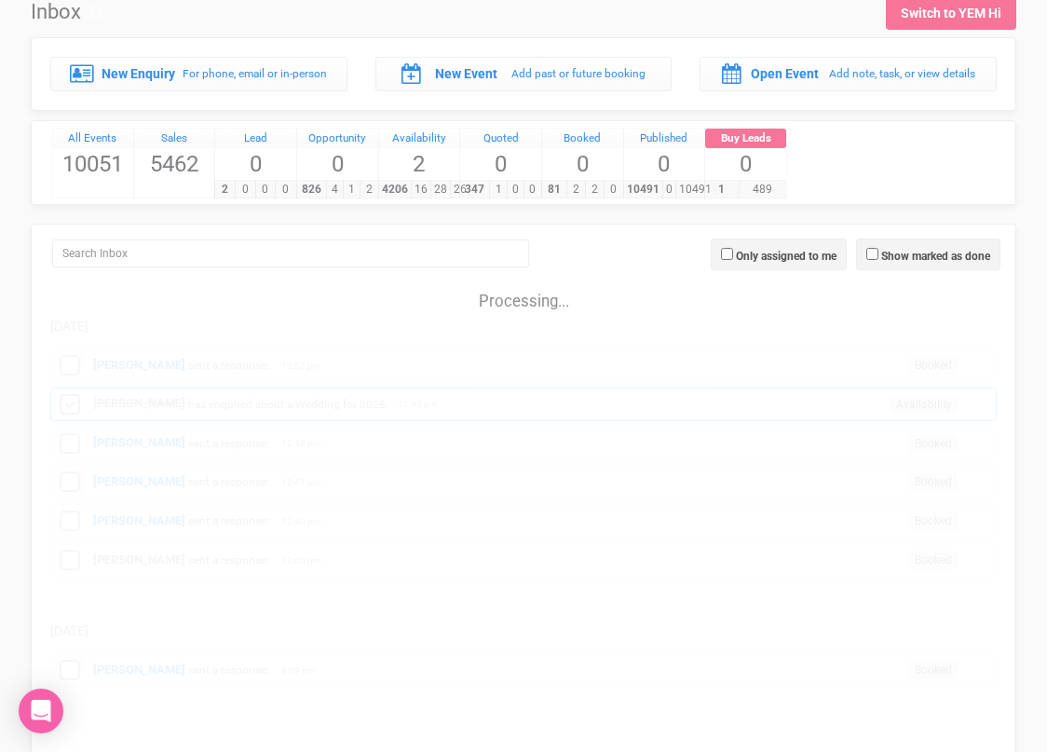
scroll to position [72, 0]
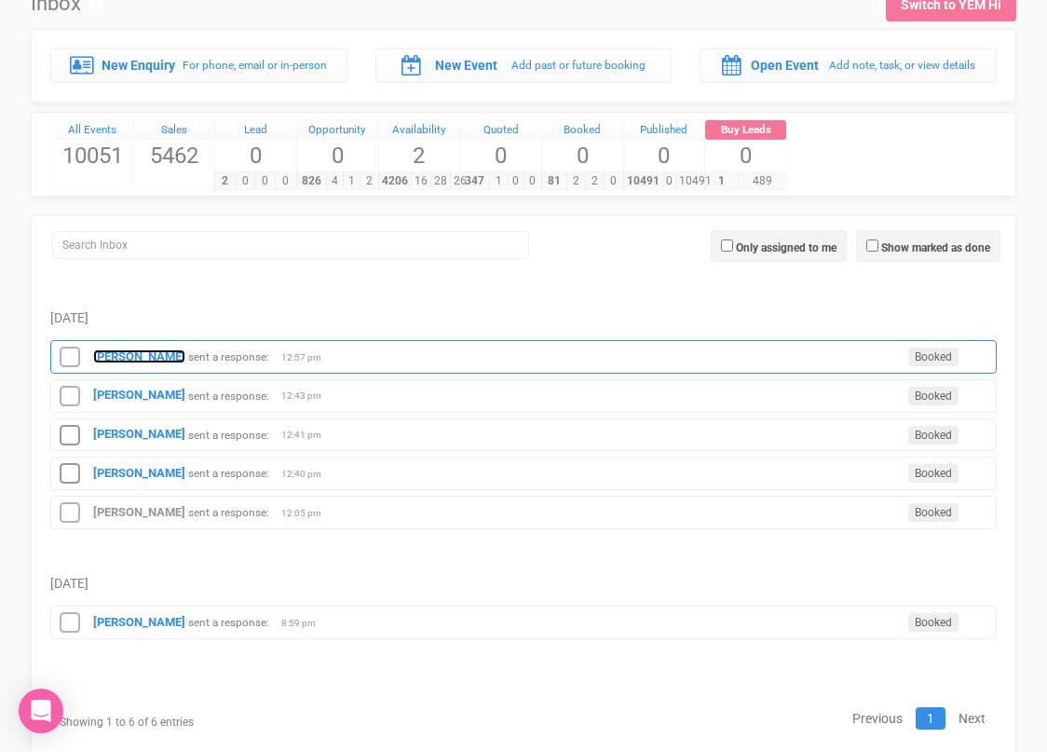
click at [126, 359] on strong "Sophia Lake" at bounding box center [139, 356] width 92 height 14
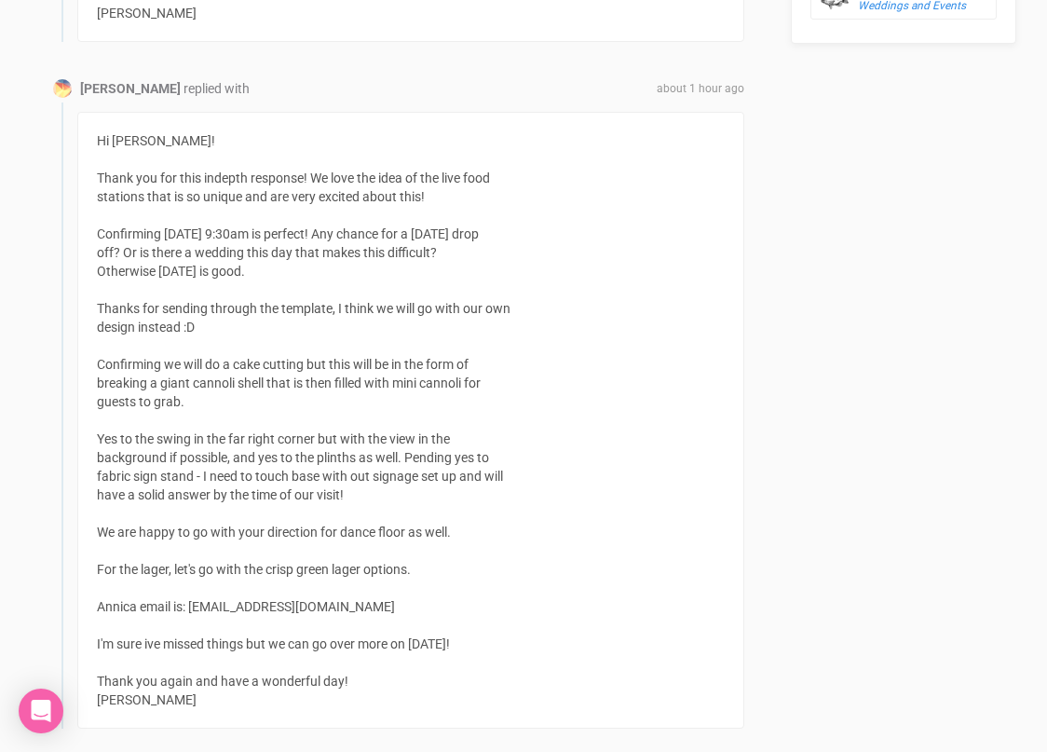
scroll to position [1363, 0]
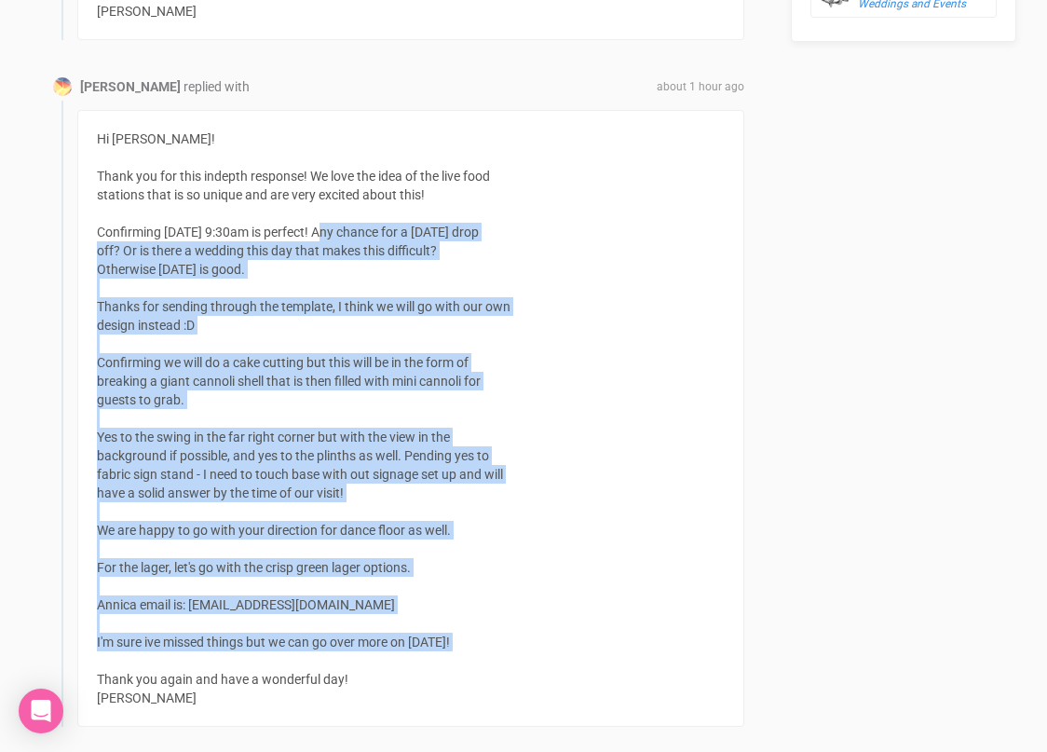
drag, startPoint x: 345, startPoint y: 662, endPoint x: 321, endPoint y: 234, distance: 429.1
click at [321, 234] on div "Hi Morgan! Thank you for this indepth response! We love the idea of the live fo…" at bounding box center [410, 418] width 667 height 617
copy div "Any chance for a 5th december drop off? Or is there a wedding this day that mak…"
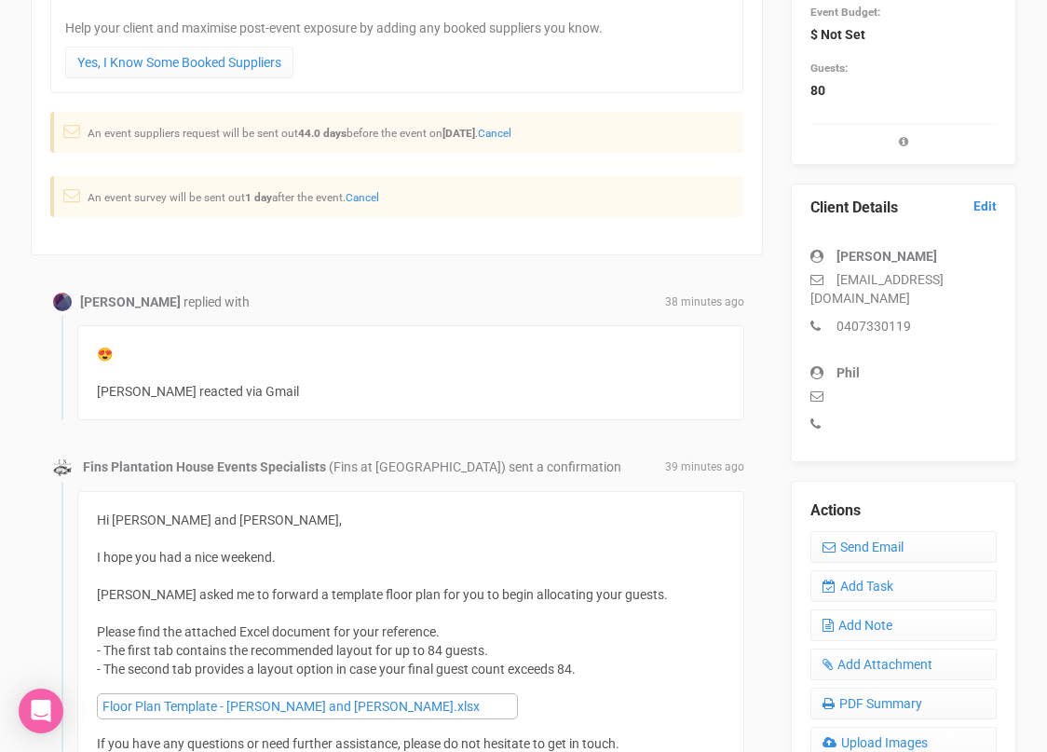
scroll to position [320, 0]
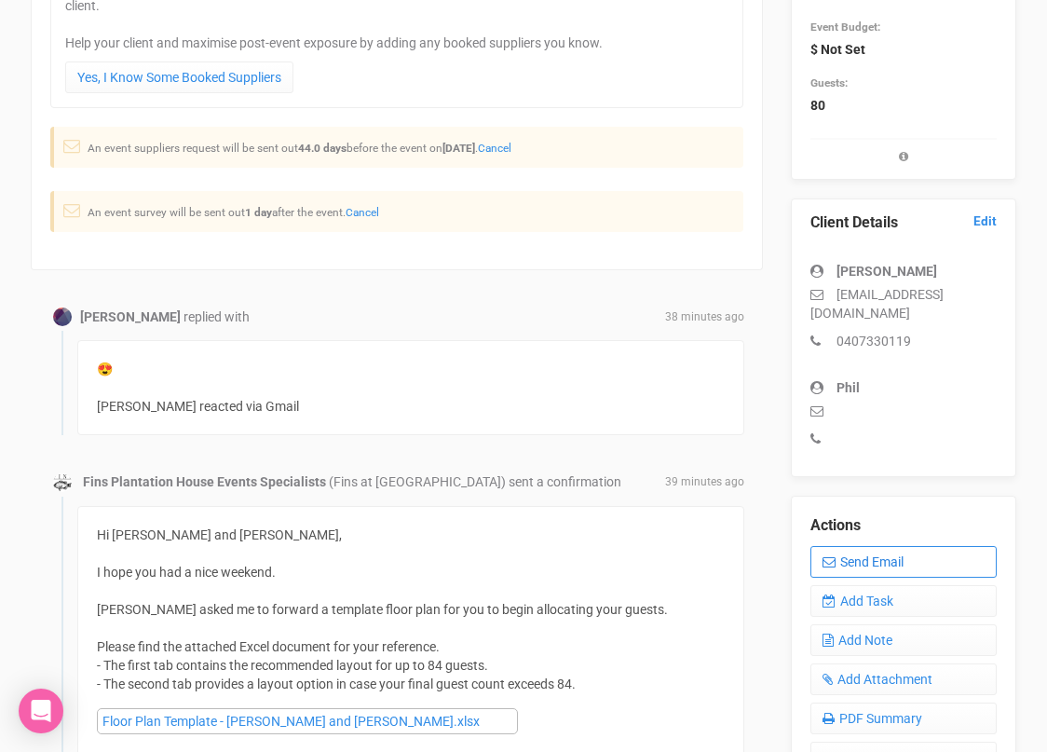
click at [866, 546] on link "Send Email" at bounding box center [903, 562] width 186 height 32
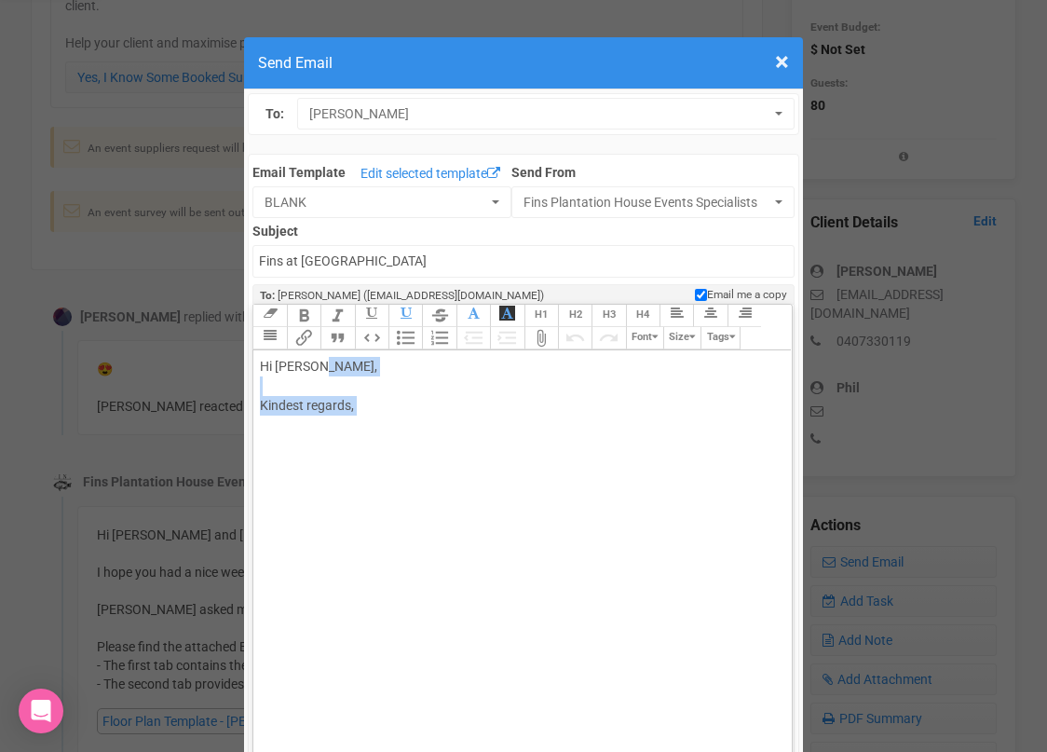
drag, startPoint x: 369, startPoint y: 419, endPoint x: 319, endPoint y: 372, distance: 69.2
click at [319, 372] on div "Hi Sophia Lake, Kindest regards," at bounding box center [519, 406] width 518 height 98
paste trix-editor "<br><br><br><br>&nbsp;<span style="background-color: rgb(255, 255, 255); font-f…"
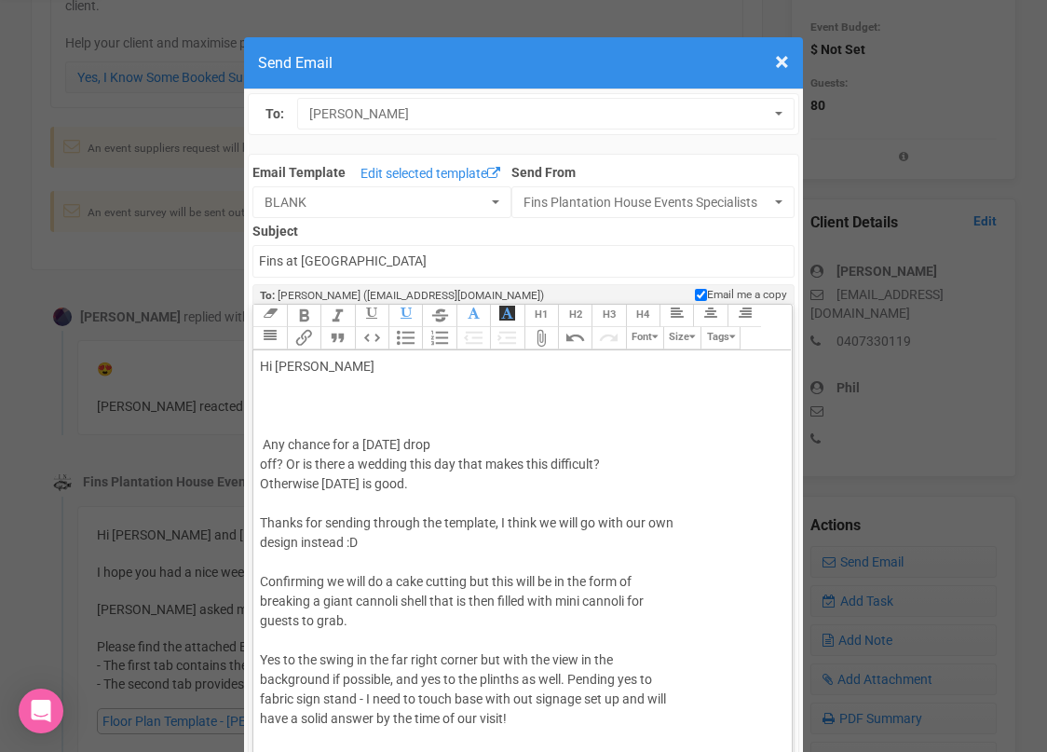
click at [274, 386] on div "Hi Sophia Any chance for a 5th december drop off? Or is there a wedding this da…" at bounding box center [519, 631] width 518 height 548
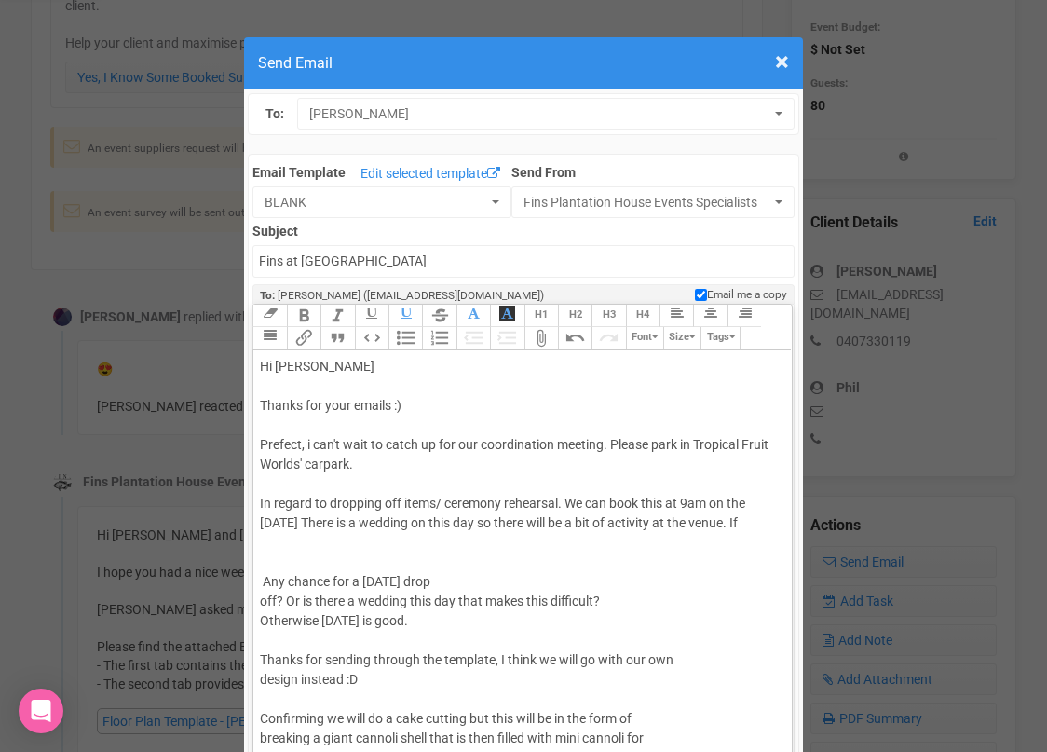
click at [578, 499] on div "Hi Sophia Thanks for your emails :) Prefect, i can't wait to catch up for our c…" at bounding box center [519, 699] width 518 height 685
click at [754, 523] on div "Hi Sophia Thanks for your emails :) Prefect, i can't wait to catch up for our c…" at bounding box center [519, 699] width 518 height 685
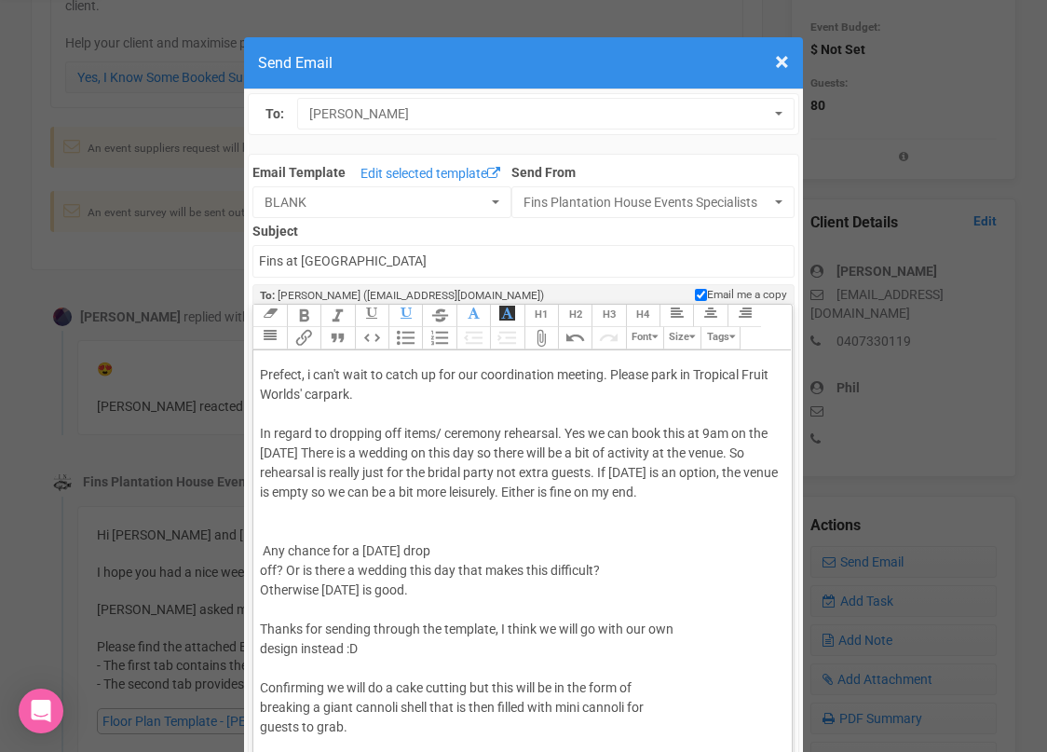
scroll to position [78, 0]
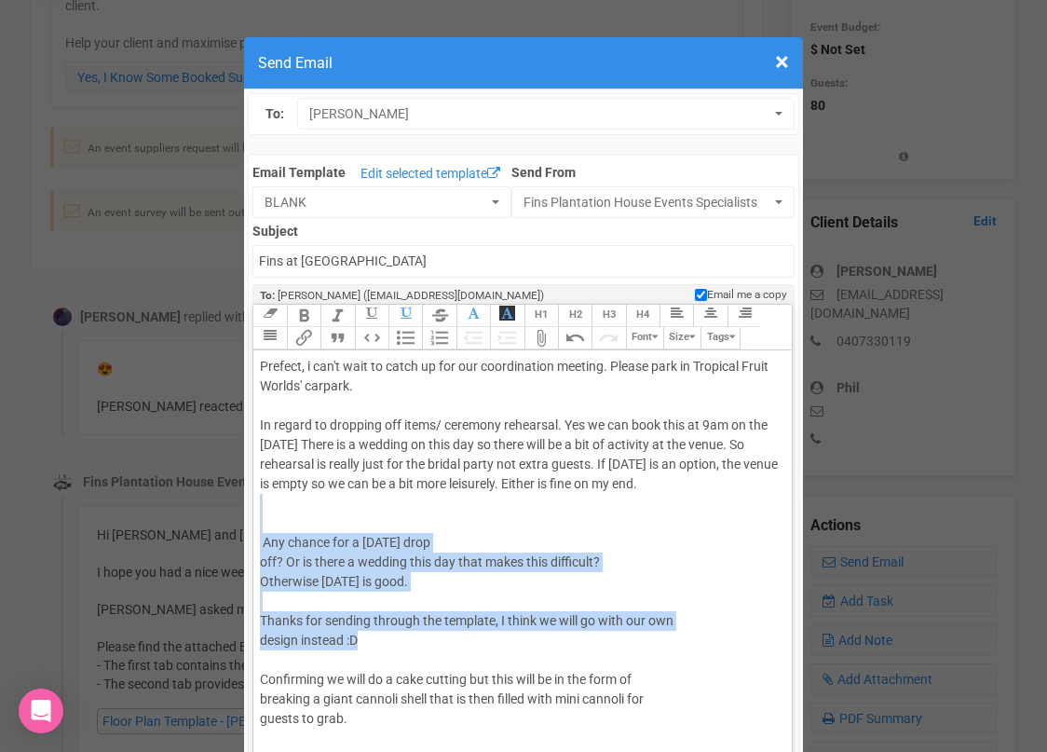
drag, startPoint x: 381, startPoint y: 645, endPoint x: 269, endPoint y: 524, distance: 164.1
click at [268, 524] on div "Hi Sophia Thanks for your emails :) Prefect, i can't wait to catch up for our c…" at bounding box center [519, 641] width 518 height 724
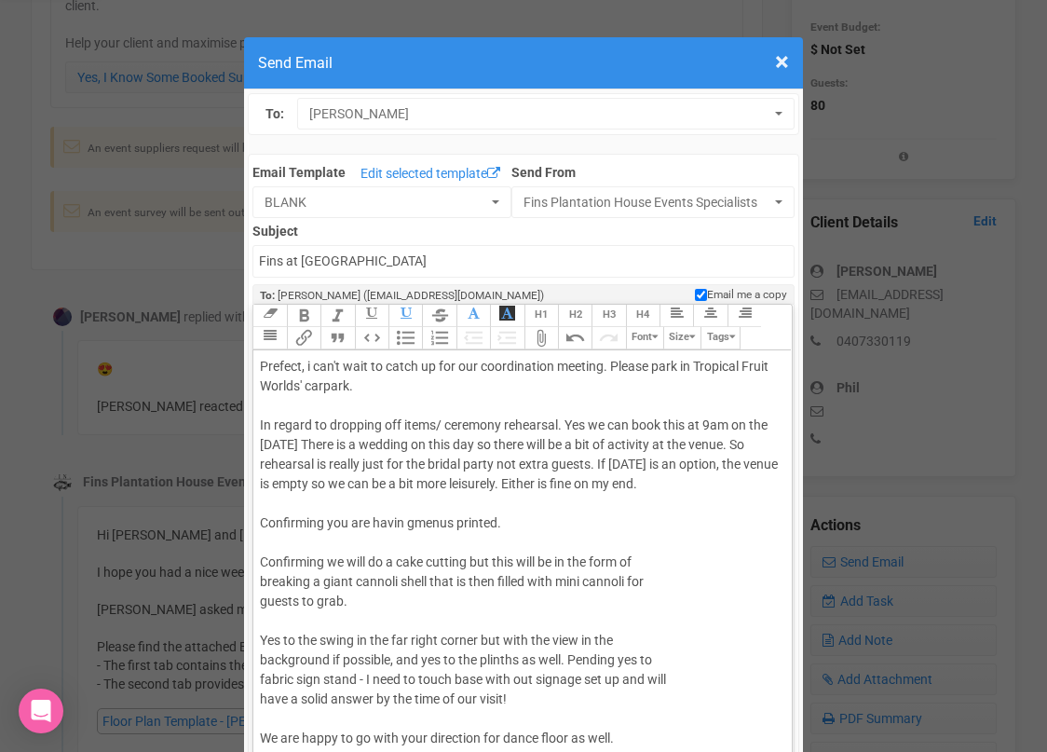
click at [410, 519] on div "Hi Sophia Thanks for your emails :) Prefect, i can't wait to catch up for our c…" at bounding box center [519, 582] width 518 height 606
click at [507, 523] on div "Hi Sophia Thanks for your emails :) Prefect, i can't wait to catch up for our c…" at bounding box center [519, 582] width 518 height 606
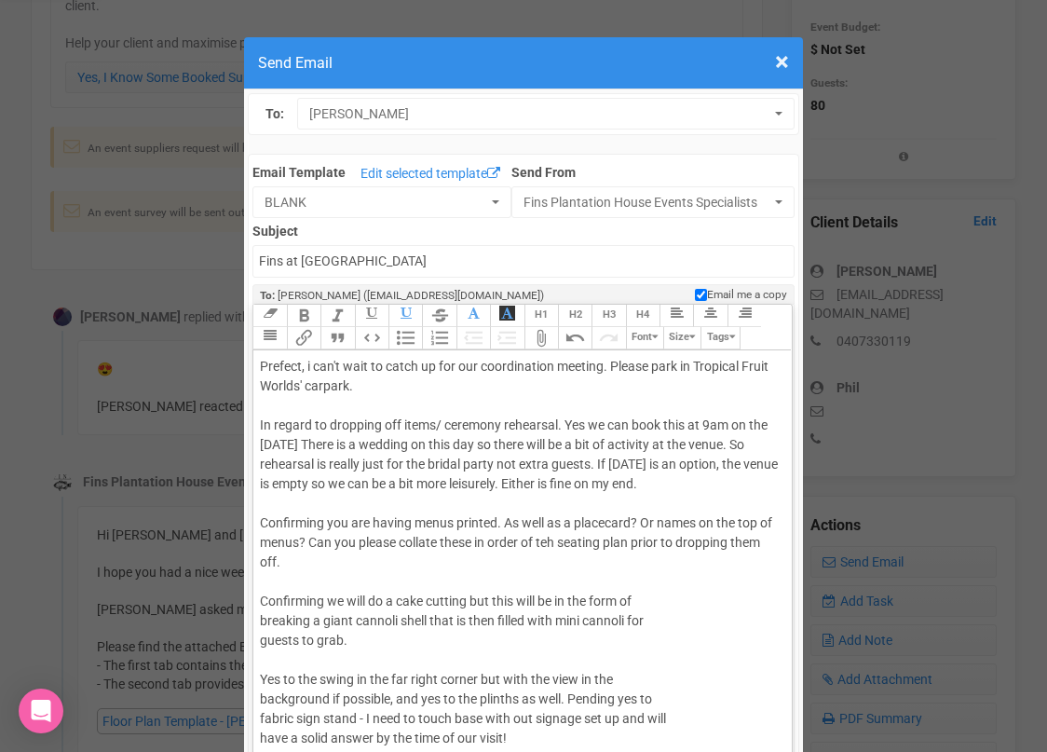
click at [426, 569] on div "Hi Sophia Thanks for your emails :) Prefect, i can't wait to catch up for our c…" at bounding box center [519, 602] width 518 height 646
click at [606, 522] on div "Hi Sophia Thanks for your emails :) Prefect, i can't wait to catch up for our c…" at bounding box center [519, 602] width 518 height 646
click at [481, 560] on div "Hi Sophia Thanks for your emails :) Prefect, i can't wait to catch up for our c…" at bounding box center [519, 602] width 518 height 646
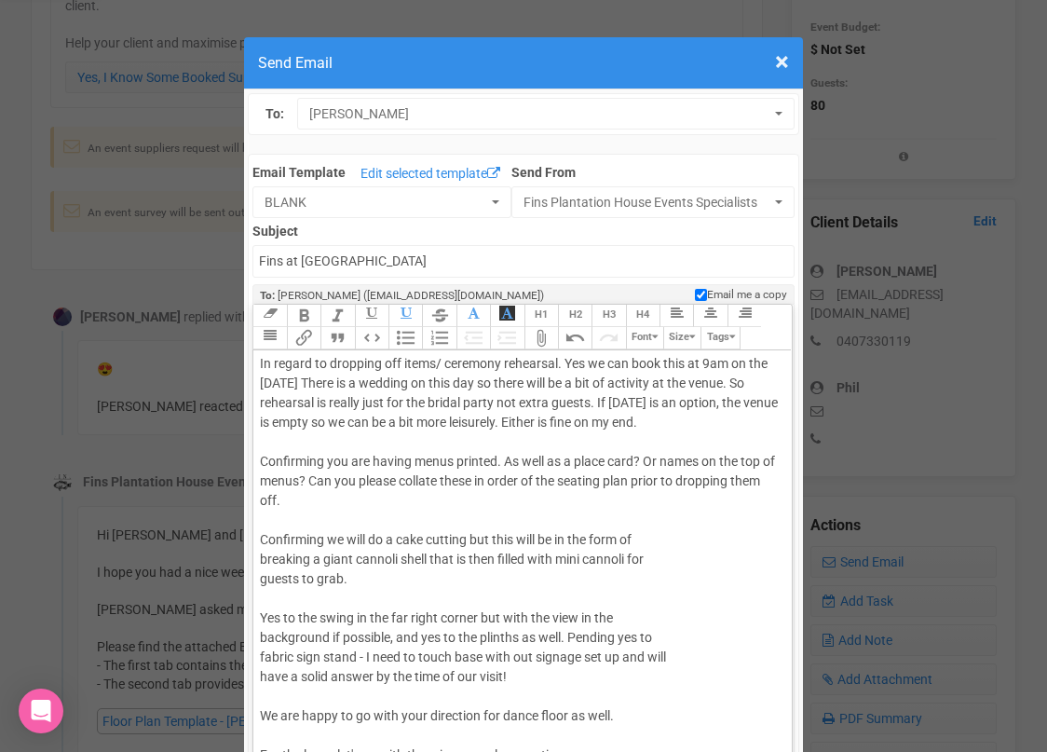
scroll to position [147, 0]
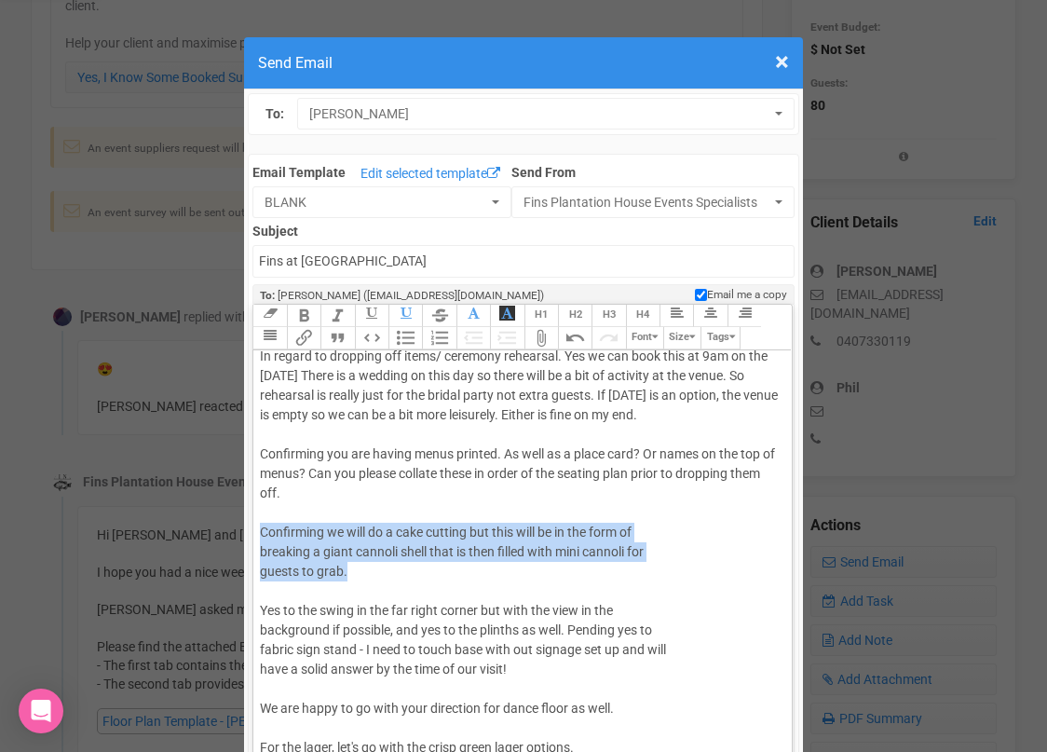
drag, startPoint x: 356, startPoint y: 569, endPoint x: 256, endPoint y: 537, distance: 104.9
click at [256, 537] on trix-editor "Hi Sophia Thanks for your emails :) Prefect, i can't wait to catch up for our c…" at bounding box center [521, 575] width 537 height 451
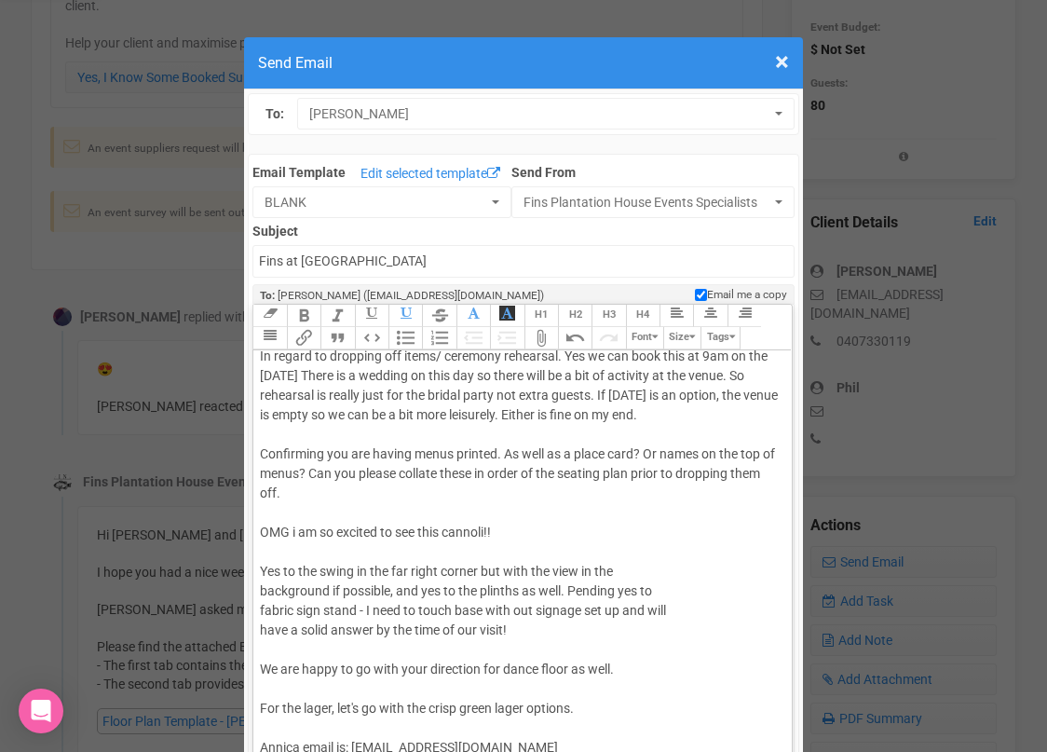
click at [540, 526] on div "Hi Sophia Thanks for your emails :) Prefect, i can't wait to catch up for our c…" at bounding box center [519, 513] width 518 height 606
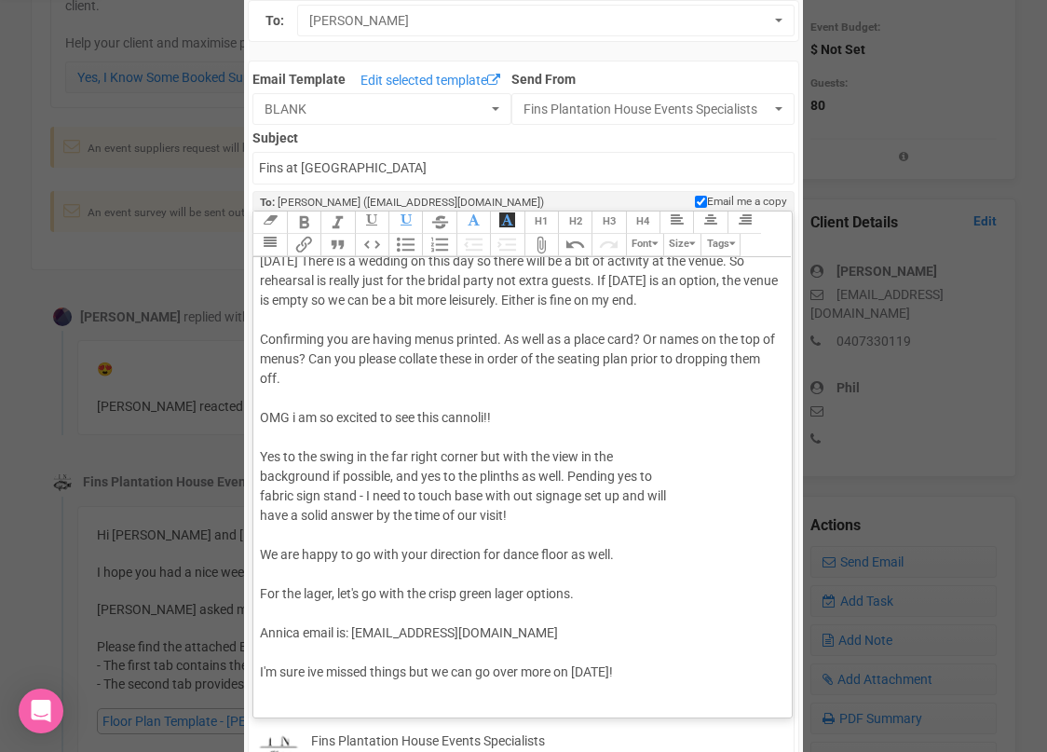
scroll to position [91, 0]
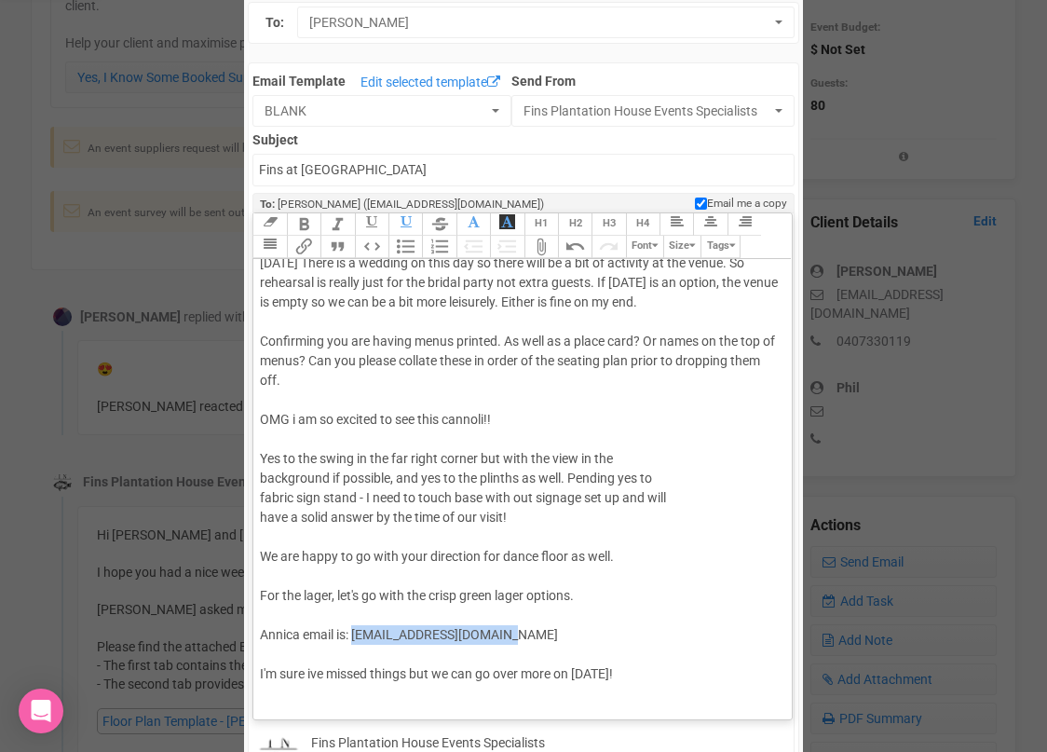
drag, startPoint x: 504, startPoint y: 632, endPoint x: 357, endPoint y: 635, distance: 147.2
click at [357, 635] on div "Hi Sophia Thanks for your emails :) Prefect, i can't wait to catch up for our c…" at bounding box center [519, 400] width 518 height 606
copy span "annica.cloete@gmail.com"
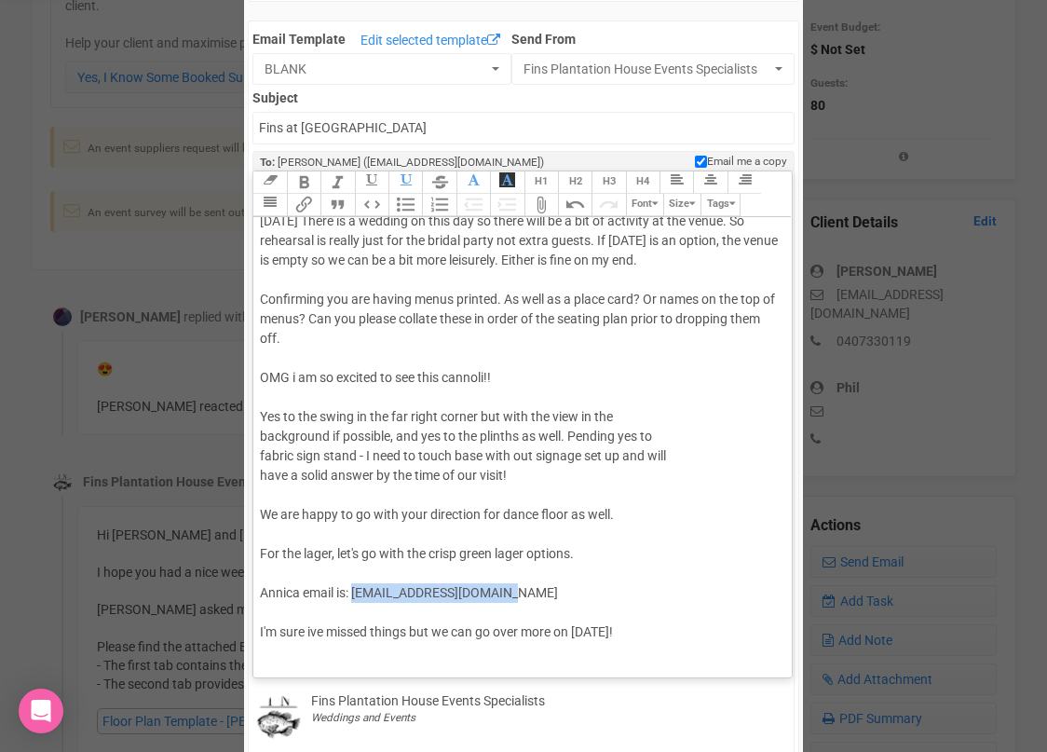
scroll to position [135, 0]
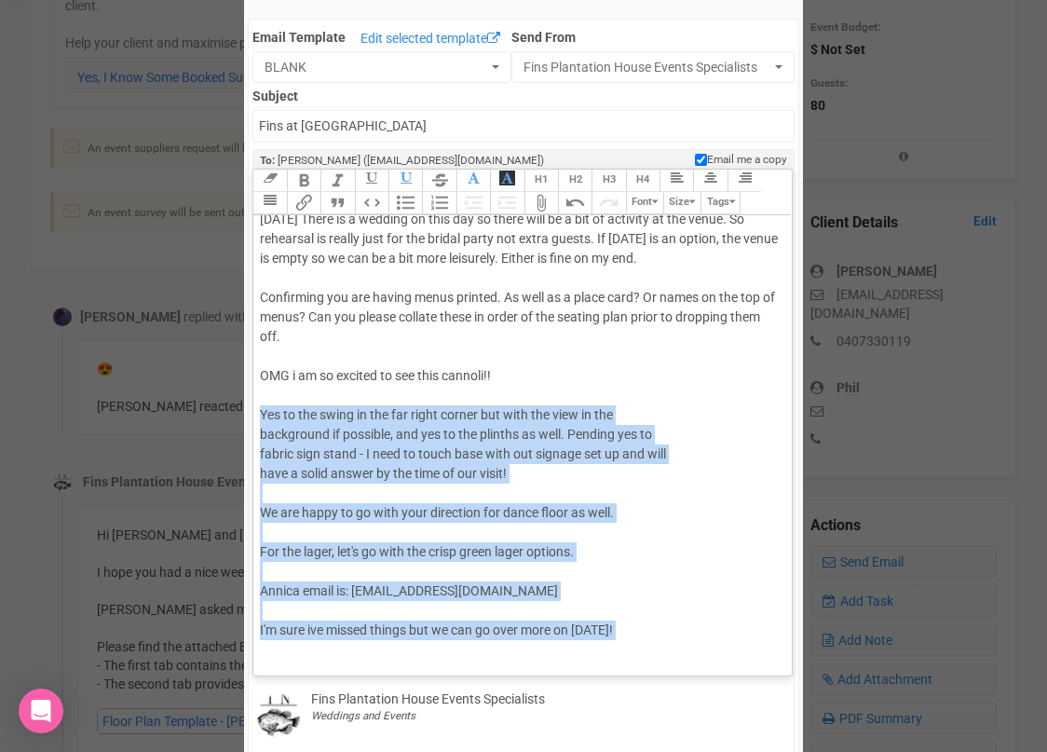
drag, startPoint x: 413, startPoint y: 660, endPoint x: 262, endPoint y: 420, distance: 283.8
click at [262, 420] on trix-editor "Hi Sophia Thanks for your emails :) Prefect, i can't wait to catch up for our c…" at bounding box center [521, 440] width 537 height 451
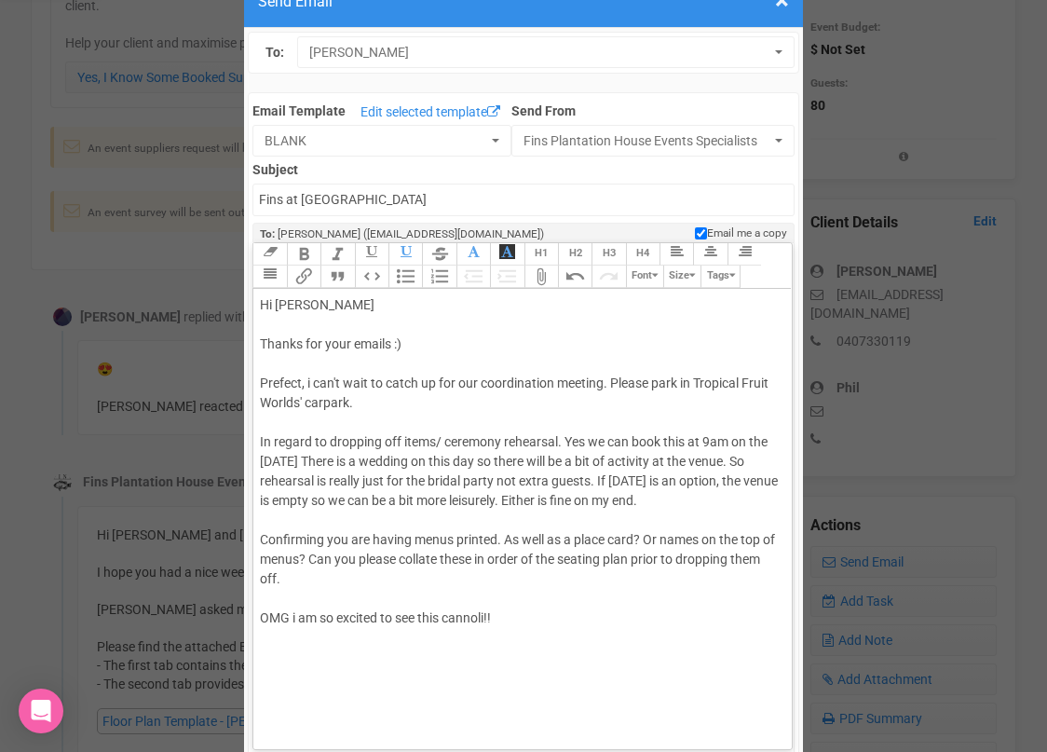
scroll to position [72, 0]
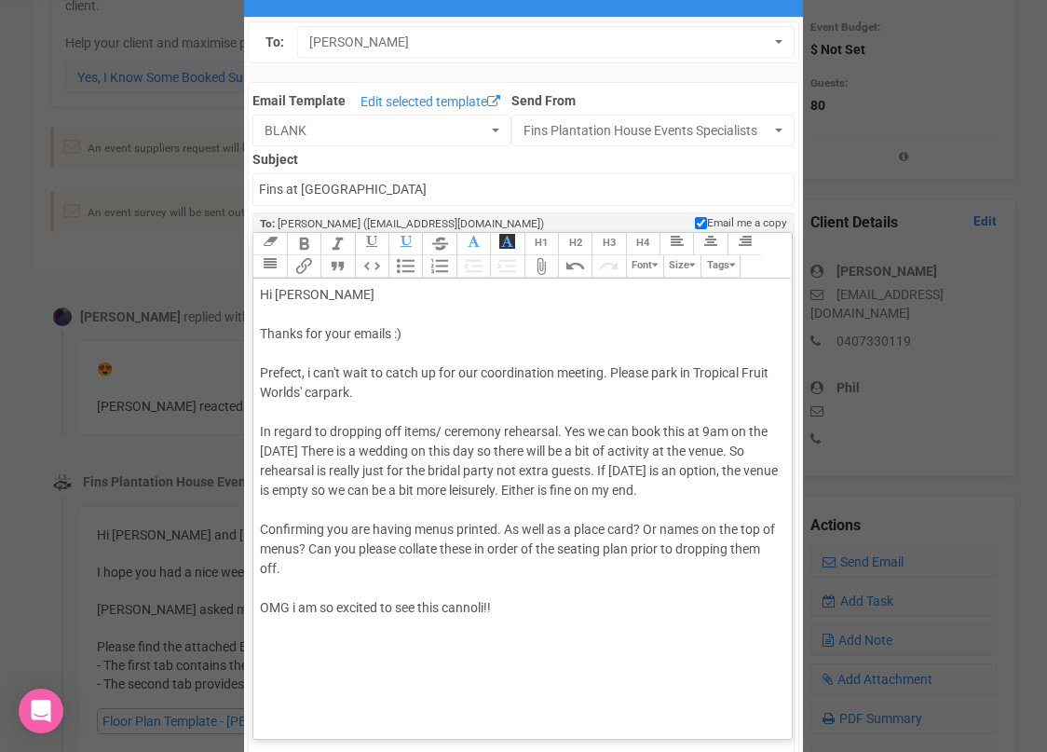
click at [360, 392] on div "Hi Sophia Thanks for your emails :) Prefect, i can't wait to catch up for our c…" at bounding box center [519, 471] width 518 height 372
click at [497, 469] on div "Hi Sophia Thanks for your emails :) Prefect, i can't wait to catch up for our c…" at bounding box center [519, 471] width 518 height 372
click at [593, 470] on div "Hi Sophia Thanks for your emails :) Prefect, i can't wait to catch up for our c…" at bounding box center [519, 471] width 518 height 372
click at [628, 469] on div "Hi Sophia Thanks for your emails :) Prefect, i can't wait to catch up for our c…" at bounding box center [519, 471] width 518 height 372
click at [499, 529] on div "Hi Sophia Thanks for your emails :) Prefect, i can't wait to catch up for our c…" at bounding box center [519, 471] width 518 height 372
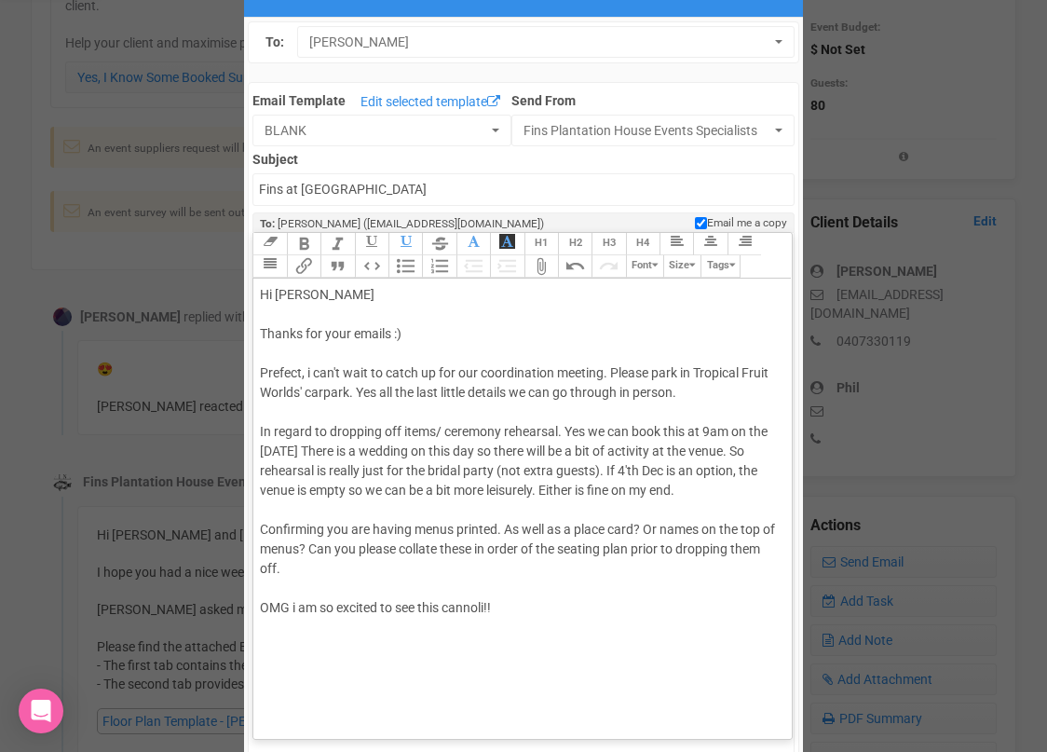
click at [270, 530] on div "Hi Sophia Thanks for your emails :) Prefect, i can't wait to catch up for our c…" at bounding box center [519, 471] width 518 height 372
click at [655, 529] on div "Hi Sophia Thanks for your emails :) Prefect, i can't wait to catch up for our c…" at bounding box center [519, 471] width 518 height 372
click at [708, 528] on div "Hi Sophia Thanks for your emails :) Prefect, i can't wait to catch up for our c…" at bounding box center [519, 471] width 518 height 372
click at [522, 605] on div "Hi Sophia Thanks for your emails :) Prefect, i can't wait to catch up for our c…" at bounding box center [519, 471] width 518 height 372
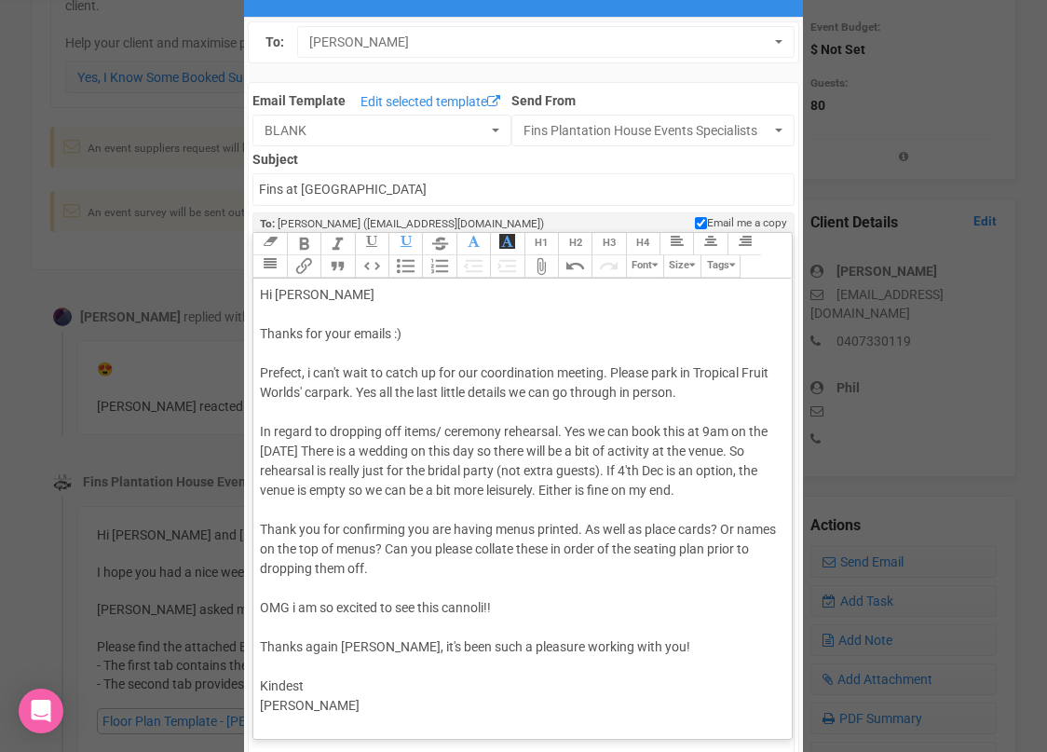
type trix-editor "<div>Hi Sophia <br><br>Thanks for your emails :)<br><br>Prefect, i can't wait t…"
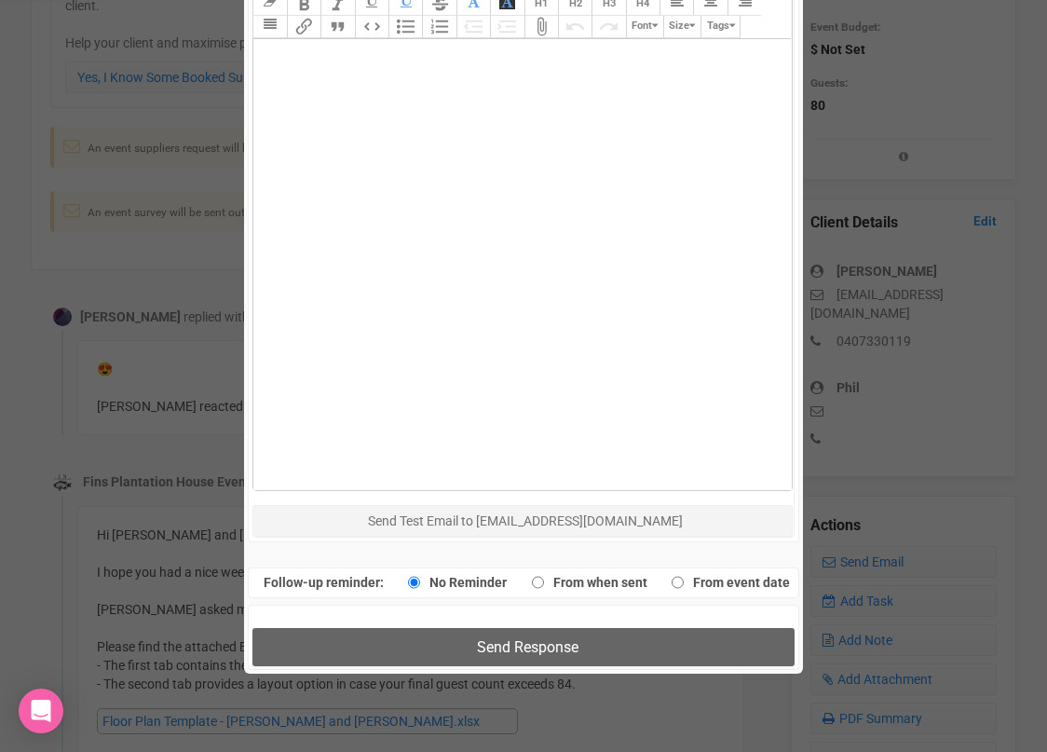
scroll to position [1051, 0]
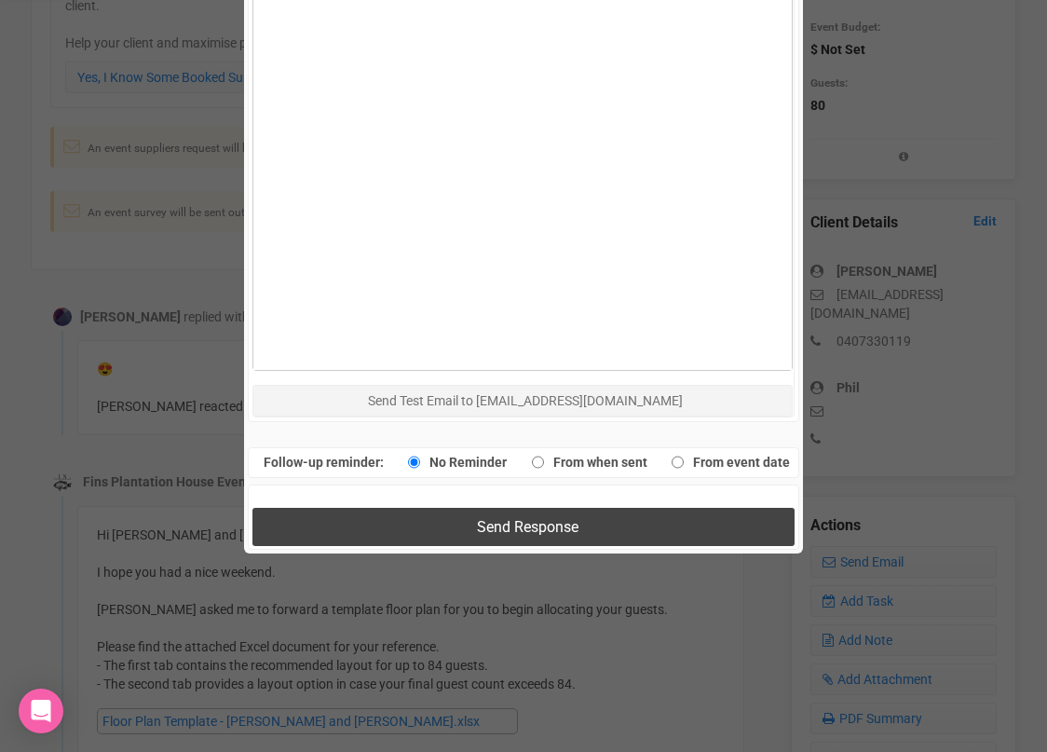
click at [515, 533] on span "Send Response" at bounding box center [528, 527] width 102 height 18
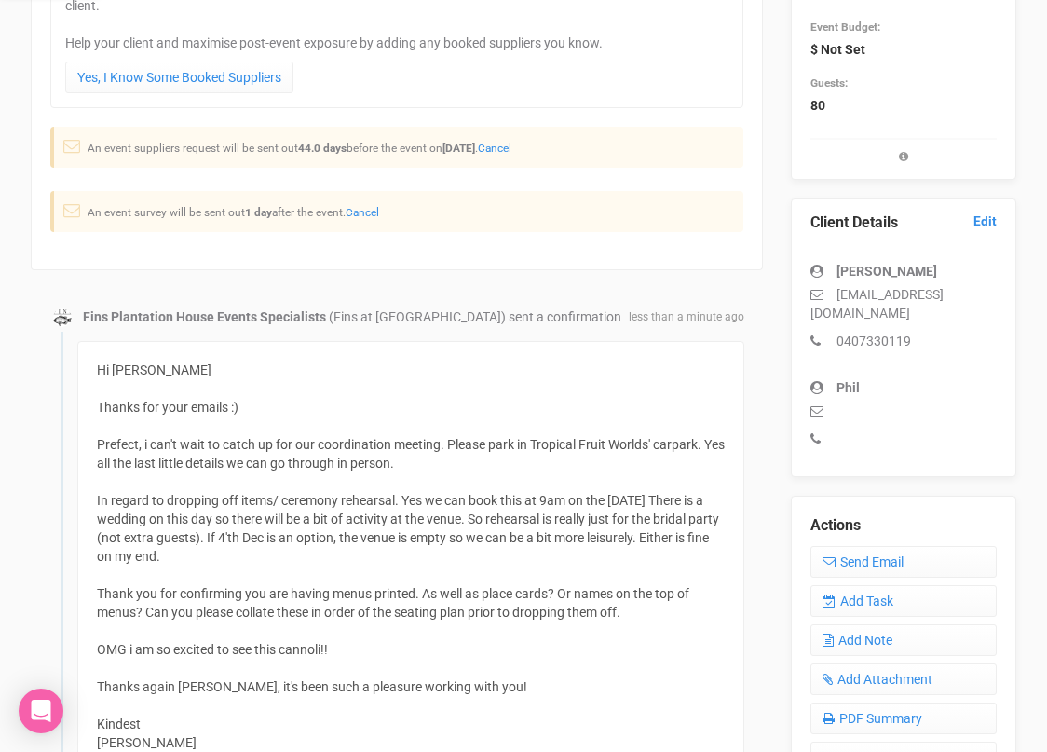
scroll to position [0, 0]
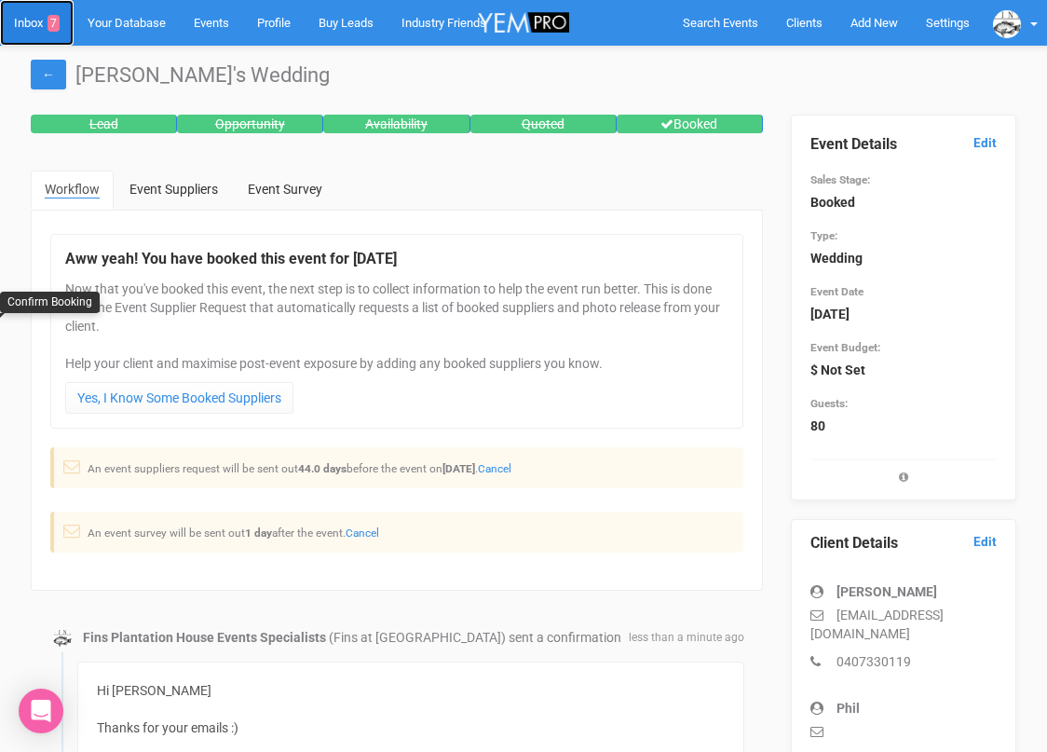
click at [36, 16] on link "Inbox 7" at bounding box center [37, 23] width 74 height 46
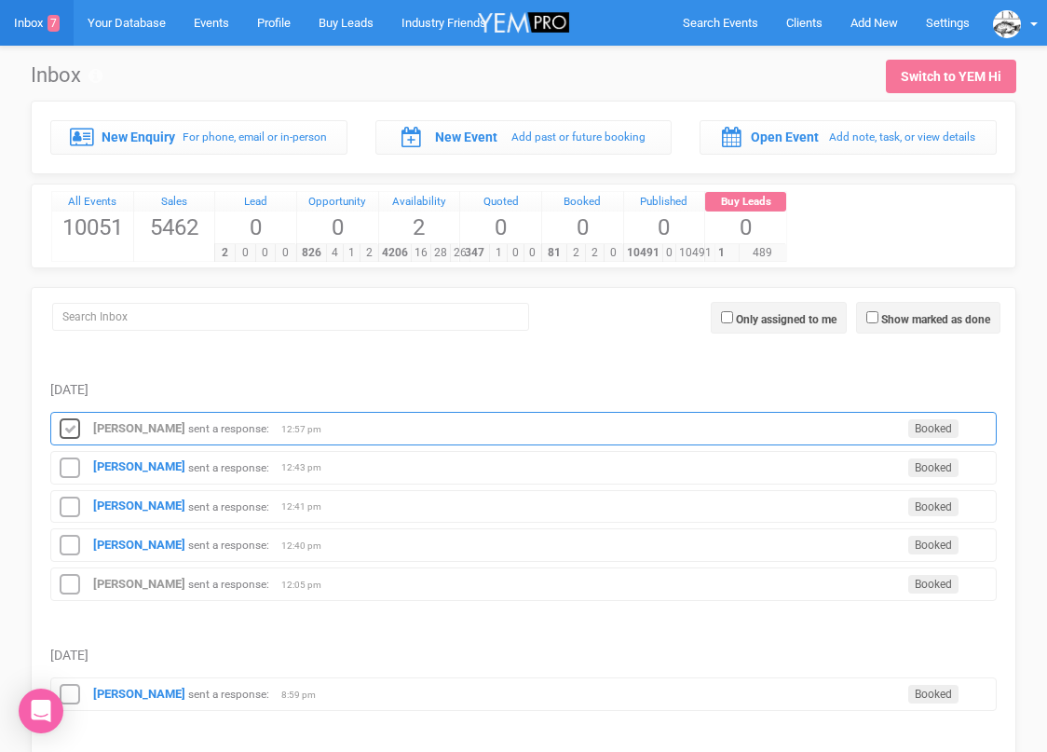
click at [67, 428] on icon at bounding box center [70, 429] width 28 height 24
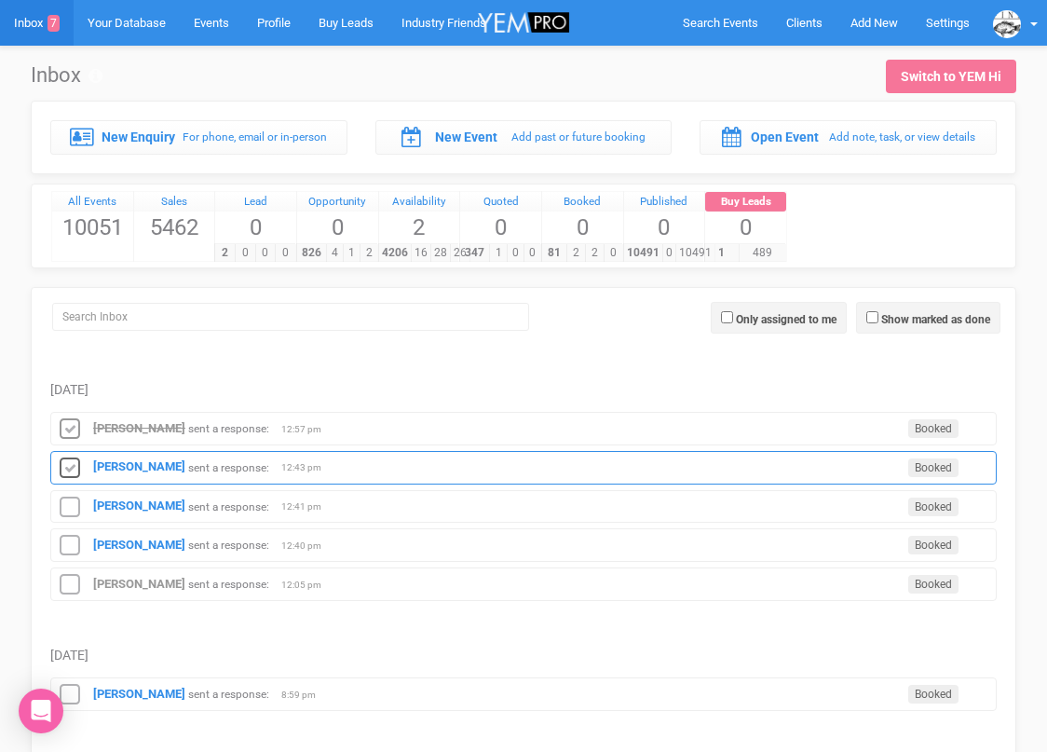
click at [70, 456] on icon at bounding box center [70, 468] width 28 height 24
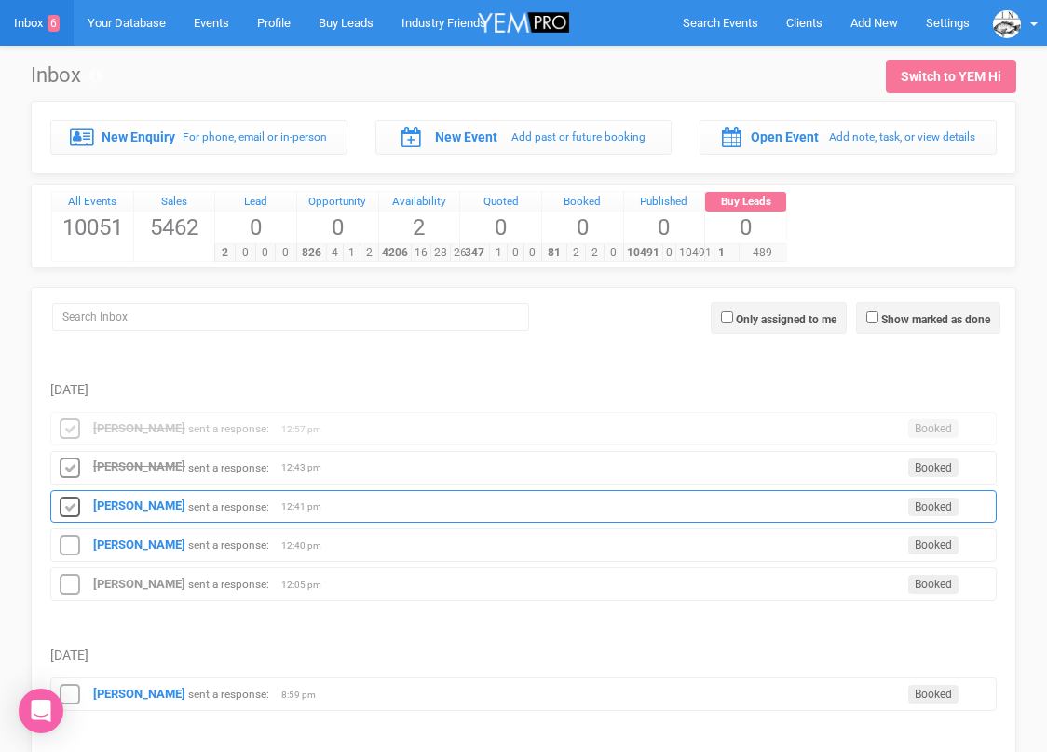
click at [69, 498] on icon at bounding box center [70, 508] width 28 height 24
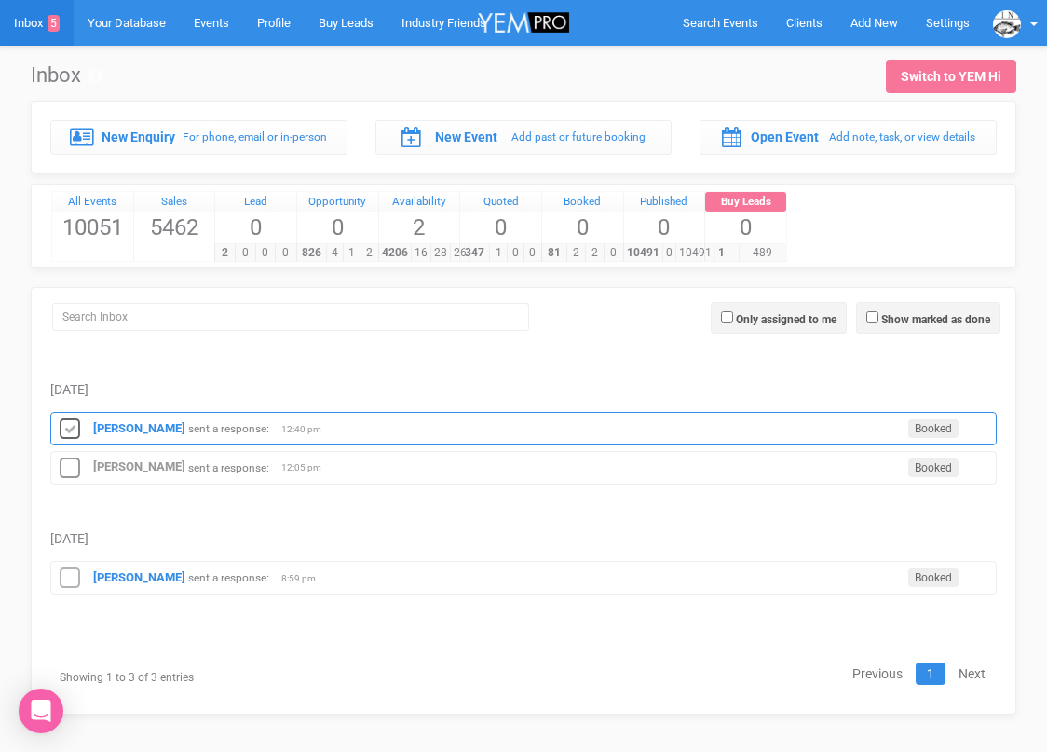
click at [73, 432] on icon at bounding box center [70, 429] width 28 height 24
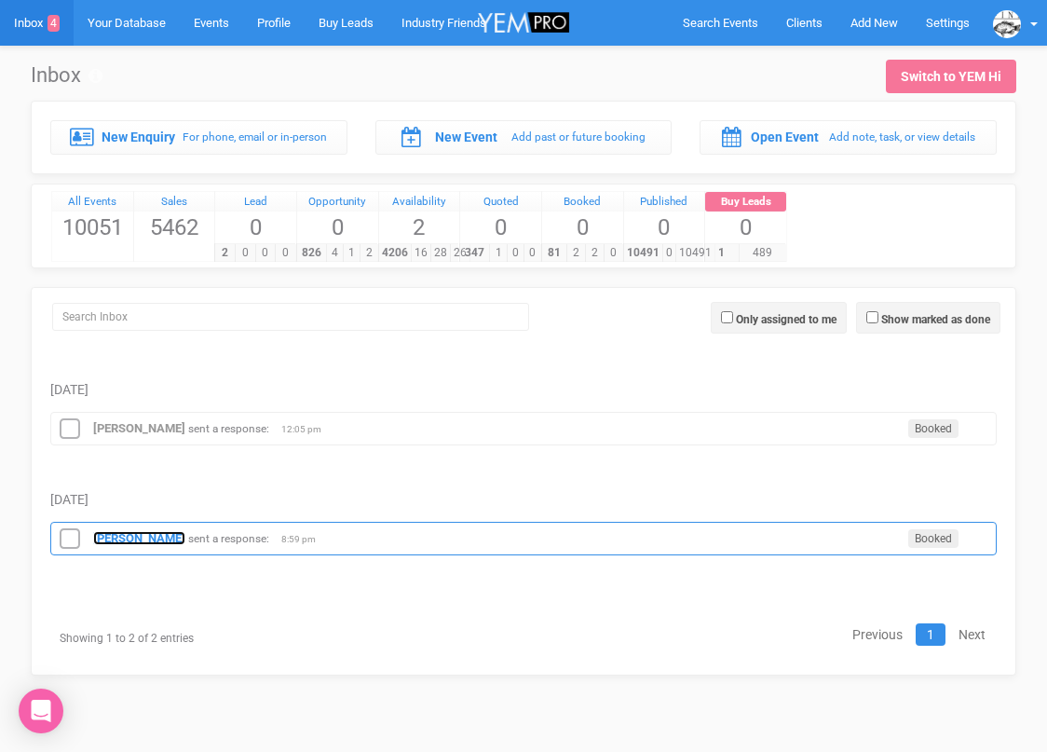
click at [122, 534] on strong "[PERSON_NAME]" at bounding box center [139, 538] width 92 height 14
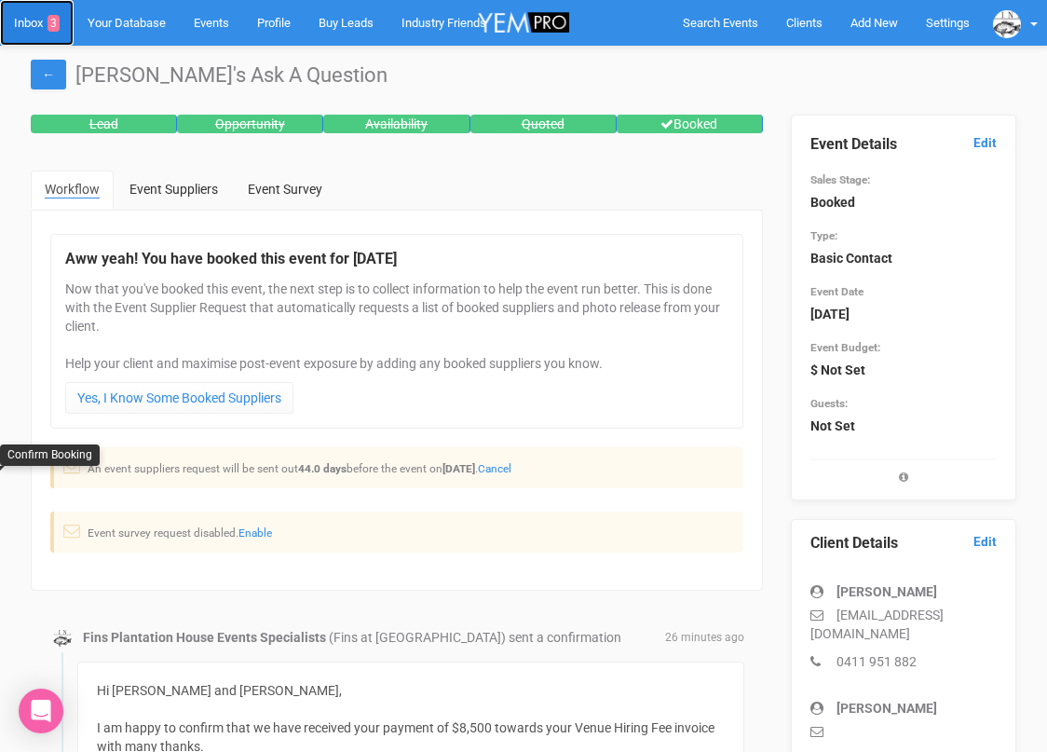
click at [35, 20] on link "Inbox 3" at bounding box center [37, 23] width 74 height 46
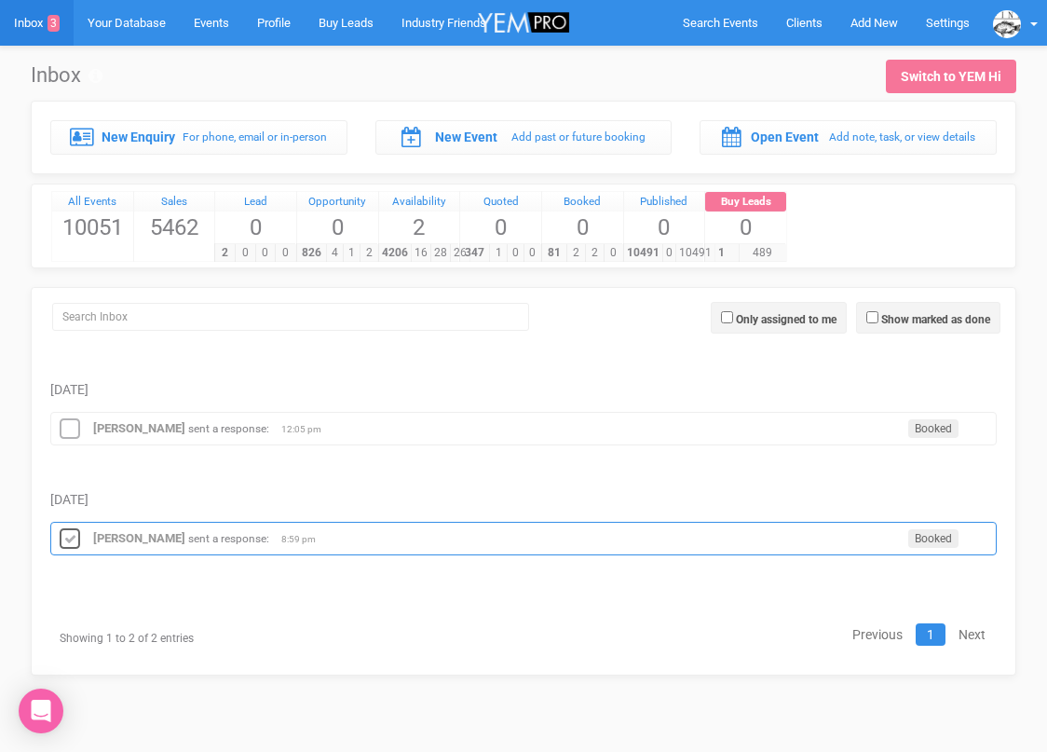
click at [66, 545] on icon at bounding box center [70, 539] width 28 height 24
